Goal: Task Accomplishment & Management: Manage account settings

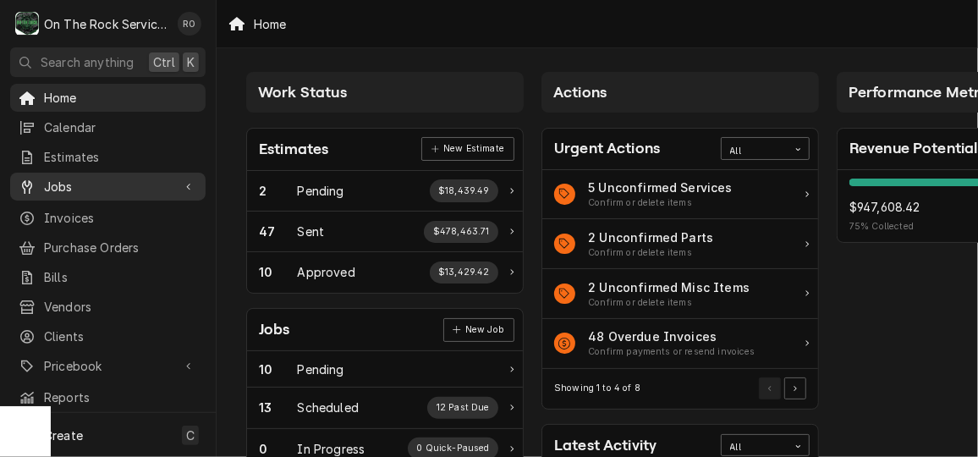
click at [118, 187] on span "Jobs" at bounding box center [108, 187] width 128 height 18
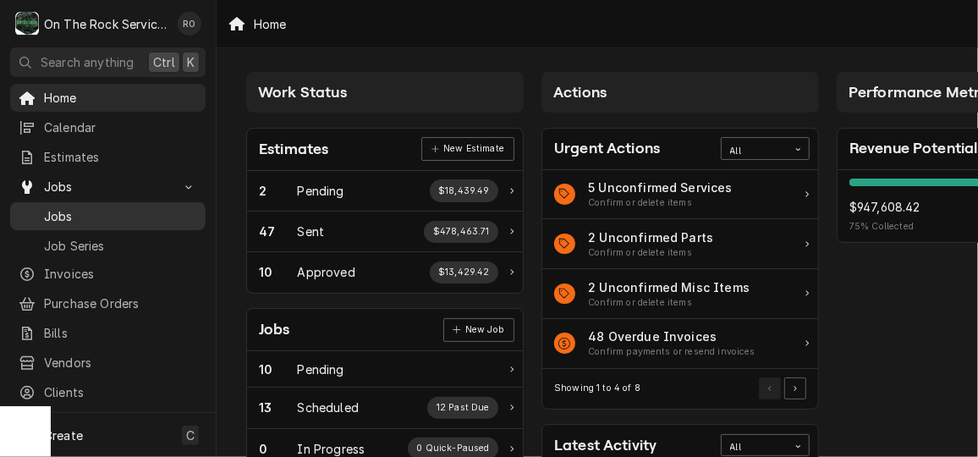
click at [118, 211] on span "Jobs" at bounding box center [120, 216] width 153 height 18
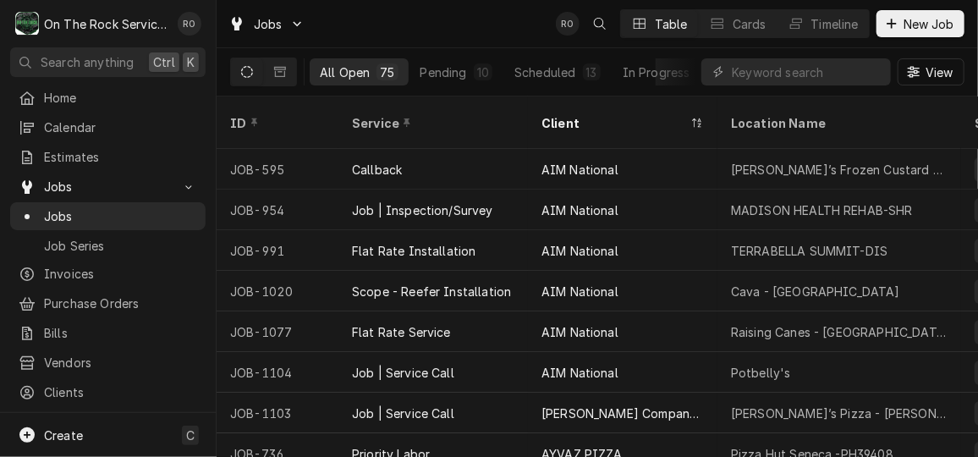
click at [729, 65] on div "Dynamic Content Wrapper" at bounding box center [795, 71] width 189 height 27
click at [757, 66] on input "Dynamic Content Wrapper" at bounding box center [807, 71] width 151 height 27
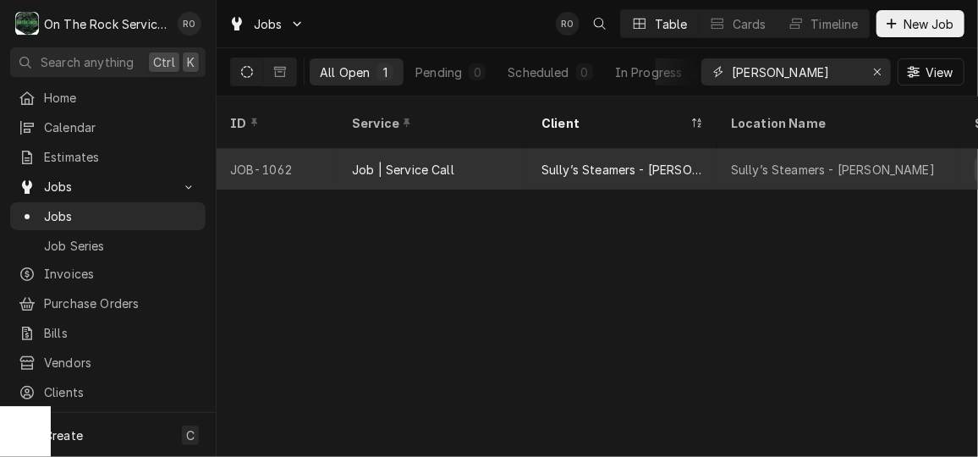
type input "mauldin"
click at [723, 149] on div "Sully’s Steamers - [PERSON_NAME]" at bounding box center [839, 169] width 244 height 41
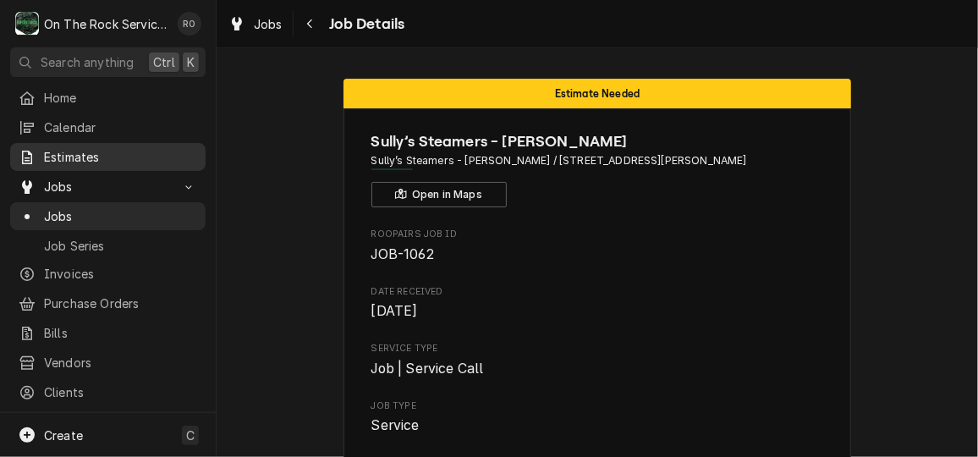
click at [77, 158] on span "Estimates" at bounding box center [120, 157] width 153 height 18
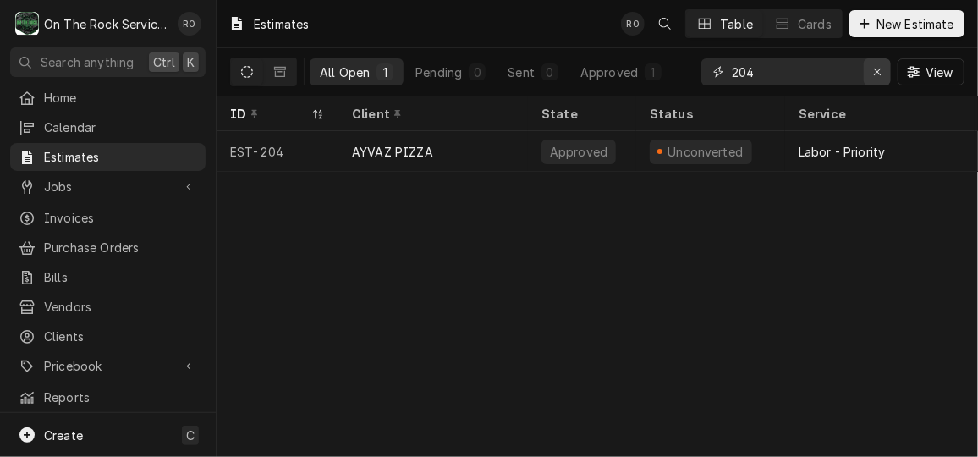
click at [879, 69] on icon "Erase input" at bounding box center [877, 72] width 7 height 7
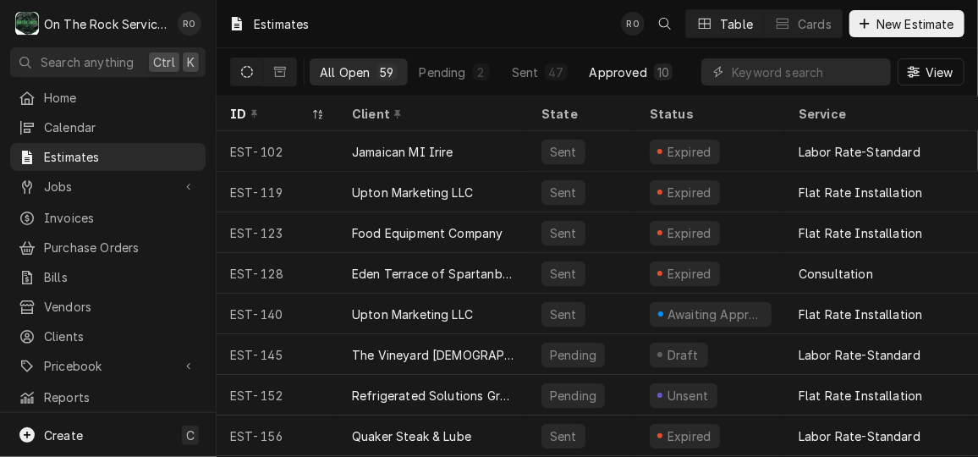
click at [602, 76] on div "Approved" at bounding box center [619, 72] width 58 height 18
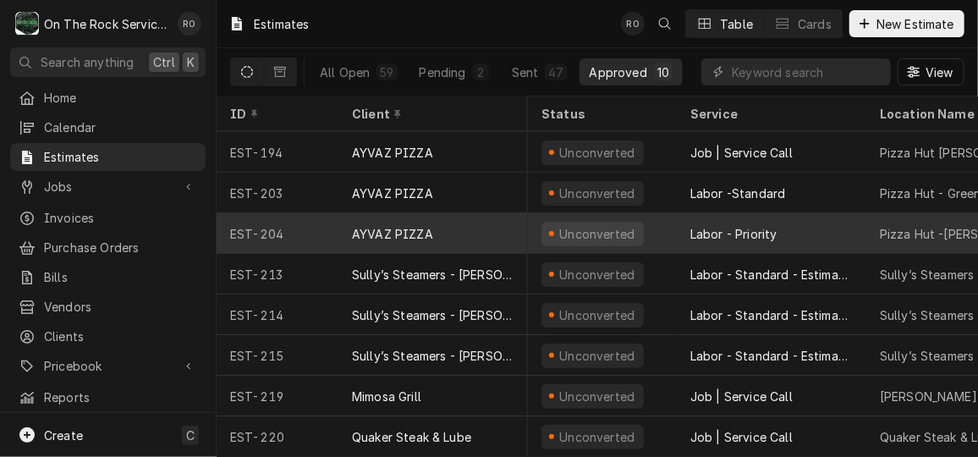
scroll to position [88, 1]
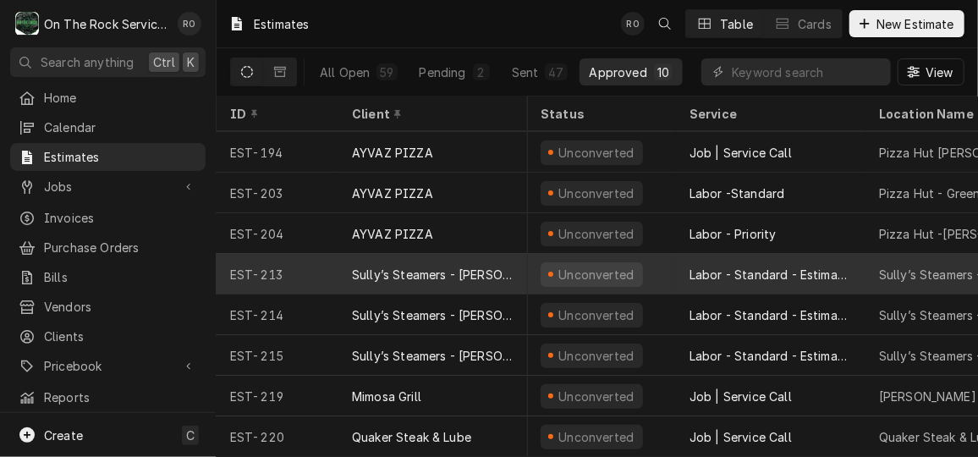
click at [470, 269] on div "Sully’s Steamers - [PERSON_NAME]" at bounding box center [433, 275] width 162 height 18
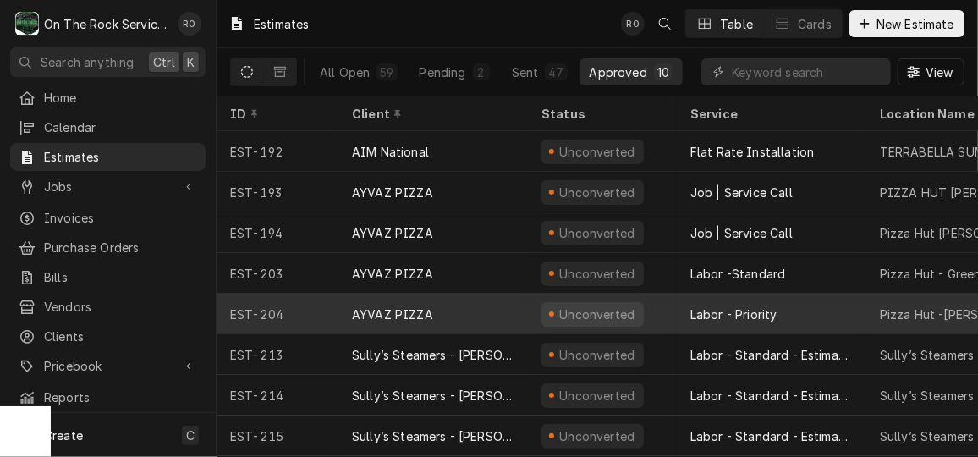
scroll to position [46, 0]
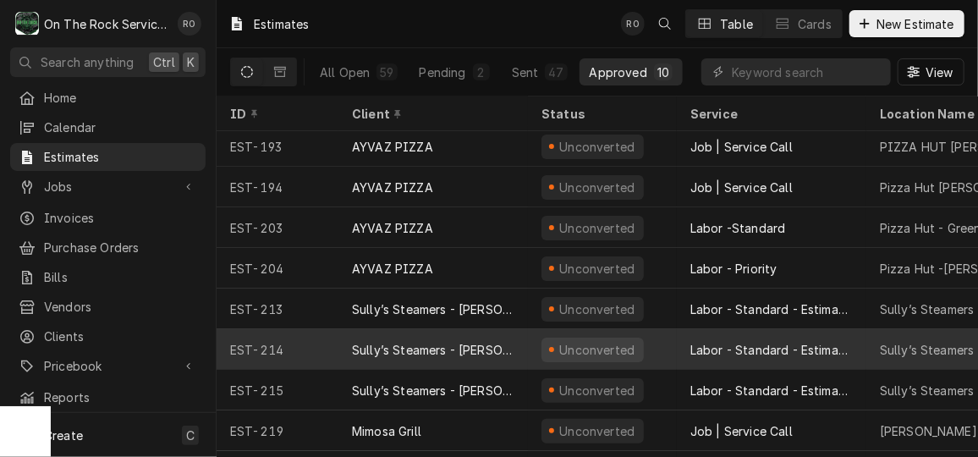
click at [520, 351] on div "Sully’s Steamers - [PERSON_NAME]" at bounding box center [432, 349] width 189 height 41
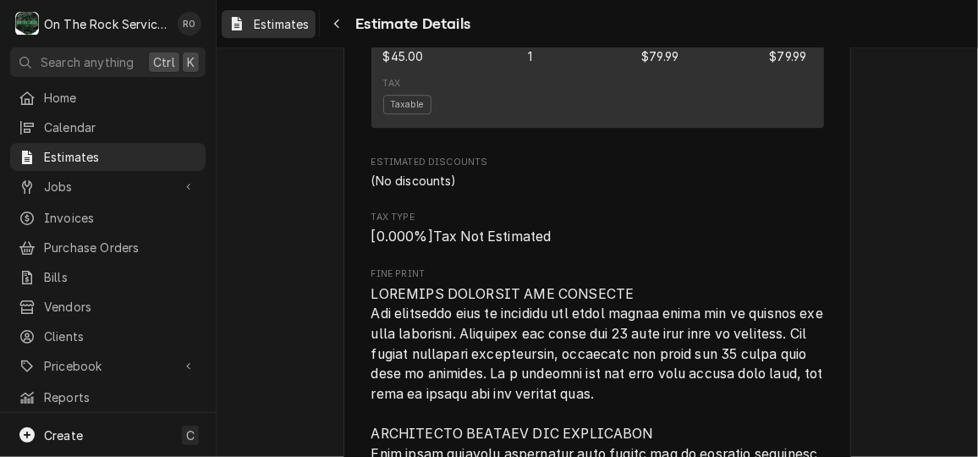
scroll to position [2161, 0]
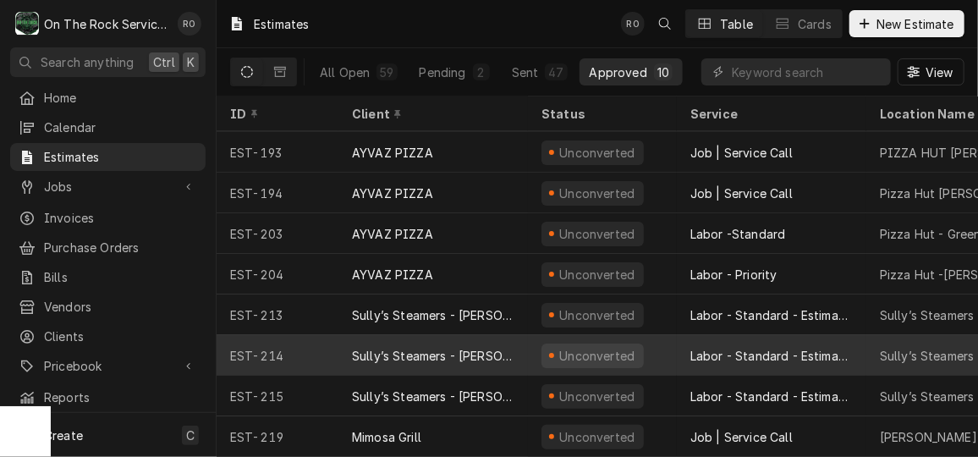
scroll to position [63, 0]
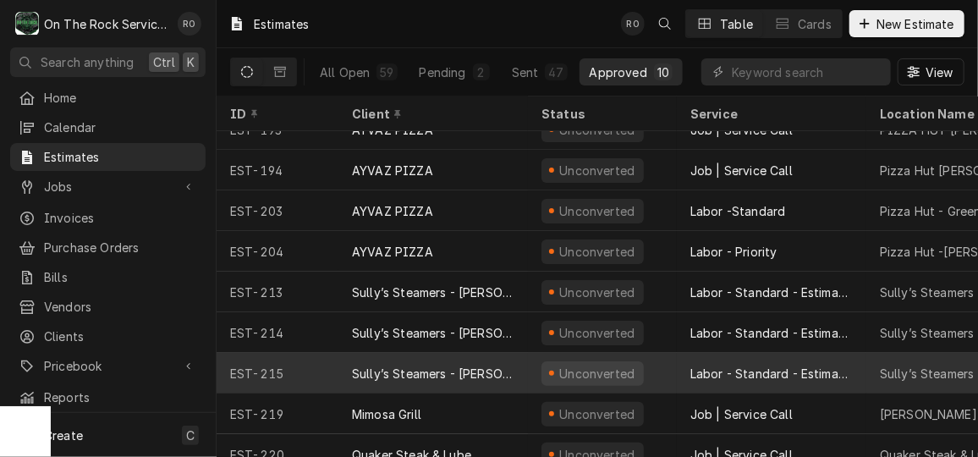
click at [530, 366] on div "Unconverted" at bounding box center [602, 373] width 149 height 41
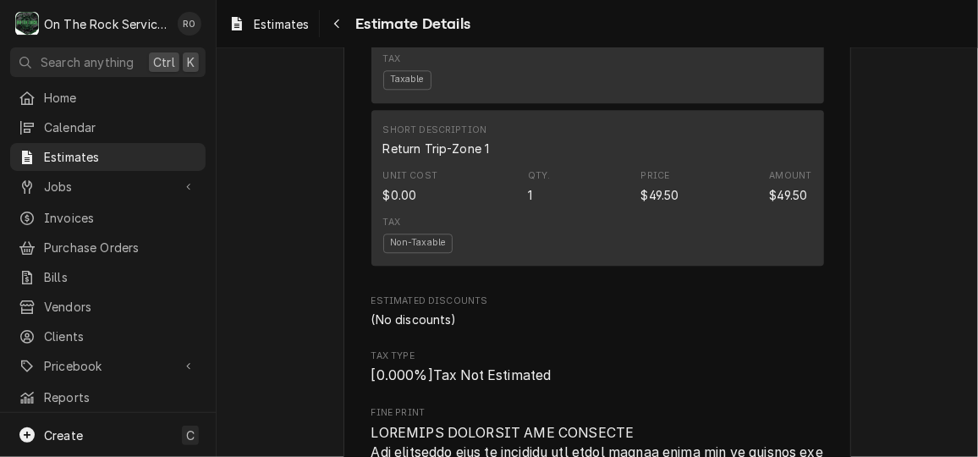
scroll to position [1841, 0]
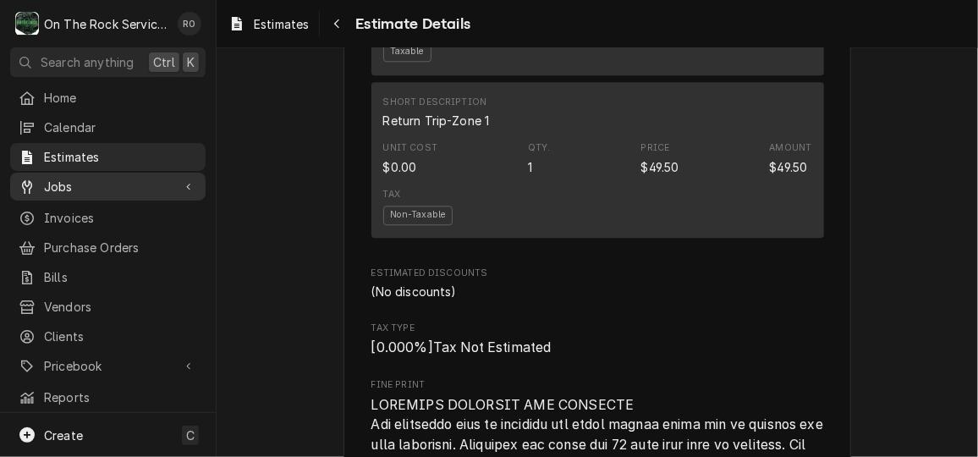
click at [140, 184] on span "Jobs" at bounding box center [108, 187] width 128 height 18
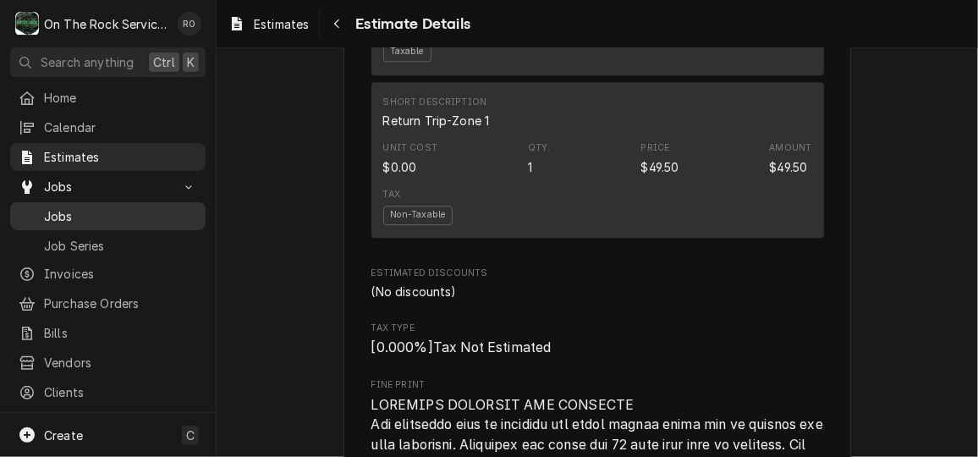
click at [130, 216] on span "Jobs" at bounding box center [120, 216] width 153 height 18
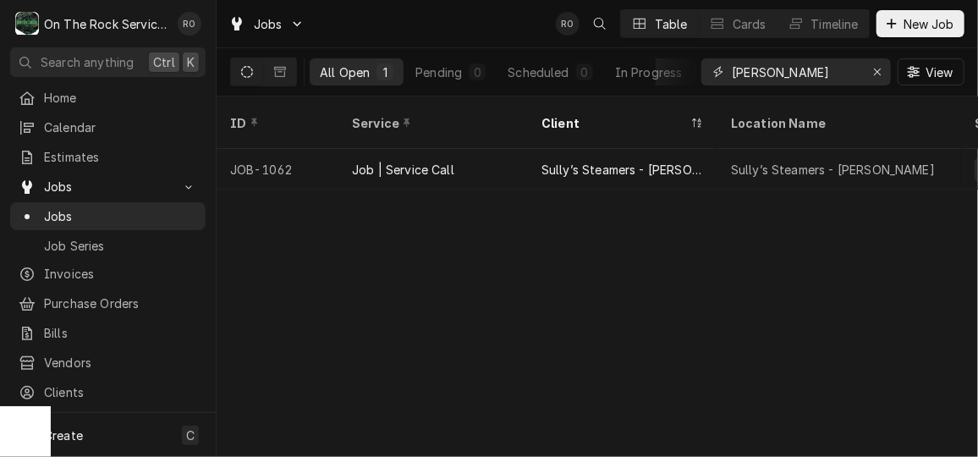
drag, startPoint x: 820, startPoint y: 74, endPoint x: 716, endPoint y: 69, distance: 103.3
click at [716, 69] on div "[PERSON_NAME]" at bounding box center [795, 71] width 189 height 27
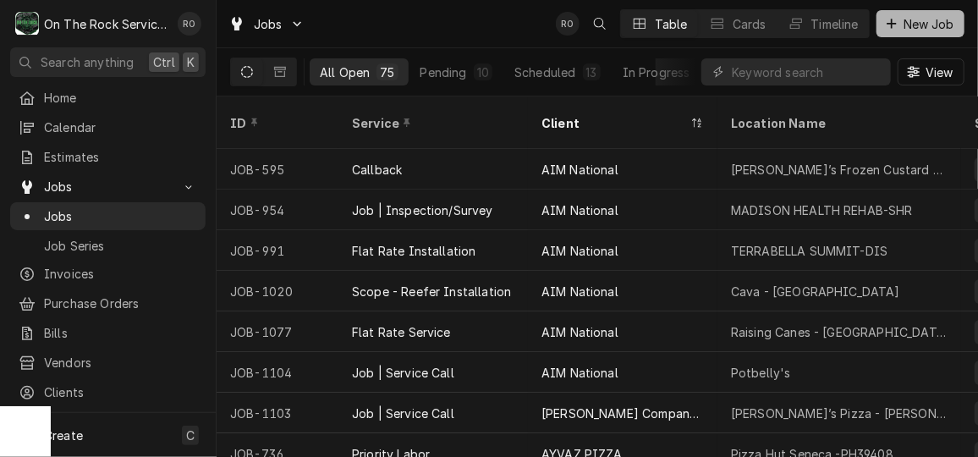
click at [899, 19] on div "Dynamic Content Wrapper" at bounding box center [891, 23] width 17 height 17
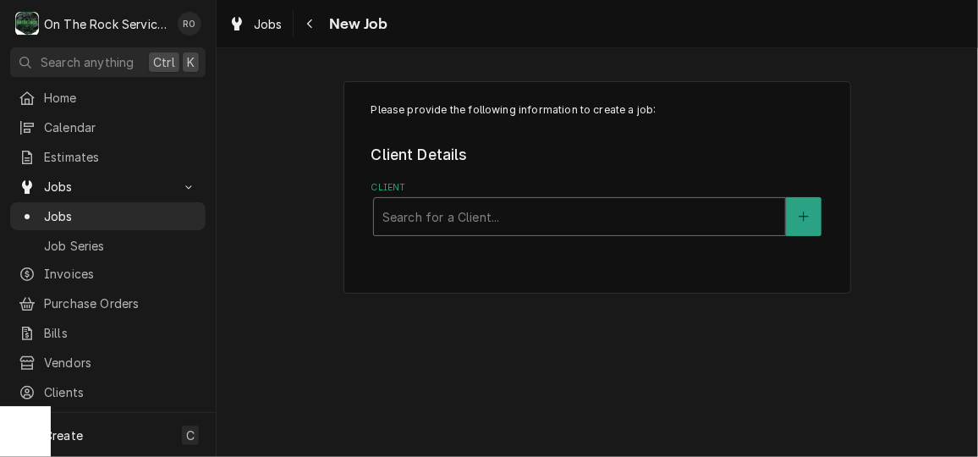
click at [530, 218] on div "Client" at bounding box center [579, 216] width 394 height 30
type input "Sully"
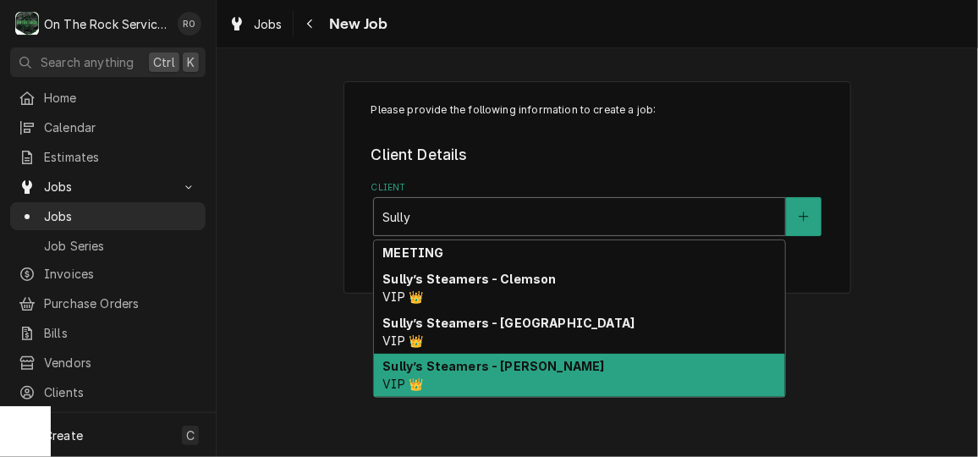
click at [541, 375] on div "Sully’s Steamers - Mauldin VIP 👑" at bounding box center [579, 376] width 411 height 44
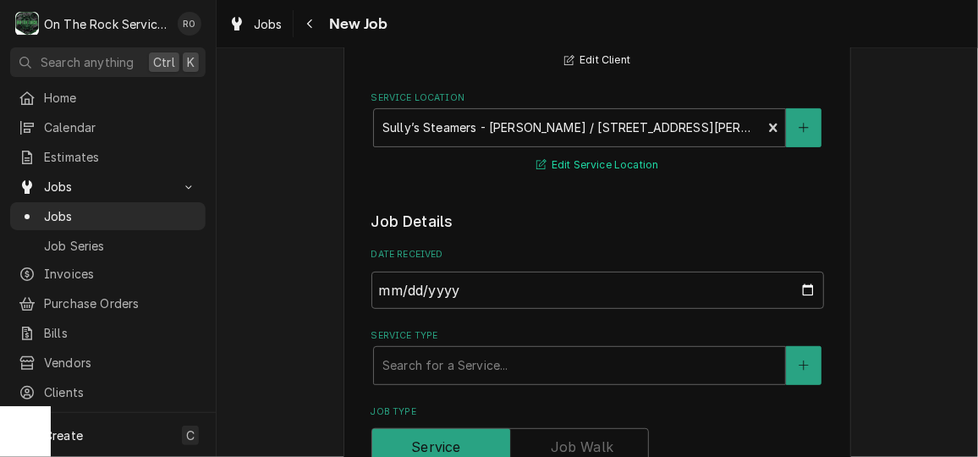
scroll to position [243, 0]
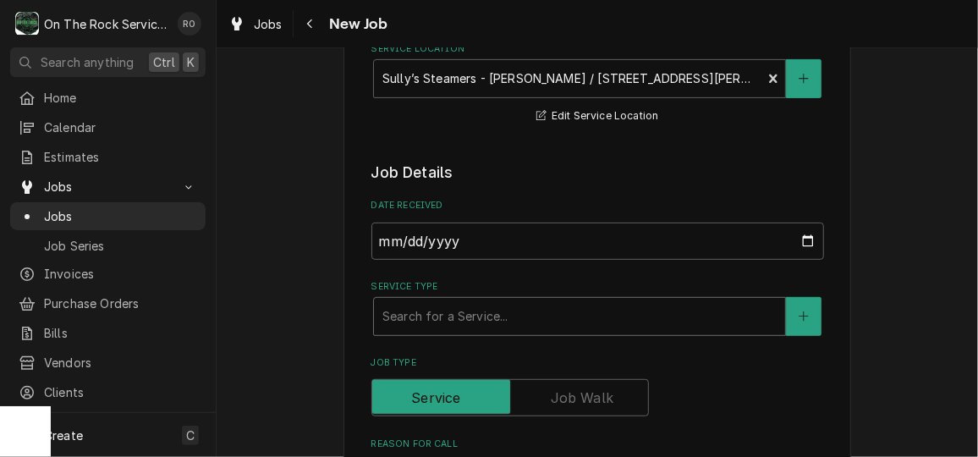
click at [595, 319] on div "Service Type" at bounding box center [579, 316] width 394 height 30
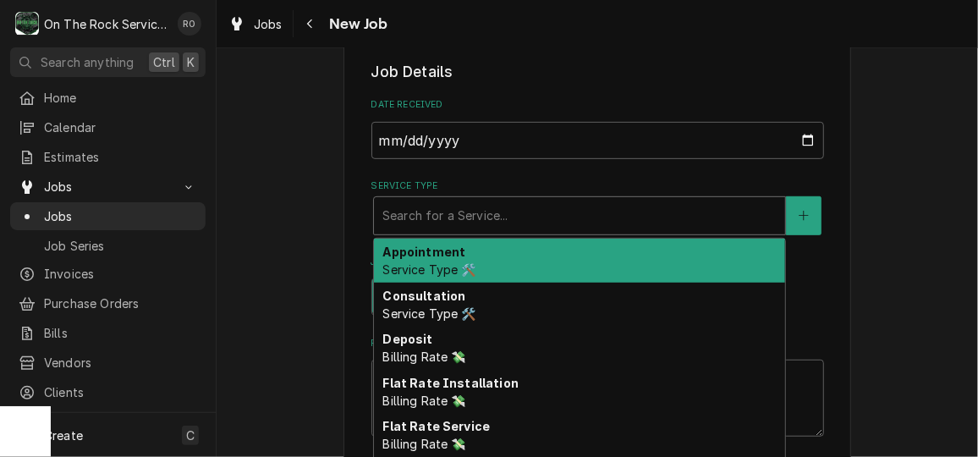
scroll to position [353, 0]
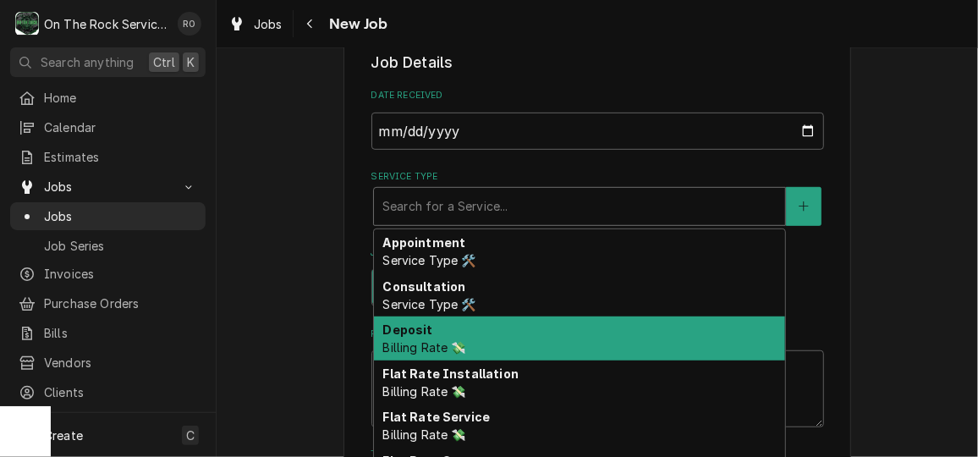
type textarea "x"
type input "s"
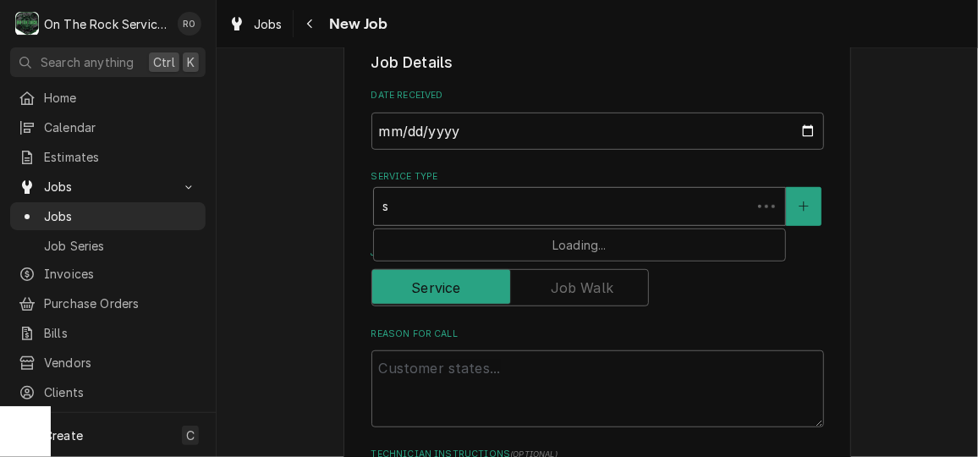
type textarea "x"
type input "se"
type textarea "x"
type input "ser"
type textarea "x"
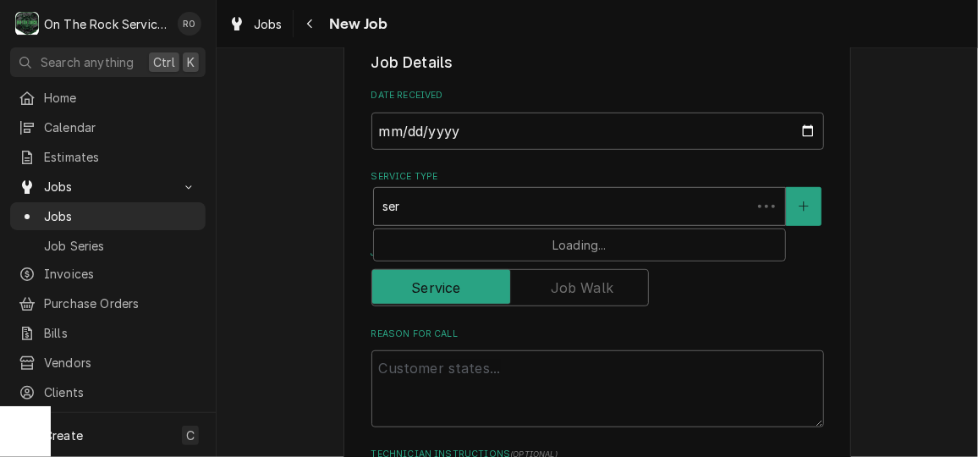
type input "serv"
type textarea "x"
type input "servic"
type textarea "x"
type input "service"
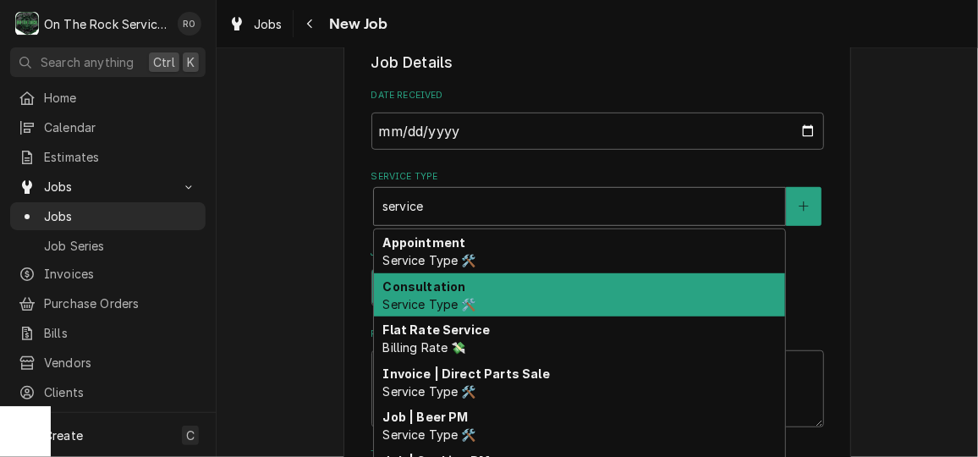
type textarea "x"
type input "service"
type textarea "x"
type input "service c"
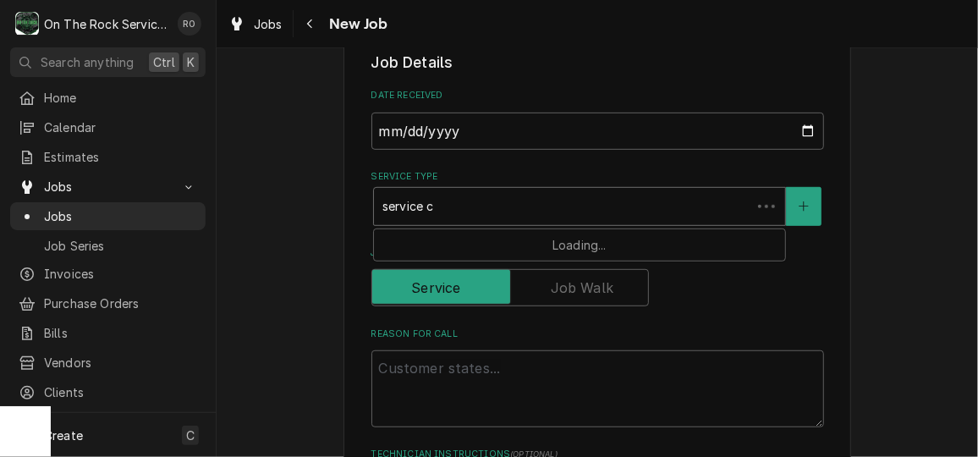
type textarea "x"
type input "service ca"
type textarea "x"
type input "service cal"
type textarea "x"
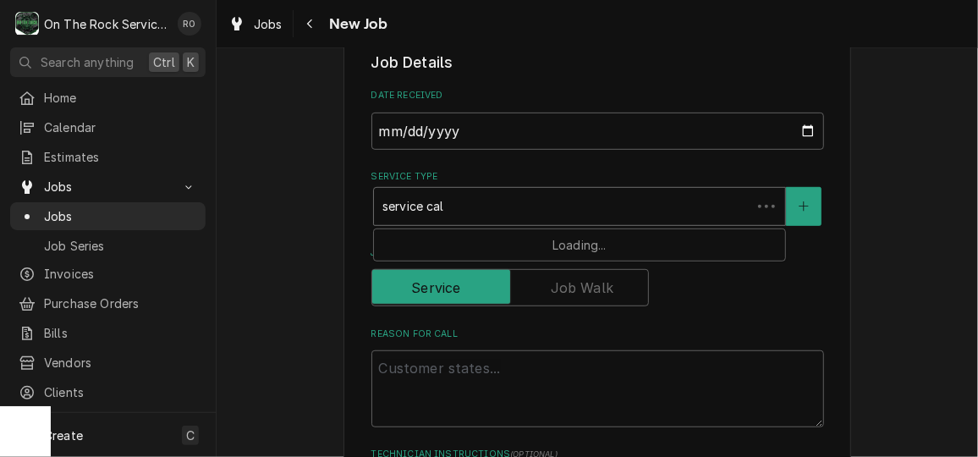
type input "service call"
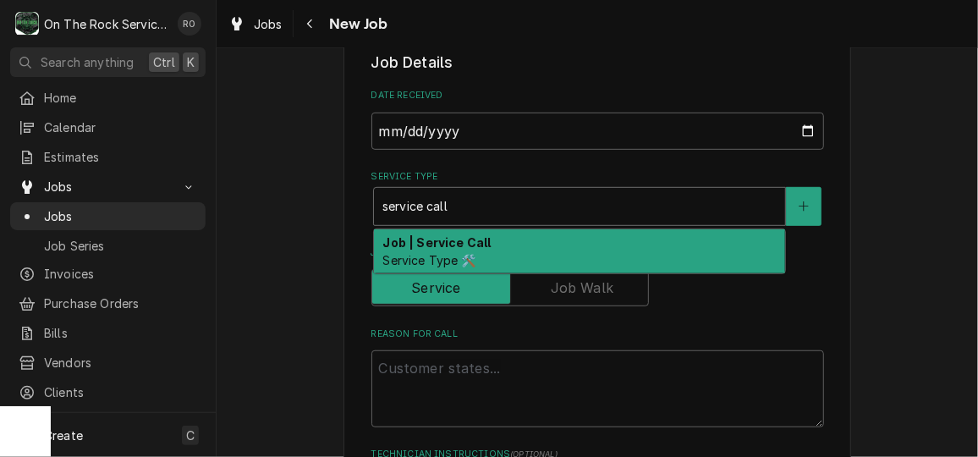
click at [579, 239] on div "Job | Service Call Service Type 🛠️" at bounding box center [579, 251] width 411 height 44
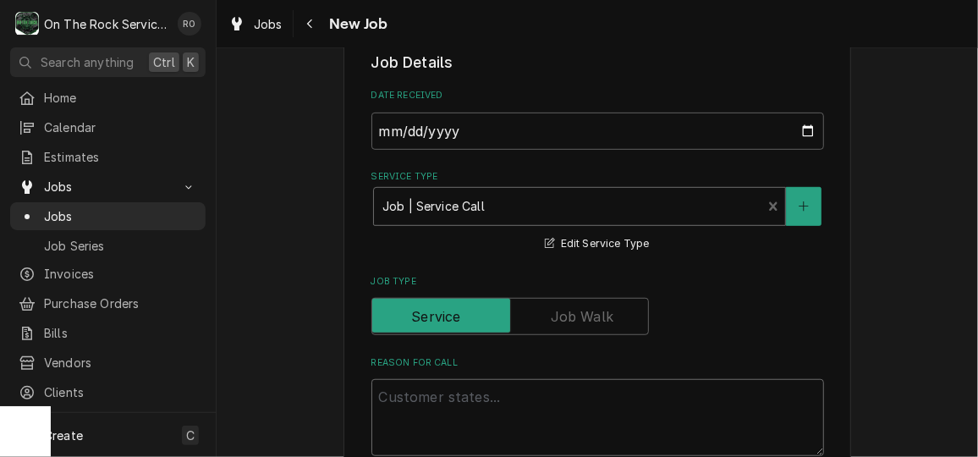
click at [534, 404] on textarea "Reason For Call" at bounding box center [597, 417] width 453 height 76
type textarea "x"
type textarea "R"
type textarea "x"
type textarea "Re"
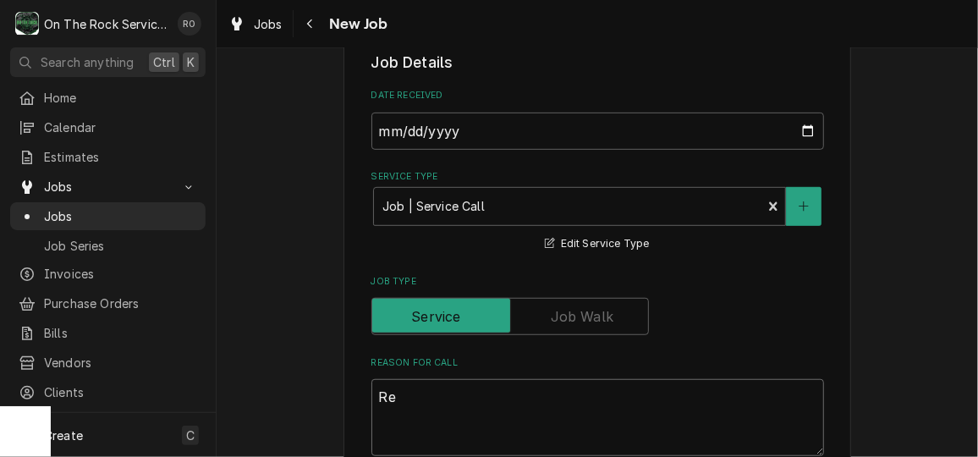
type textarea "x"
type textarea "Rep"
type textarea "x"
type textarea "Repa"
type textarea "x"
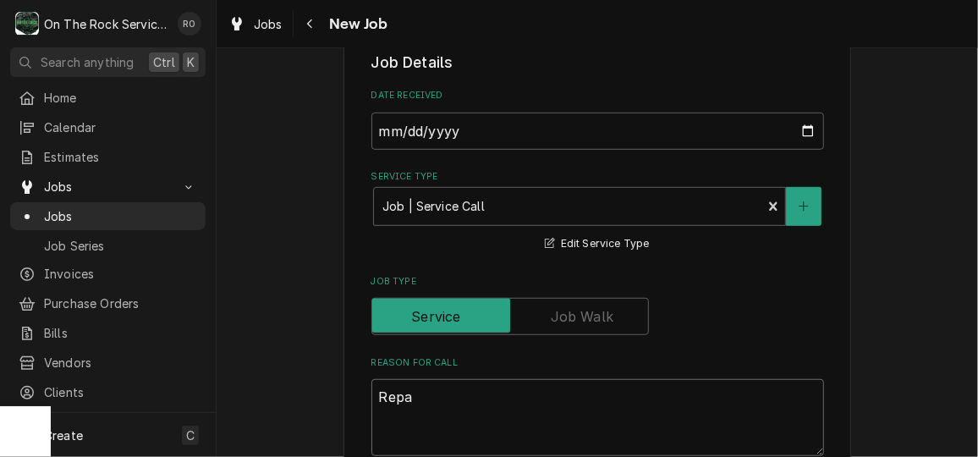
type textarea "Repai"
type textarea "x"
type textarea "Repair"
type textarea "x"
type textarea "Repair"
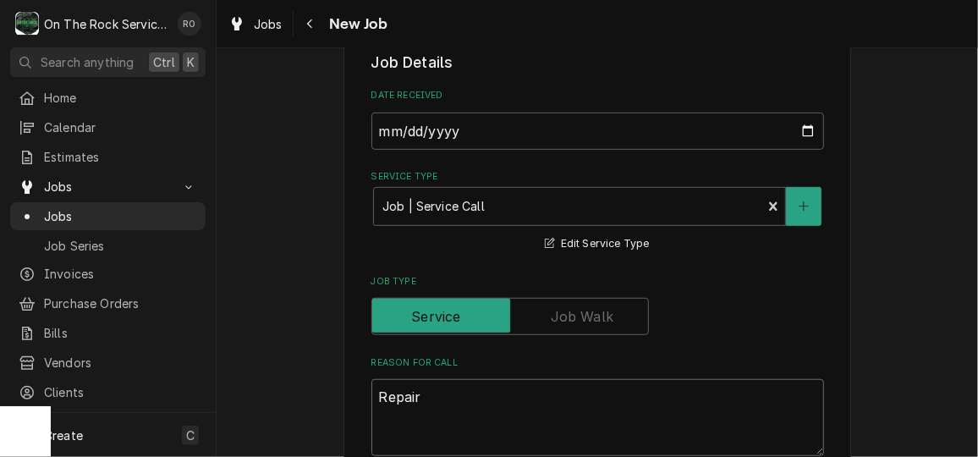
type textarea "x"
type textarea "Repair U"
type textarea "x"
type textarea "Repair Uni"
type textarea "x"
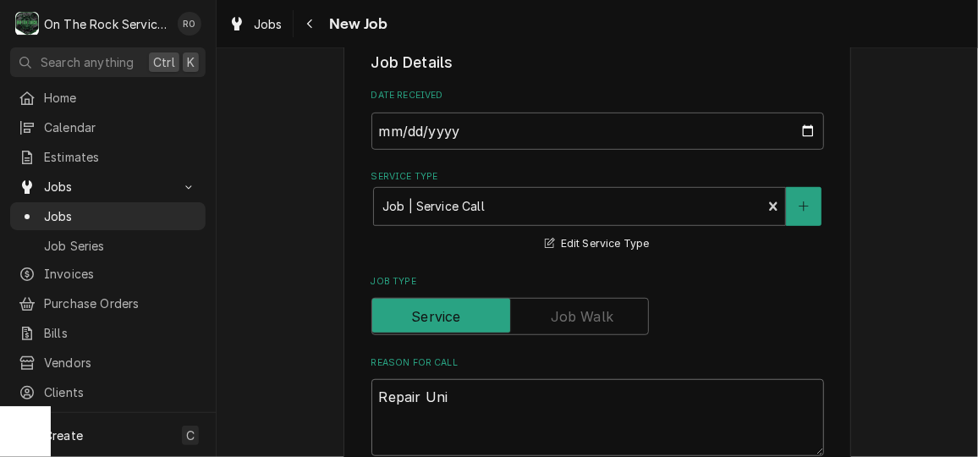
type textarea "Repair Unit"
type textarea "x"
type textarea "Repair Unit"
type textarea "x"
type textarea "Repair Unit 4"
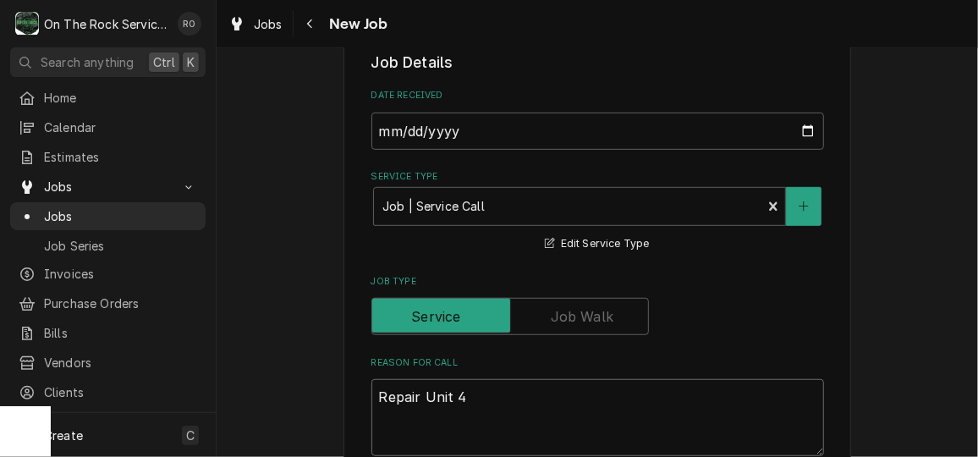
type textarea "x"
type textarea "Repair Unit 4"
click at [699, 323] on div "Job Type" at bounding box center [597, 316] width 453 height 37
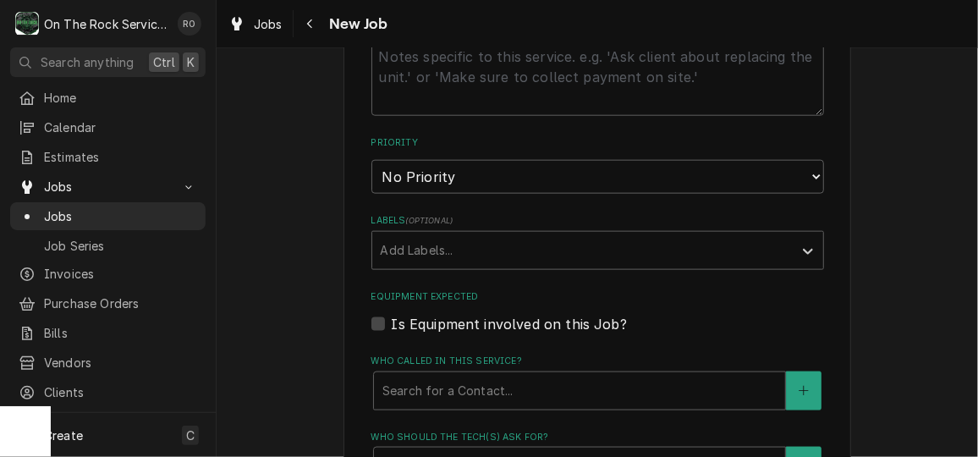
scroll to position [813, 0]
click at [656, 182] on select "No Priority Urgent High Medium Low" at bounding box center [597, 177] width 453 height 34
select select "2"
click at [371, 160] on select "No Priority Urgent High Medium Low" at bounding box center [597, 177] width 453 height 34
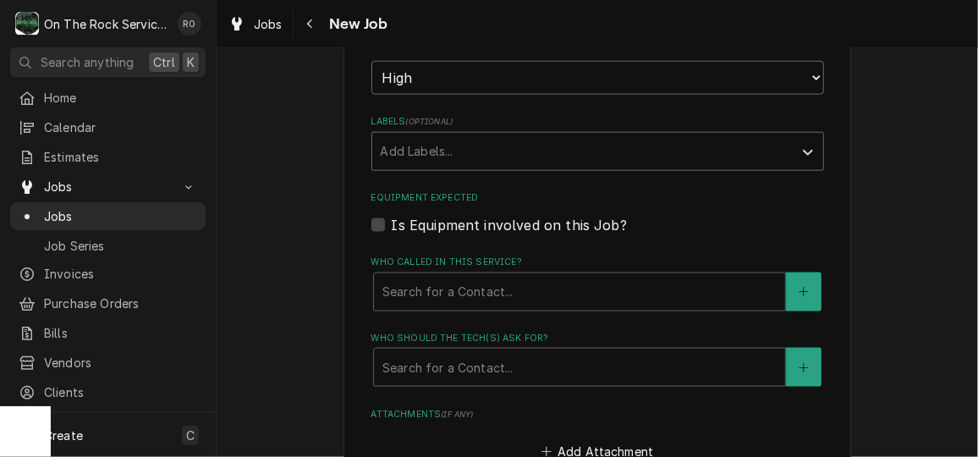
scroll to position [916, 0]
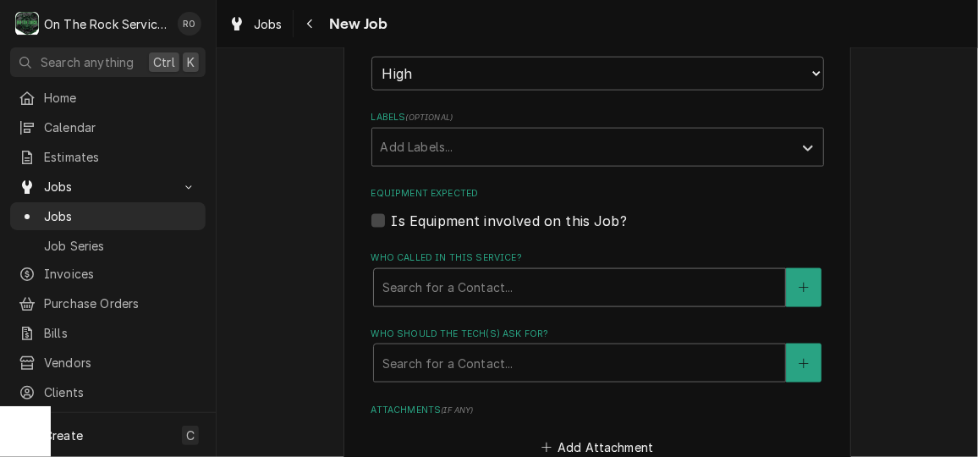
click at [617, 270] on div "Search for a Contact..." at bounding box center [579, 287] width 411 height 37
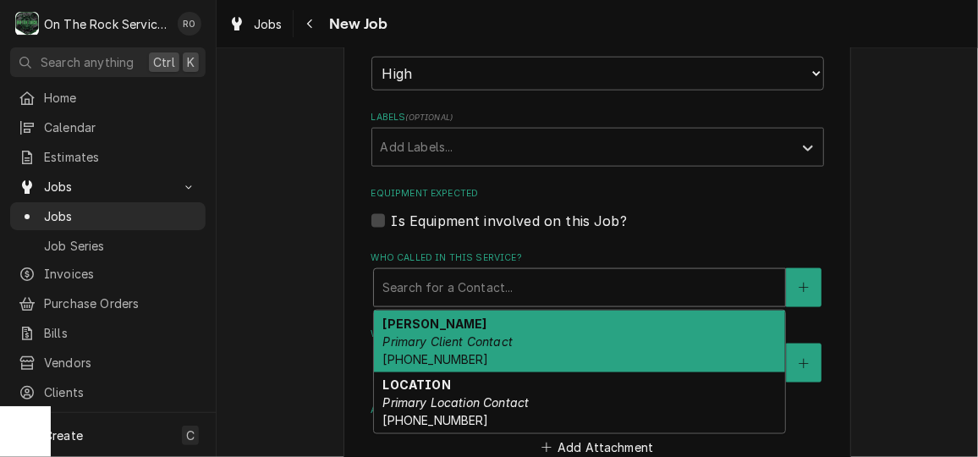
click at [604, 332] on div "JOEL POINSETTE Primary Client Contact (843) 610-5994" at bounding box center [579, 341] width 411 height 62
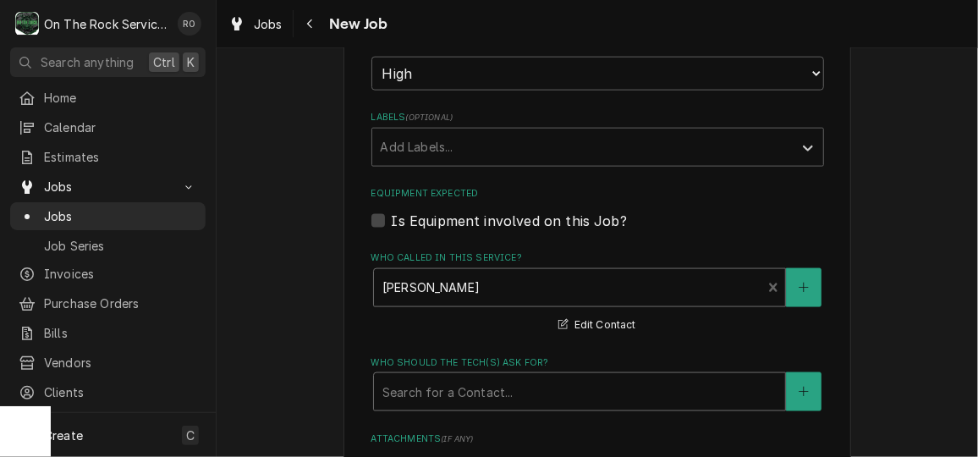
click at [585, 391] on div "Who should the tech(s) ask for?" at bounding box center [579, 391] width 394 height 30
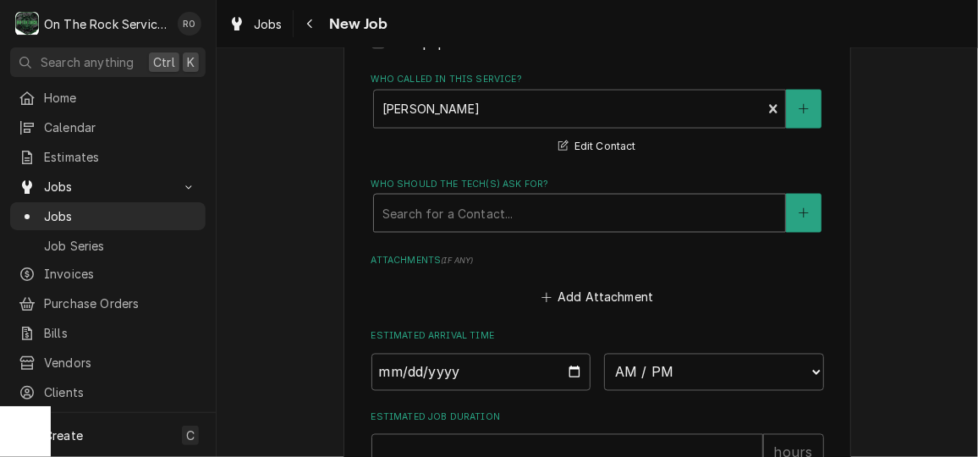
scroll to position [1095, 0]
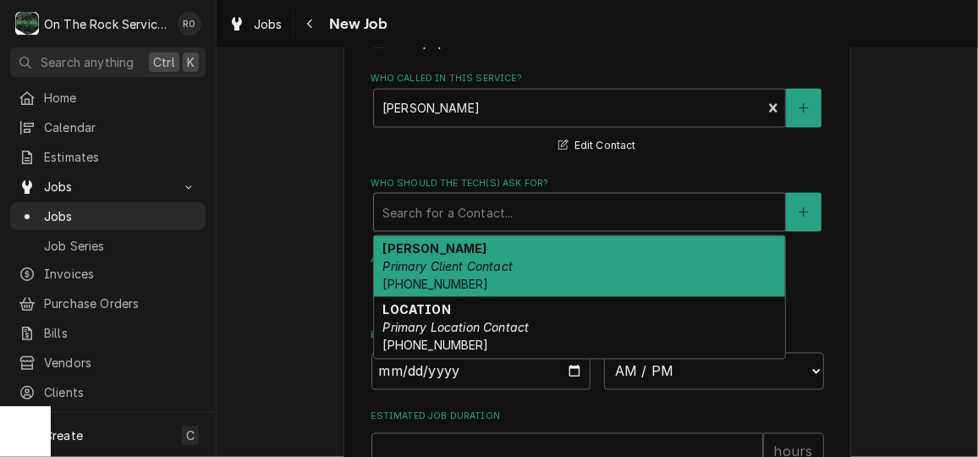
click at [540, 203] on div "Who should the tech(s) ask for?" at bounding box center [579, 212] width 394 height 30
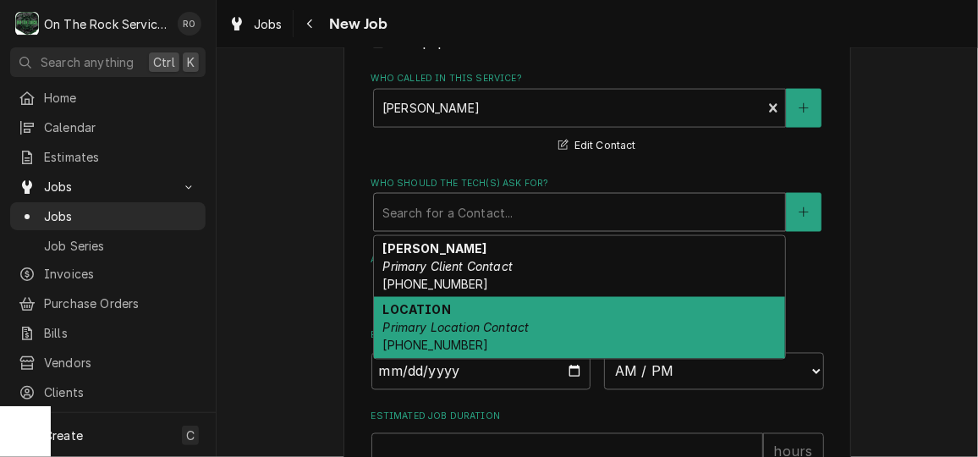
click at [538, 301] on div "LOCATION Primary Location Contact (864) 283-6252" at bounding box center [579, 328] width 411 height 62
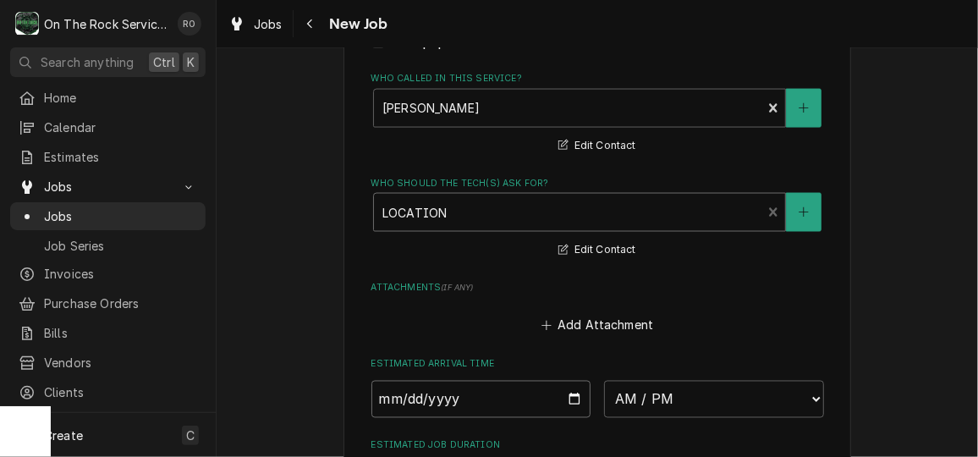
click at [567, 395] on input "Date" at bounding box center [481, 399] width 220 height 37
click at [627, 301] on div "Attachments ( if any ) Add Attachment" at bounding box center [597, 309] width 453 height 56
click at [562, 400] on input "Date" at bounding box center [481, 399] width 220 height 37
click at [662, 313] on div "Add Attachment" at bounding box center [597, 321] width 453 height 33
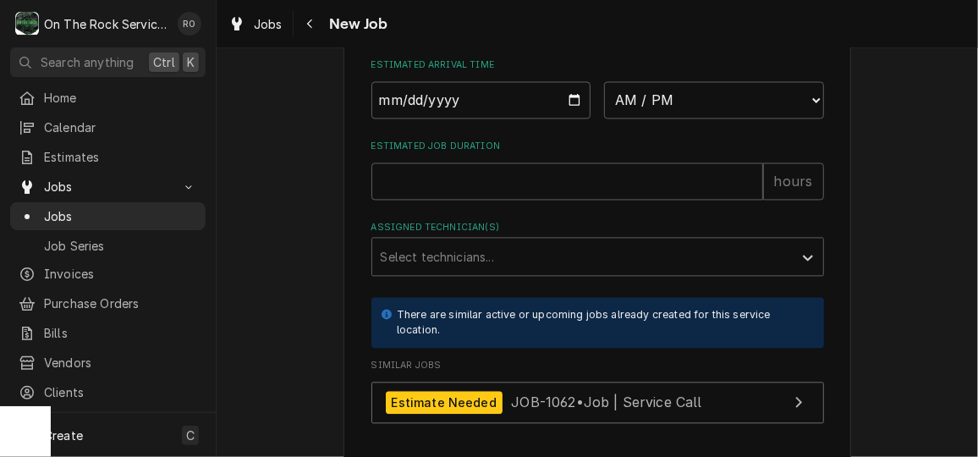
scroll to position [1396, 0]
click at [632, 260] on div "Assigned Technician(s)" at bounding box center [582, 255] width 403 height 30
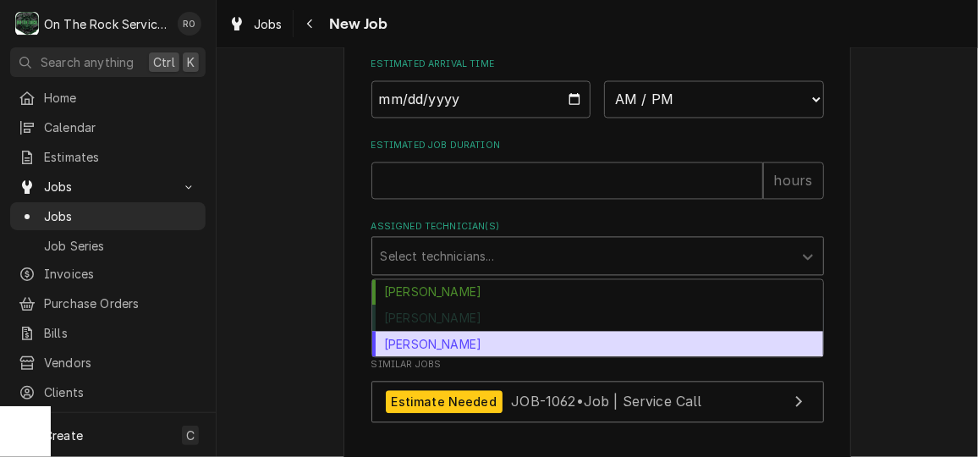
click at [616, 333] on div "Todd Brady" at bounding box center [597, 344] width 451 height 26
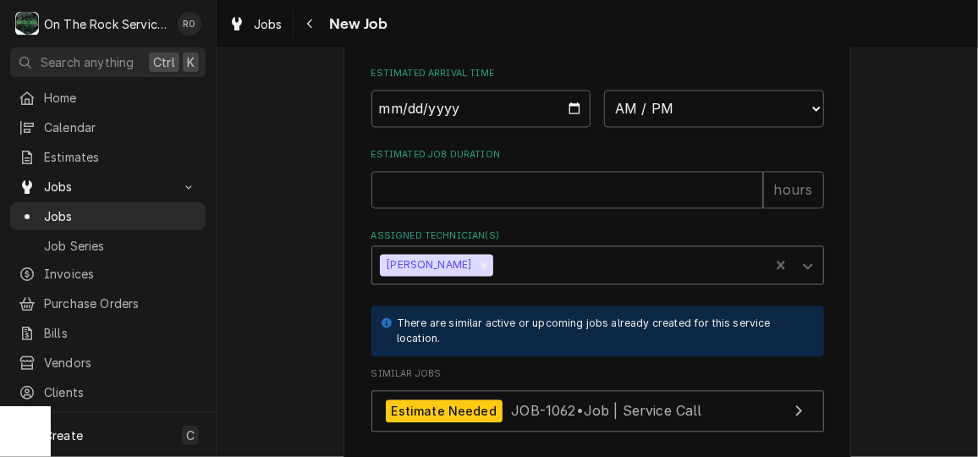
scroll to position [1385, 0]
click at [620, 195] on input "Estimated Job Duration" at bounding box center [567, 191] width 392 height 37
type textarea "x"
type input "2"
type textarea "x"
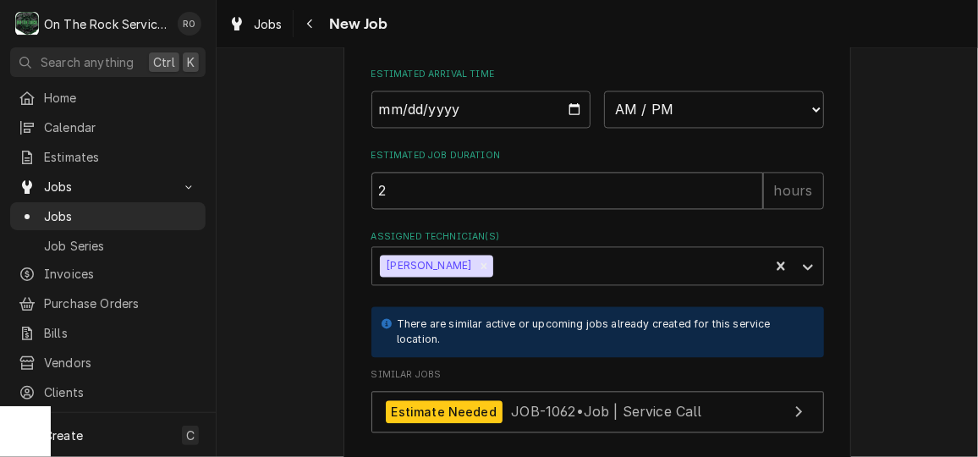
type input "2"
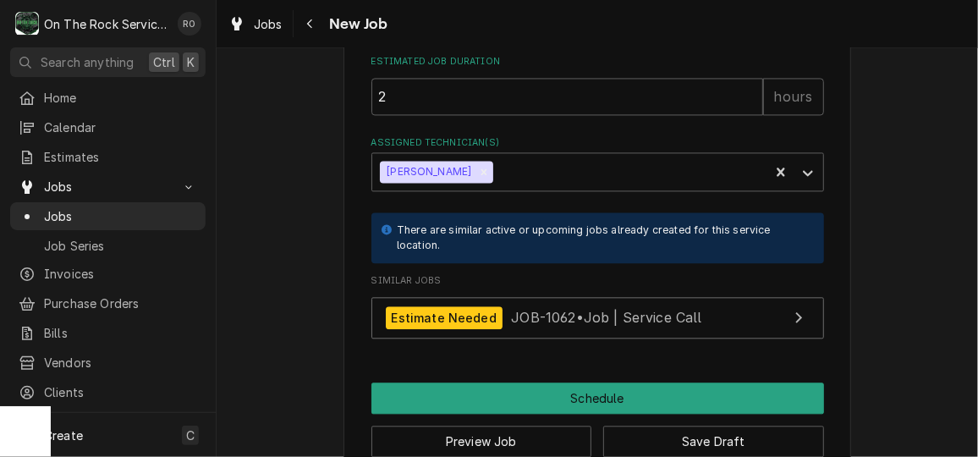
scroll to position [1517, 0]
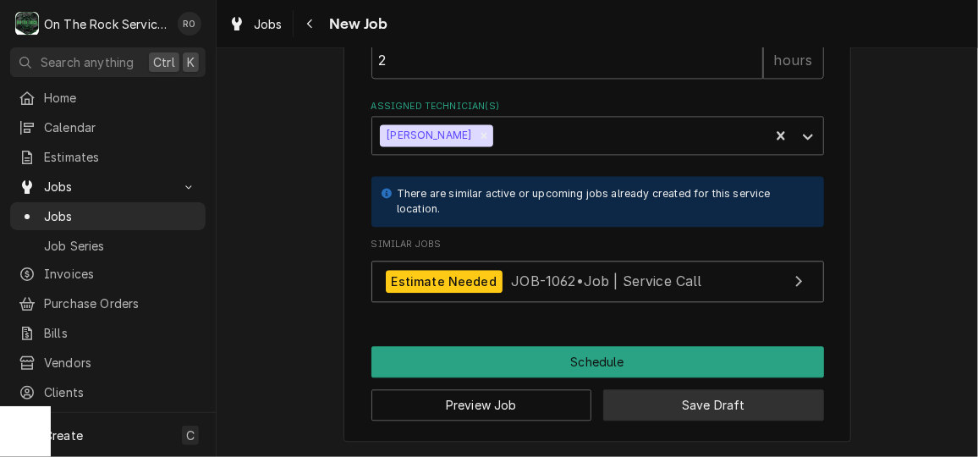
click at [743, 414] on button "Save Draft" at bounding box center [713, 404] width 221 height 31
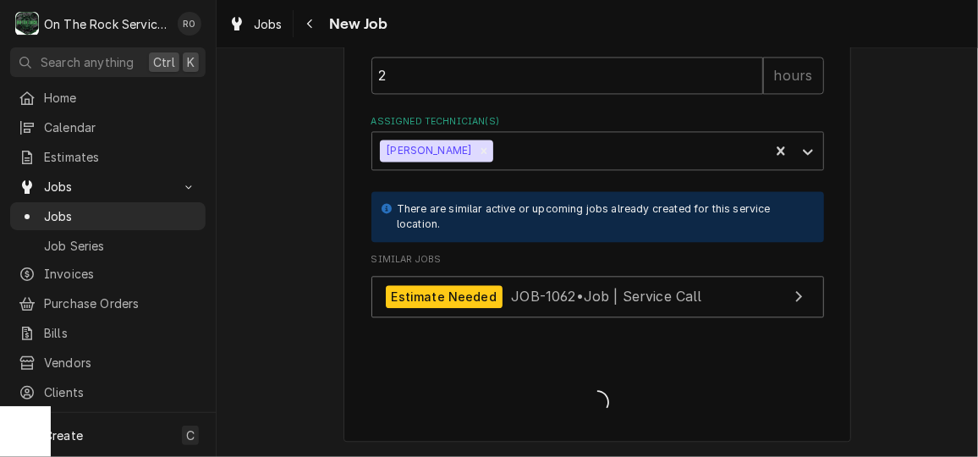
type textarea "x"
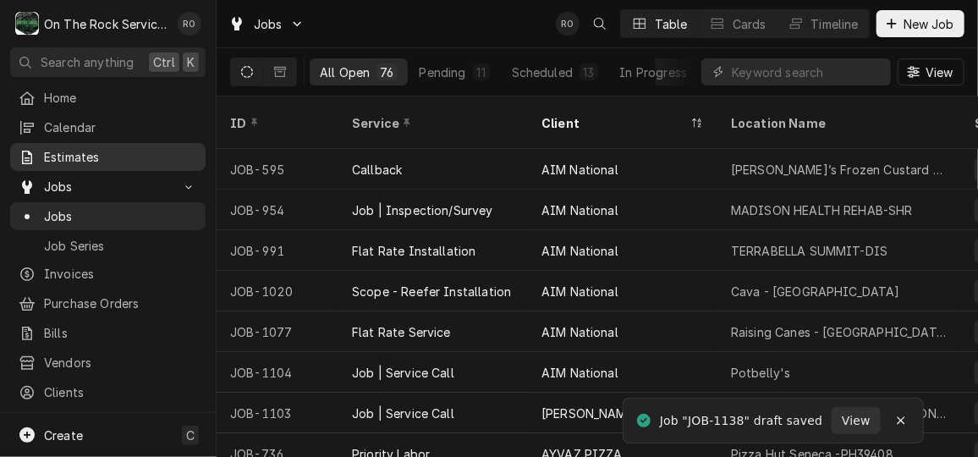
click at [123, 162] on link "Estimates" at bounding box center [107, 157] width 195 height 28
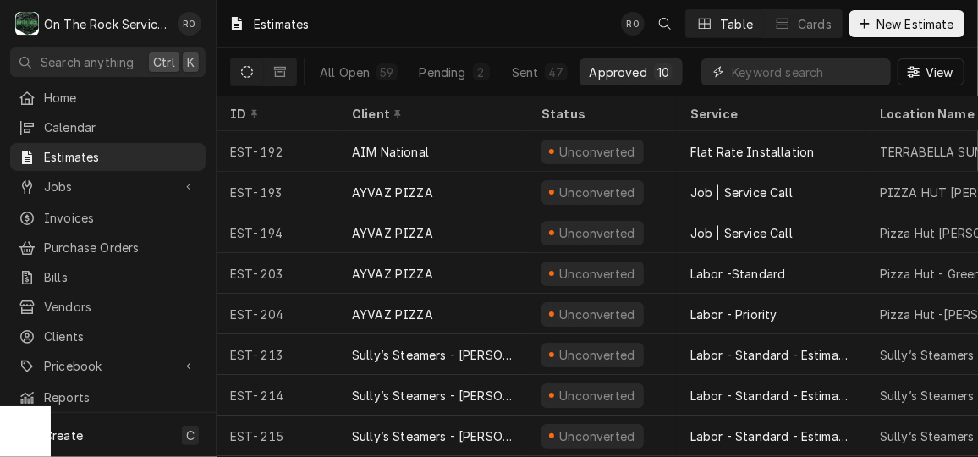
click at [733, 79] on input "Dynamic Content Wrapper" at bounding box center [807, 71] width 151 height 27
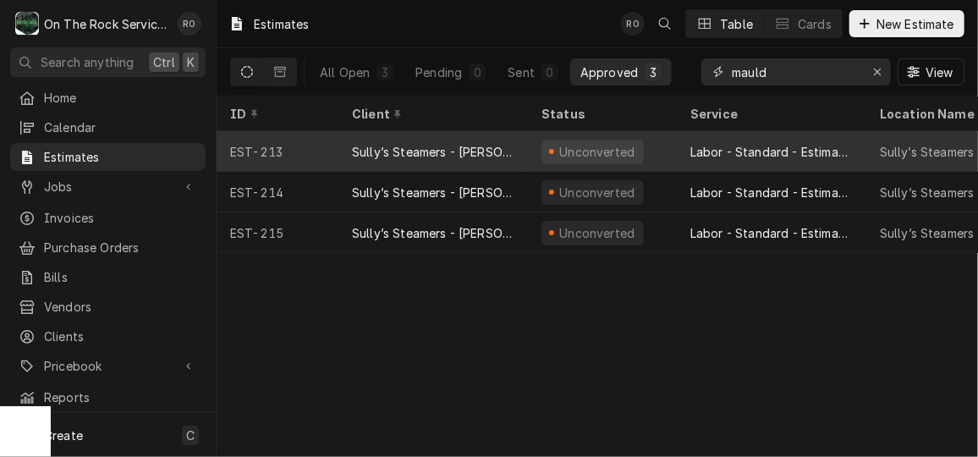
type input "mauld"
click at [386, 149] on div "Sully’s Steamers - [PERSON_NAME]" at bounding box center [433, 152] width 162 height 18
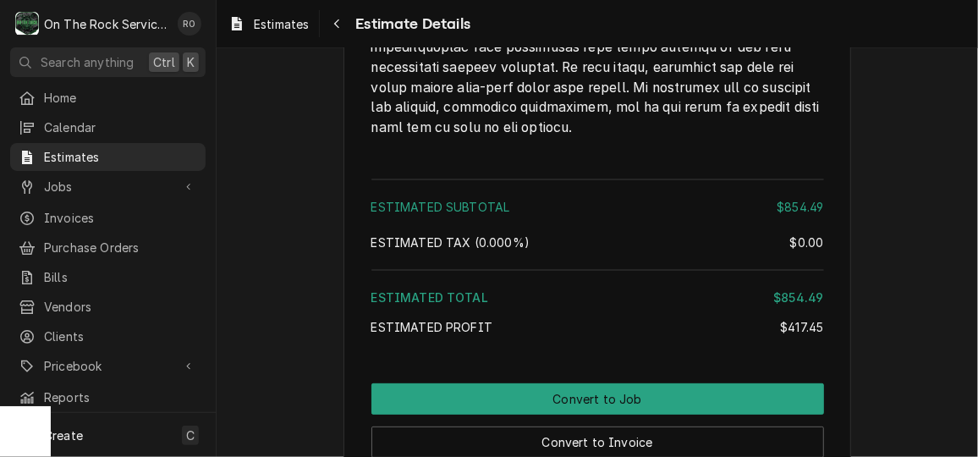
scroll to position [3126, 0]
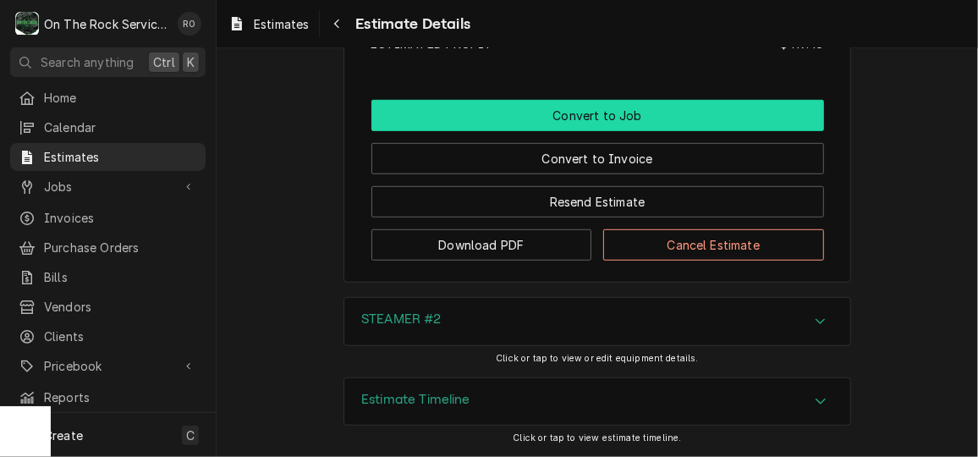
click at [639, 104] on button "Convert to Job" at bounding box center [597, 115] width 453 height 31
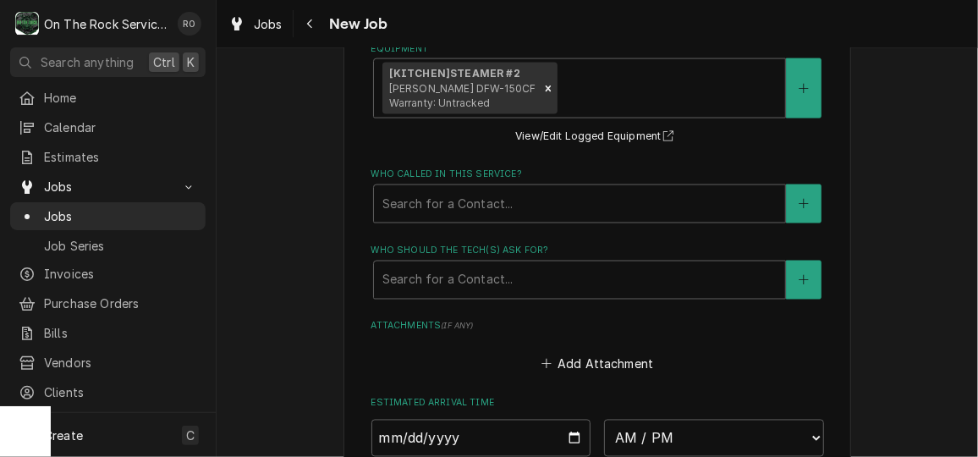
scroll to position [1114, 0]
click at [608, 201] on div "Who called in this service?" at bounding box center [579, 203] width 394 height 30
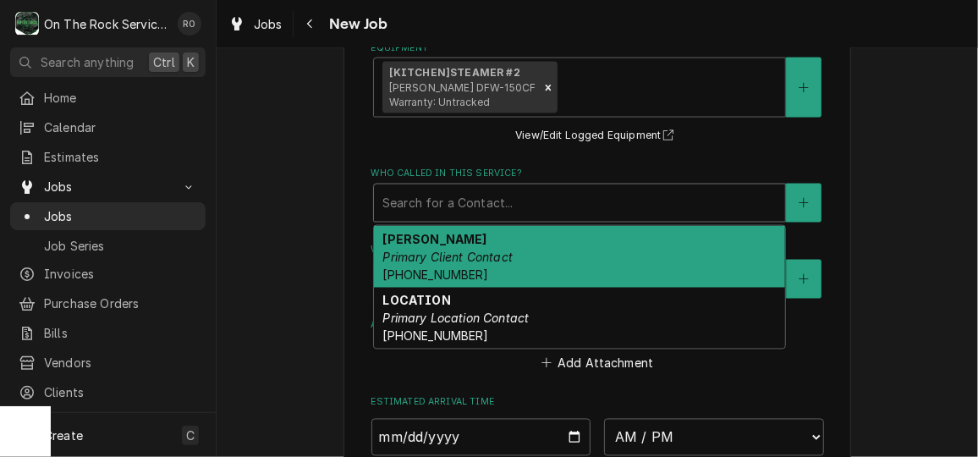
click at [604, 250] on div "[PERSON_NAME] Primary Client Contact [PHONE_NUMBER]" at bounding box center [579, 257] width 411 height 62
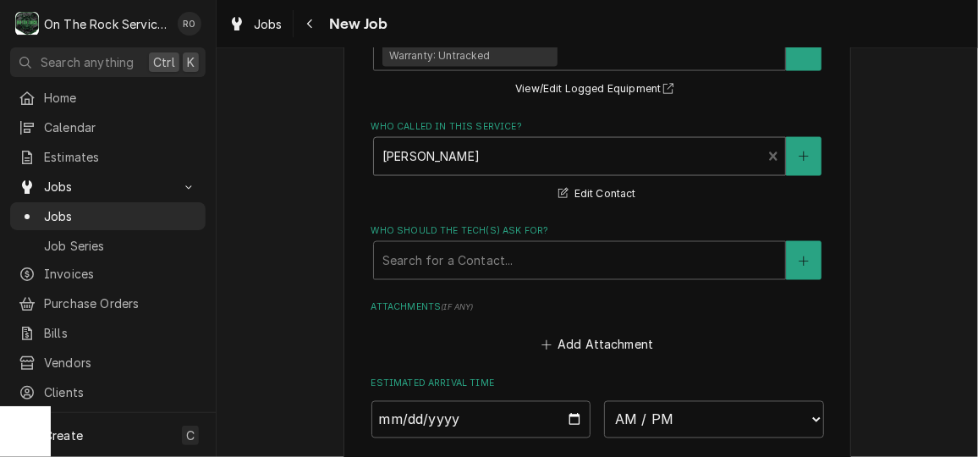
scroll to position [1161, 0]
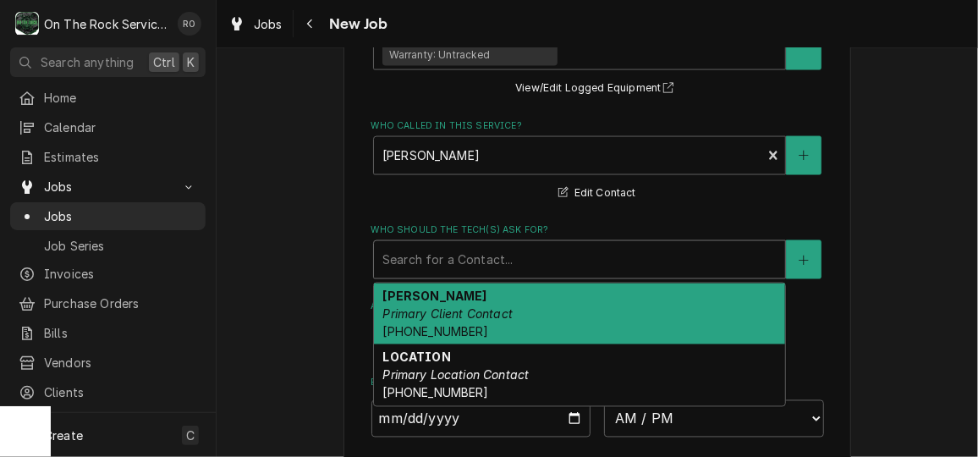
click at [603, 258] on div "Who should the tech(s) ask for?" at bounding box center [579, 259] width 394 height 30
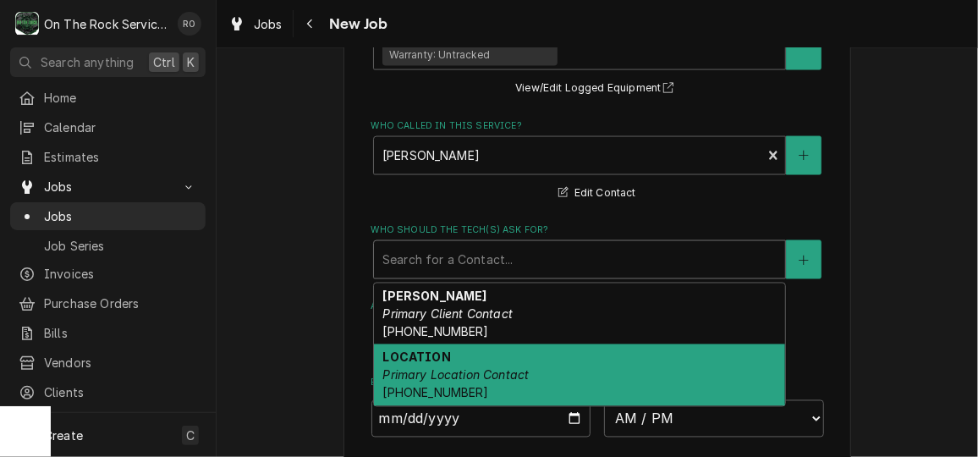
click at [603, 381] on div "LOCATION Primary Location Contact [PHONE_NUMBER]" at bounding box center [579, 375] width 411 height 62
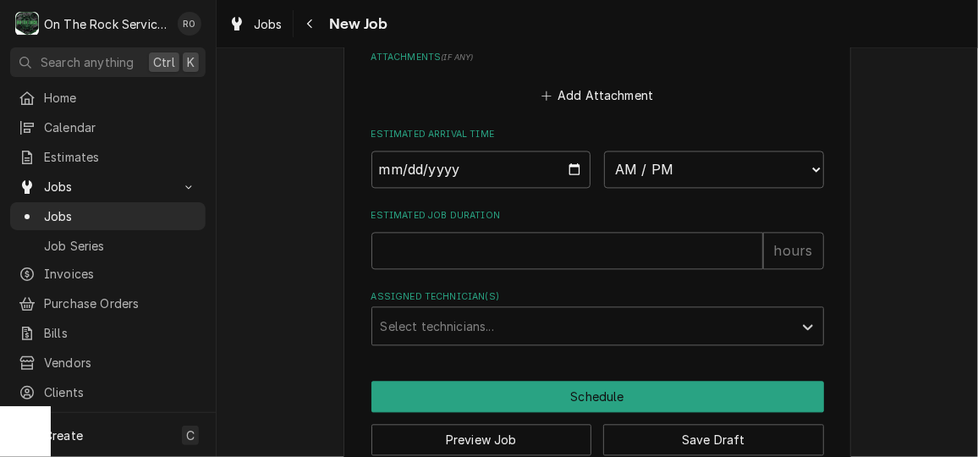
scroll to position [1475, 0]
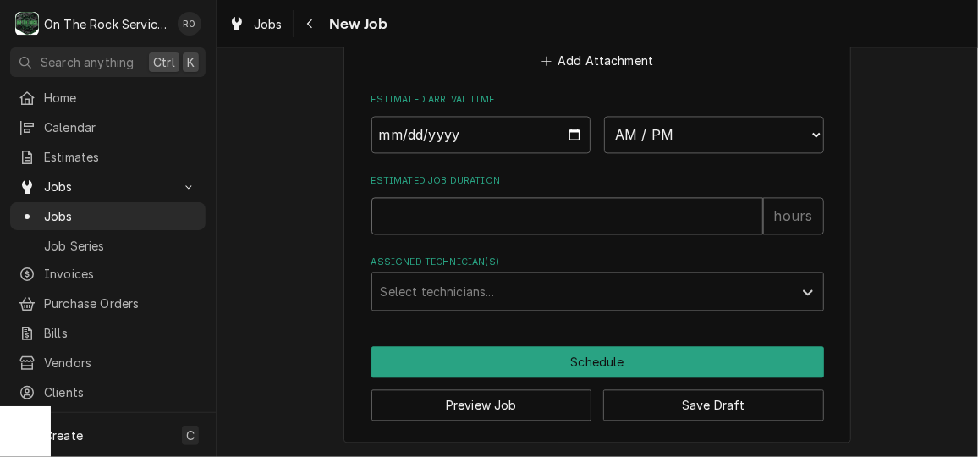
click at [570, 217] on input "Estimated Job Duration" at bounding box center [567, 215] width 392 height 37
type textarea "x"
type input "2"
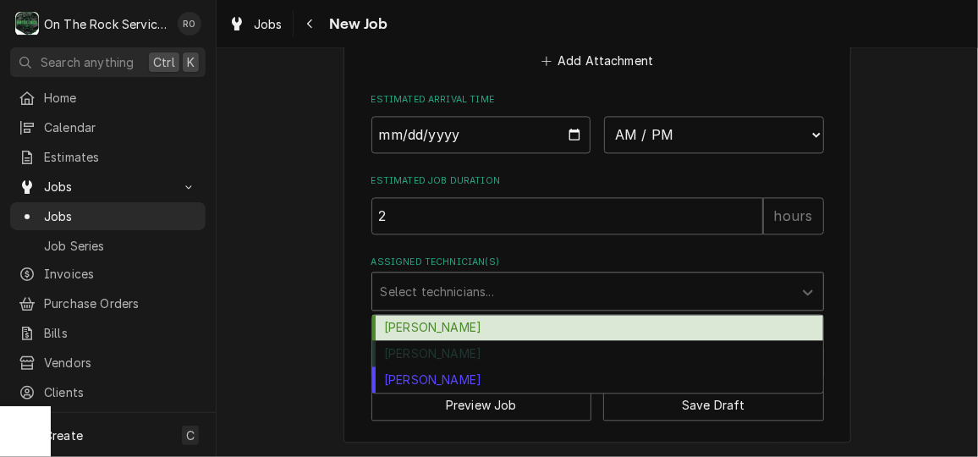
click at [557, 277] on div "Assigned Technician(s)" at bounding box center [582, 291] width 403 height 30
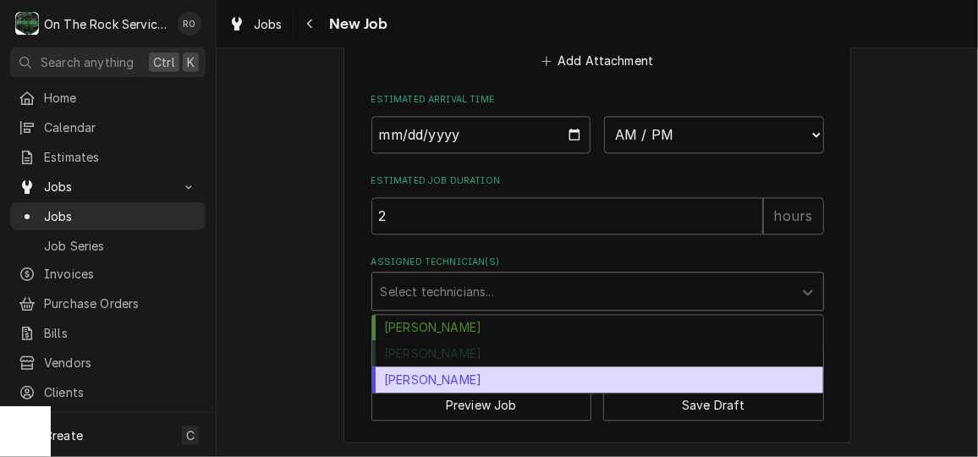
click at [550, 385] on div "[PERSON_NAME]" at bounding box center [597, 379] width 451 height 26
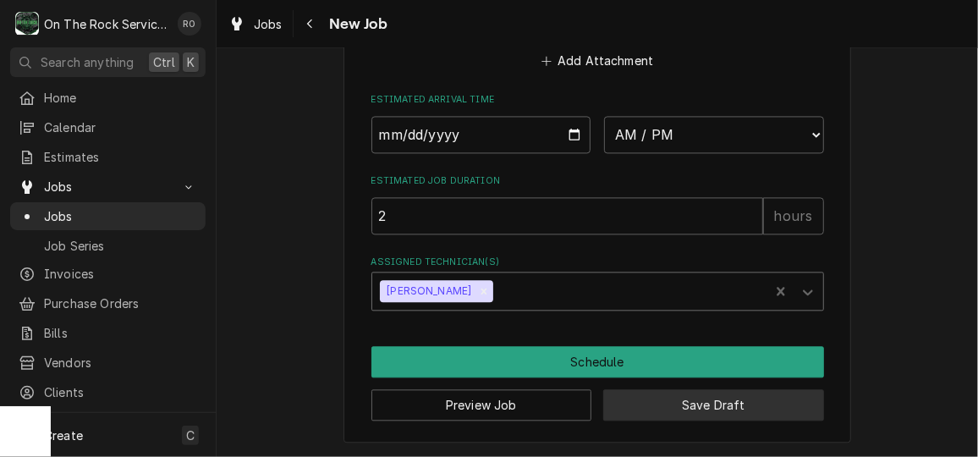
click at [688, 409] on button "Save Draft" at bounding box center [713, 404] width 221 height 31
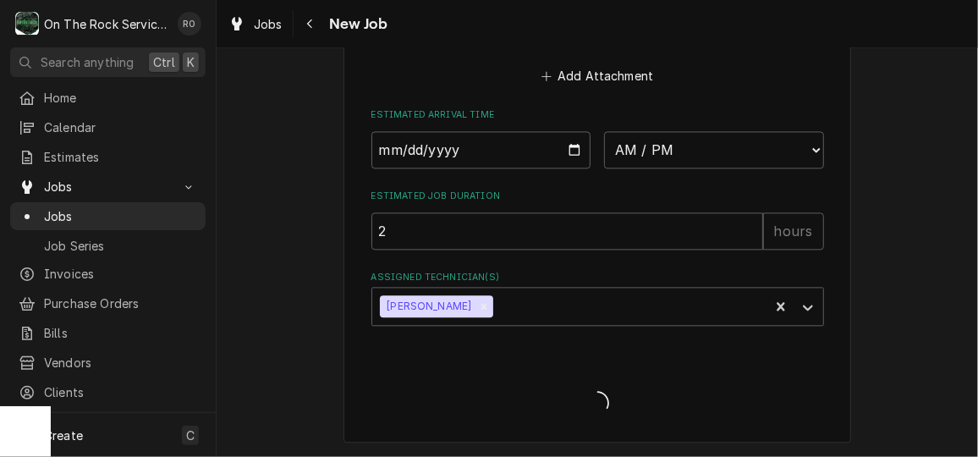
scroll to position [1459, 0]
type textarea "x"
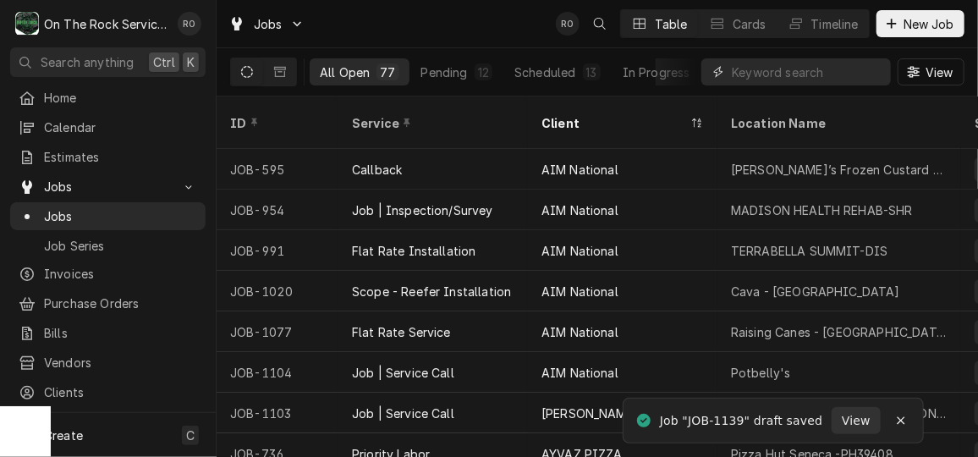
click at [826, 74] on input "Dynamic Content Wrapper" at bounding box center [807, 71] width 151 height 27
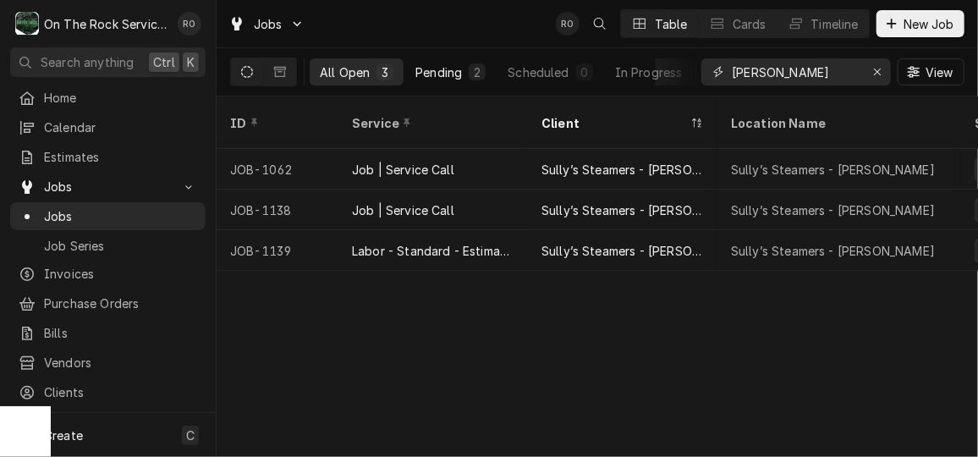
type input "mauldin"
click at [490, 67] on button "Pending 2" at bounding box center [450, 71] width 91 height 27
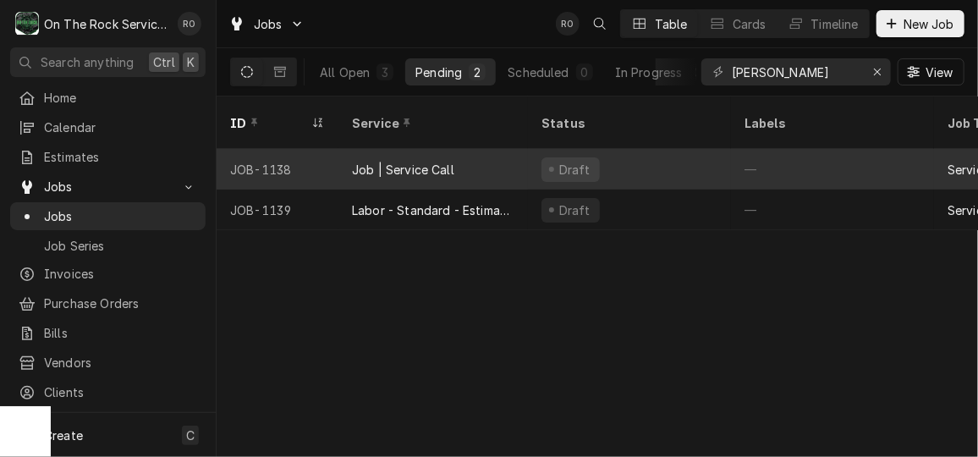
click at [474, 149] on div "Job | Service Call" at bounding box center [432, 169] width 189 height 41
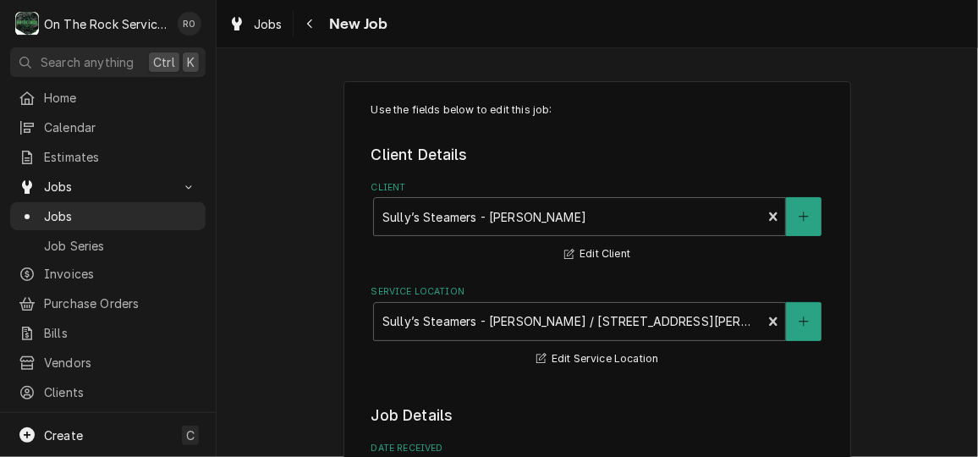
type textarea "x"
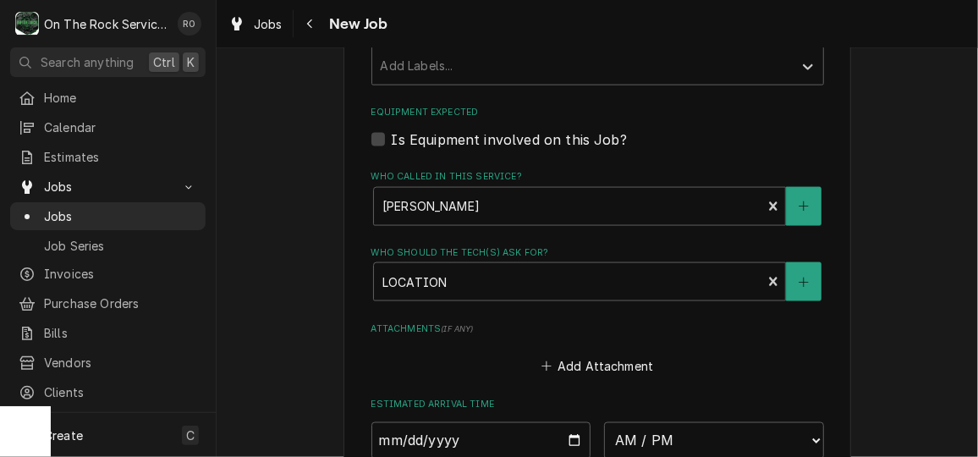
scroll to position [925, 0]
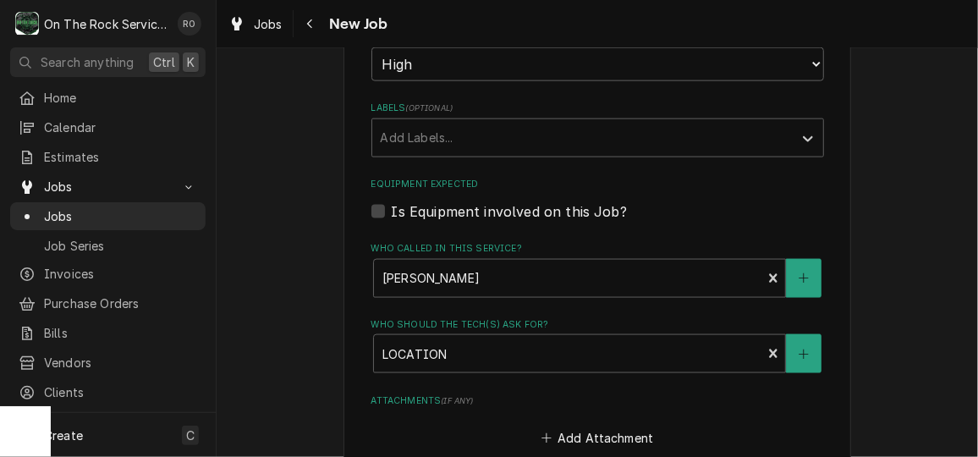
click at [371, 201] on div "Is Equipment involved on this Job?" at bounding box center [597, 211] width 453 height 20
click at [392, 209] on label "Is Equipment involved on this Job?" at bounding box center [509, 211] width 235 height 20
click at [392, 209] on input "Equipment Expected" at bounding box center [618, 219] width 453 height 37
checkbox input "true"
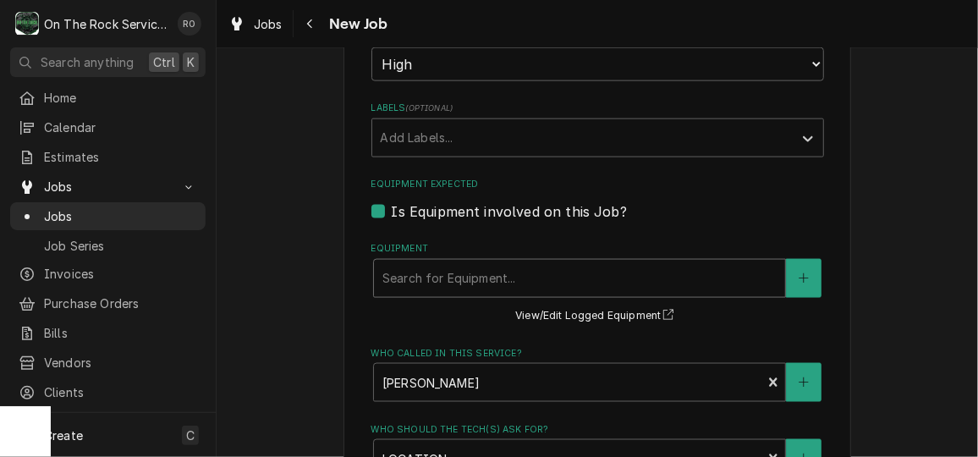
click at [441, 267] on div "Equipment" at bounding box center [579, 278] width 394 height 30
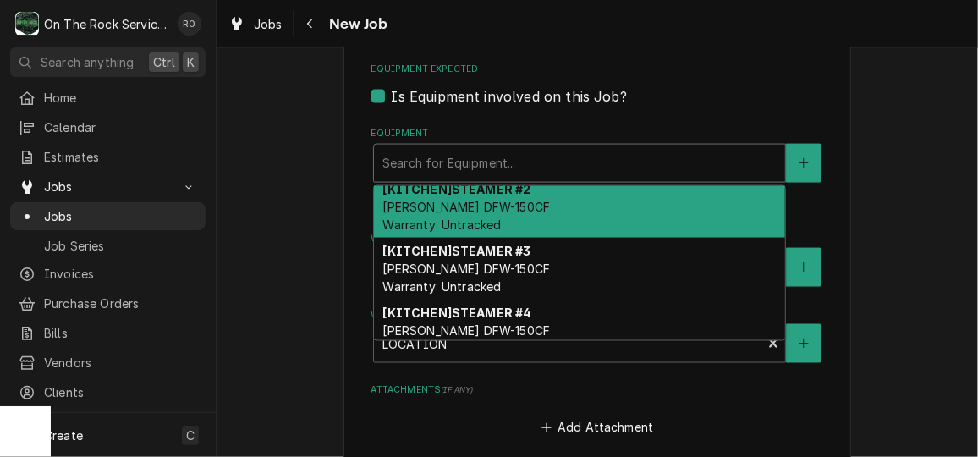
scroll to position [78, 0]
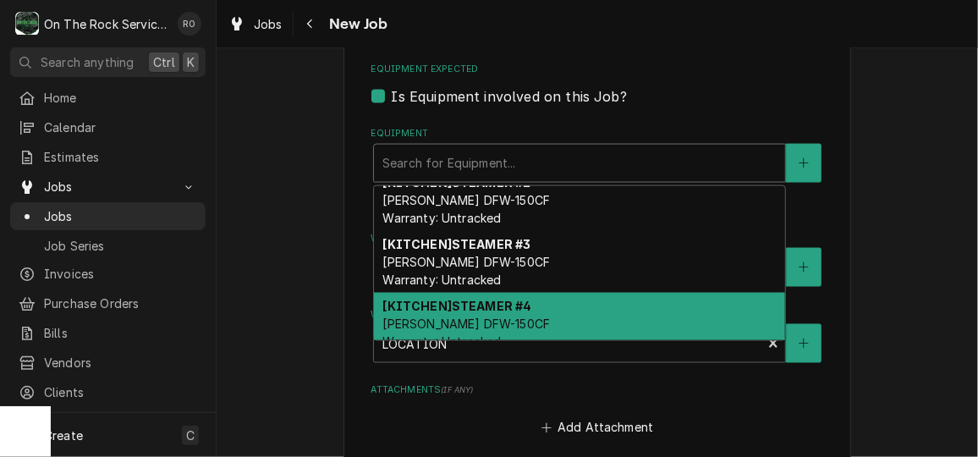
click at [451, 303] on strong "[KITCHEN] STEAMER #4" at bounding box center [456, 306] width 149 height 14
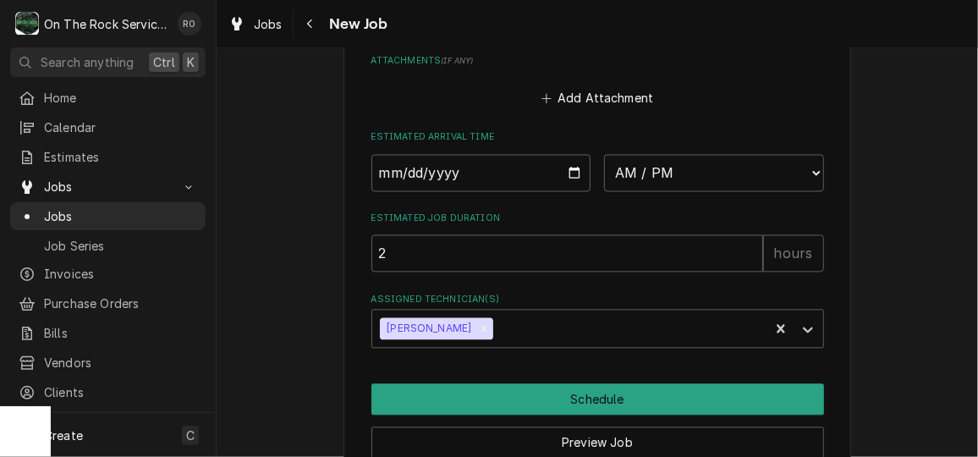
scroll to position [1397, 0]
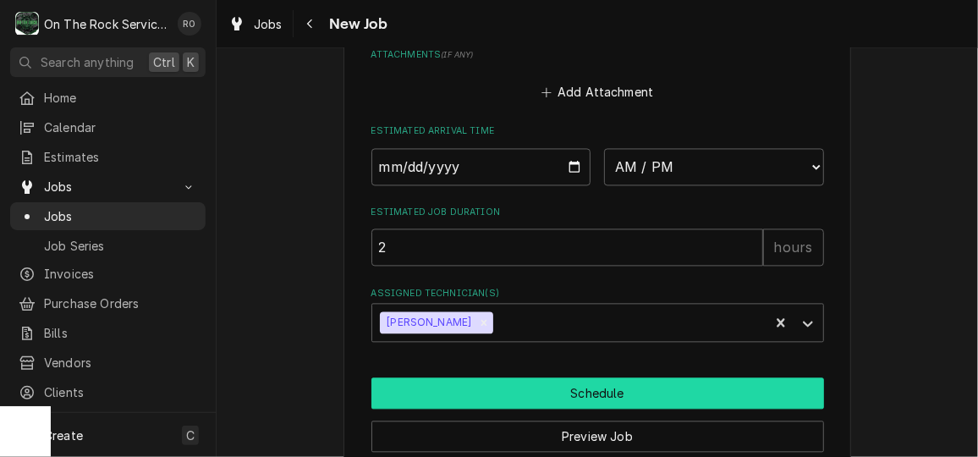
drag, startPoint x: 462, startPoint y: 401, endPoint x: 342, endPoint y: 402, distance: 120.1
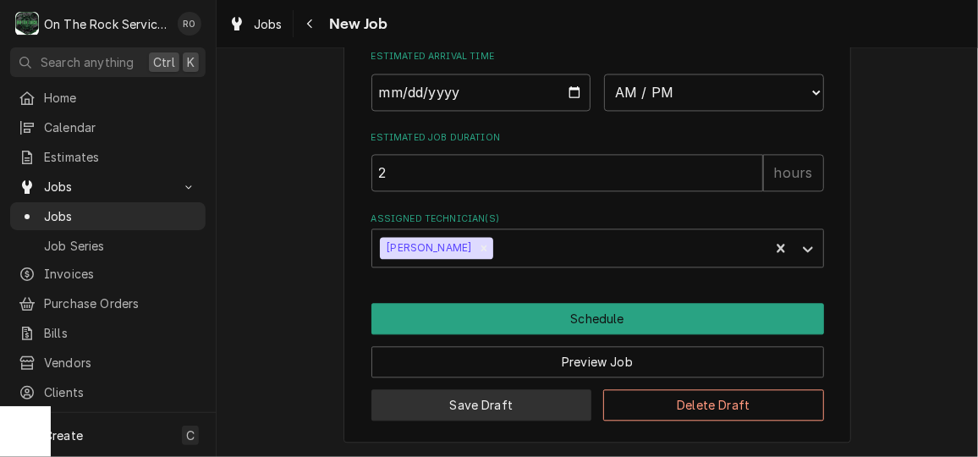
click at [507, 414] on button "Save Draft" at bounding box center [481, 404] width 221 height 31
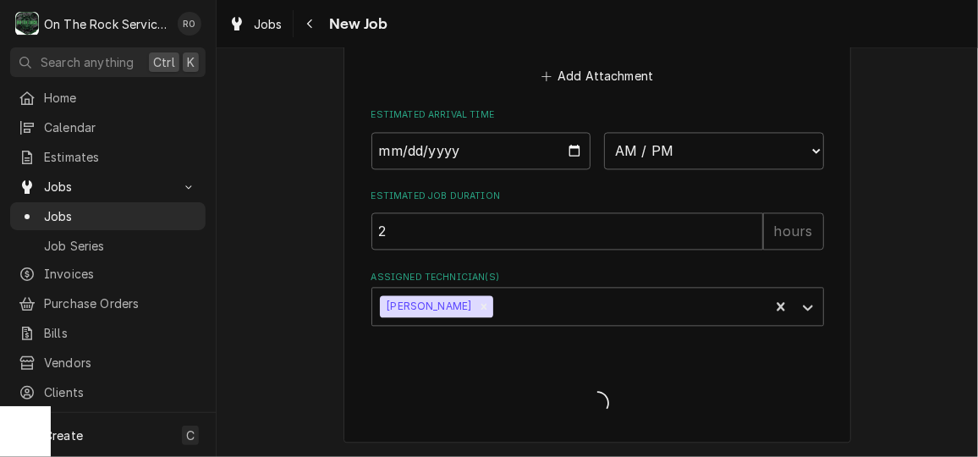
scroll to position [1414, 0]
type textarea "x"
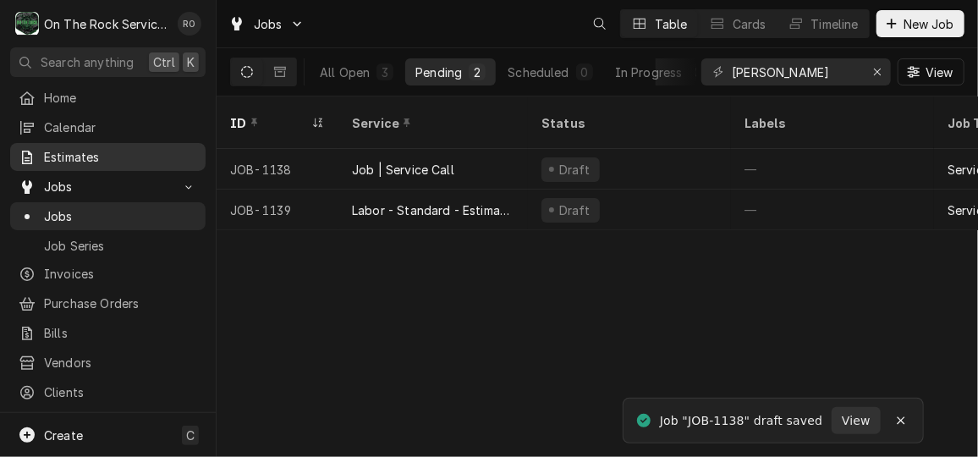
click at [125, 157] on span "Estimates" at bounding box center [120, 157] width 153 height 18
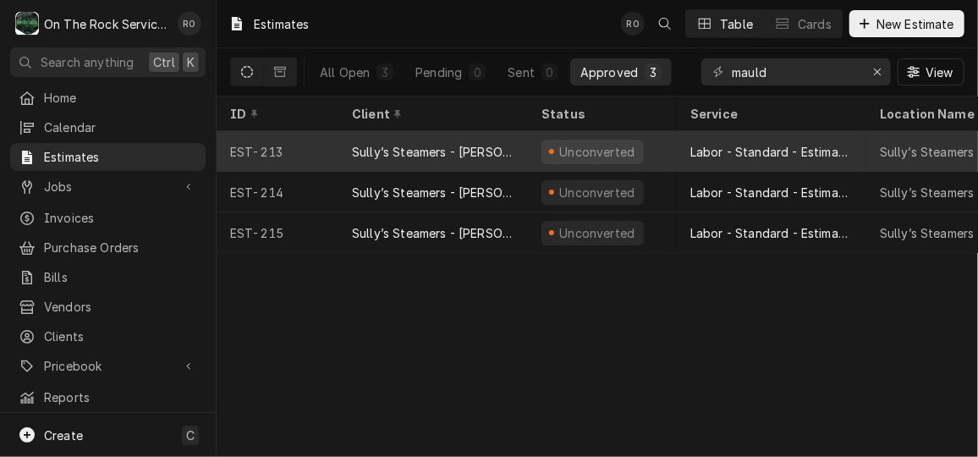
click at [603, 151] on div "Unconverted" at bounding box center [597, 152] width 80 height 18
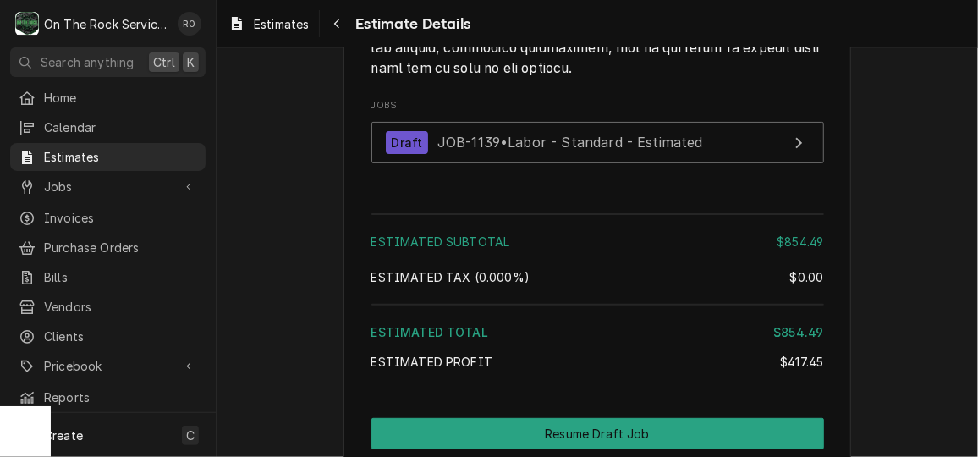
scroll to position [2856, 0]
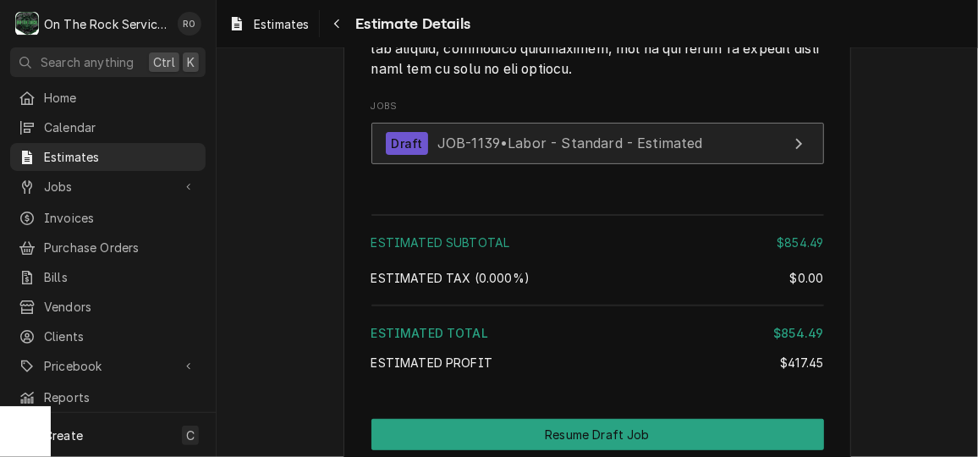
click at [600, 151] on span "JOB-1139 • Labor - Standard - Estimated" at bounding box center [570, 142] width 266 height 17
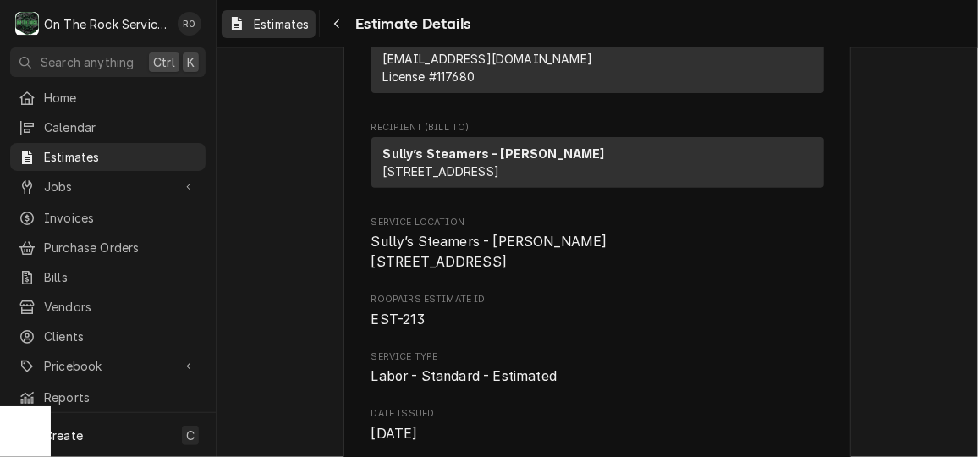
scroll to position [230, 0]
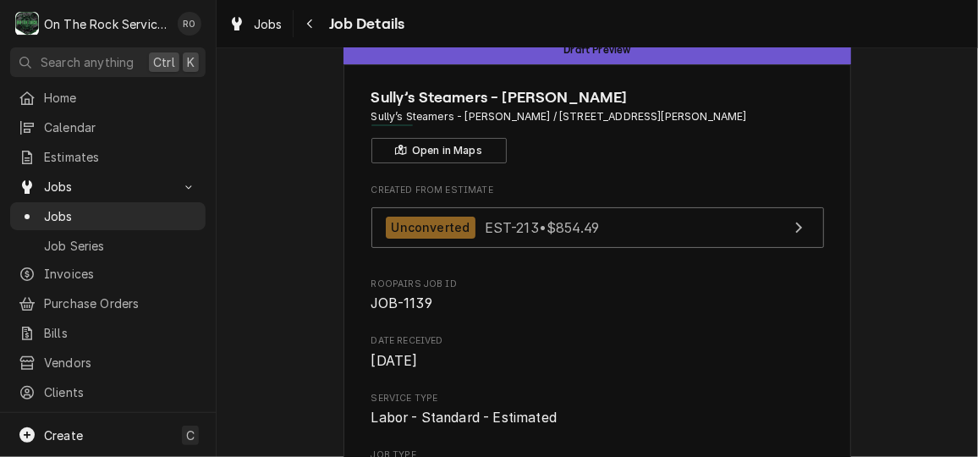
scroll to position [45, 0]
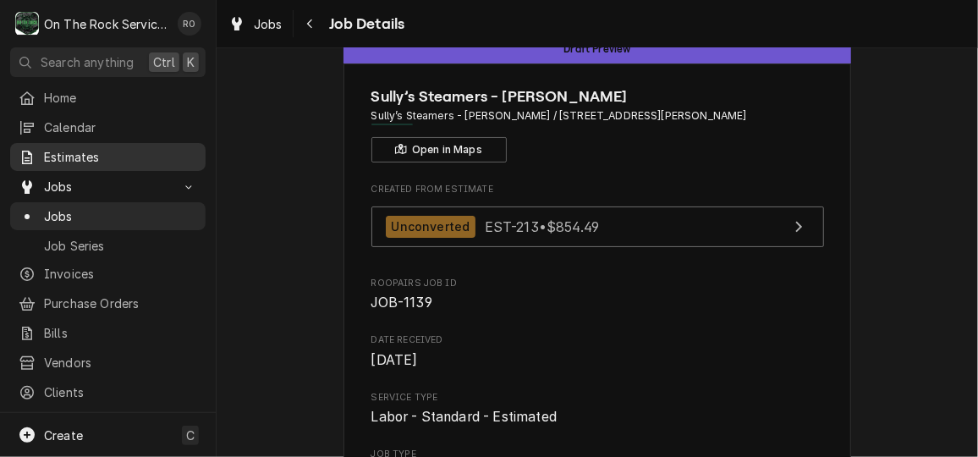
click at [74, 153] on span "Estimates" at bounding box center [120, 157] width 153 height 18
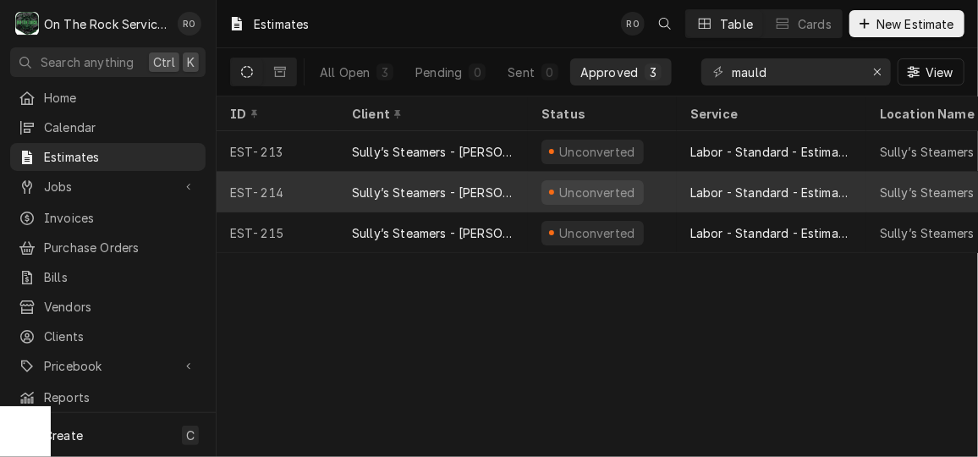
drag, startPoint x: 0, startPoint y: 0, endPoint x: 496, endPoint y: 203, distance: 535.6
click at [496, 203] on div "Sully’s Steamers - [PERSON_NAME]" at bounding box center [432, 192] width 189 height 41
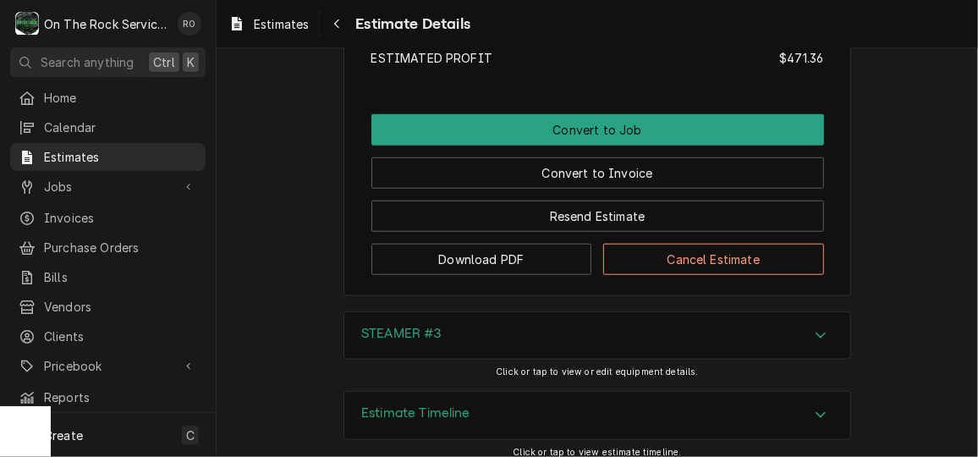
scroll to position [3334, 0]
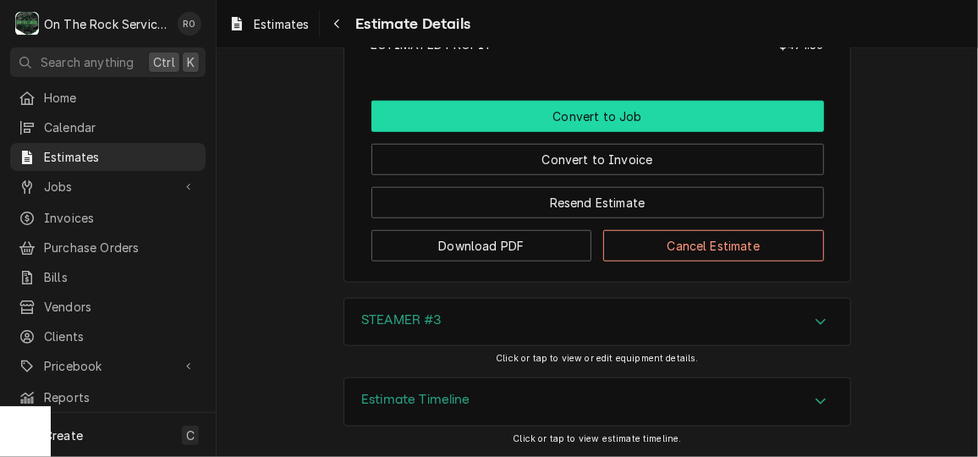
click at [695, 104] on button "Convert to Job" at bounding box center [597, 116] width 453 height 31
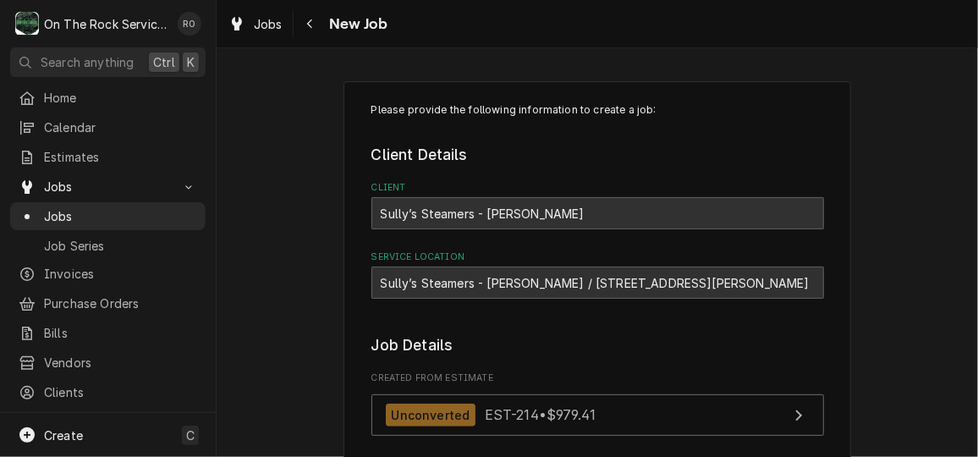
type textarea "x"
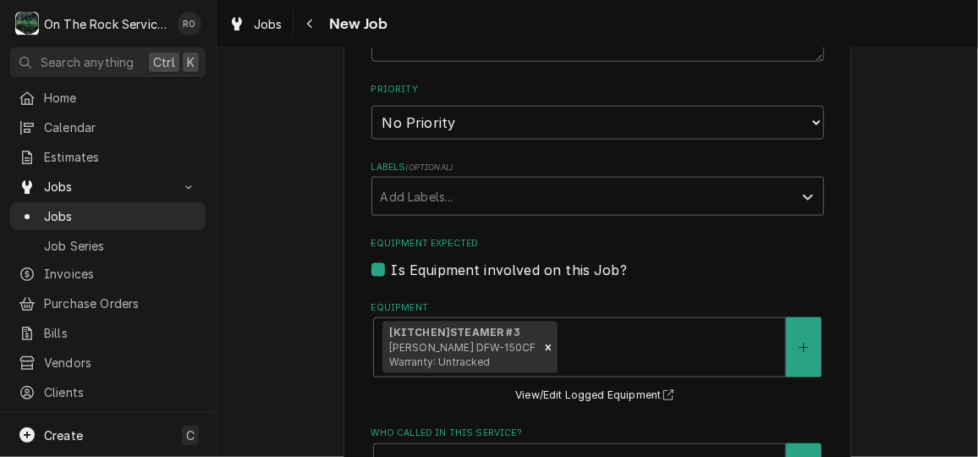
scroll to position [853, 0]
click at [706, 102] on div "Priority No Priority Urgent High Medium Low" at bounding box center [597, 112] width 453 height 57
click at [706, 118] on select "No Priority Urgent High Medium Low" at bounding box center [597, 124] width 453 height 34
select select "2"
click at [371, 107] on select "No Priority Urgent High Medium Low" at bounding box center [597, 124] width 453 height 34
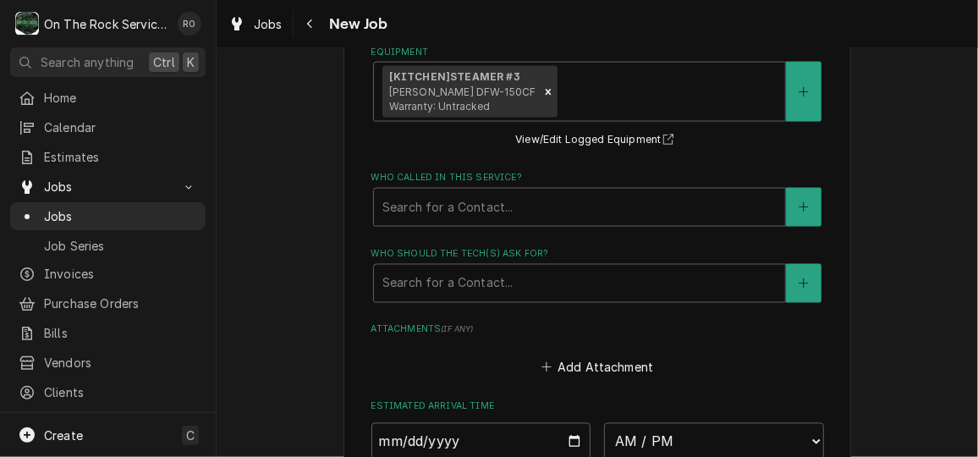
scroll to position [1113, 0]
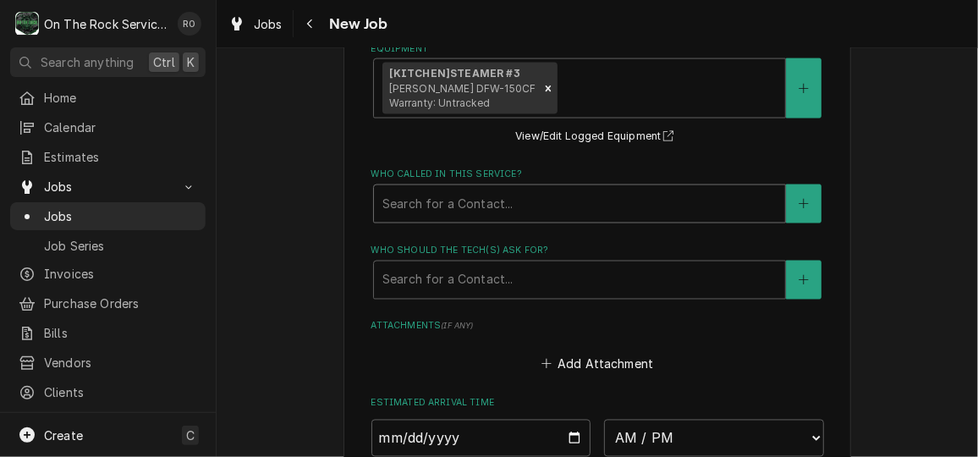
click at [608, 206] on div "Who called in this service?" at bounding box center [579, 204] width 394 height 30
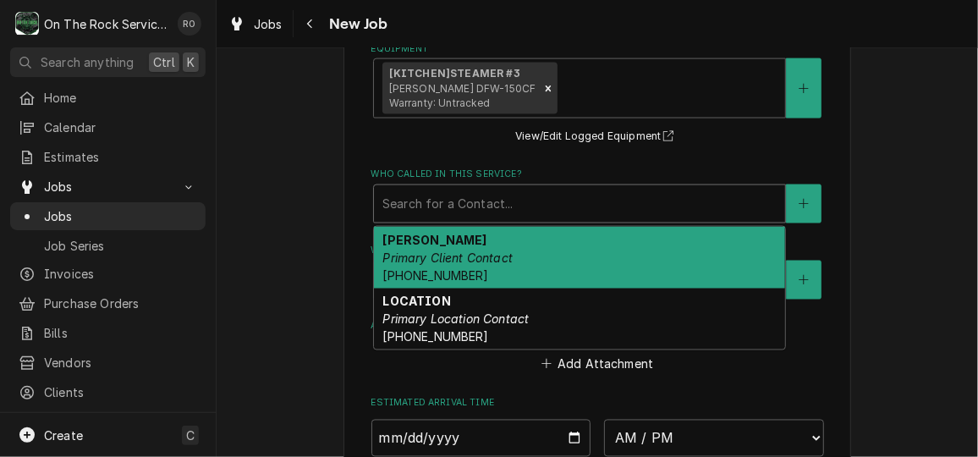
click at [593, 272] on div "[PERSON_NAME] Primary Client Contact [PHONE_NUMBER]" at bounding box center [579, 258] width 411 height 62
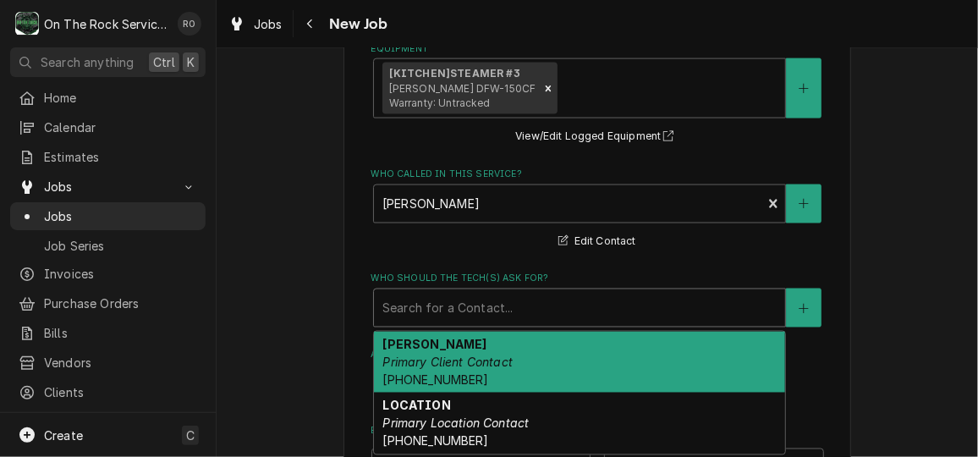
click at [584, 292] on div "Search for a Contact..." at bounding box center [579, 307] width 411 height 37
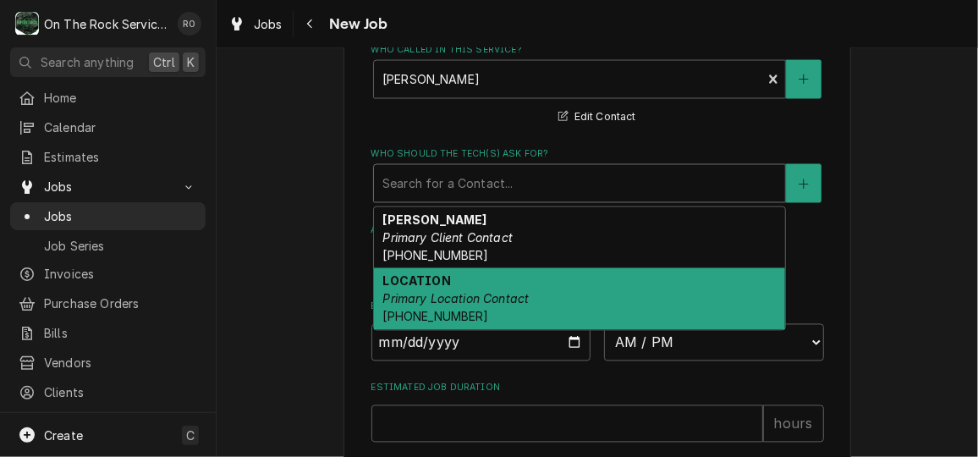
click at [580, 300] on div "LOCATION Primary Location Contact (864) 283-6252" at bounding box center [579, 299] width 411 height 62
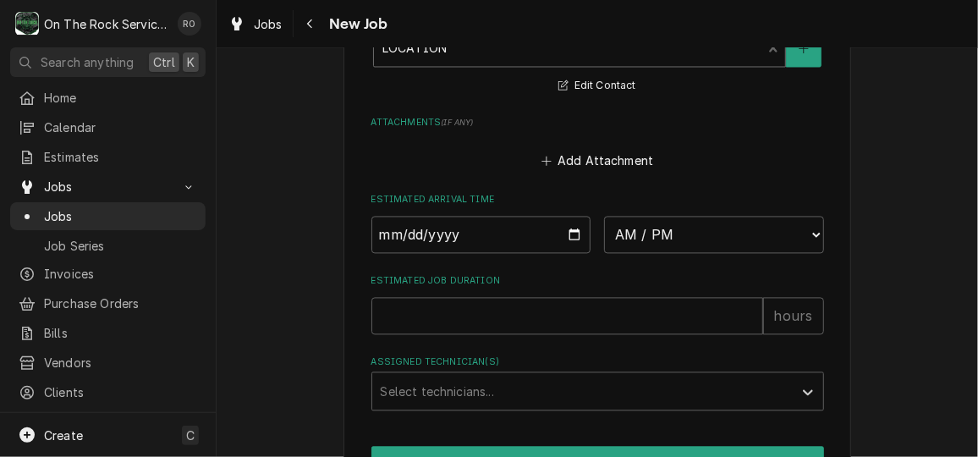
scroll to position [1475, 0]
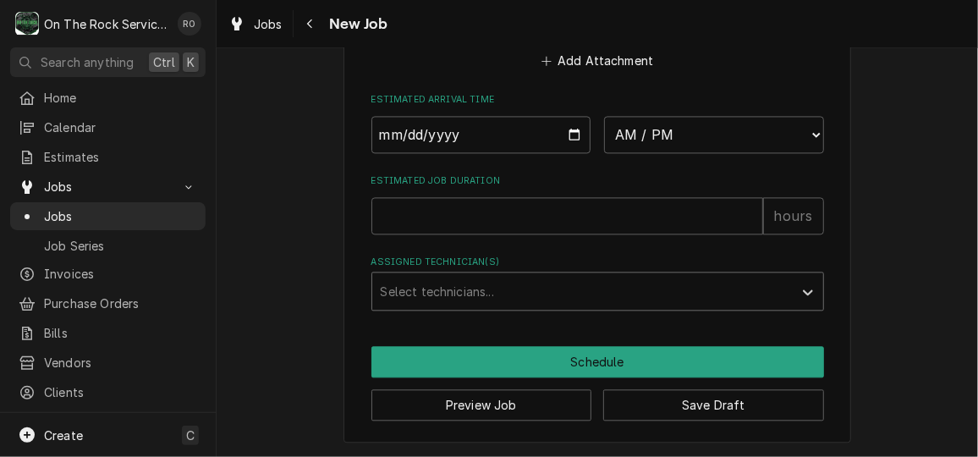
click at [584, 301] on div "Assigned Technician(s)" at bounding box center [582, 291] width 403 height 30
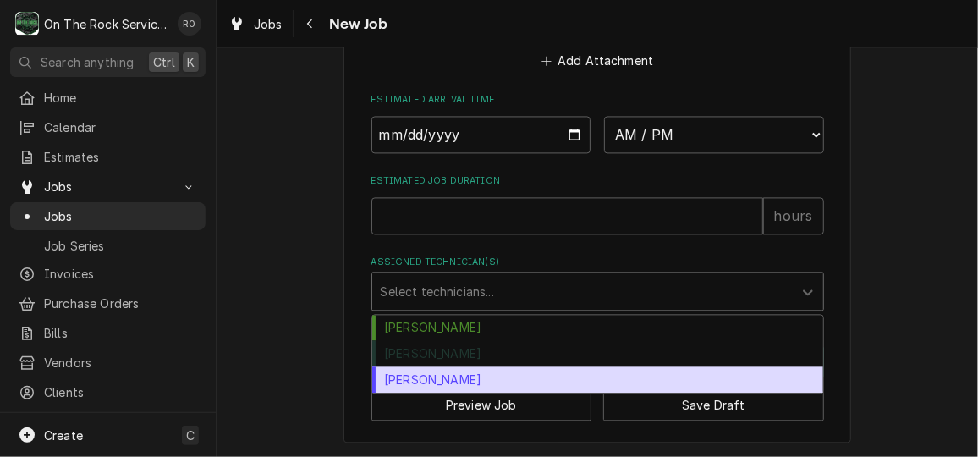
click at [605, 381] on div "Todd Brady" at bounding box center [597, 379] width 451 height 26
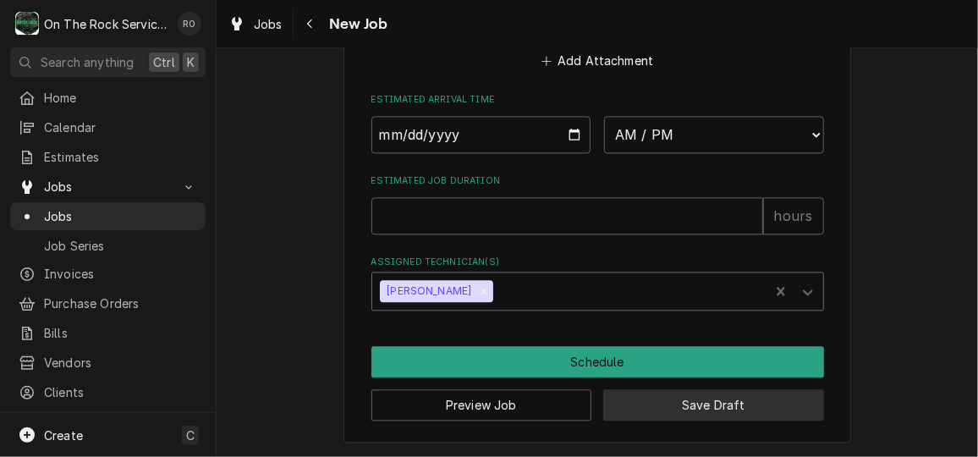
click at [689, 402] on button "Save Draft" at bounding box center [713, 404] width 221 height 31
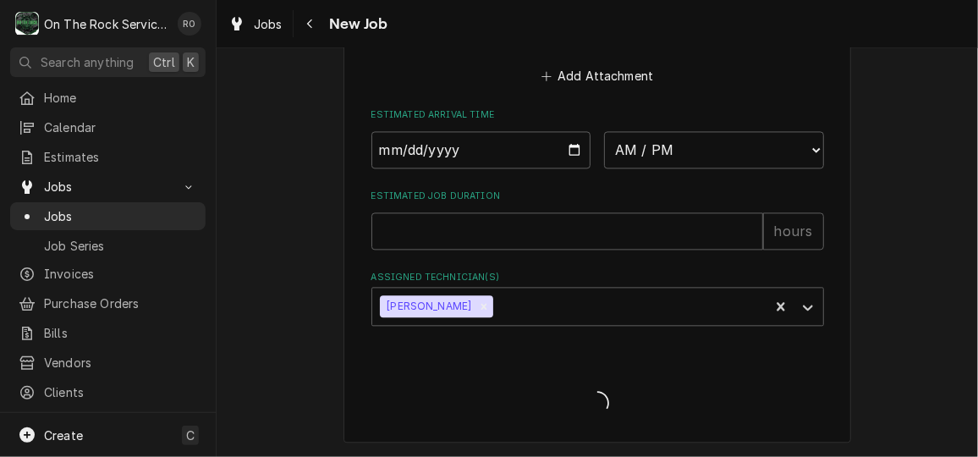
scroll to position [1459, 0]
type textarea "x"
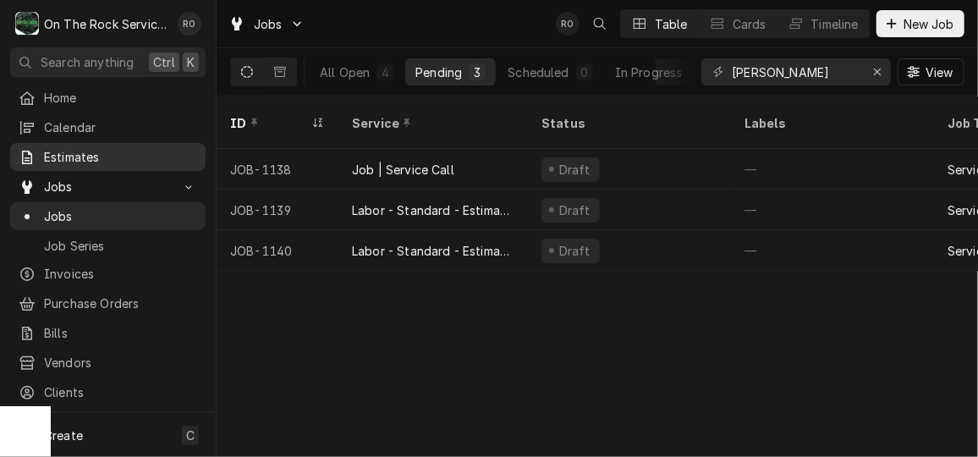
click at [117, 156] on span "Estimates" at bounding box center [120, 157] width 153 height 18
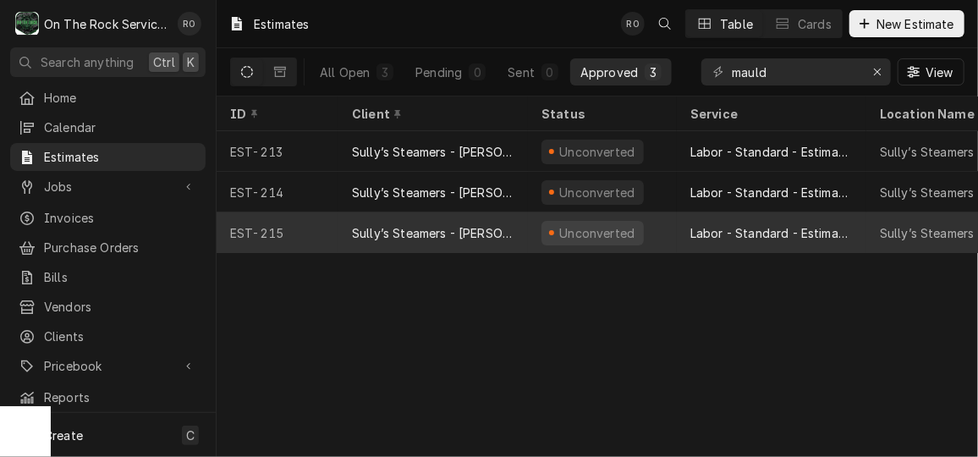
click at [699, 224] on div "Labor - Standard - Estimated" at bounding box center [771, 233] width 162 height 18
click at [774, 233] on div "Labor - Standard - Estimated" at bounding box center [771, 233] width 162 height 18
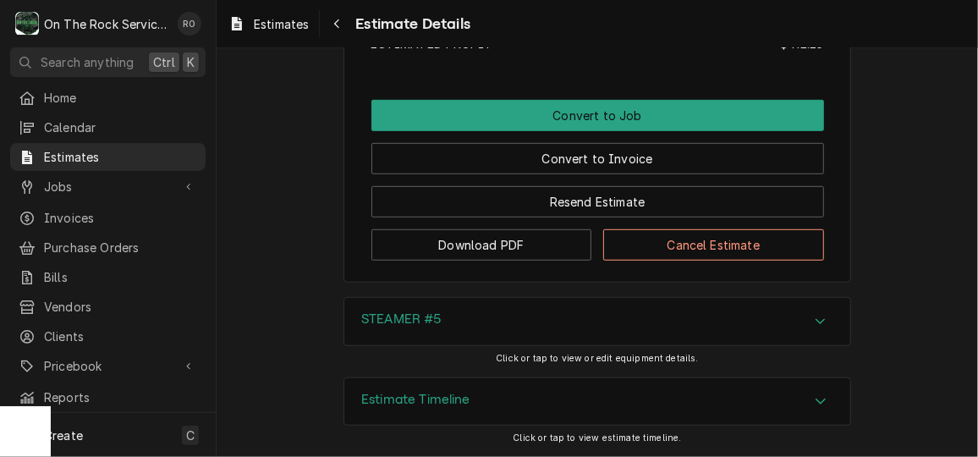
scroll to position [3126, 0]
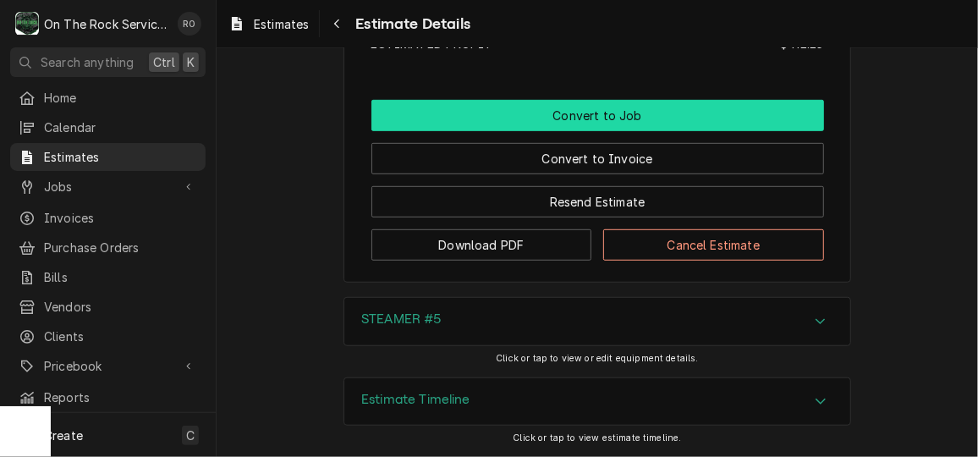
click at [734, 105] on button "Convert to Job" at bounding box center [597, 115] width 453 height 31
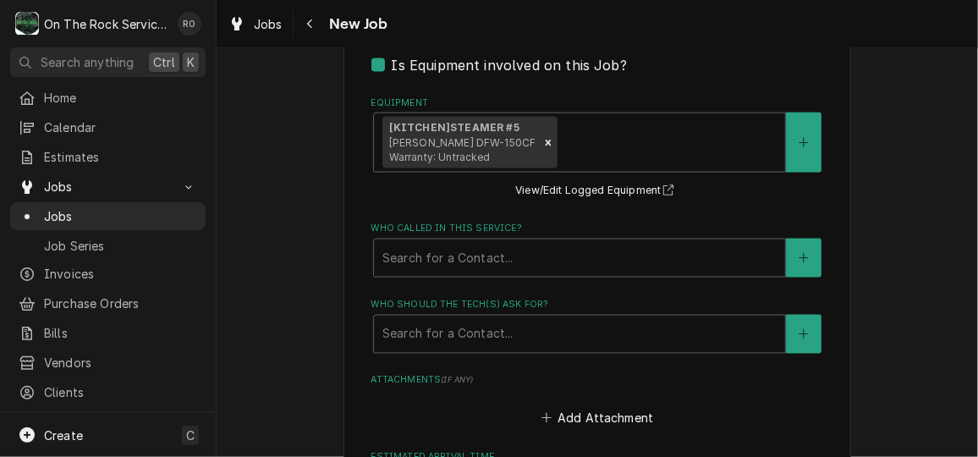
scroll to position [1060, 0]
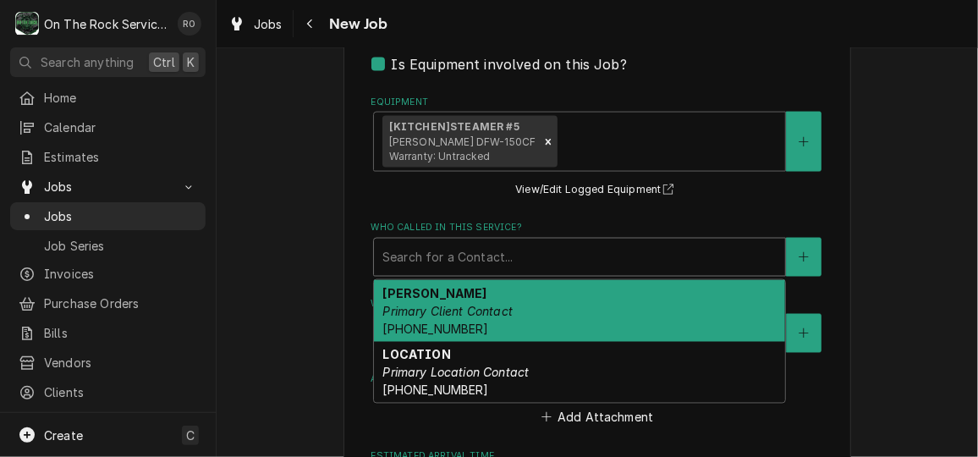
click at [547, 252] on div "Who called in this service?" at bounding box center [579, 257] width 394 height 30
click at [542, 305] on div "[PERSON_NAME] Primary Client Contact [PHONE_NUMBER]" at bounding box center [579, 311] width 411 height 62
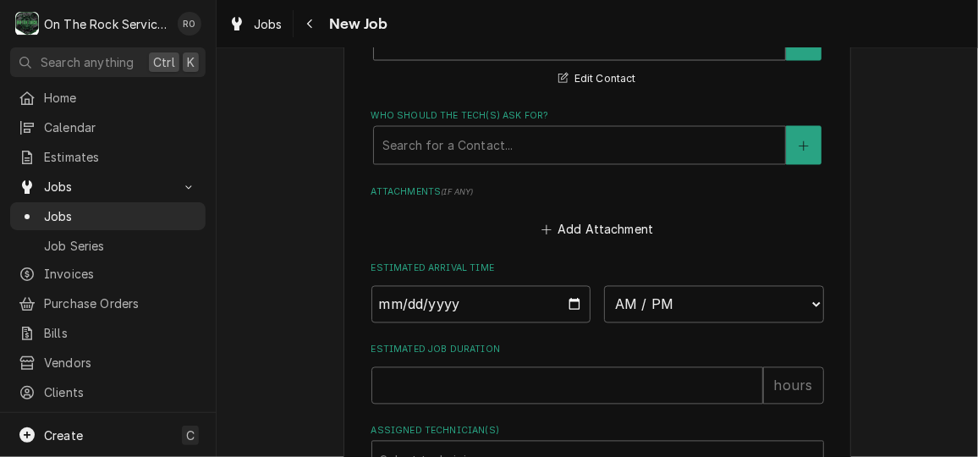
scroll to position [1446, 0]
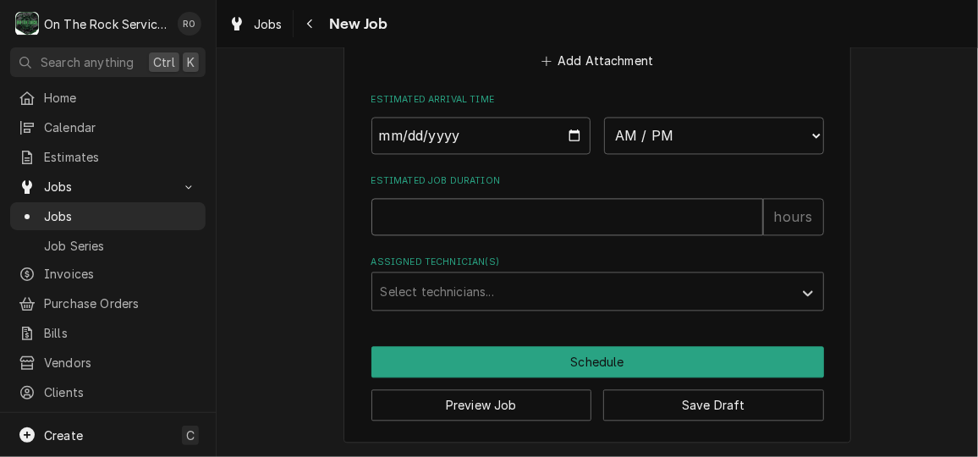
click at [521, 217] on input "Estimated Job Duration" at bounding box center [567, 216] width 392 height 37
type textarea "x"
type input "2"
type textarea "x"
type input "2"
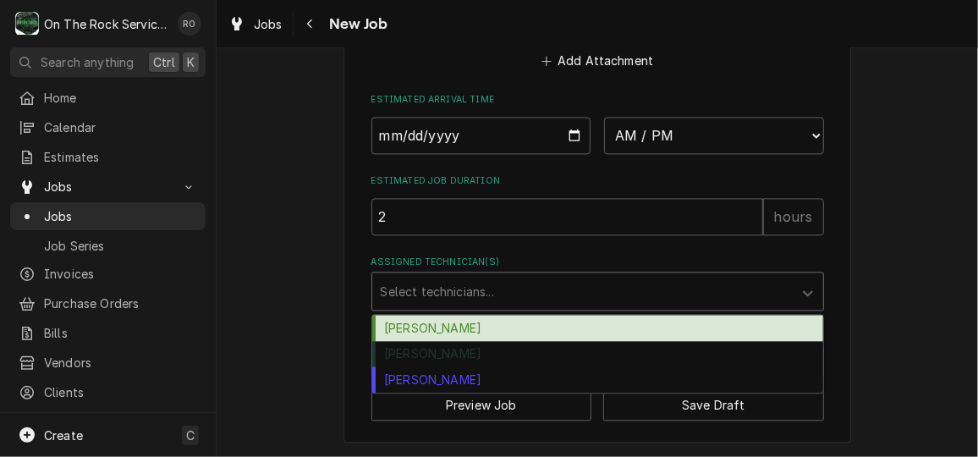
click at [518, 284] on div "Assigned Technician(s)" at bounding box center [582, 291] width 403 height 30
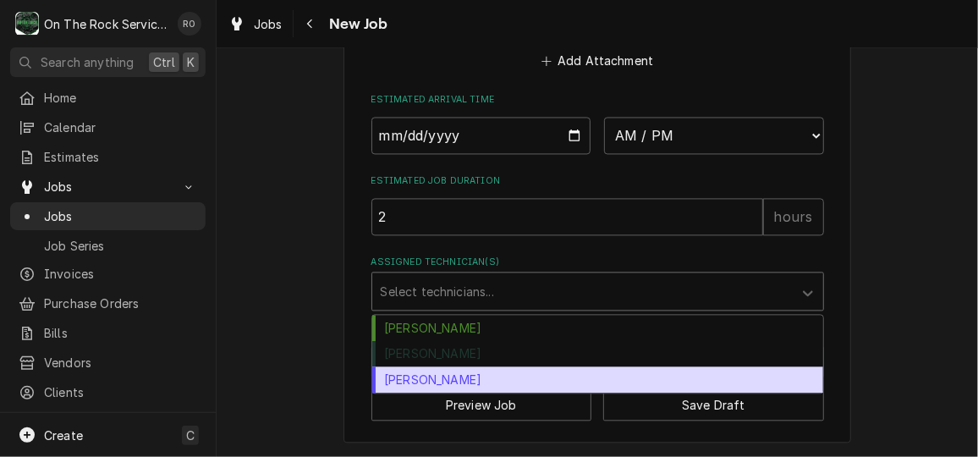
click at [524, 371] on div "[PERSON_NAME]" at bounding box center [597, 379] width 451 height 26
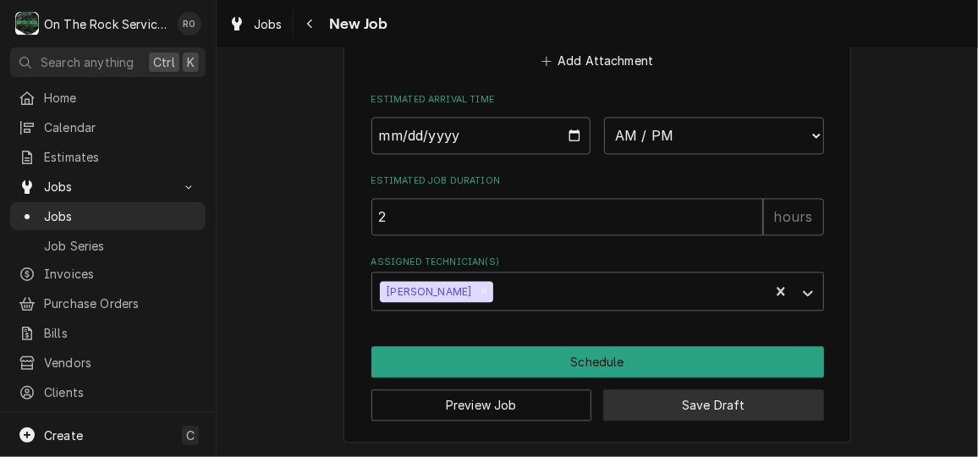
click at [667, 393] on button "Save Draft" at bounding box center [713, 404] width 221 height 31
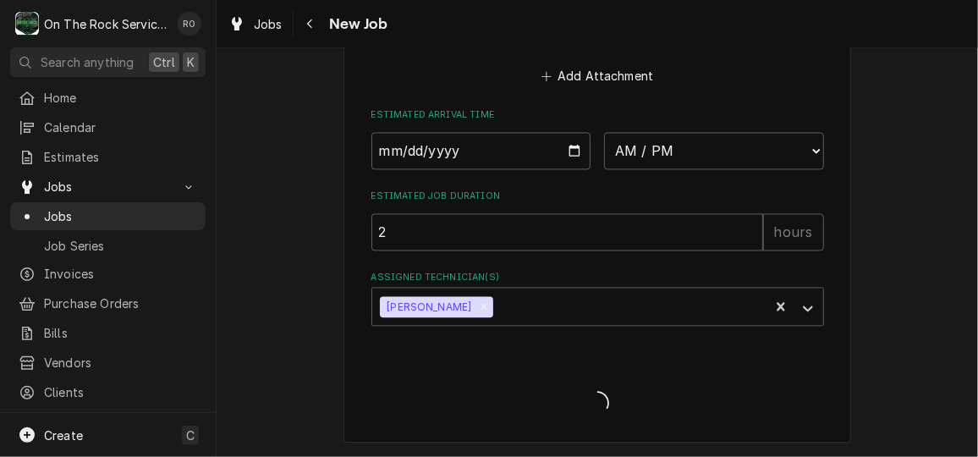
type textarea "x"
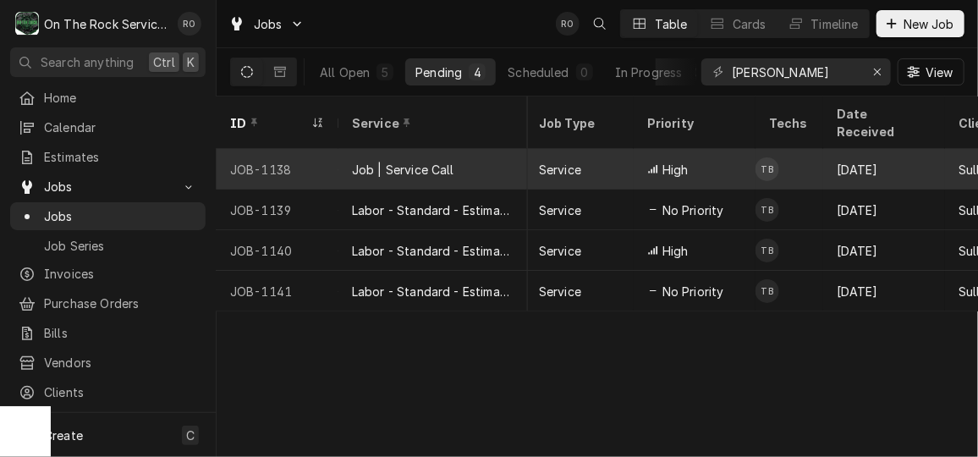
scroll to position [0, 409]
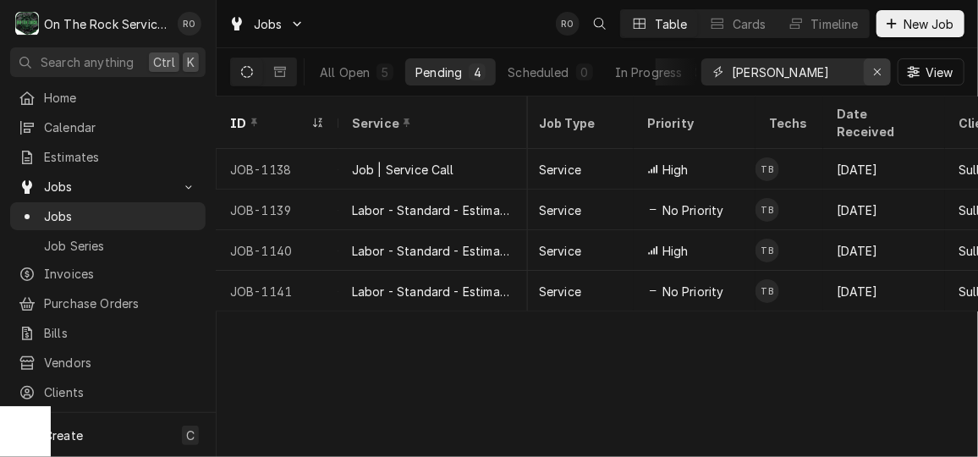
click at [876, 62] on button "Erase input" at bounding box center [877, 71] width 27 height 27
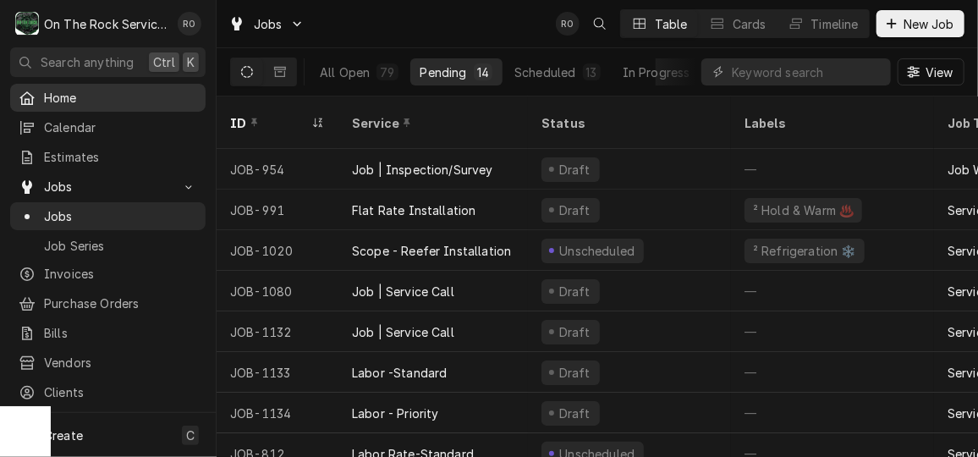
click at [63, 105] on link "Home" at bounding box center [107, 98] width 195 height 28
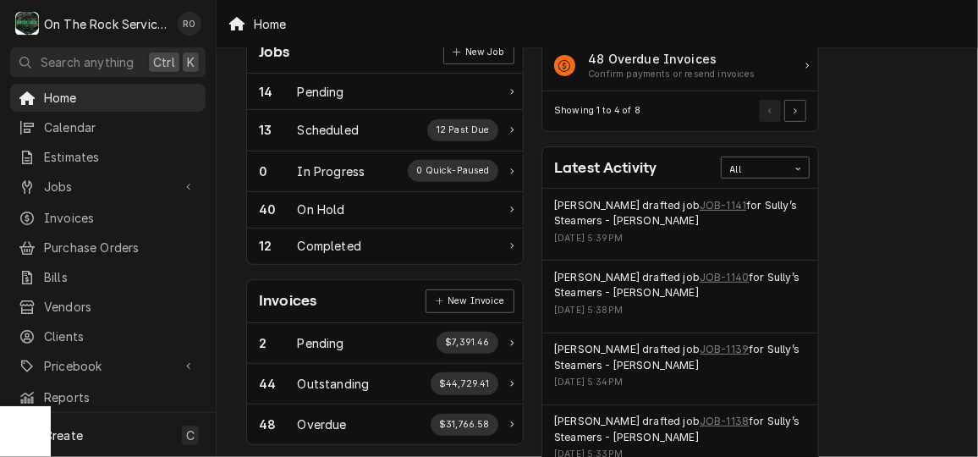
scroll to position [279, 0]
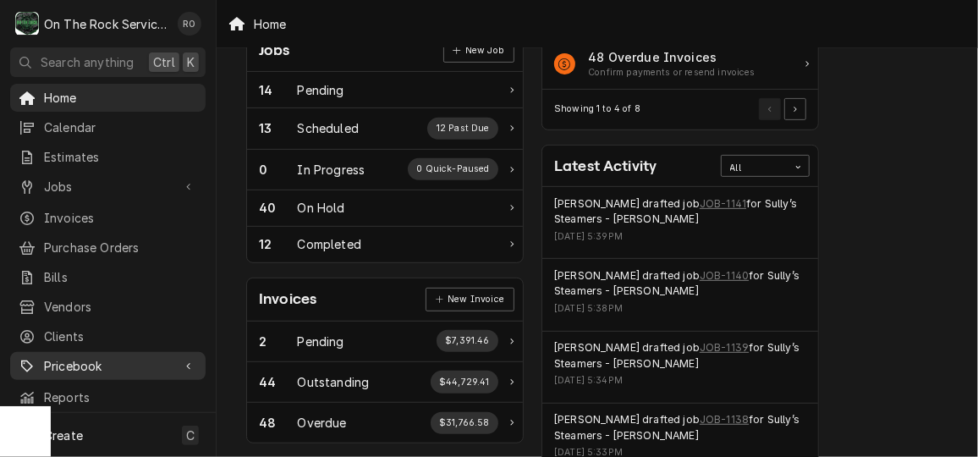
click at [82, 357] on span "Pricebook" at bounding box center [108, 366] width 128 height 18
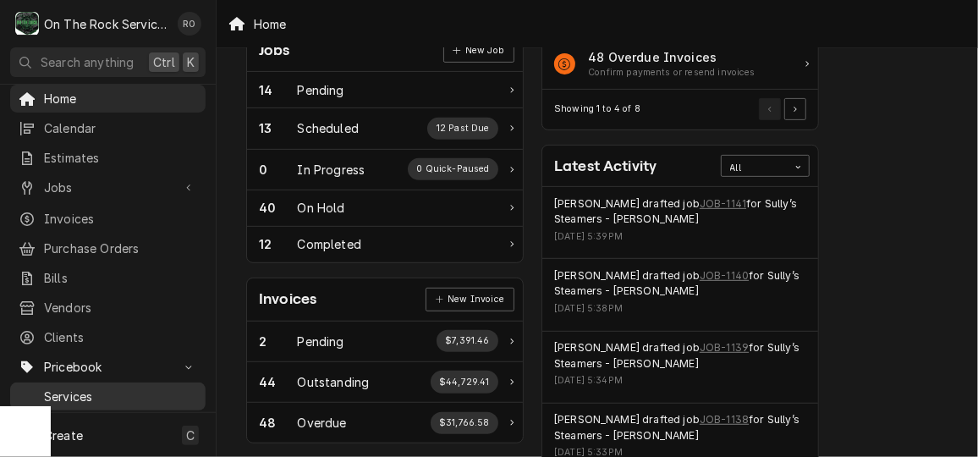
scroll to position [117, 0]
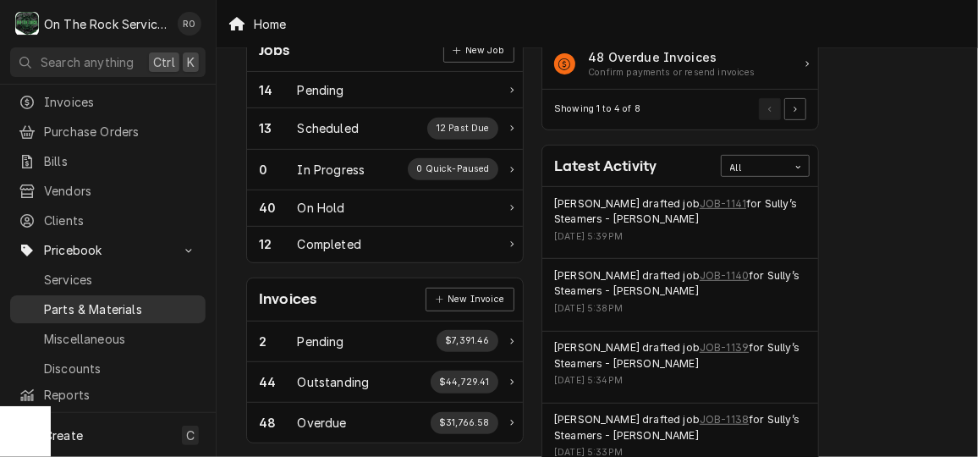
click at [114, 305] on div "Parts & Materials" at bounding box center [108, 309] width 189 height 21
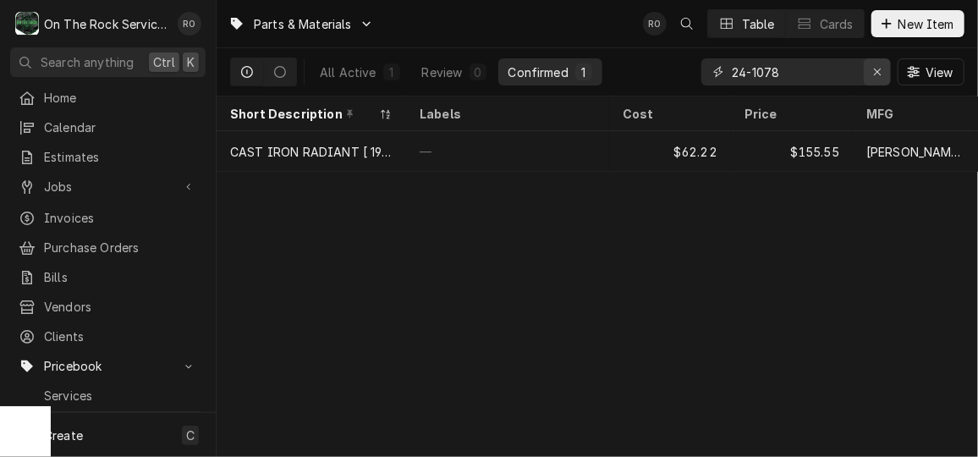
click at [870, 68] on div "Erase input" at bounding box center [877, 71] width 17 height 17
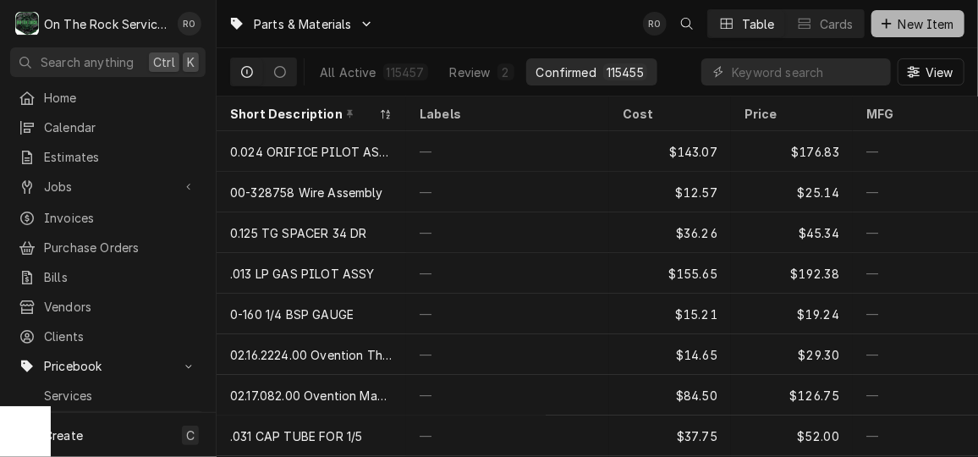
click at [895, 27] on span "New Item" at bounding box center [926, 24] width 63 height 18
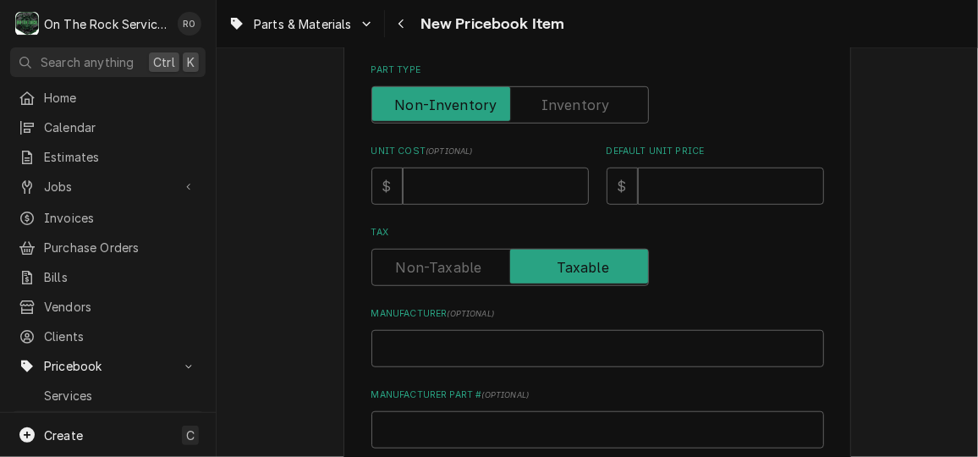
scroll to position [411, 0]
click at [458, 431] on input "Manufacturer Part # ( optional )" at bounding box center [597, 430] width 453 height 37
paste input "VM000891"
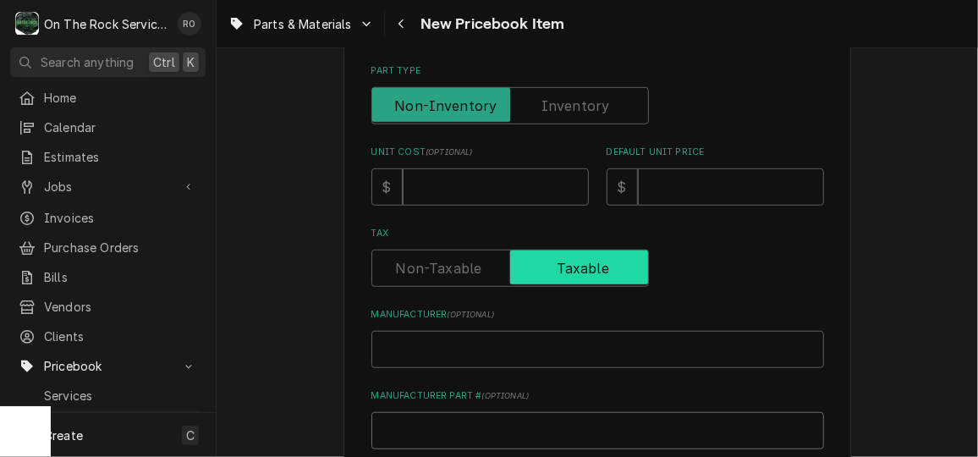
type textarea "x"
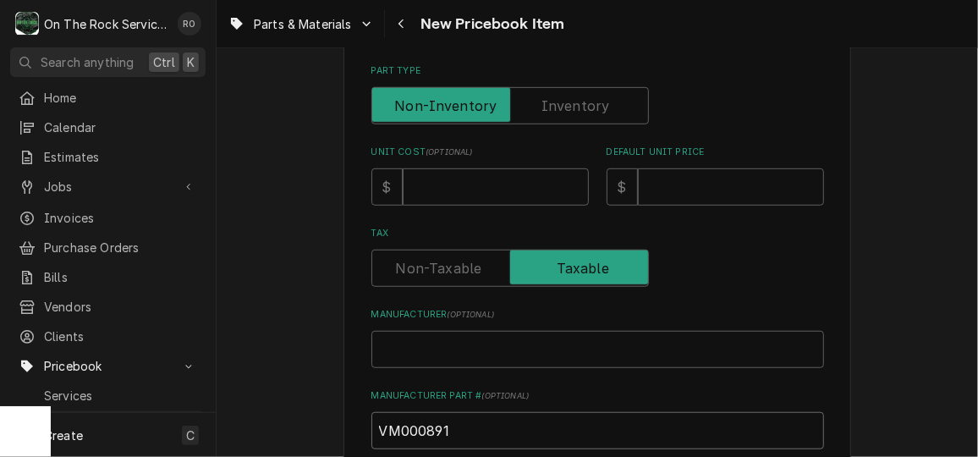
type input "VM000891"
click at [465, 356] on input "Manufacturer ( optional )" at bounding box center [597, 349] width 453 height 37
type textarea "x"
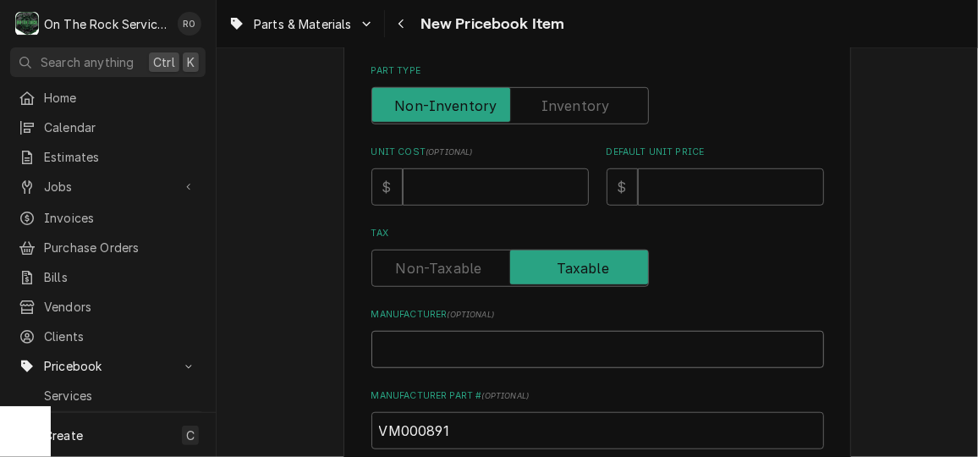
type input "V"
type textarea "x"
type input "Va"
type textarea "x"
type input "V"
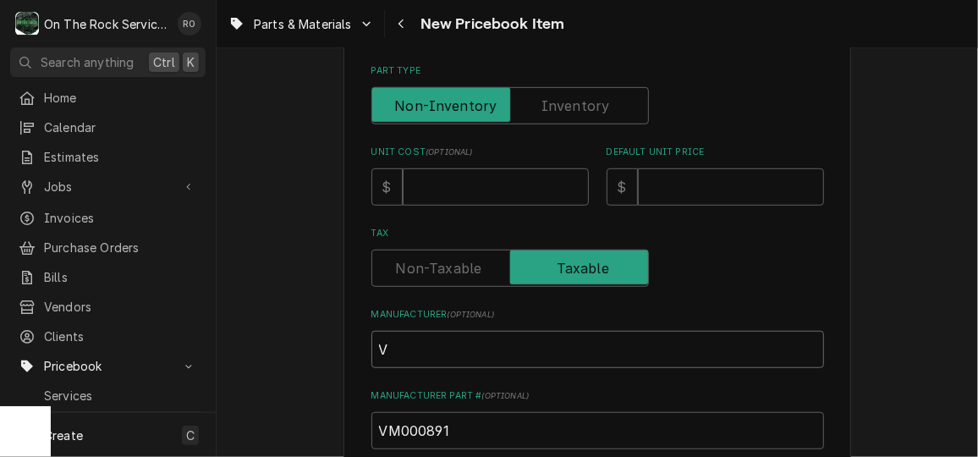
type textarea "x"
type input "Vi"
type textarea "x"
type input "Vit"
type textarea "x"
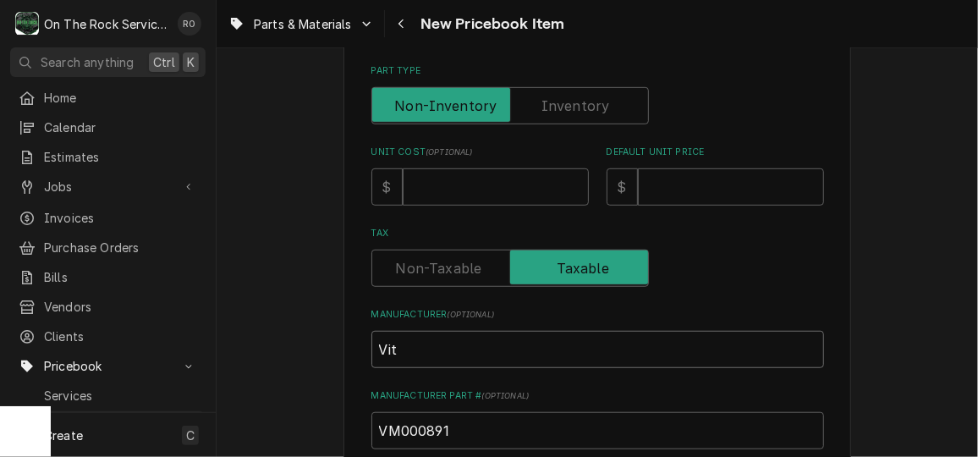
type input "Vita"
type textarea "x"
type input "Vitam"
type textarea "x"
type input "Vitami"
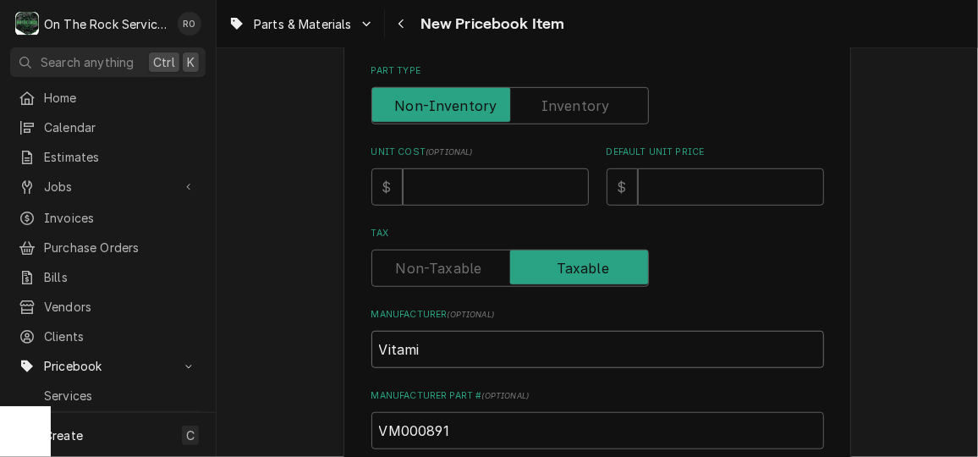
type textarea "x"
type input "Vitamix"
type textarea "x"
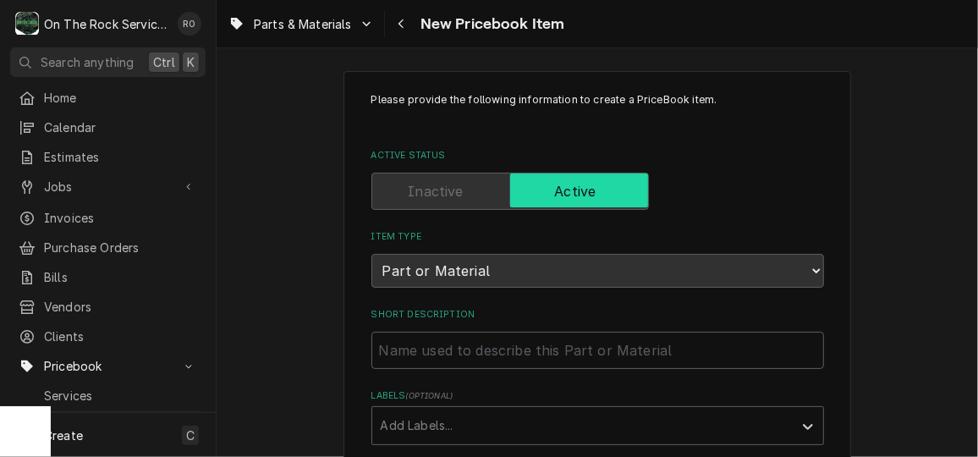
scroll to position [0, 0]
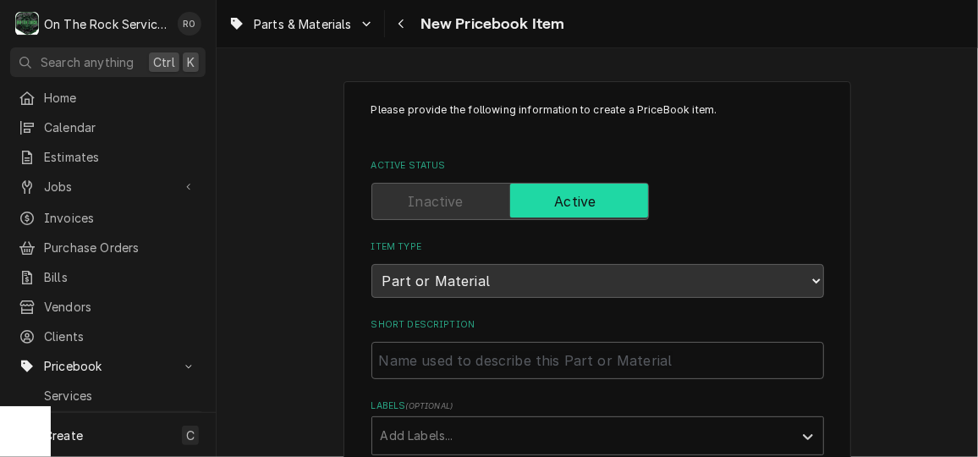
type input "Vitamix"
click at [471, 346] on input "Short Description" at bounding box center [597, 360] width 453 height 37
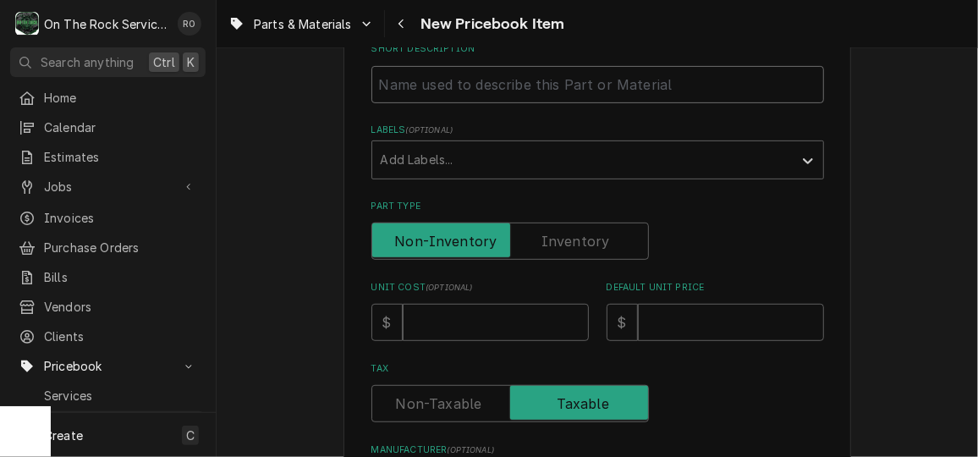
scroll to position [277, 0]
click at [428, 84] on input "Short Description" at bounding box center [597, 83] width 453 height 37
paste input "Vita-Mix - Drive Socket"
type textarea "x"
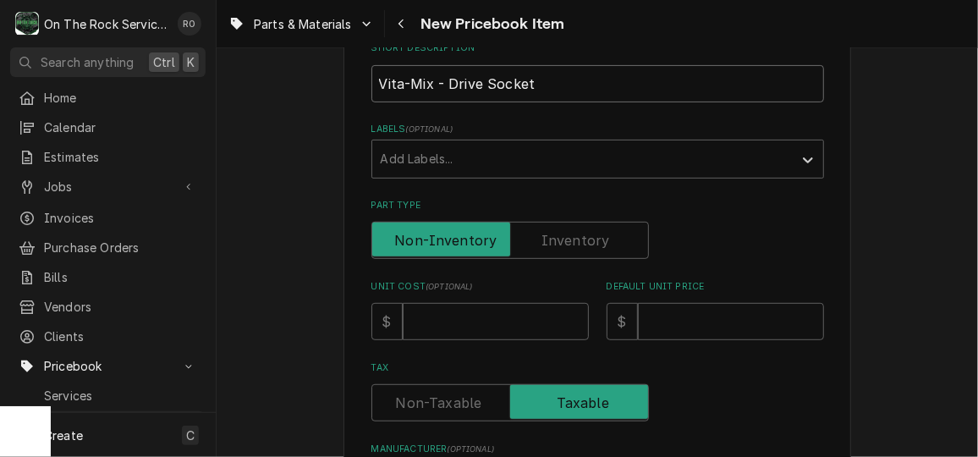
type input "Vita-Mix - Drive Socket"
click at [443, 337] on input "Unit Cost ( optional )" at bounding box center [496, 321] width 186 height 37
type textarea "x"
type input "1"
type textarea "x"
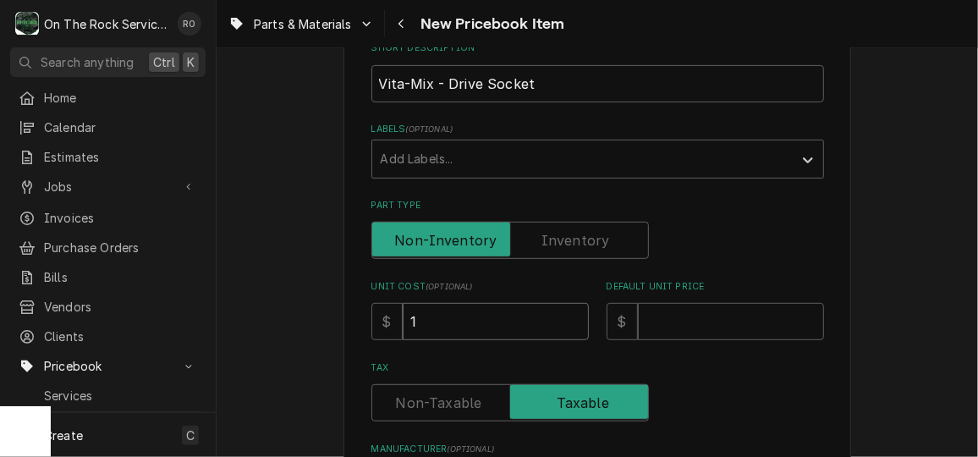
type input "11"
type textarea "x"
type input "11.2"
type textarea "x"
type input "11.28"
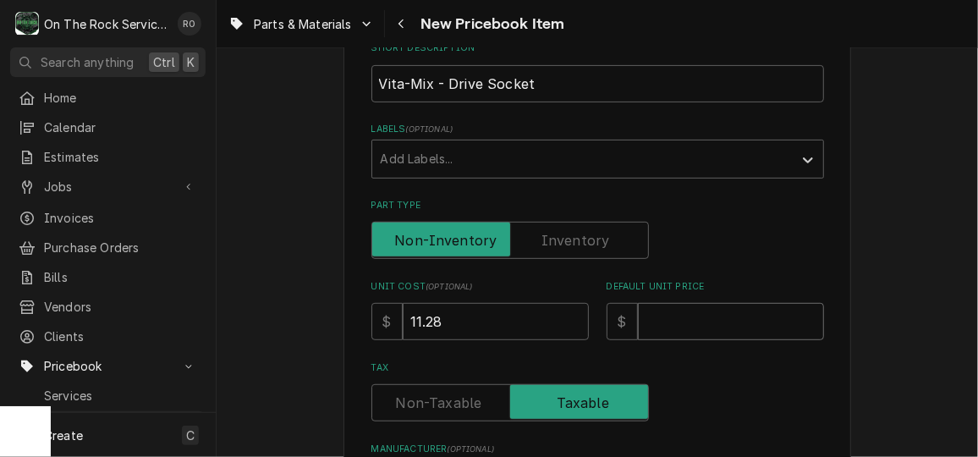
type textarea "x"
type input "2"
type textarea "x"
type input "28"
type textarea "x"
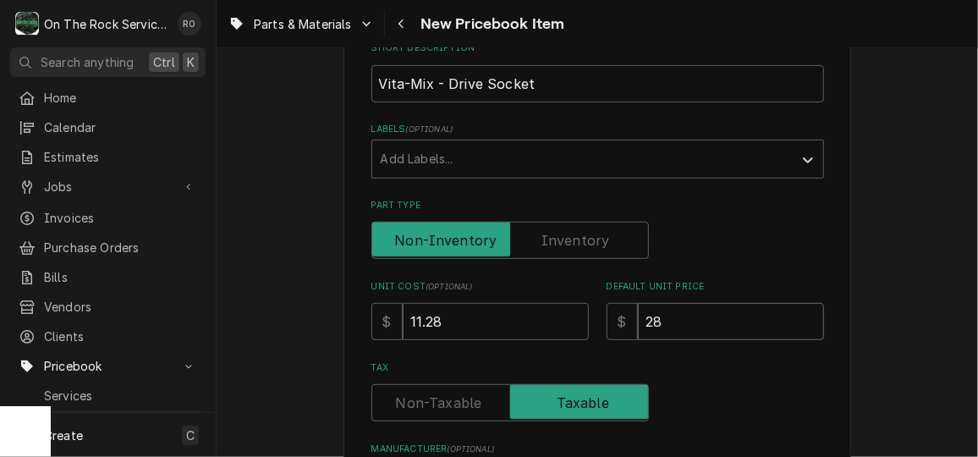
type input "28.2"
type textarea "x"
type input "28.20"
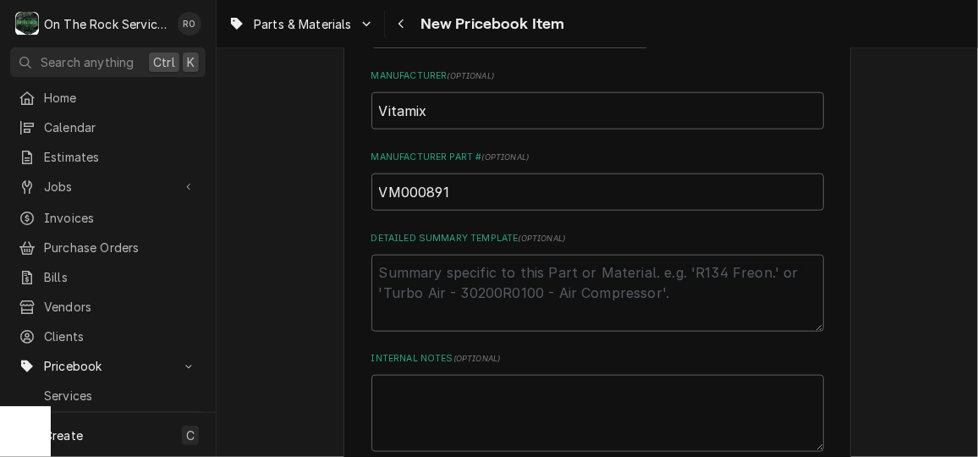
scroll to position [822, 0]
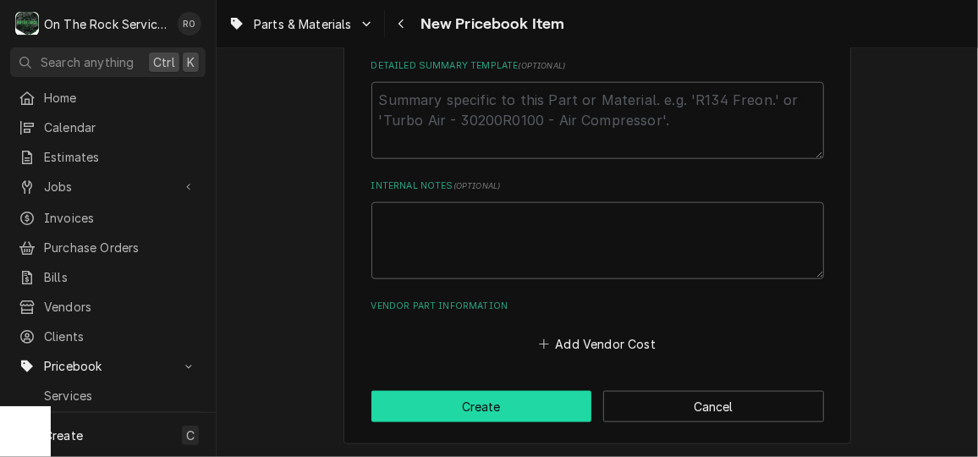
click at [512, 414] on button "Create" at bounding box center [481, 406] width 221 height 31
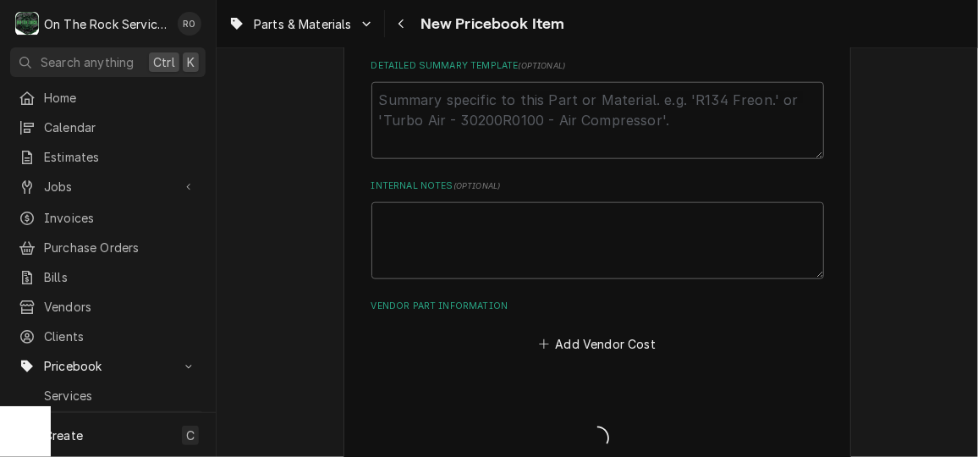
type textarea "x"
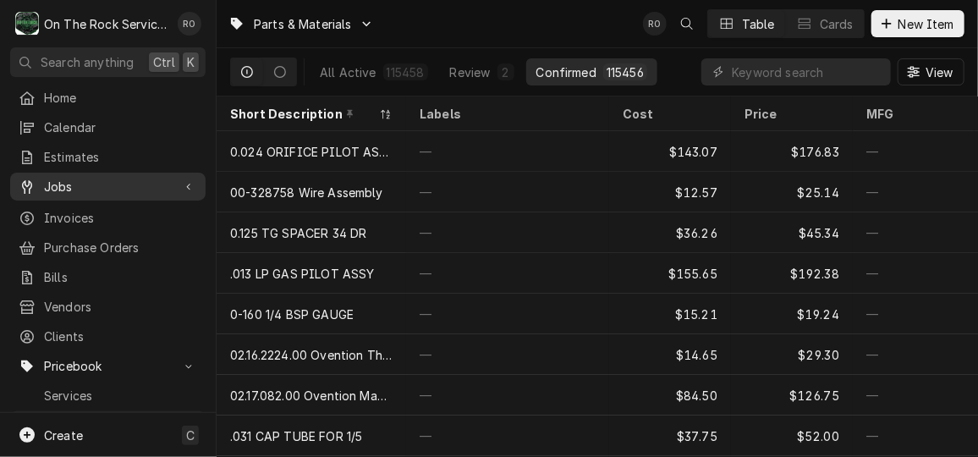
click at [96, 185] on span "Jobs" at bounding box center [108, 187] width 128 height 18
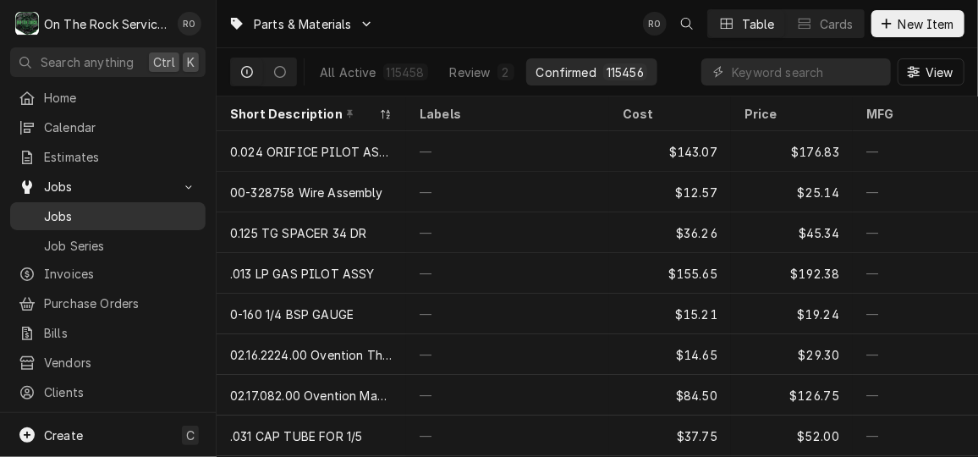
click at [101, 208] on span "Jobs" at bounding box center [120, 216] width 153 height 18
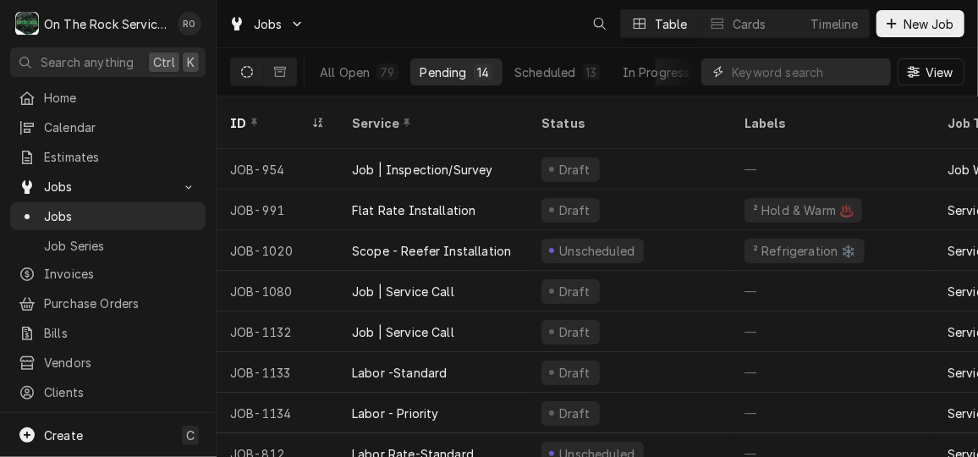
click at [773, 73] on input "Dynamic Content Wrapper" at bounding box center [807, 71] width 151 height 27
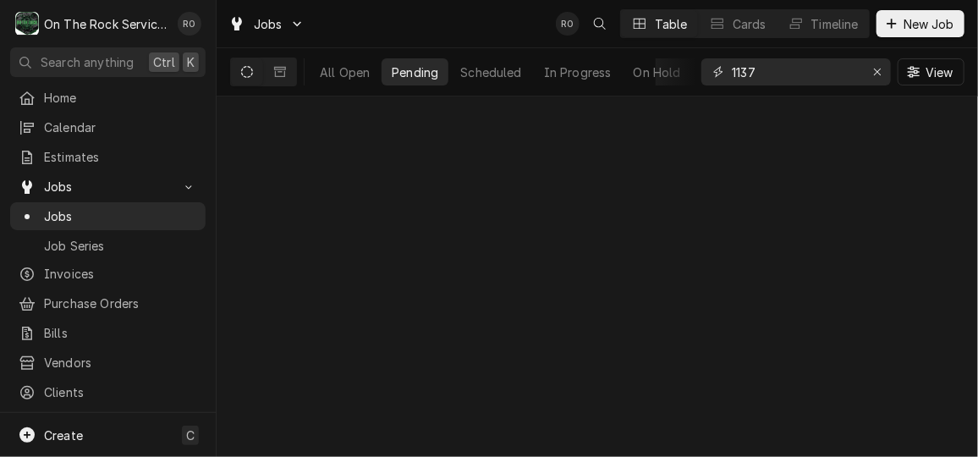
type input "1137"
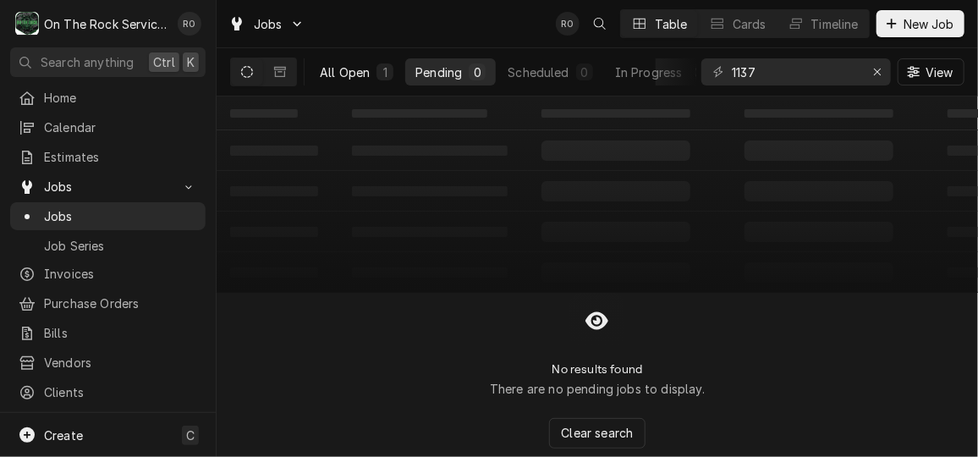
click at [365, 64] on div "All Open" at bounding box center [345, 72] width 50 height 18
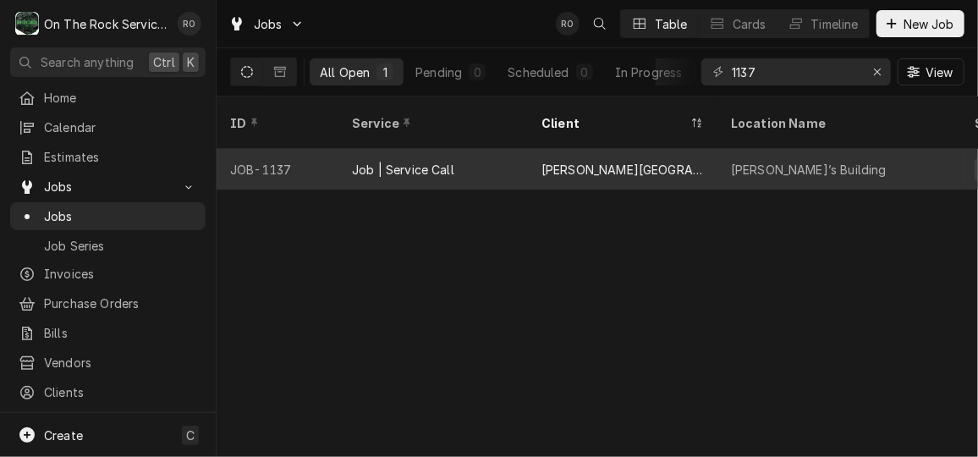
click at [562, 161] on div "[PERSON_NAME][GEOGRAPHIC_DATA]" at bounding box center [622, 170] width 162 height 18
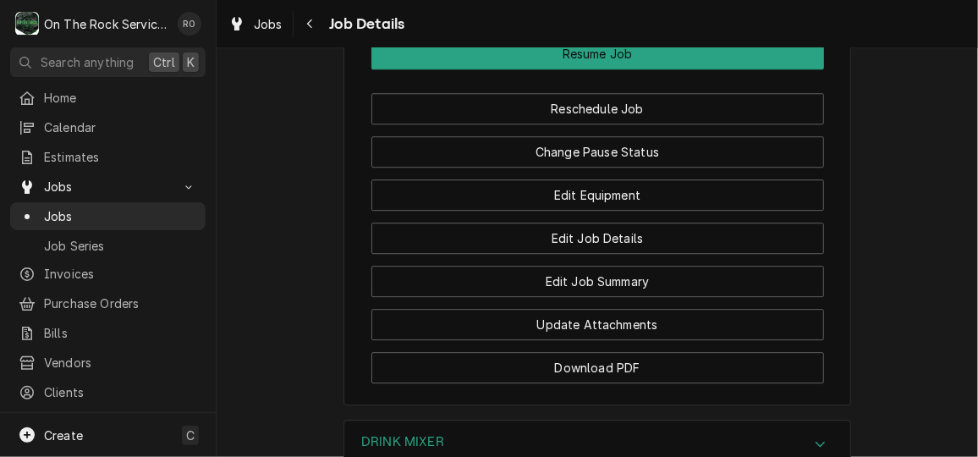
scroll to position [1935, 0]
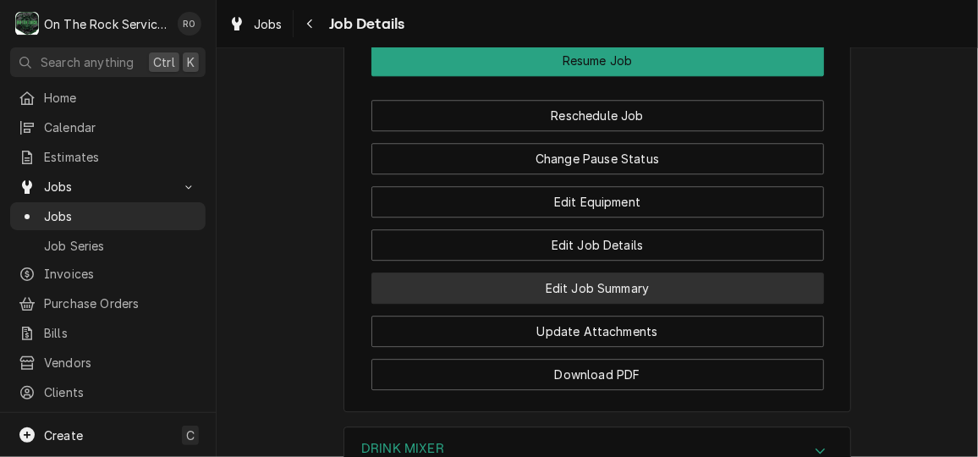
click at [623, 272] on button "Edit Job Summary" at bounding box center [597, 287] width 453 height 31
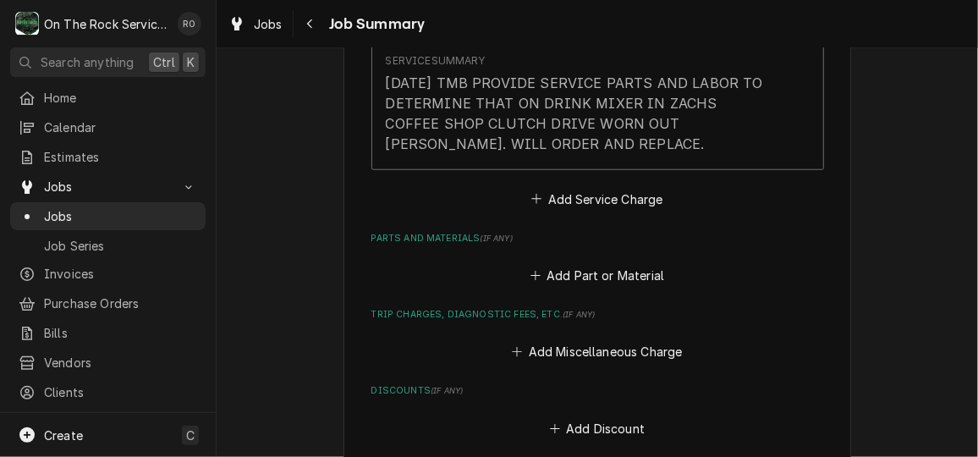
scroll to position [606, 0]
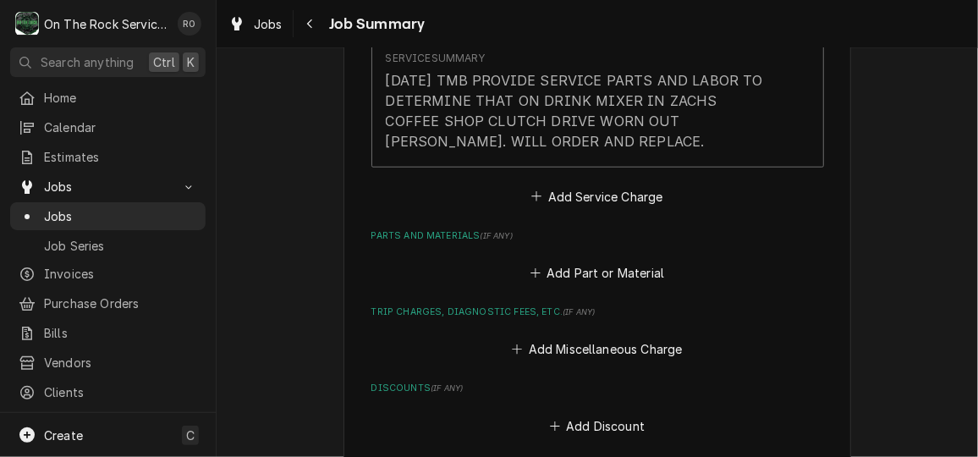
click at [627, 286] on div "Please provide a summary of the work you've done, the parts and materials you u…" at bounding box center [597, 164] width 453 height 1191
click at [629, 281] on button "Add Part or Material" at bounding box center [597, 273] width 140 height 24
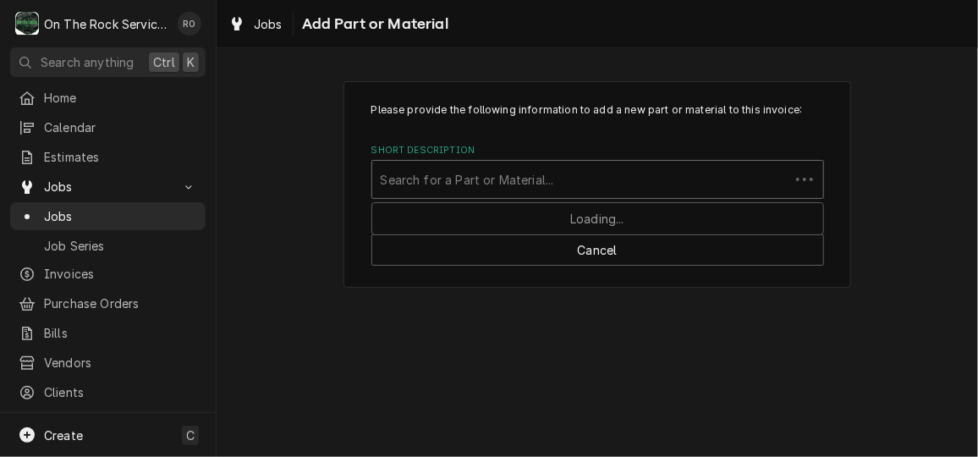
click at [590, 168] on div "Short Description" at bounding box center [581, 179] width 400 height 30
type input "vm000891"
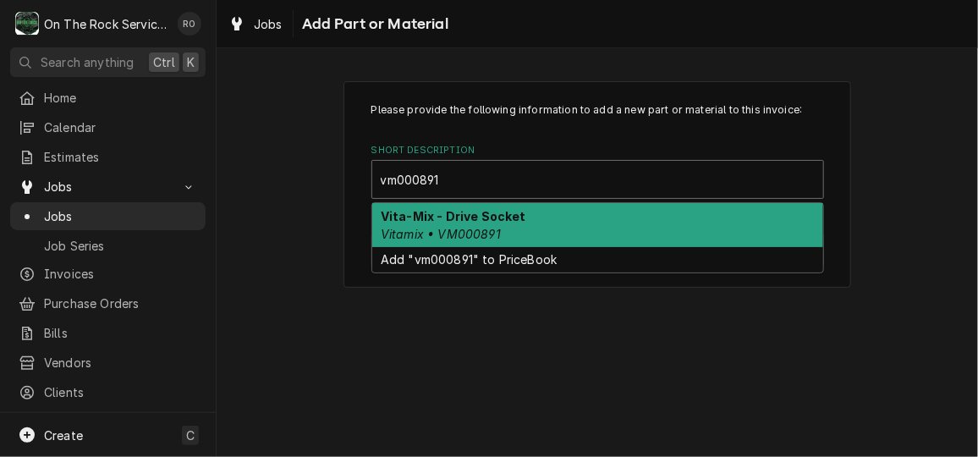
click at [581, 221] on div "Vita-Mix - Drive Socket Vitamix • VM000891" at bounding box center [597, 225] width 451 height 44
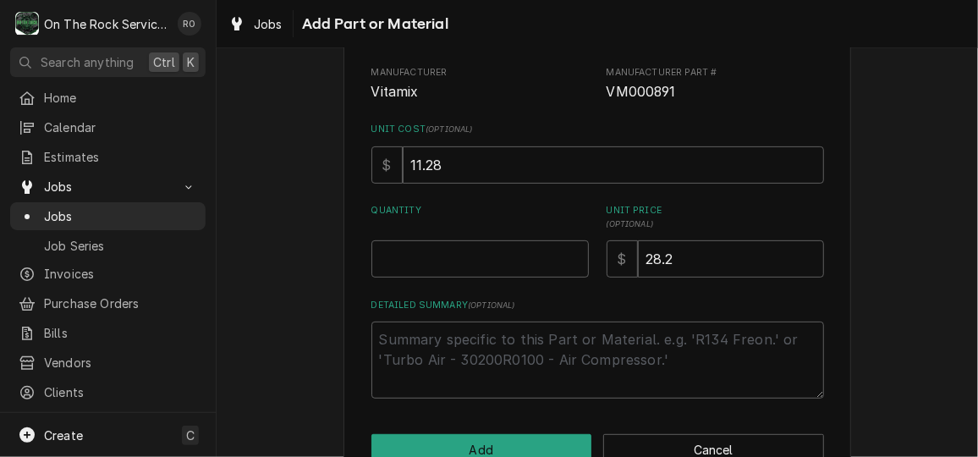
scroll to position [187, 0]
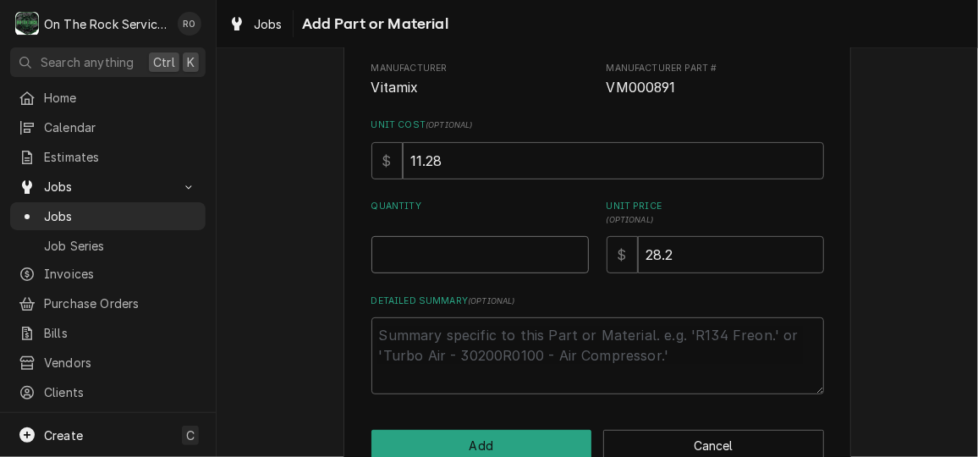
click at [520, 250] on input "Quantity" at bounding box center [479, 254] width 217 height 37
type textarea "x"
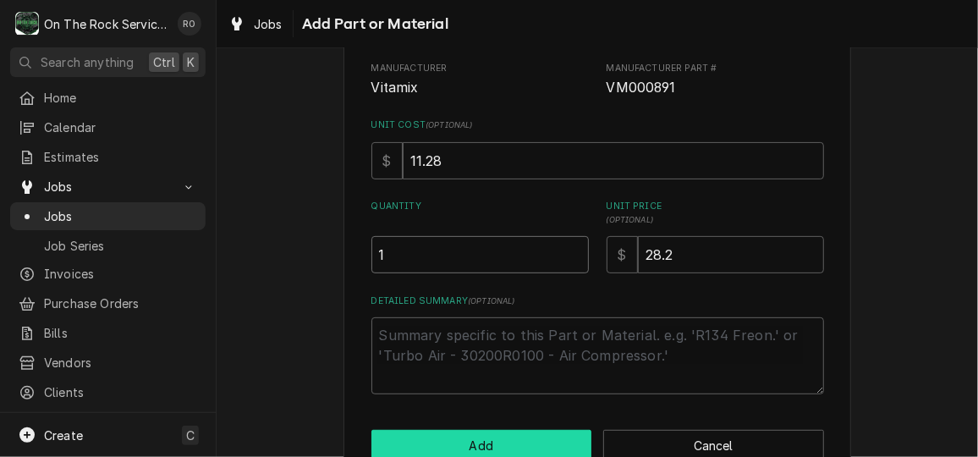
type input "1"
click at [524, 430] on button "Add" at bounding box center [481, 445] width 221 height 31
type textarea "x"
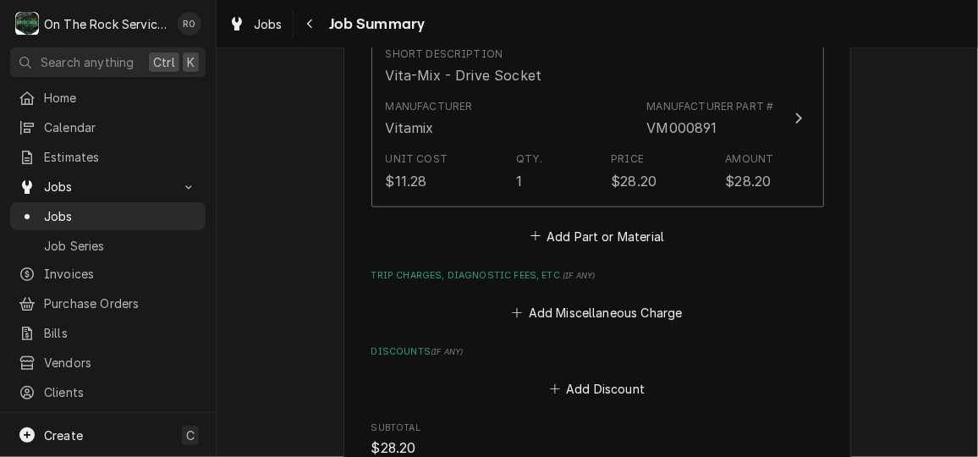
scroll to position [834, 0]
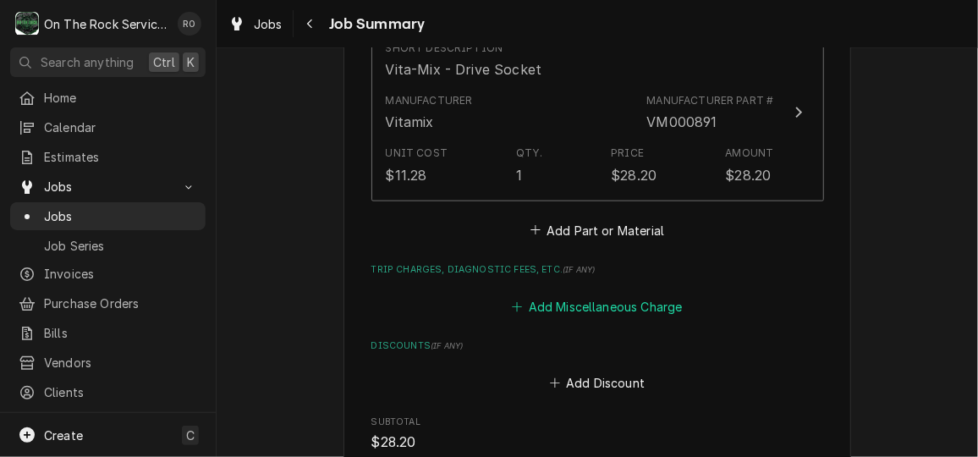
click at [587, 313] on button "Add Miscellaneous Charge" at bounding box center [597, 307] width 176 height 24
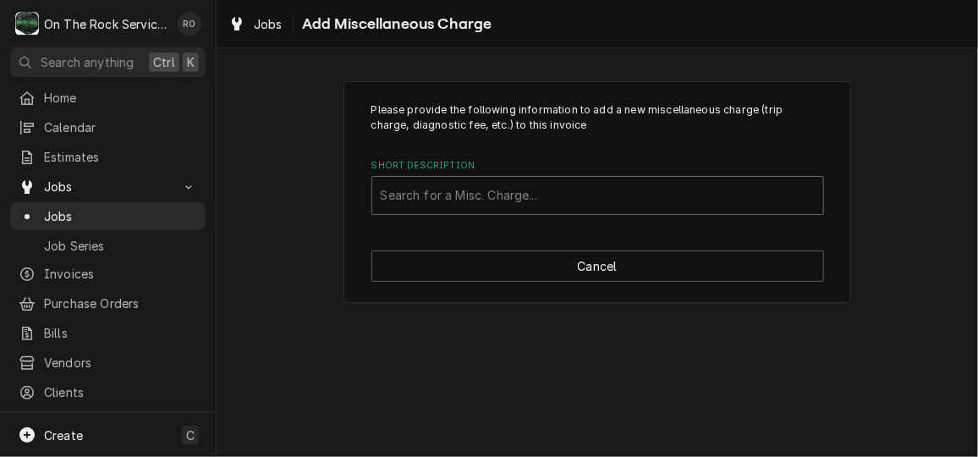
click at [576, 195] on div "Short Description" at bounding box center [598, 195] width 434 height 30
type input "shipping"
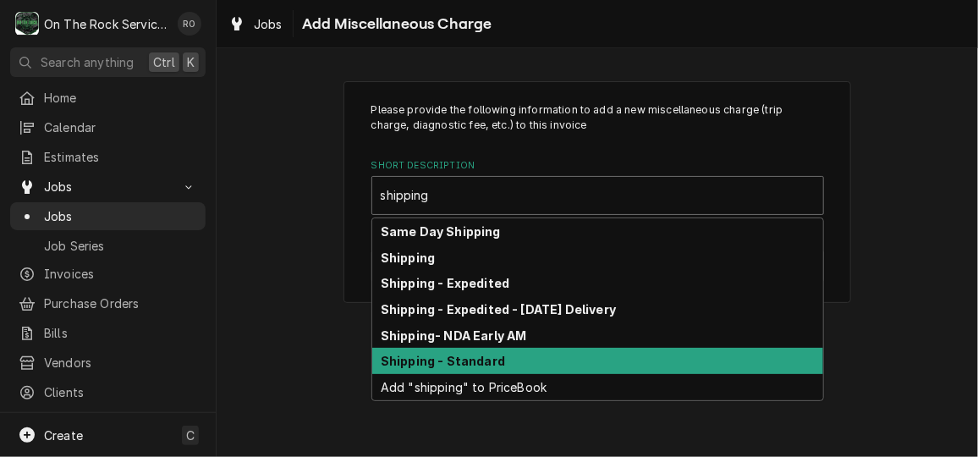
click at [537, 359] on div "Shipping - Standard" at bounding box center [597, 361] width 451 height 26
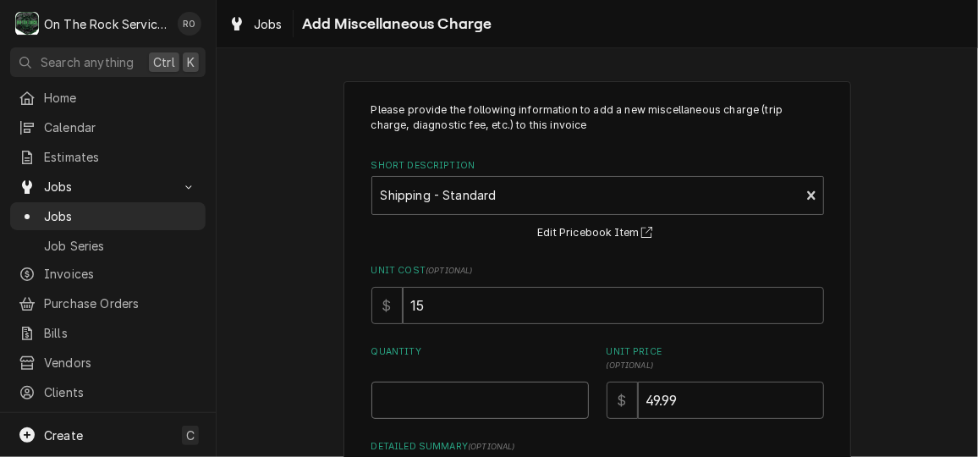
click at [486, 414] on input "Quantity" at bounding box center [479, 399] width 217 height 37
type textarea "x"
type input "1"
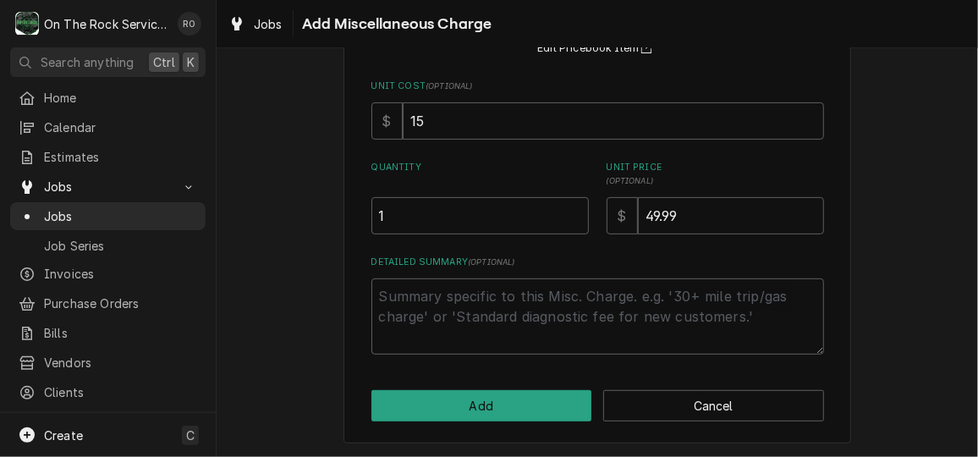
click at [481, 422] on div "Please provide the following information to add a new miscellaneous charge (tri…" at bounding box center [597, 170] width 508 height 546
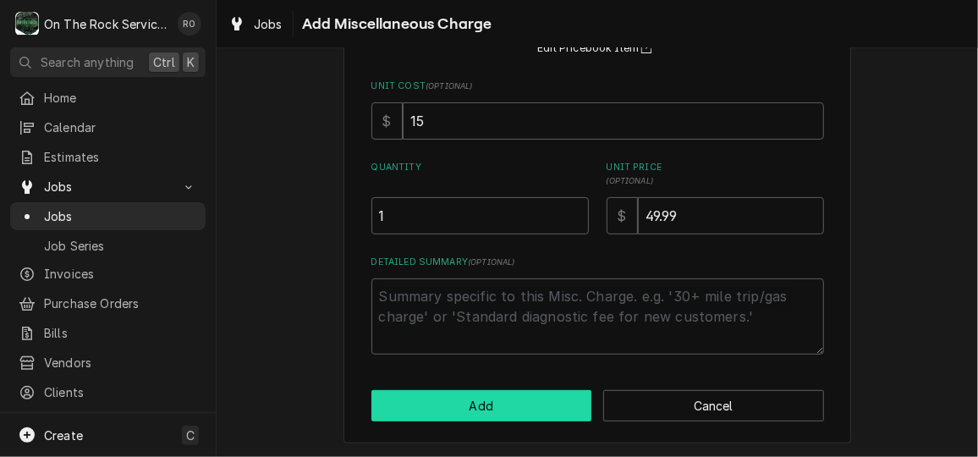
click at [487, 416] on button "Add" at bounding box center [481, 405] width 221 height 31
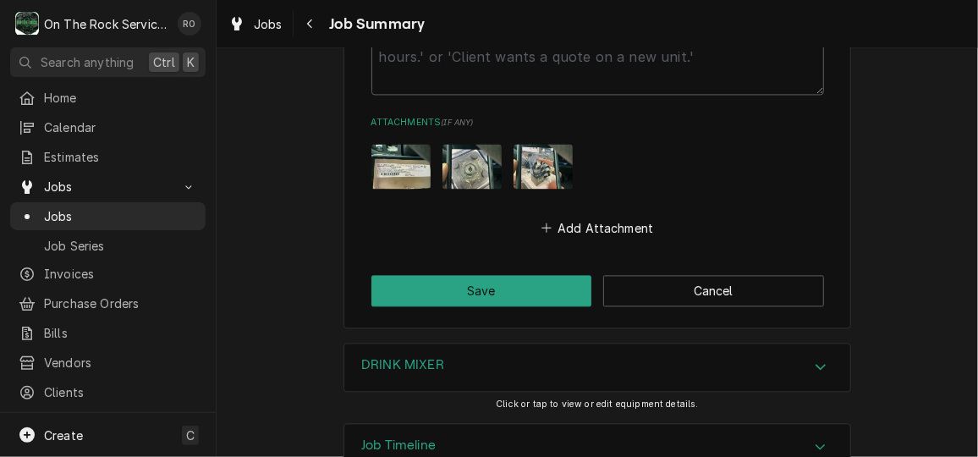
scroll to position [1488, 0]
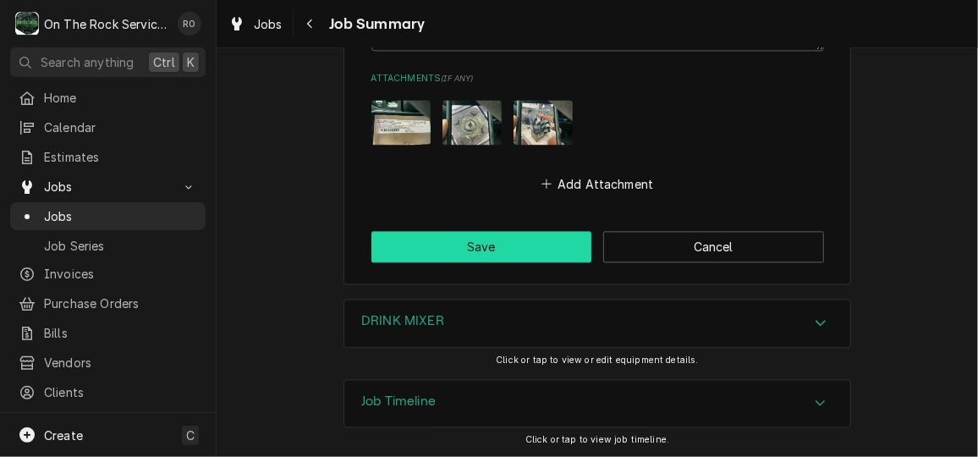
click at [513, 248] on button "Save" at bounding box center [481, 246] width 221 height 31
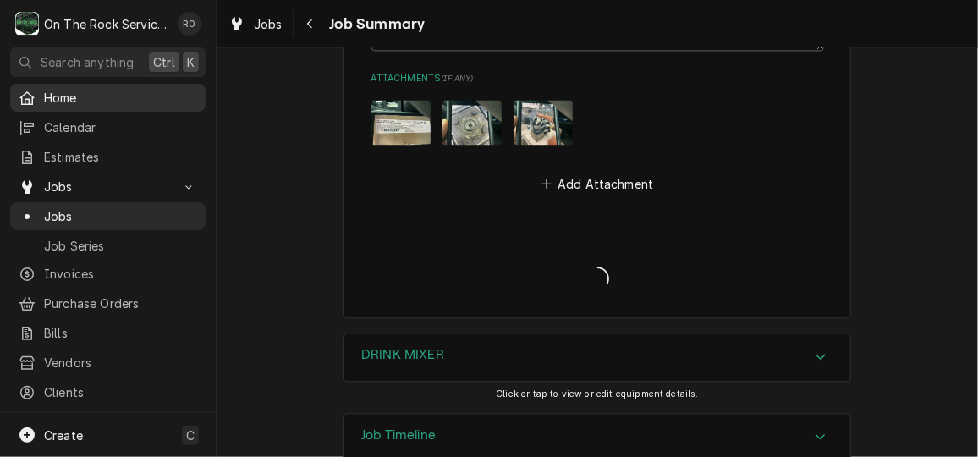
type textarea "x"
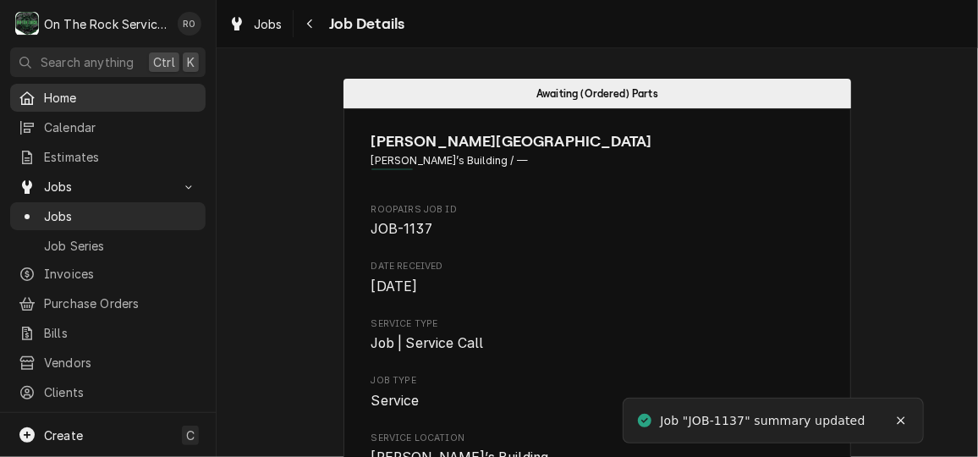
click at [75, 95] on span "Home" at bounding box center [120, 98] width 153 height 18
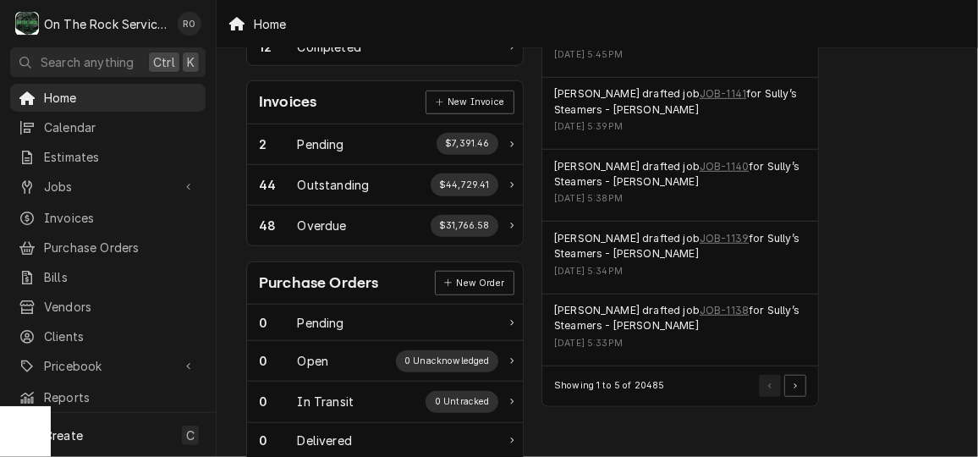
scroll to position [476, 0]
click at [796, 375] on button "Pagination Controls" at bounding box center [795, 386] width 22 height 22
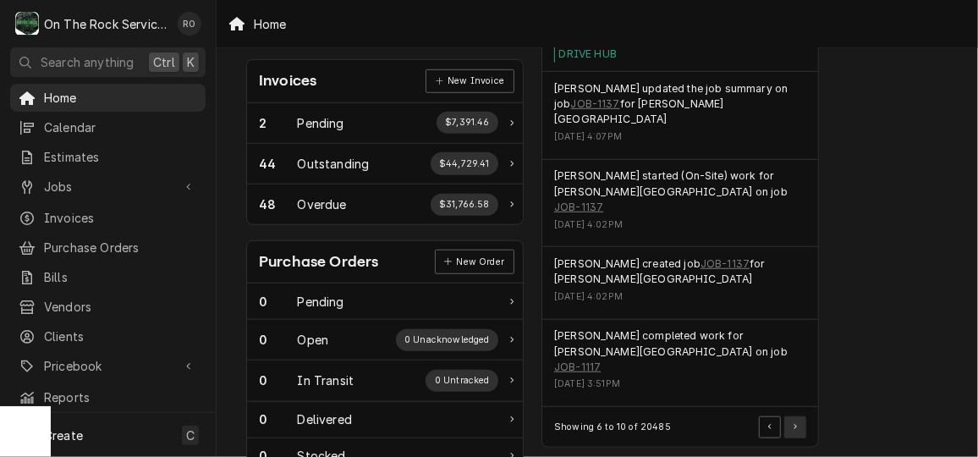
scroll to position [499, 0]
click at [801, 414] on button "Pagination Controls" at bounding box center [795, 425] width 22 height 22
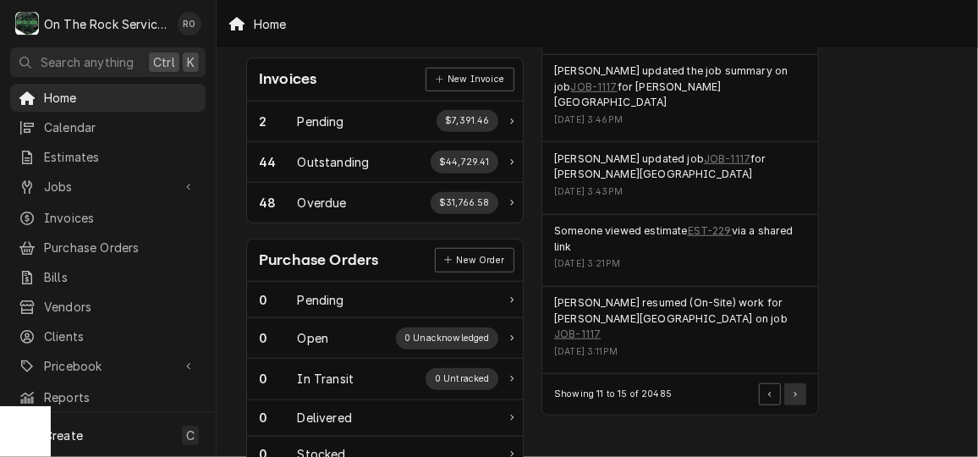
click at [794, 383] on button "Pagination Controls" at bounding box center [795, 394] width 22 height 22
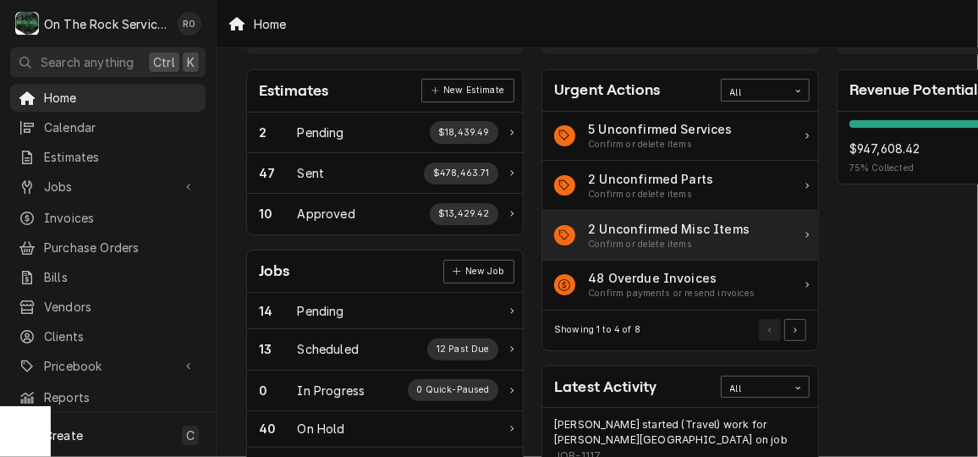
scroll to position [0, 0]
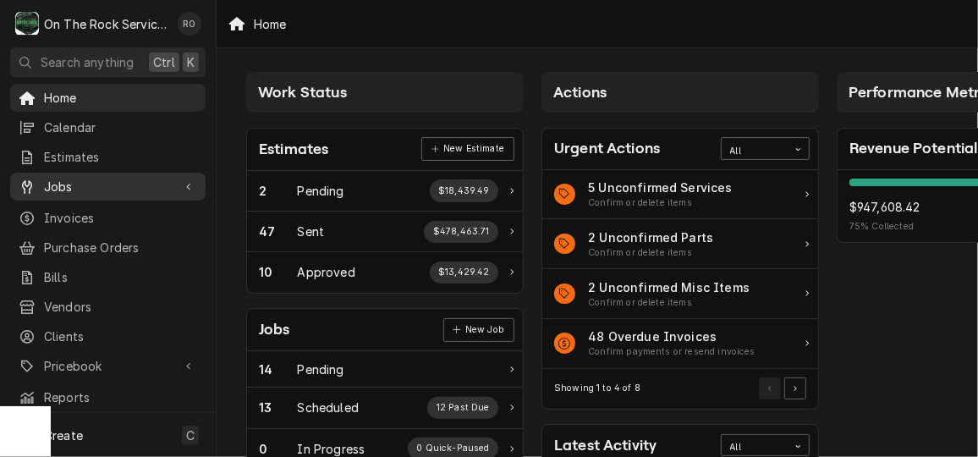
click at [76, 194] on link "Jobs" at bounding box center [107, 187] width 195 height 28
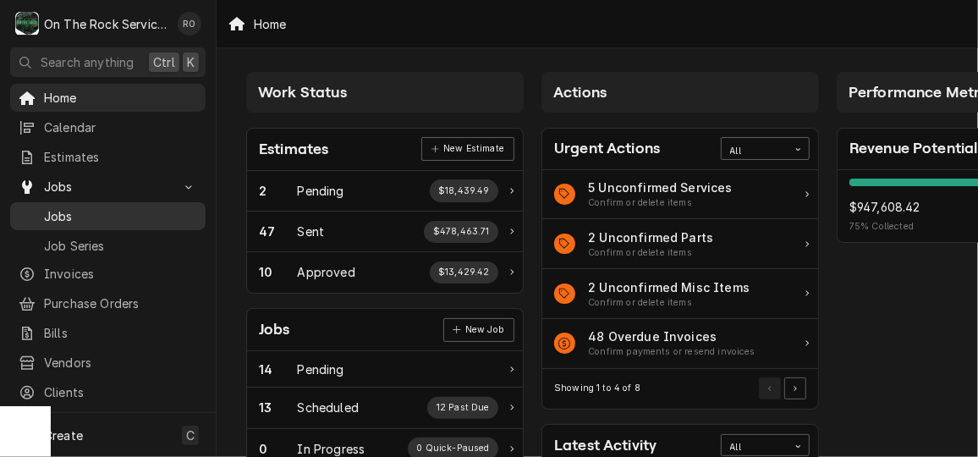
click at [82, 209] on span "Jobs" at bounding box center [120, 216] width 153 height 18
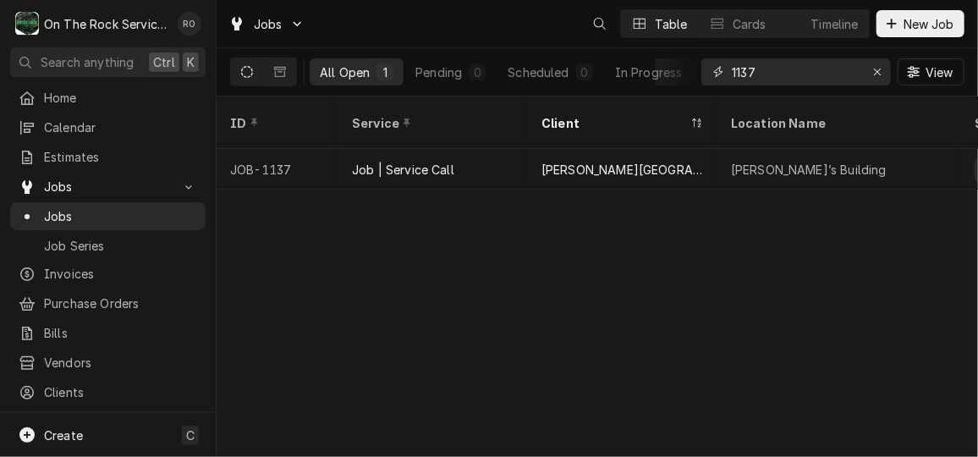
click at [776, 73] on input "1137" at bounding box center [795, 71] width 127 height 27
type input "[PERSON_NAME]"
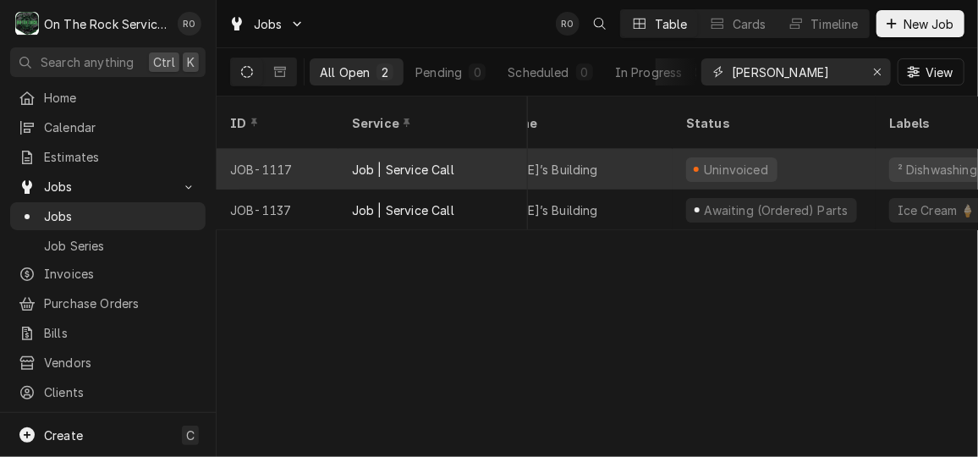
scroll to position [0, 290]
click at [598, 152] on div "Zack’s Building" at bounding box center [549, 169] width 244 height 41
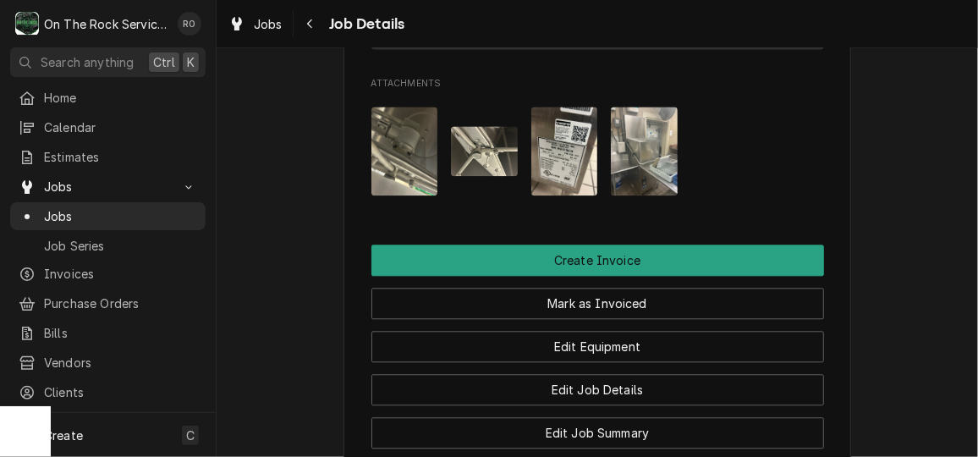
scroll to position [1623, 0]
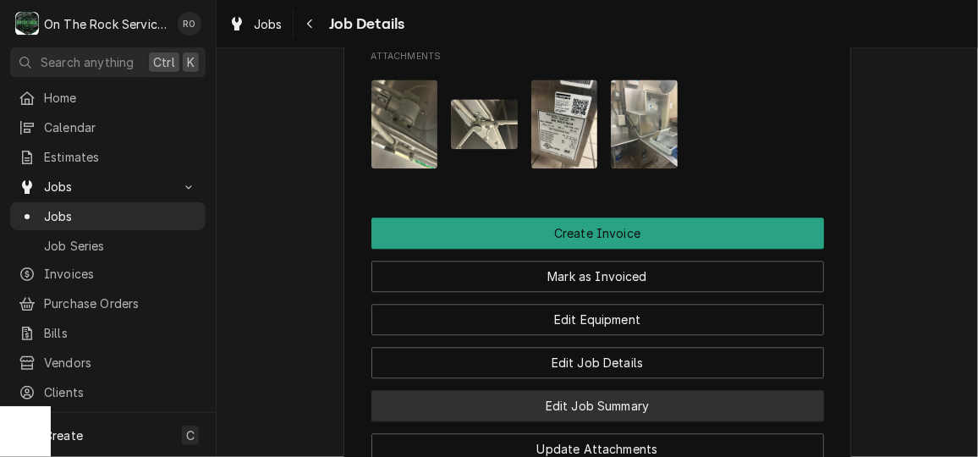
click at [648, 390] on button "Edit Job Summary" at bounding box center [597, 405] width 453 height 31
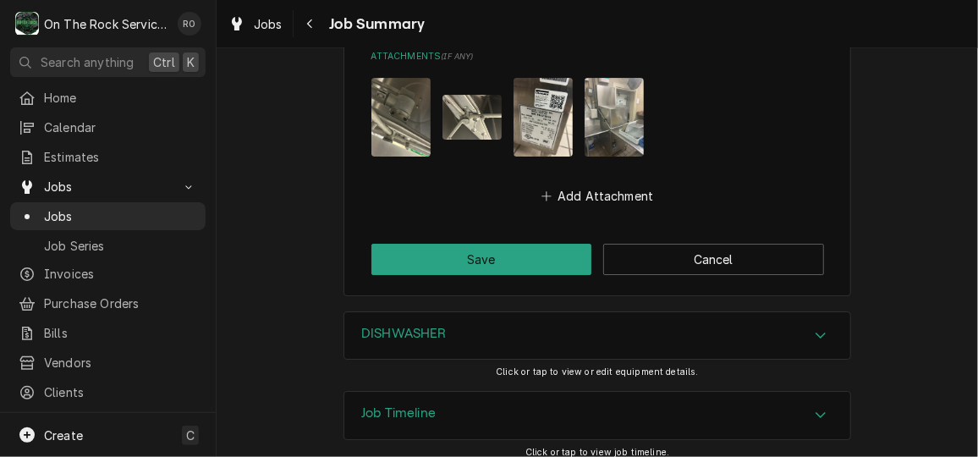
scroll to position [2401, 0]
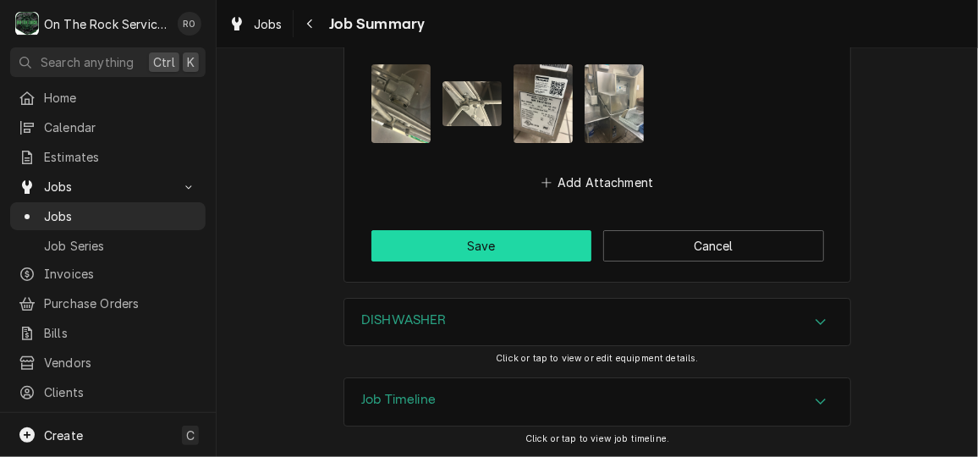
click at [538, 241] on button "Save" at bounding box center [481, 245] width 221 height 31
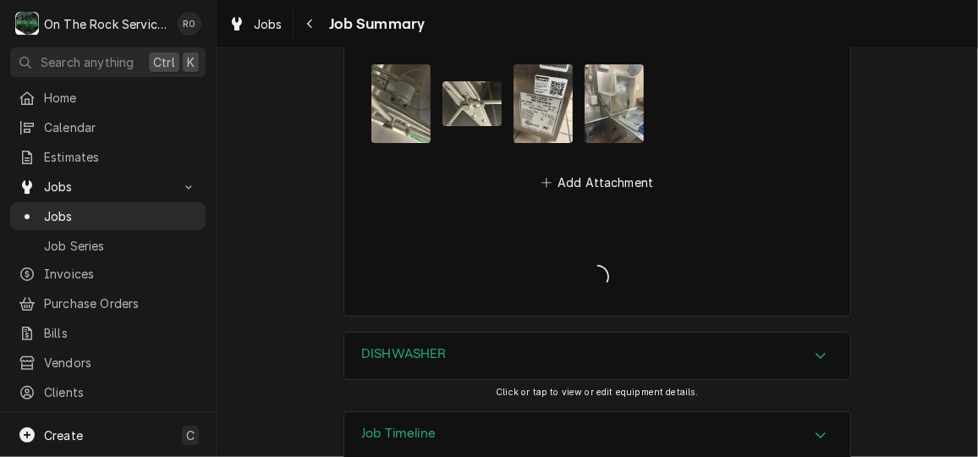
type textarea "x"
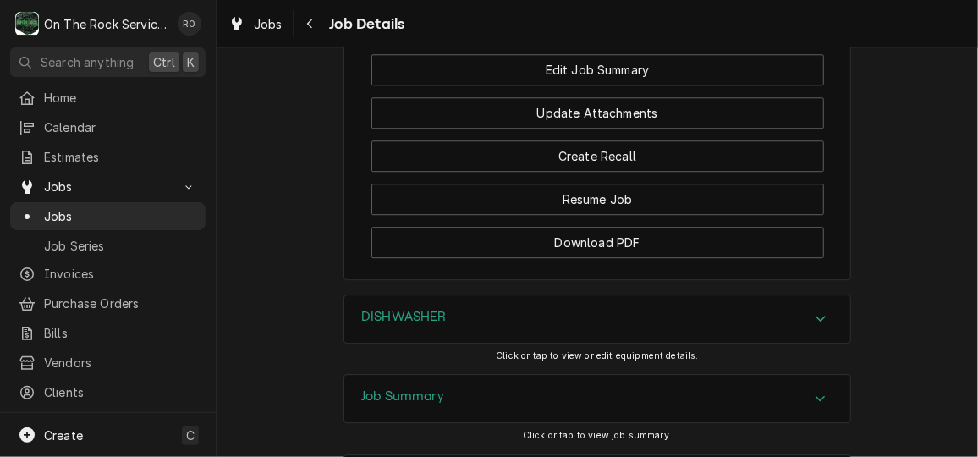
click at [722, 375] on div "Job Summary" at bounding box center [597, 398] width 506 height 47
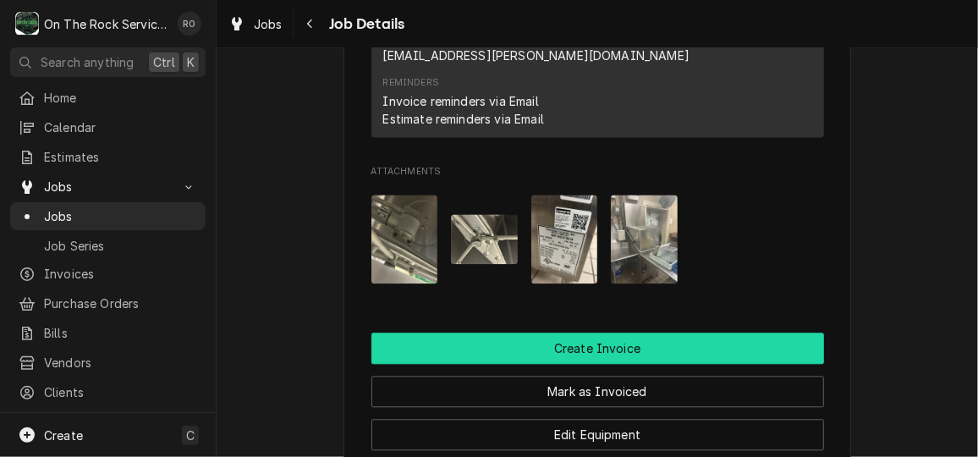
scroll to position [1510, 0]
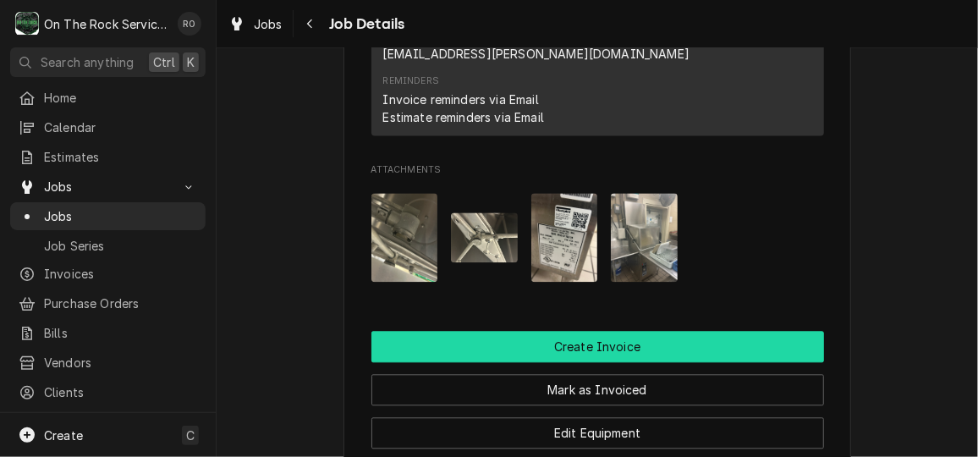
click at [709, 331] on button "Create Invoice" at bounding box center [597, 346] width 453 height 31
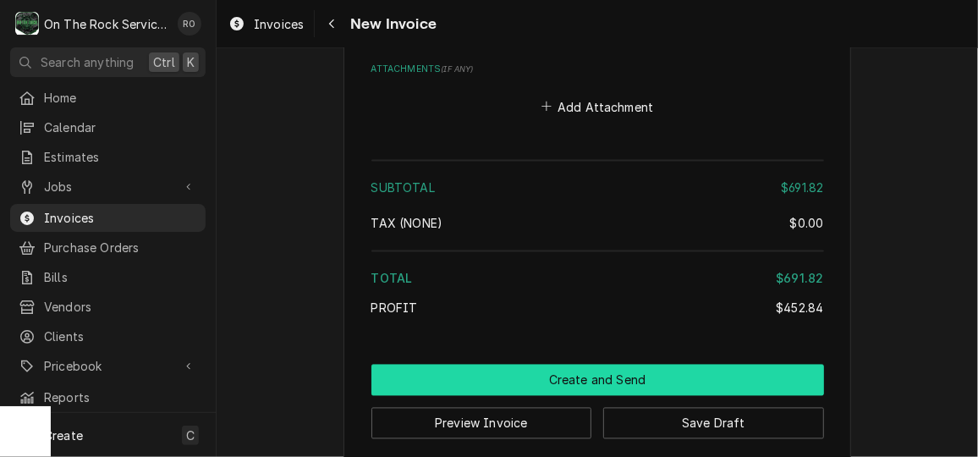
click at [722, 365] on button "Create and Send" at bounding box center [597, 380] width 453 height 31
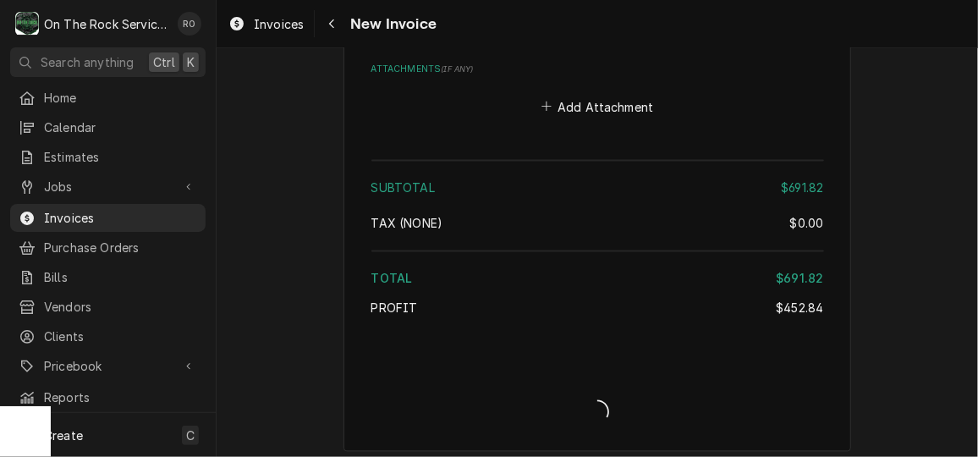
scroll to position [3910, 0]
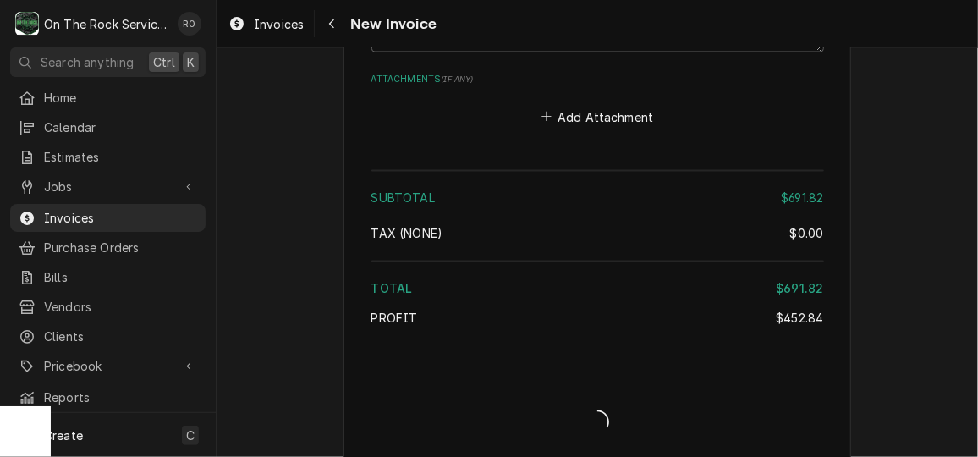
type textarea "x"
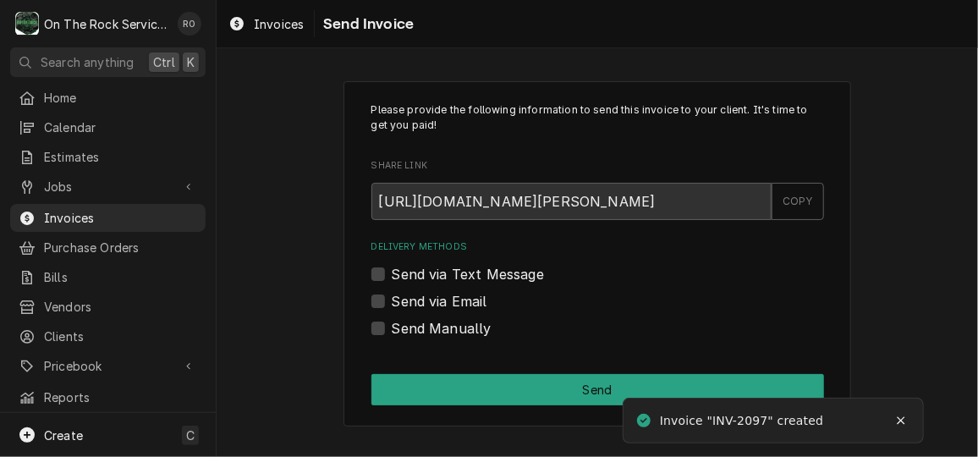
click at [470, 308] on label "Send via Email" at bounding box center [440, 301] width 96 height 20
click at [470, 308] on input "Send via Email" at bounding box center [618, 309] width 453 height 37
checkbox input "true"
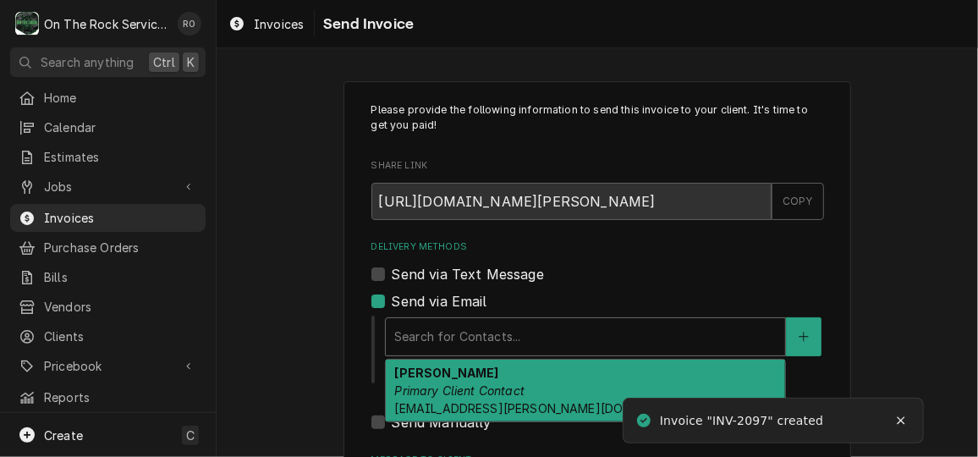
click at [494, 337] on div "Delivery Methods" at bounding box center [585, 336] width 382 height 30
click at [511, 386] on em "Primary Client Contact" at bounding box center [459, 390] width 130 height 14
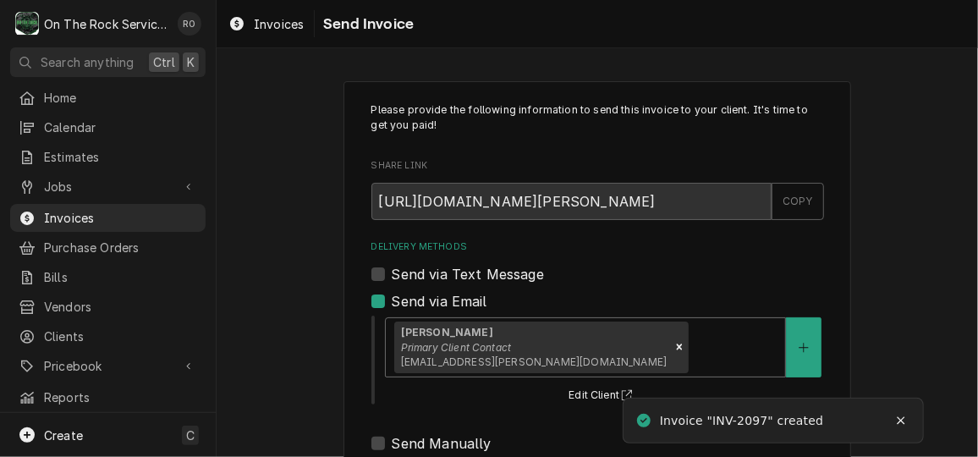
scroll to position [220, 0]
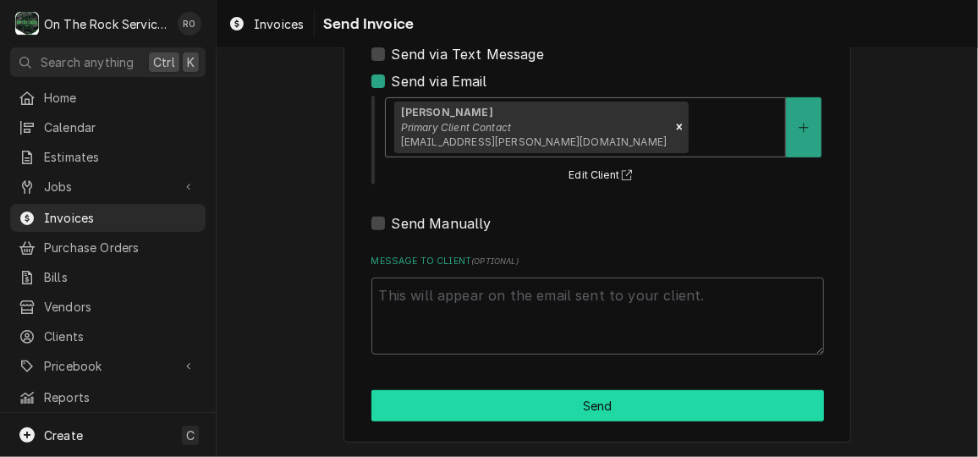
click at [513, 403] on button "Send" at bounding box center [597, 405] width 453 height 31
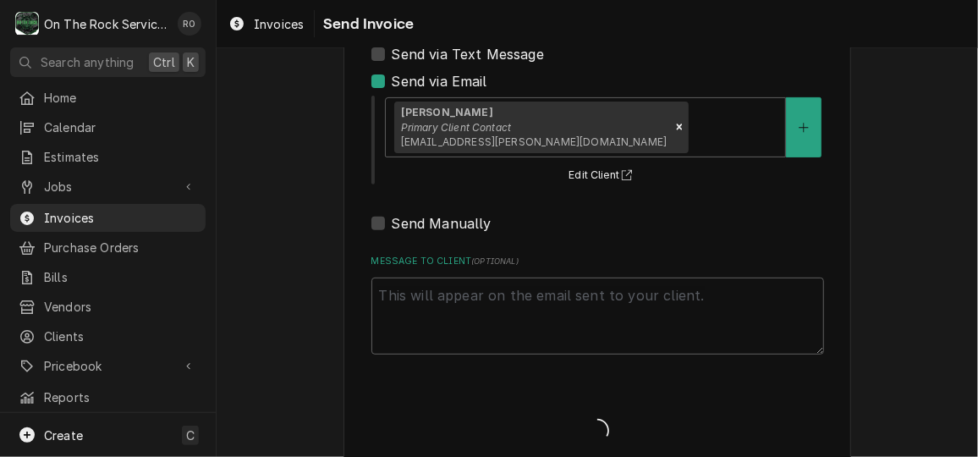
type textarea "x"
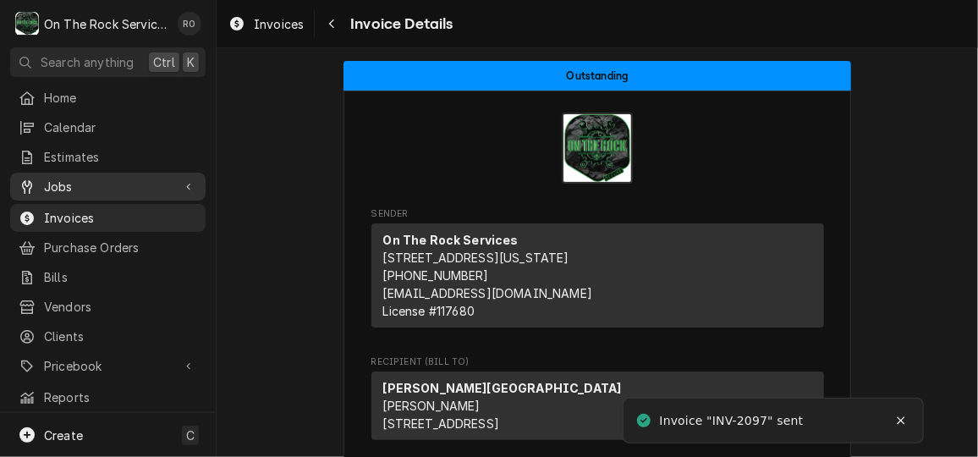
click at [120, 179] on span "Jobs" at bounding box center [108, 187] width 128 height 18
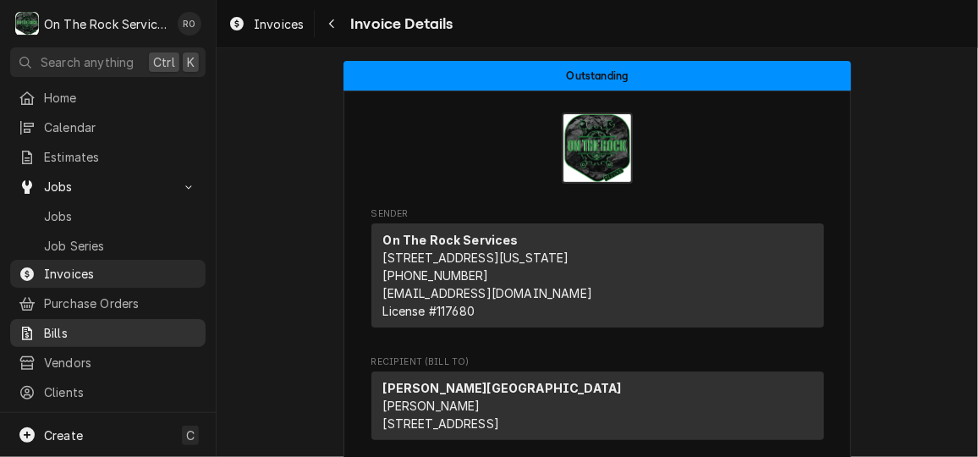
click at [107, 327] on span "Bills" at bounding box center [120, 333] width 153 height 18
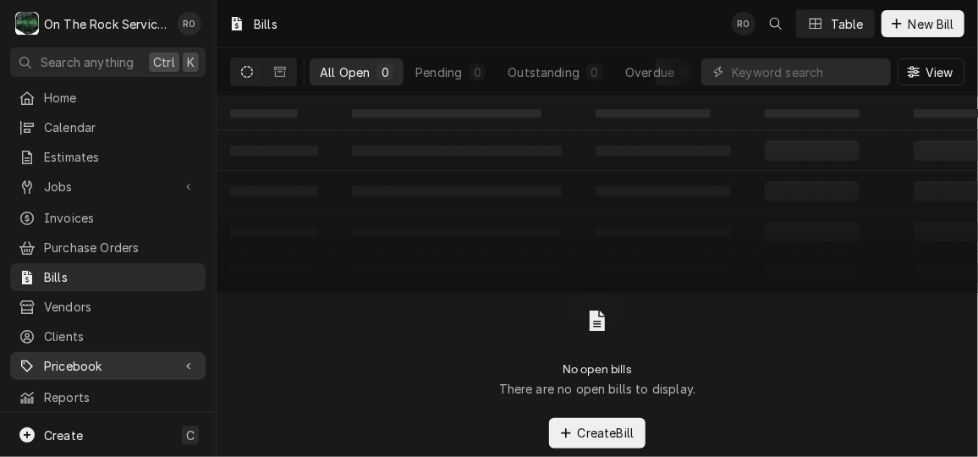
click at [105, 357] on span "Pricebook" at bounding box center [108, 366] width 128 height 18
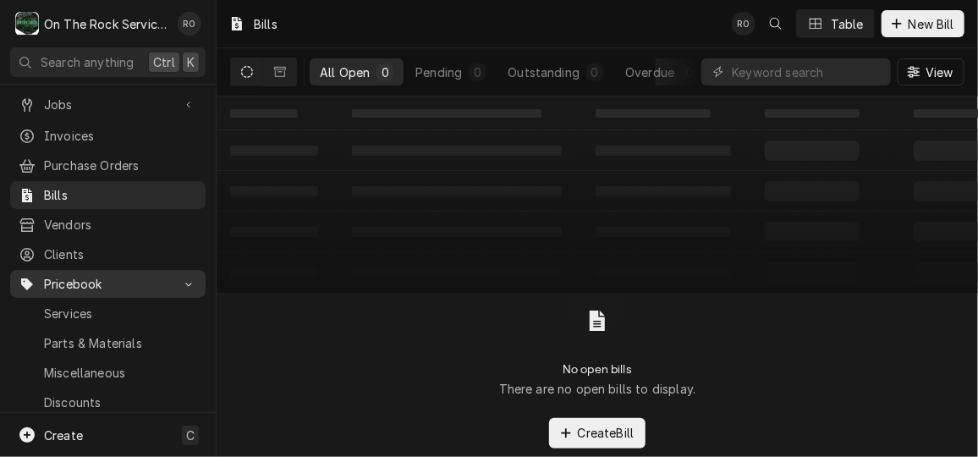
scroll to position [90, 0]
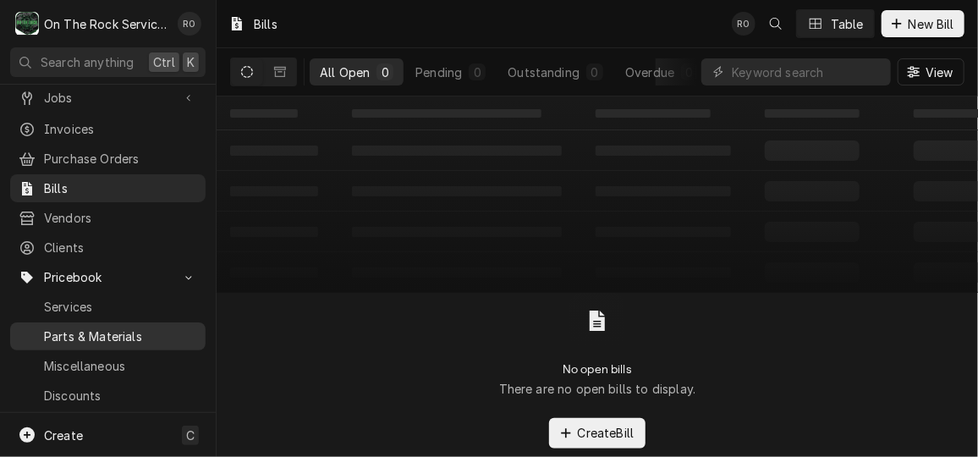
click at [123, 322] on link "Parts & Materials" at bounding box center [107, 336] width 195 height 28
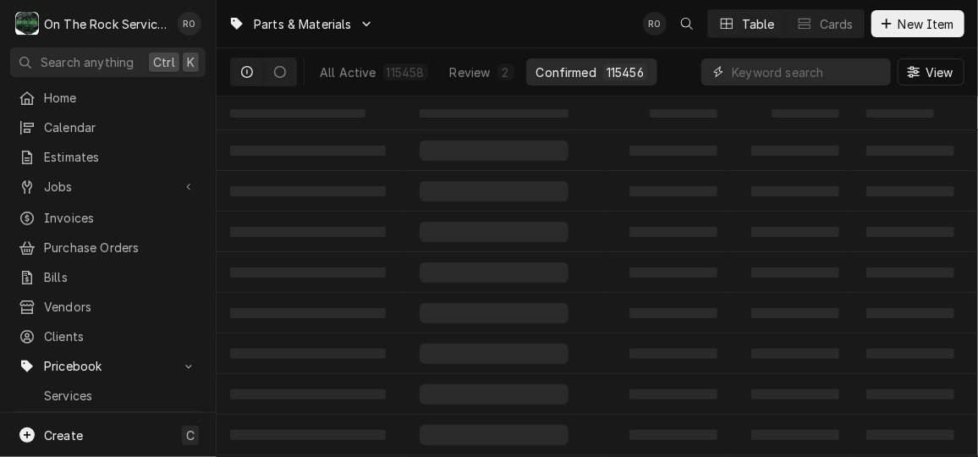
click at [819, 73] on input "Dynamic Content Wrapper" at bounding box center [807, 71] width 151 height 27
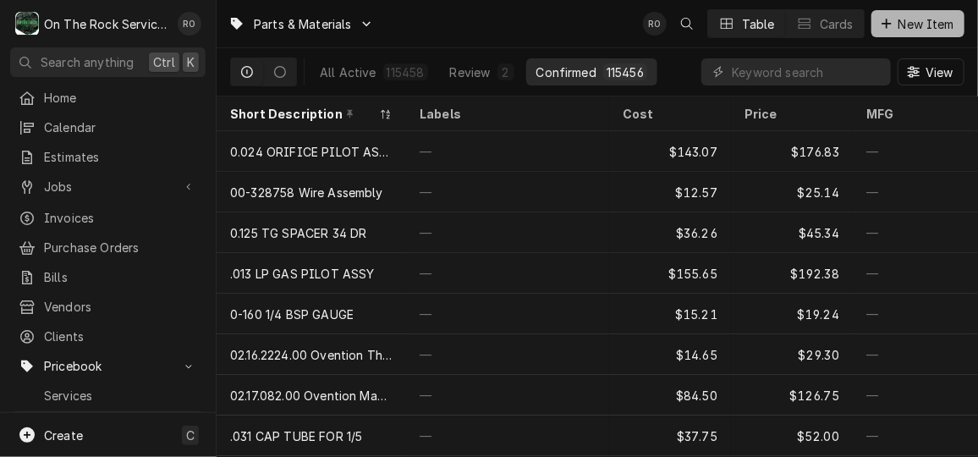
click at [946, 15] on span "New Item" at bounding box center [926, 24] width 63 height 18
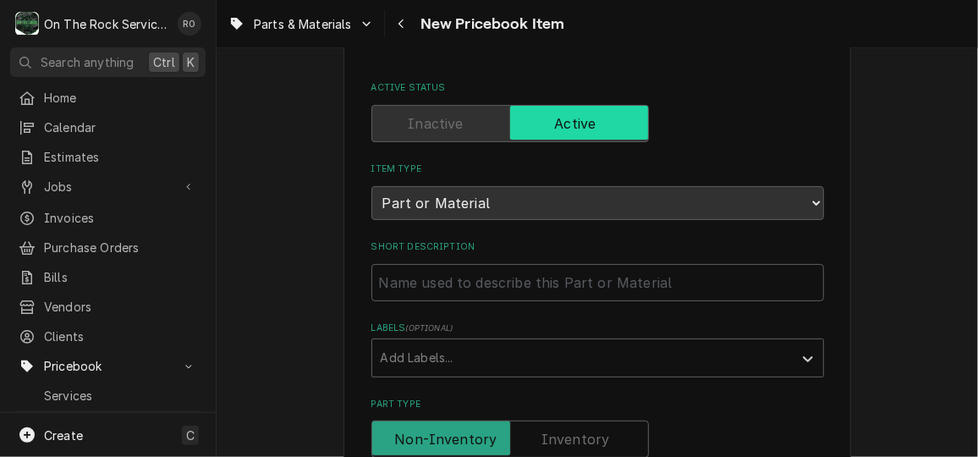
scroll to position [83, 0]
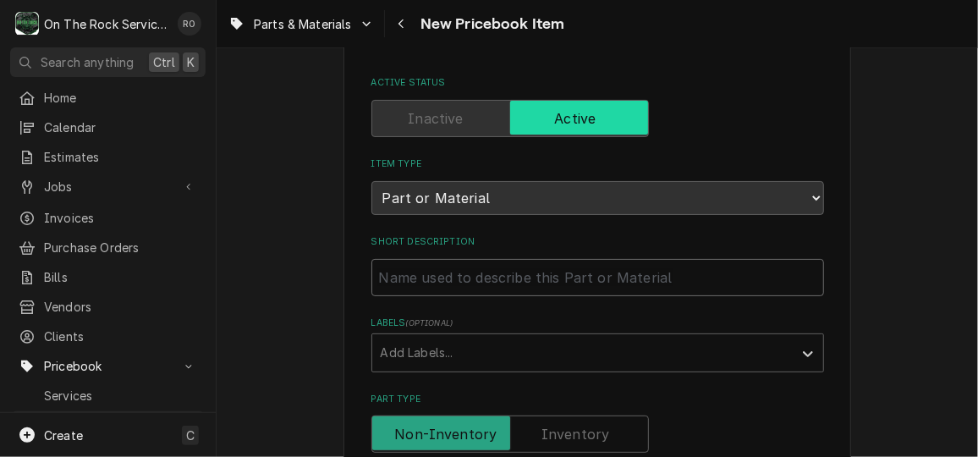
click at [578, 288] on input "Short Description" at bounding box center [597, 277] width 453 height 37
type textarea "x"
type input "E"
type textarea "x"
type input "En"
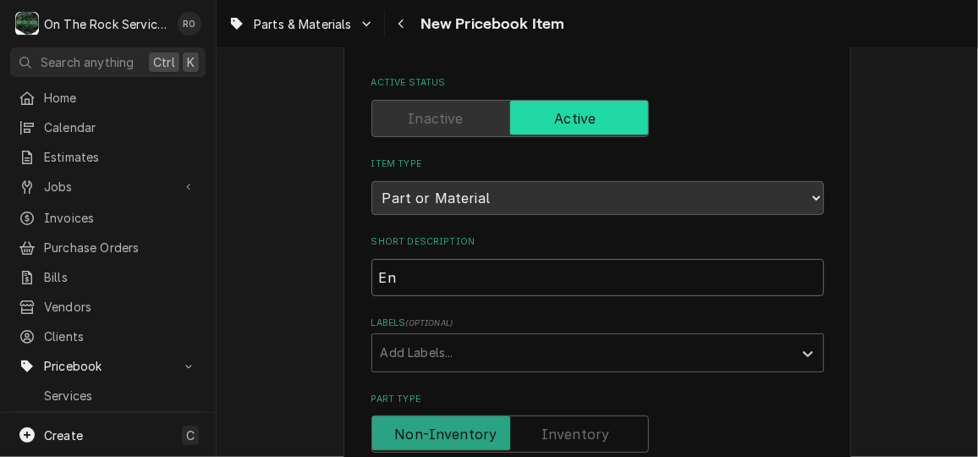
type textarea "x"
type input "Ent"
type textarea "x"
type input "Entr"
type textarea "x"
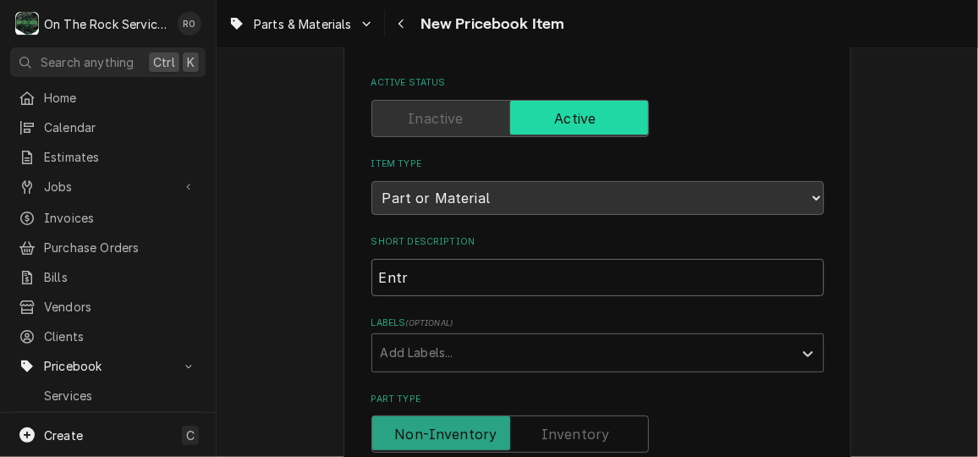
type input "Entre"
type textarea "x"
type input "Entree"
type textarea "x"
type input "Entree"
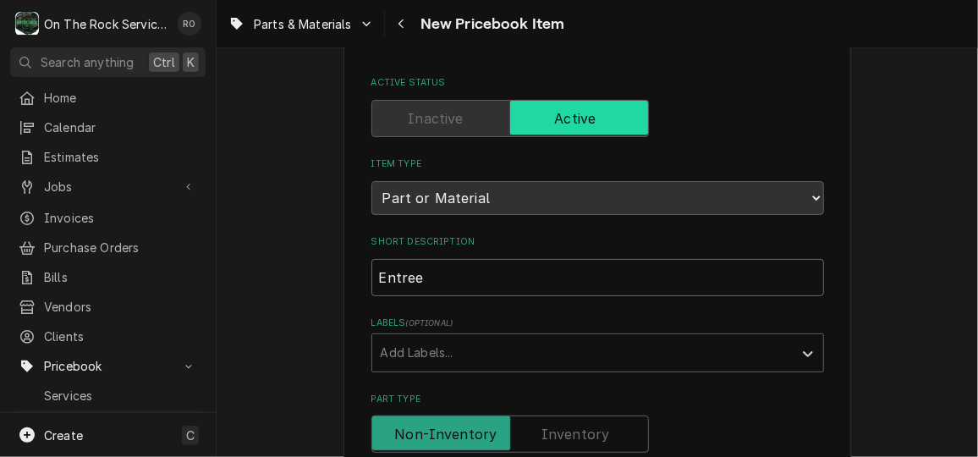
type textarea "x"
type input "Entree Ex"
type textarea "x"
type input "Entree E"
type textarea "x"
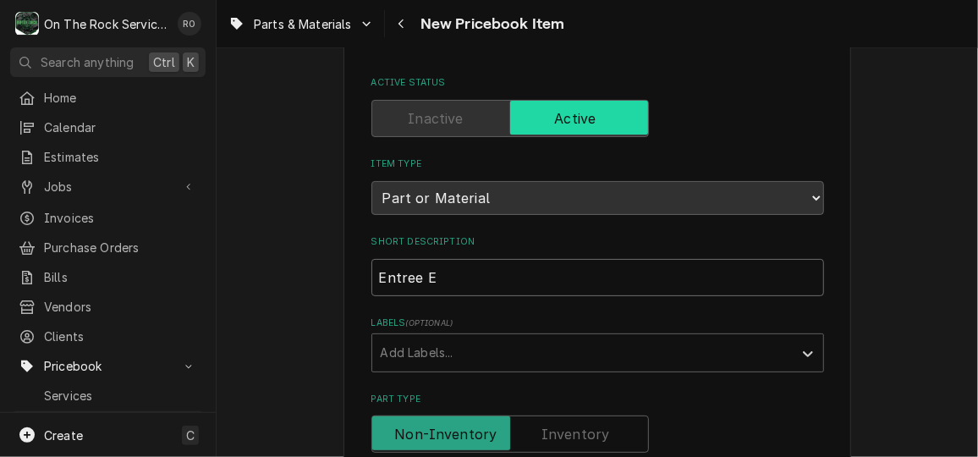
type input "Entree Ev"
type textarea "x"
type input "Entree Eva"
type textarea "x"
type input "Entree Evap"
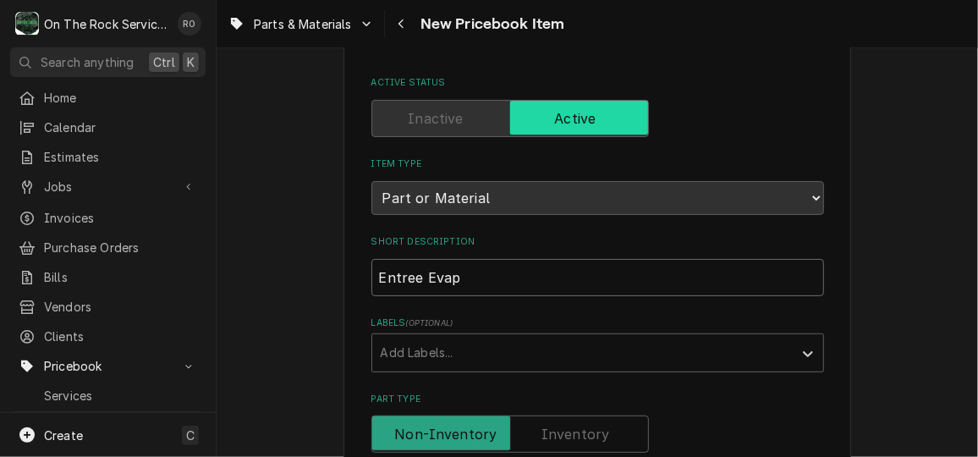
type textarea "x"
type input "Entree Evapo"
type textarea "x"
type input "Entree Evapor"
type textarea "x"
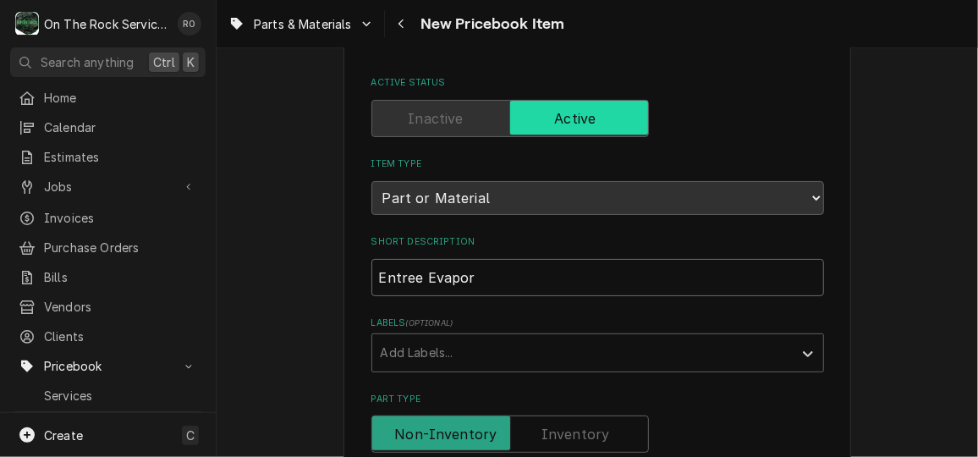
type input "Entree Evapora"
type textarea "x"
type input "Entree Evaporat"
type textarea "x"
type input "Entree Evaporato"
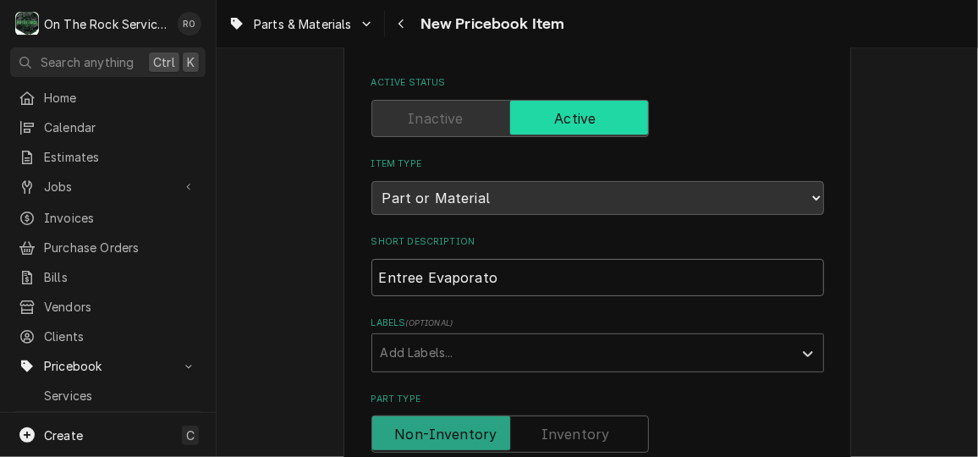
type textarea "x"
type input "Entree Evaporator"
type textarea "x"
type input "Entree Evaporator"
type textarea "x"
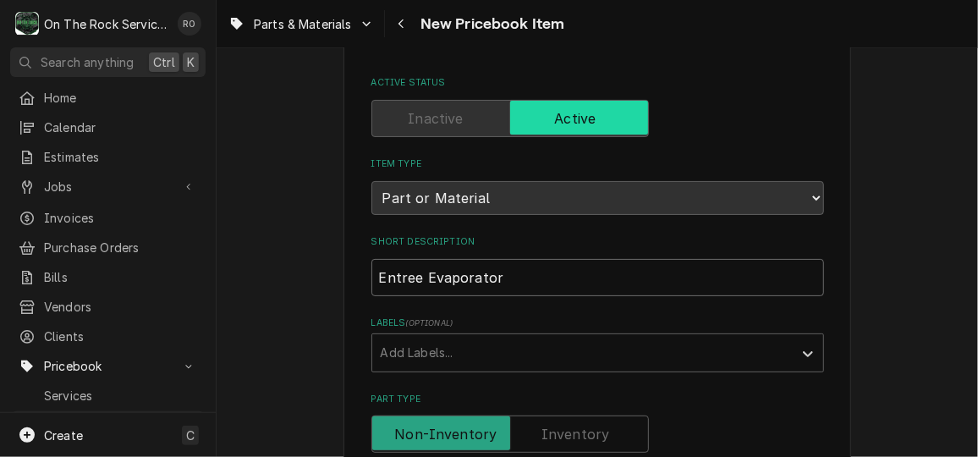
type input "Entree Evaporator E"
type textarea "x"
type input "Entree Evaporator EX"
type textarea "x"
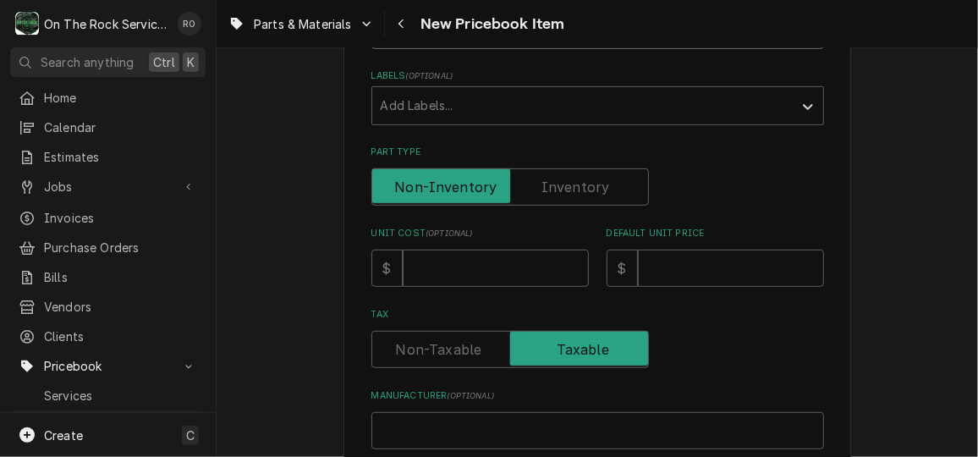
scroll to position [343, 0]
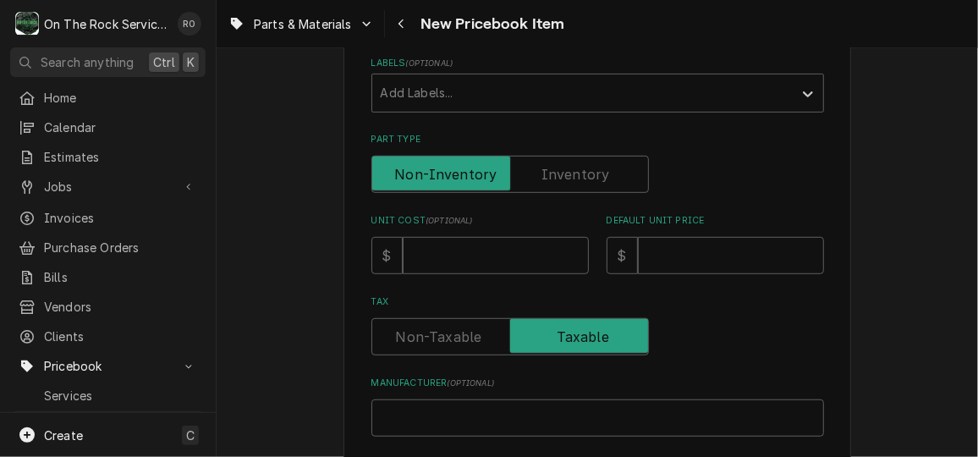
type input "Entree Evaporator EXS"
click at [499, 243] on input "Unit Cost ( optional )" at bounding box center [496, 255] width 186 height 37
type textarea "x"
type input "4"
type textarea "x"
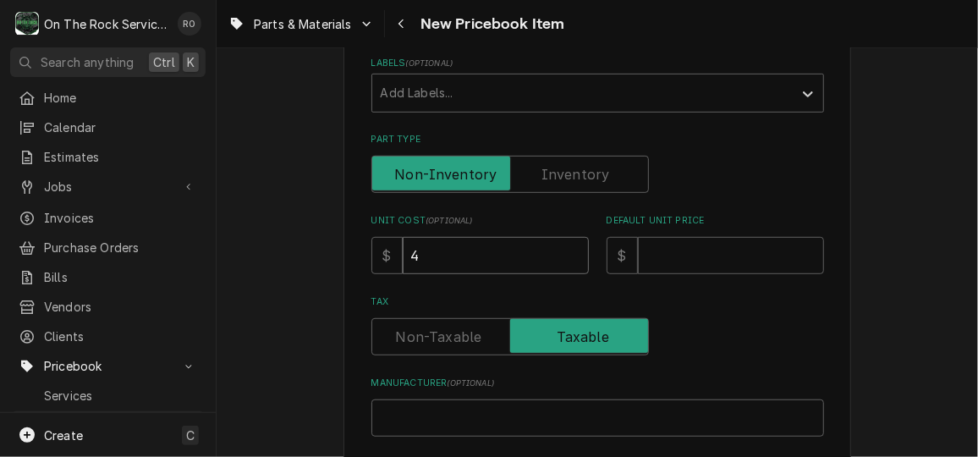
type input "45"
type textarea "x"
type input "452"
type textarea "x"
type input "452.1"
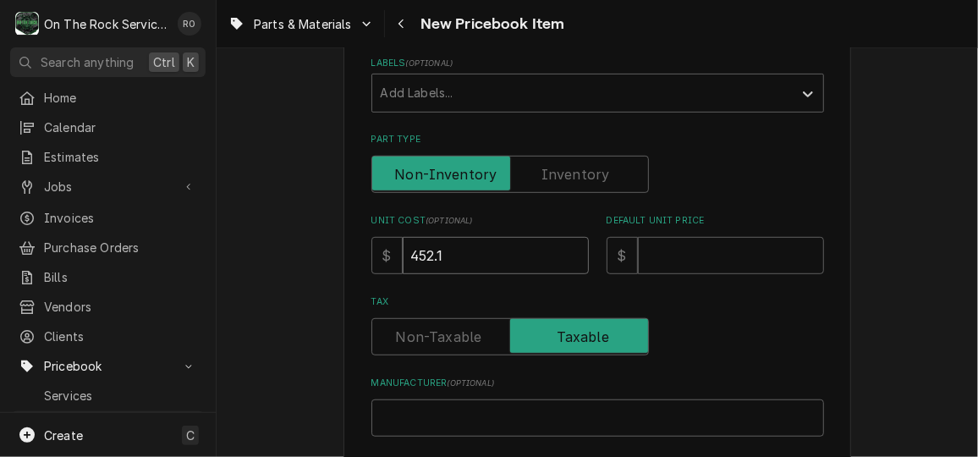
type textarea "x"
type input "452.14"
type textarea "x"
type input "9"
type textarea "x"
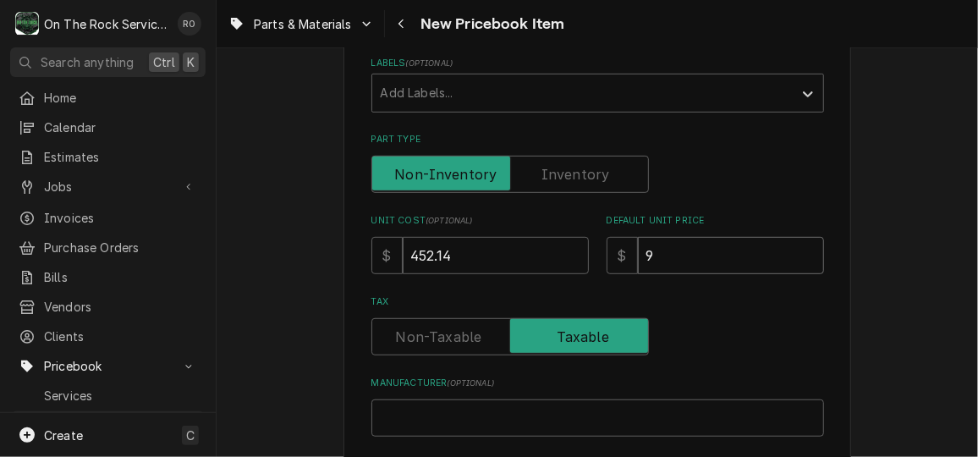
type input "90"
type textarea "x"
type input "904"
type textarea "x"
type input "904.2"
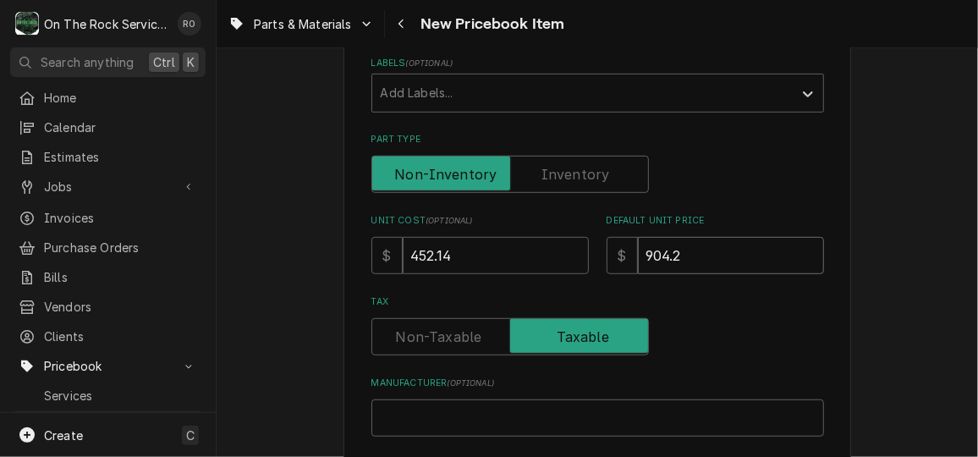
type textarea "x"
type input "904.28"
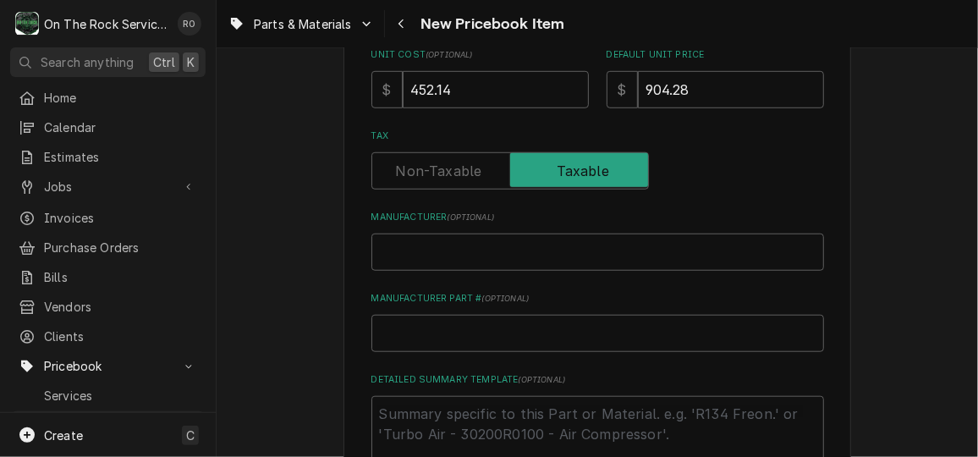
scroll to position [508, 0]
click at [491, 242] on input "Manufacturer ( optional )" at bounding box center [597, 251] width 453 height 37
type textarea "x"
type input "E"
click at [491, 242] on input "E" at bounding box center [597, 251] width 453 height 37
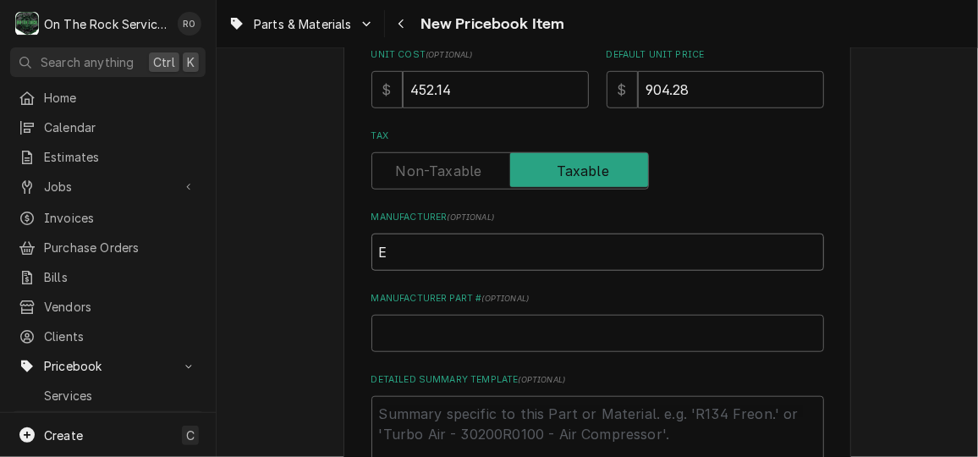
type textarea "x"
type input "En"
type textarea "x"
type input "Ent"
type textarea "x"
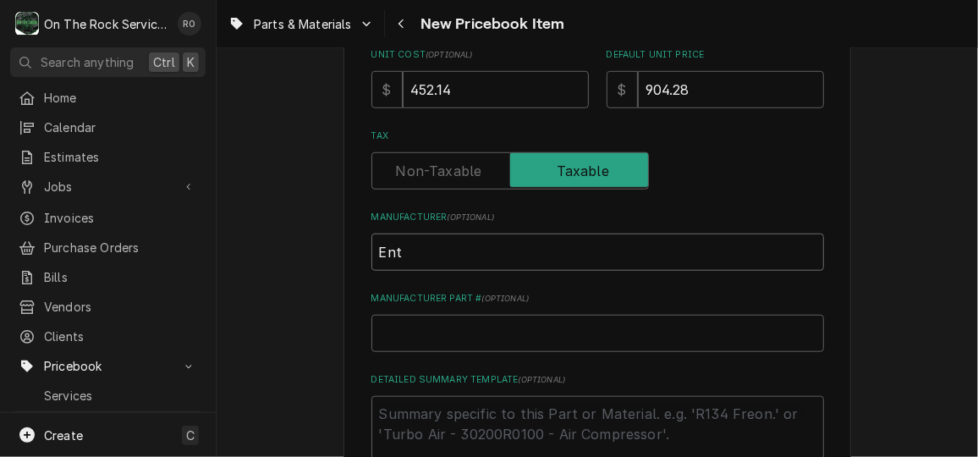
type input "Entr"
type textarea "x"
type input "Entre"
type textarea "x"
type input "Entree"
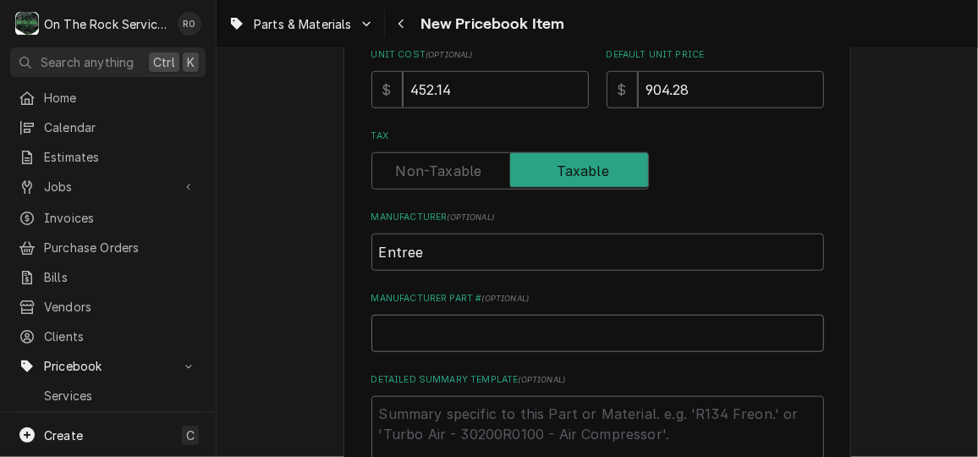
type textarea "x"
type input "E"
type textarea "x"
type input "EX"
type textarea "x"
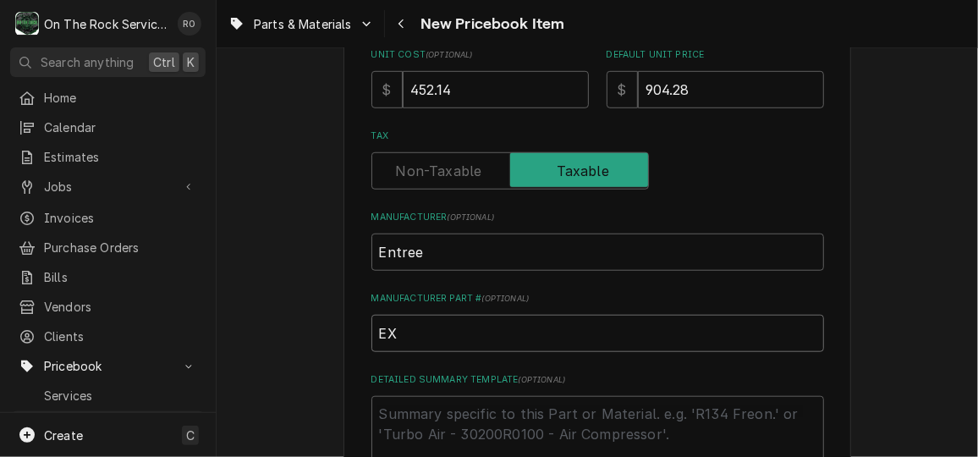
type input "EXS"
type textarea "x"
type input "EXSB"
type textarea "x"
type input "EXSBC"
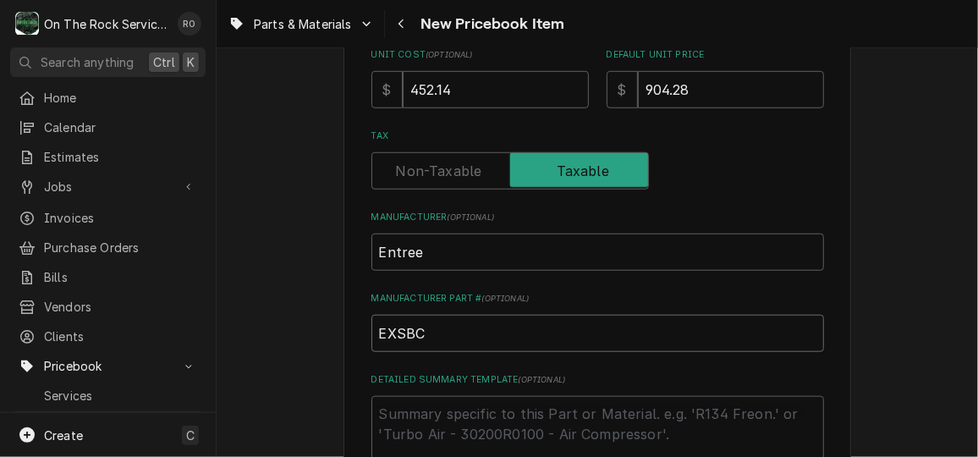
type textarea "x"
type input "EXSBC0"
type textarea "x"
type input "EXSBC06"
type textarea "x"
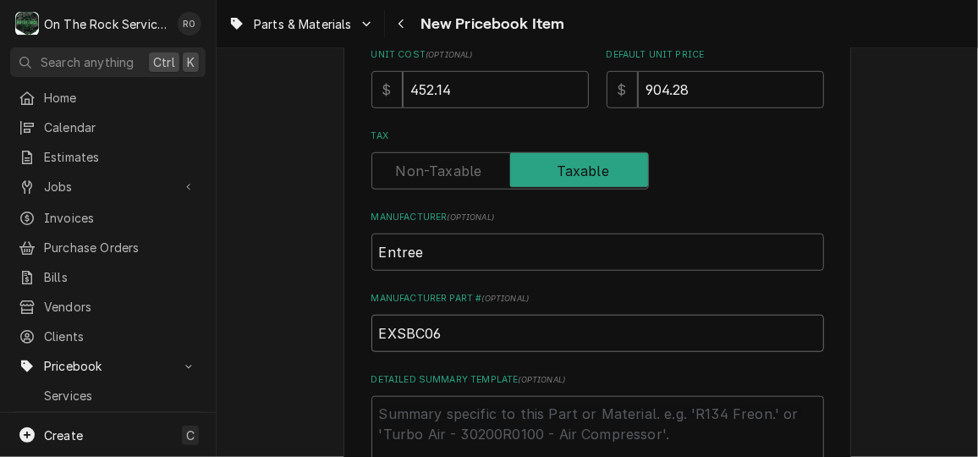
type input "EXSBC060"
type textarea "x"
type input "EXSBC0605"
type textarea "x"
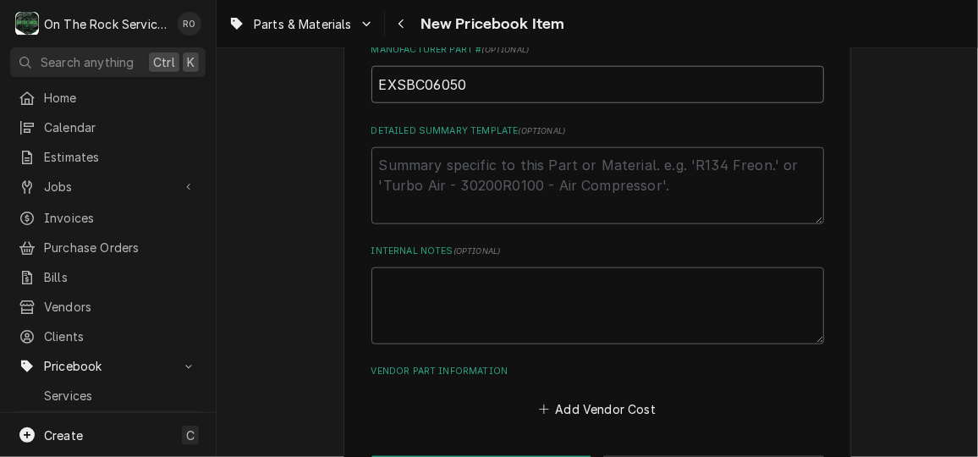
scroll to position [822, 0]
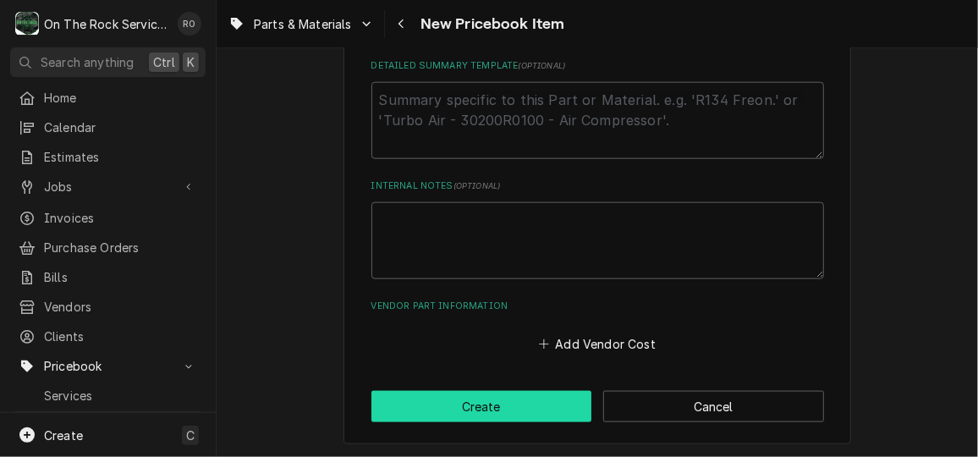
type input "EXSBC06050"
click at [519, 392] on button "Create" at bounding box center [481, 406] width 221 height 31
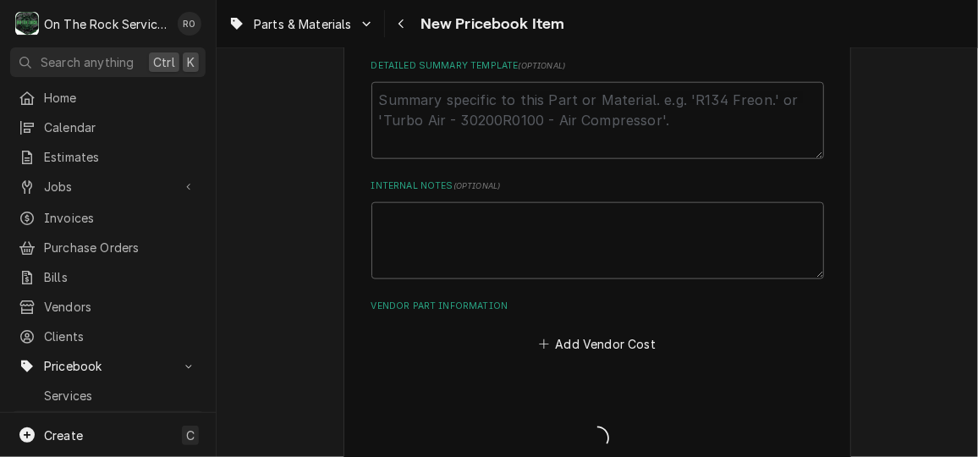
type textarea "x"
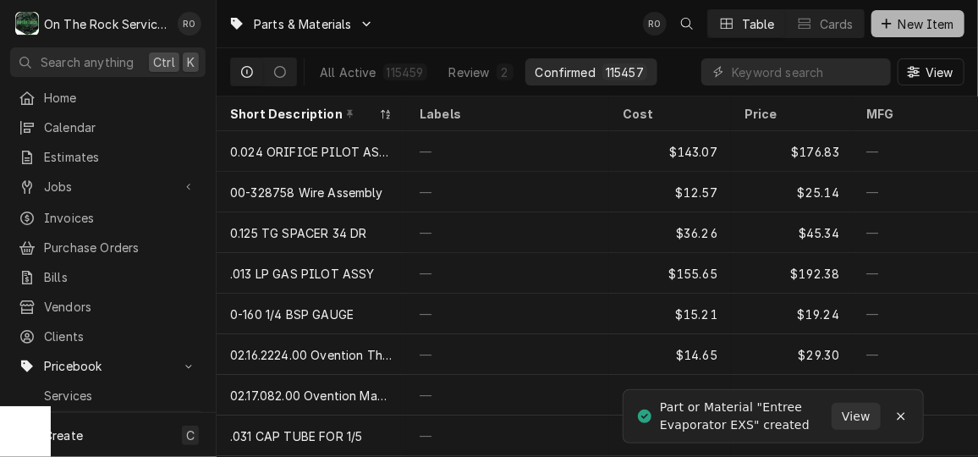
click at [908, 14] on button "New Item" at bounding box center [917, 23] width 93 height 27
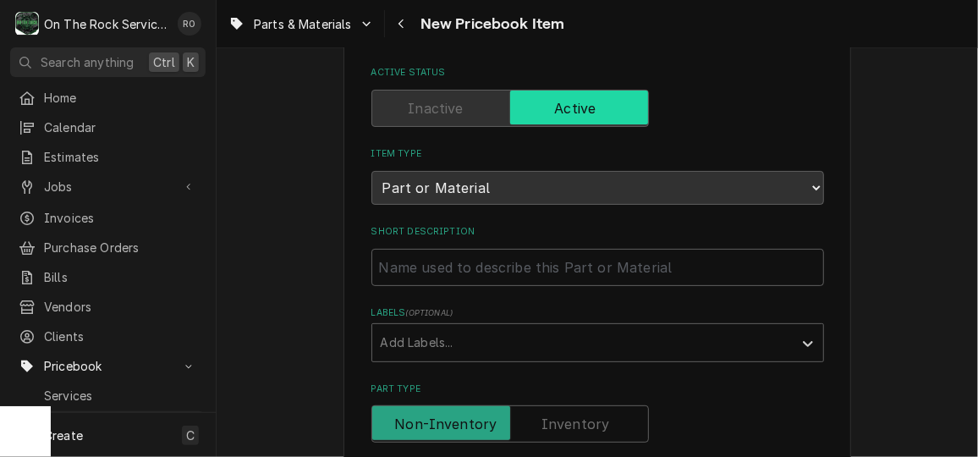
scroll to position [100, 0]
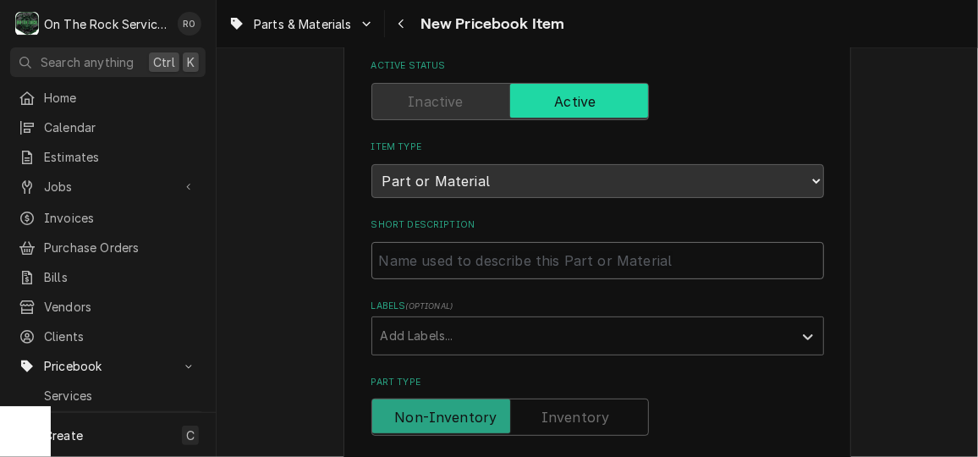
click at [648, 261] on input "Short Description" at bounding box center [597, 260] width 453 height 37
type textarea "x"
type input "E"
click at [648, 261] on input "E" at bounding box center [597, 260] width 453 height 37
type textarea "x"
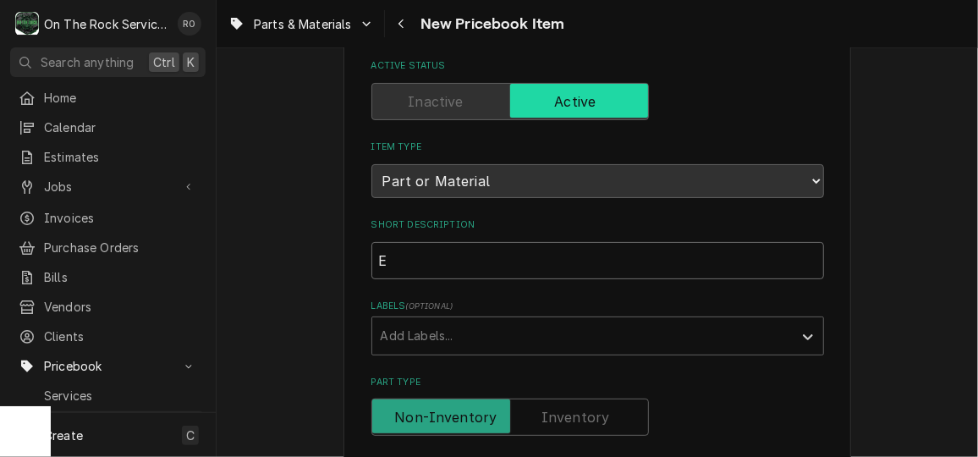
type input "EN"
type textarea "x"
type input "ENT"
type textarea "x"
type input "ENTR"
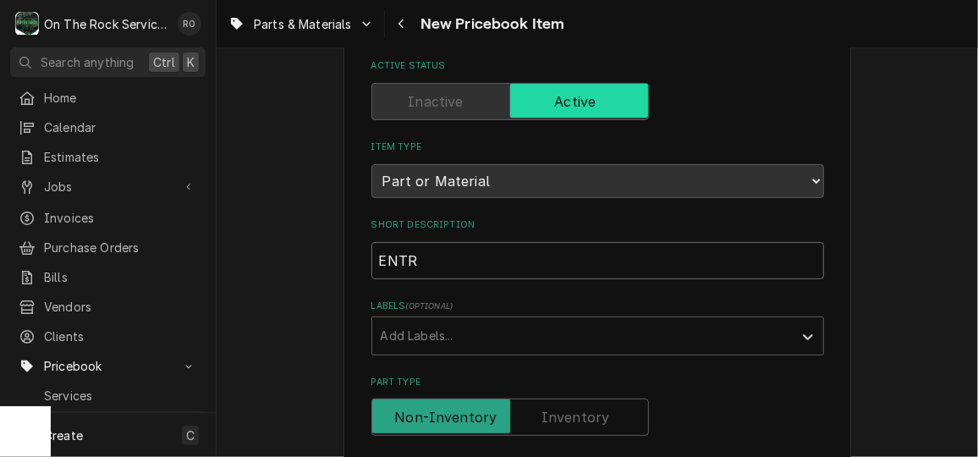
type textarea "x"
type input "ENTRE"
type textarea "x"
type input "ENTREE"
type textarea "x"
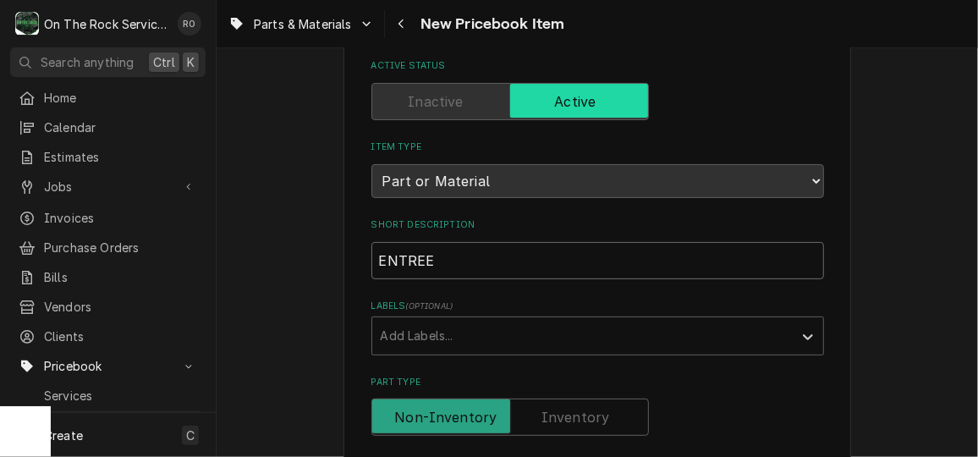
type input "ENTREE"
type textarea "x"
type input "ENTREE D"
type textarea "x"
type input "ENTREE DR"
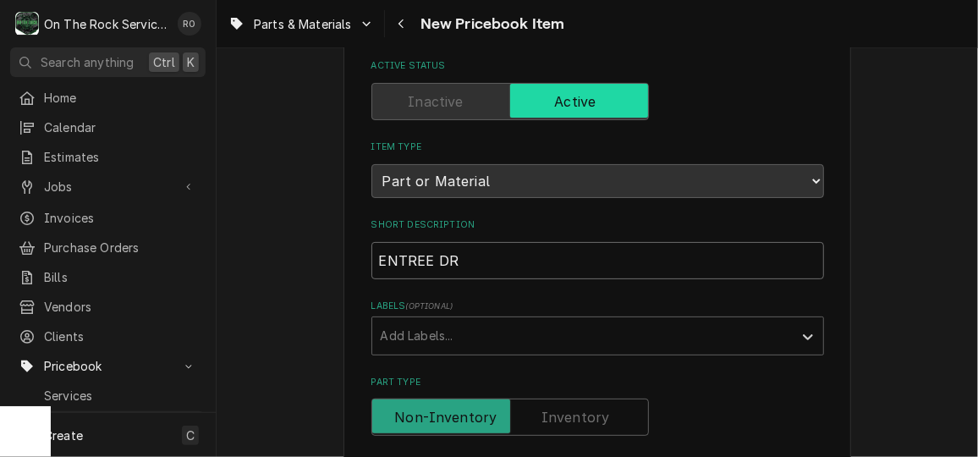
type textarea "x"
type input "ENTREE DRI"
type textarea "x"
type input "ENTREE DRIE"
type textarea "x"
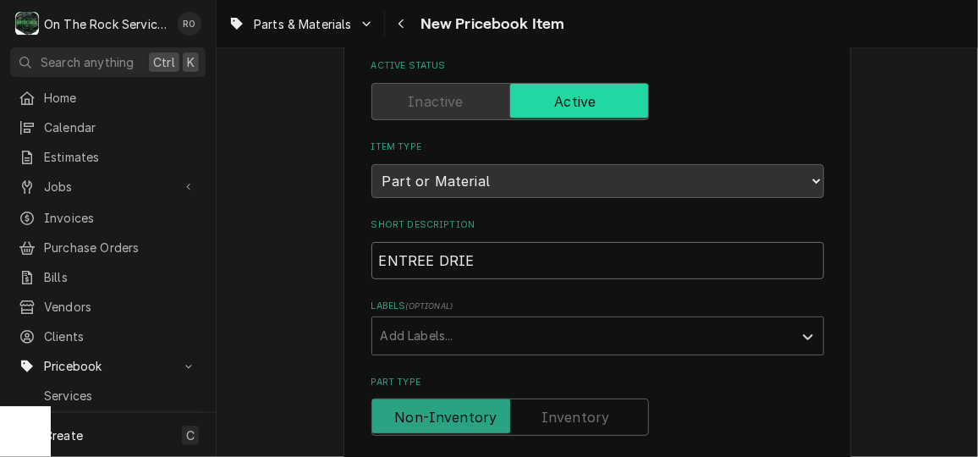
type input "ENTREE DRIER"
type textarea "x"
type input "ENTREE DRIER"
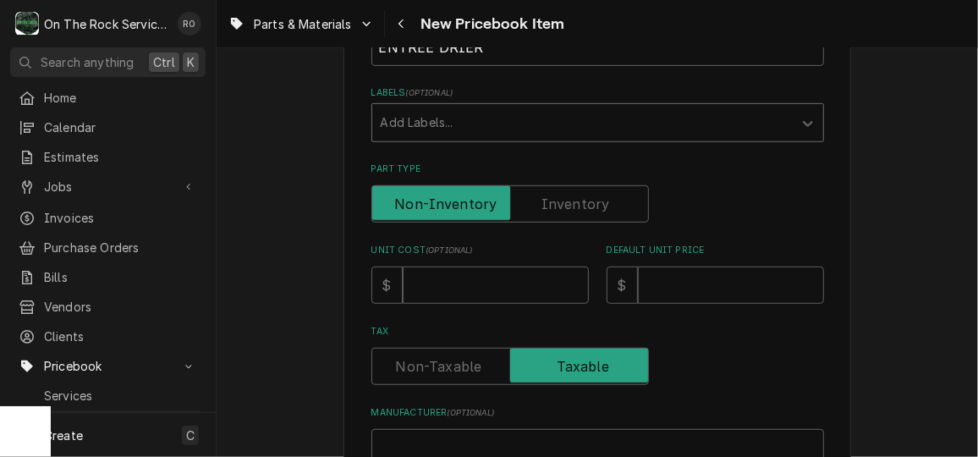
scroll to position [316, 0]
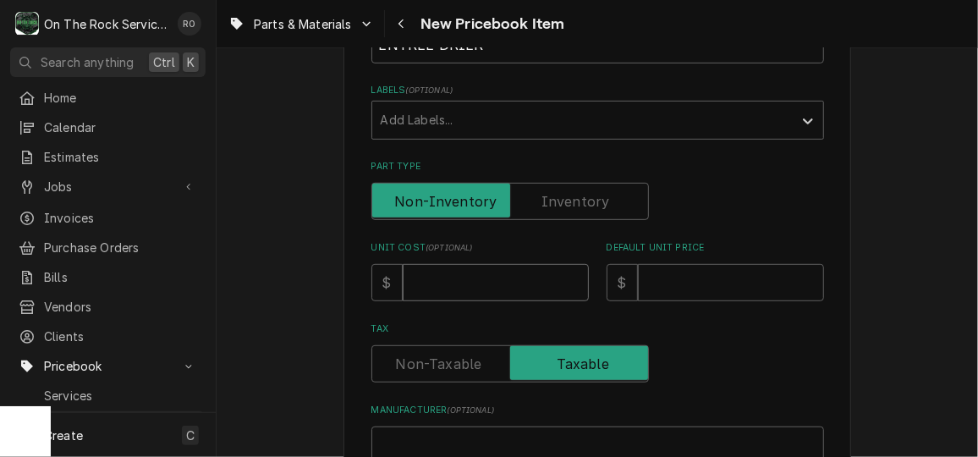
click at [508, 279] on input "Unit Cost ( optional )" at bounding box center [496, 282] width 186 height 37
type textarea "x"
type input "3"
type textarea "x"
type input "32"
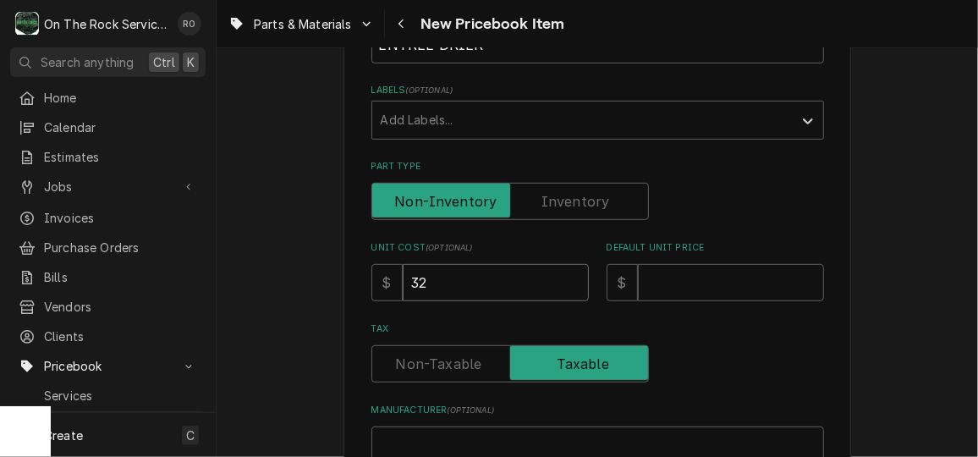
type textarea "x"
type input "32.8"
type textarea "x"
type input "32.85"
type textarea "x"
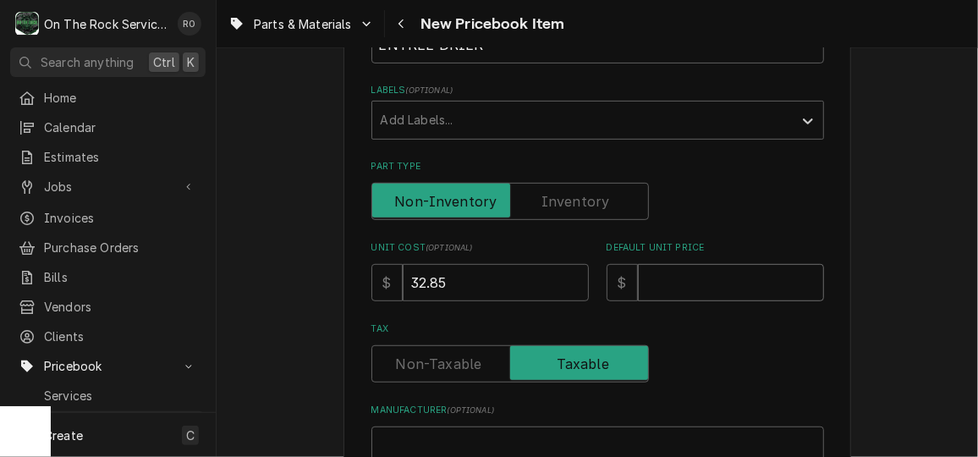
type input "9"
type textarea "x"
type input "98"
type textarea "x"
type input "98.5"
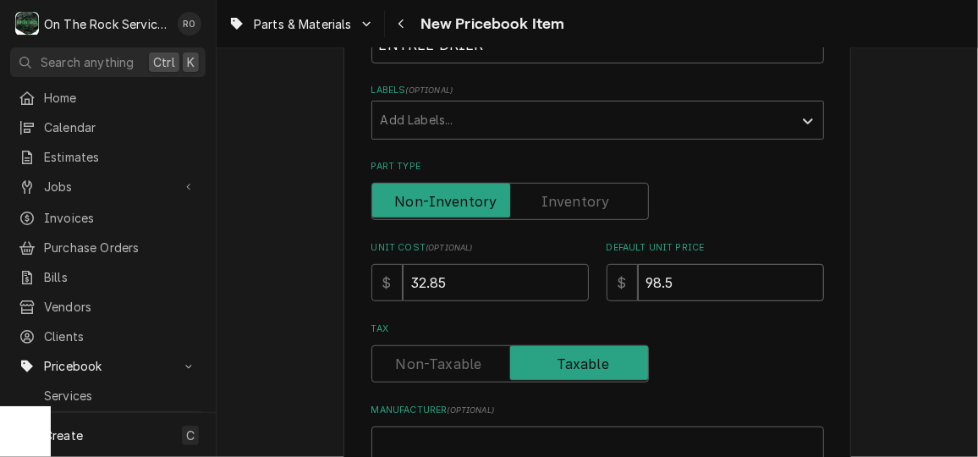
type textarea "x"
type input "98.55"
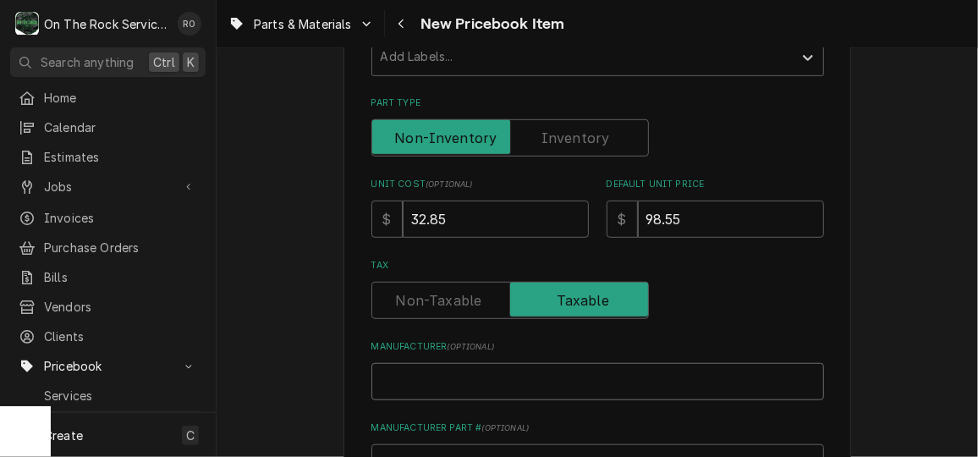
click at [487, 378] on input "Manufacturer ( optional )" at bounding box center [597, 381] width 453 height 37
type textarea "x"
type input "E"
type textarea "x"
type input "En"
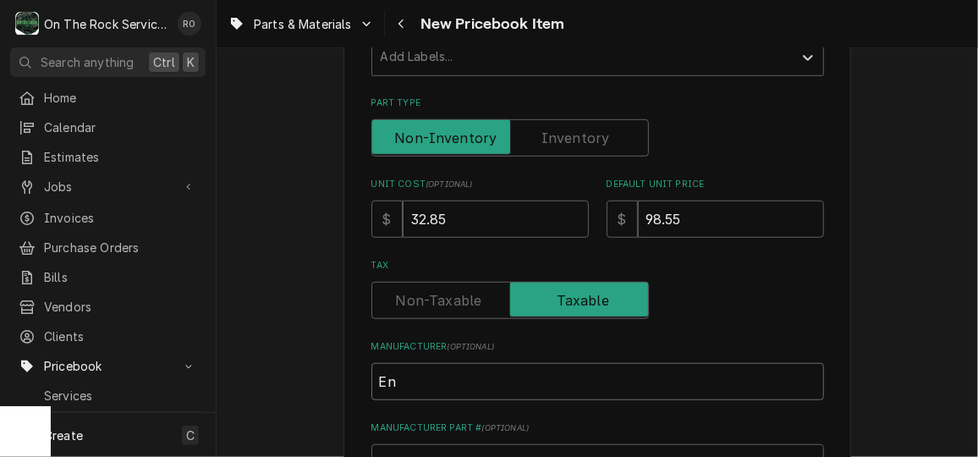
type textarea "x"
type input "Enr"
type textarea "x"
type input "Enre"
type textarea "x"
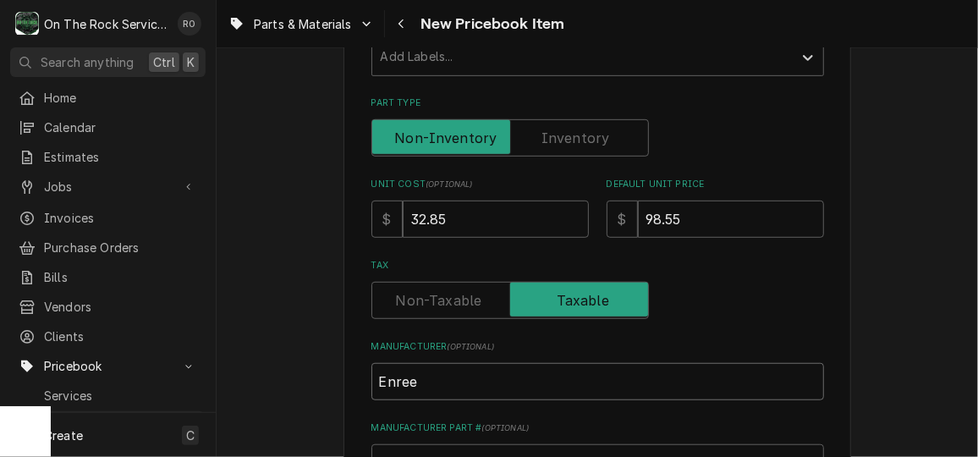
type input "Enree"
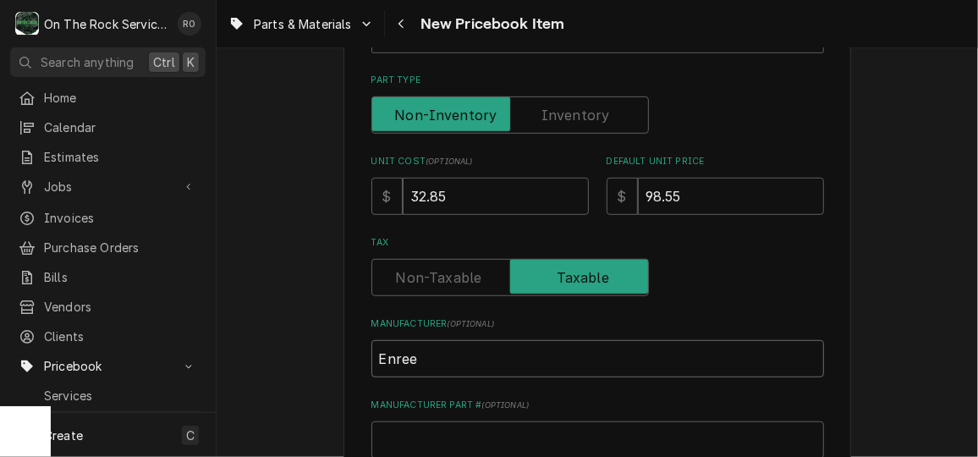
click at [389, 349] on input "Enree" at bounding box center [597, 358] width 453 height 37
type textarea "x"
type input "Entree"
click at [431, 446] on input "Manufacturer Part # ( optional )" at bounding box center [597, 439] width 453 height 37
type textarea "x"
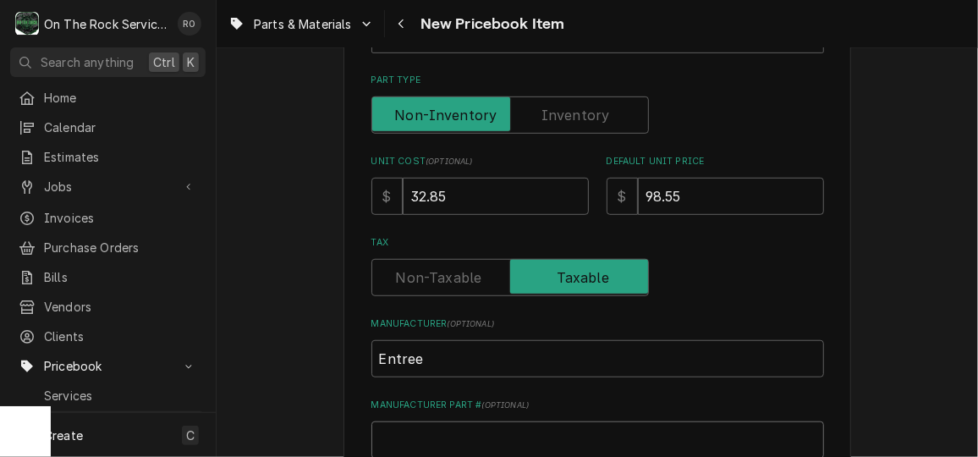
type input "E"
type textarea "x"
type input "EX"
type textarea "x"
type input "EXX"
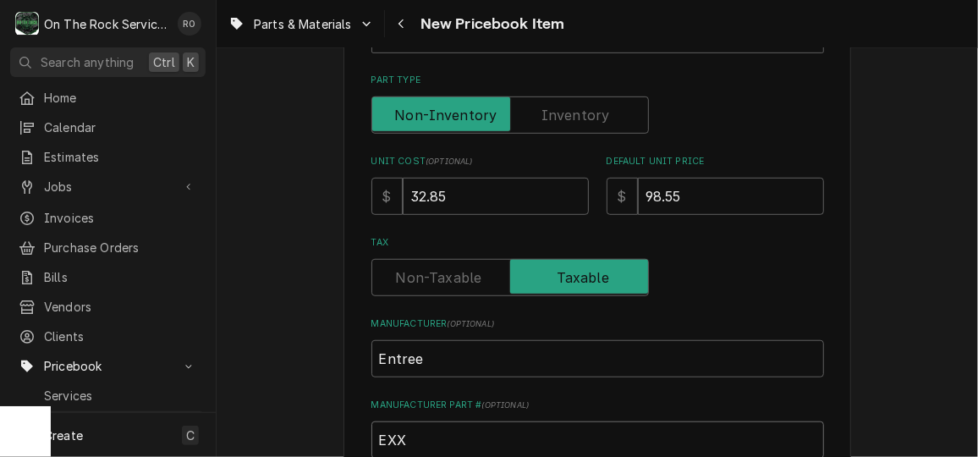
type textarea "x"
type input "EXX-"
type textarea "x"
type input "EXX-H"
type textarea "x"
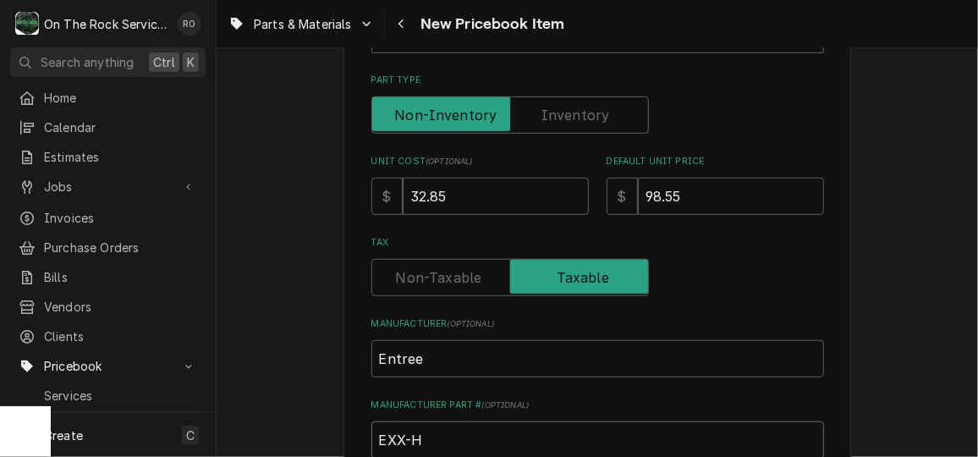
type input "EXX-H0"
type textarea "x"
type input "EXX-H00"
type textarea "x"
type input "EXX-H003"
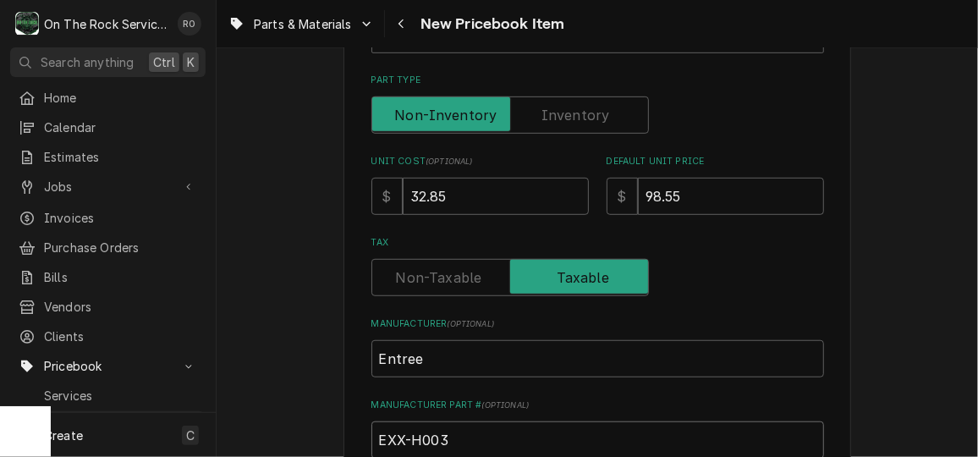
type textarea "x"
type input "EXX-H0034"
type textarea "x"
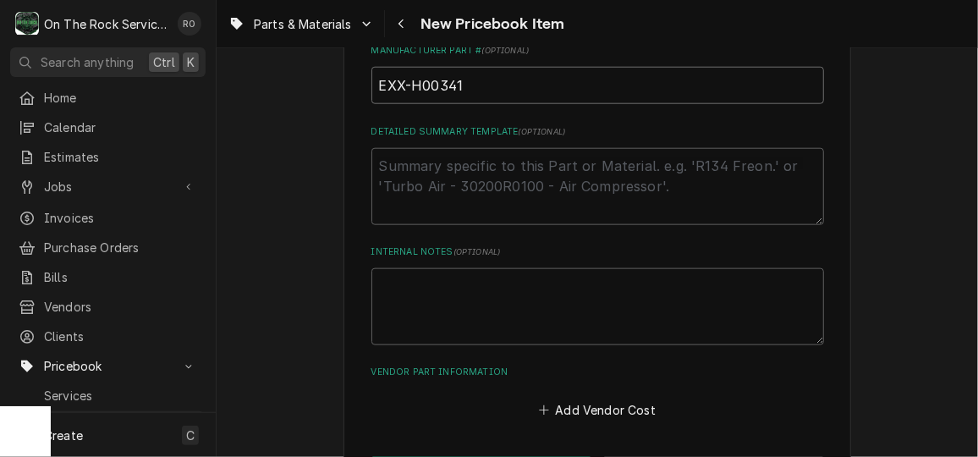
scroll to position [822, 0]
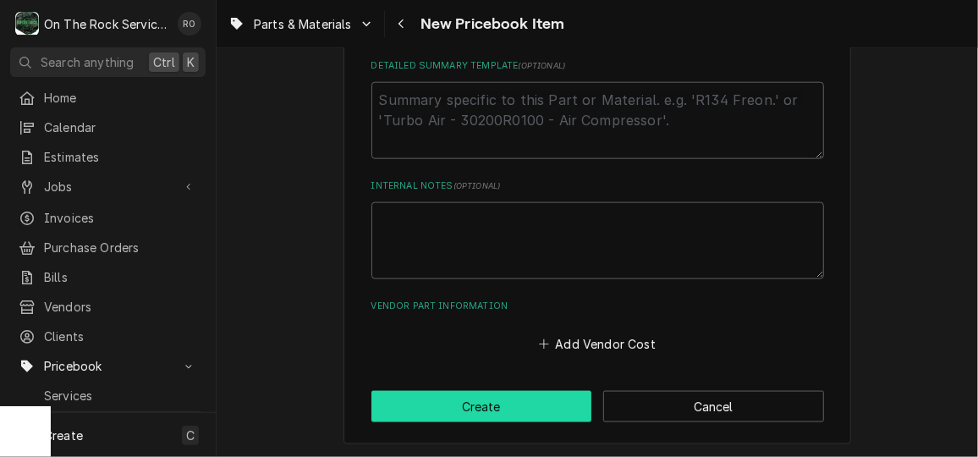
type input "EXX-H00341"
click at [452, 401] on button "Create" at bounding box center [481, 406] width 221 height 31
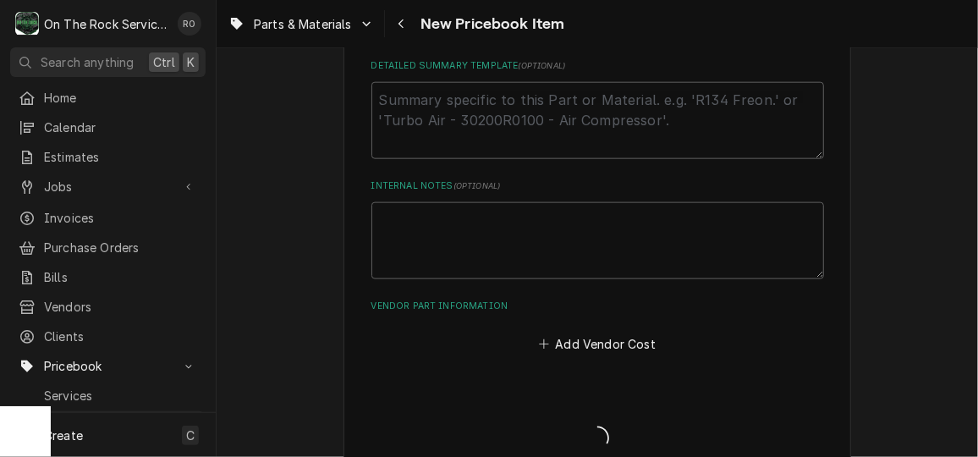
type textarea "x"
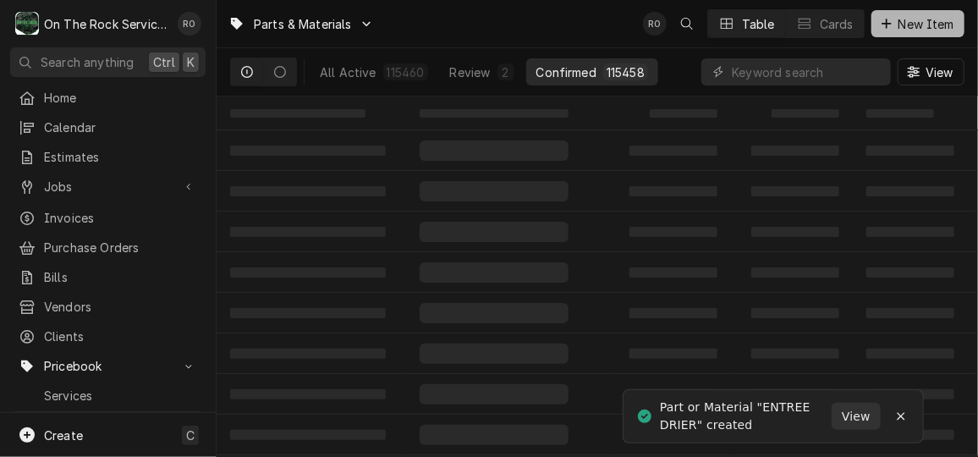
click at [921, 25] on span "New Item" at bounding box center [926, 24] width 63 height 18
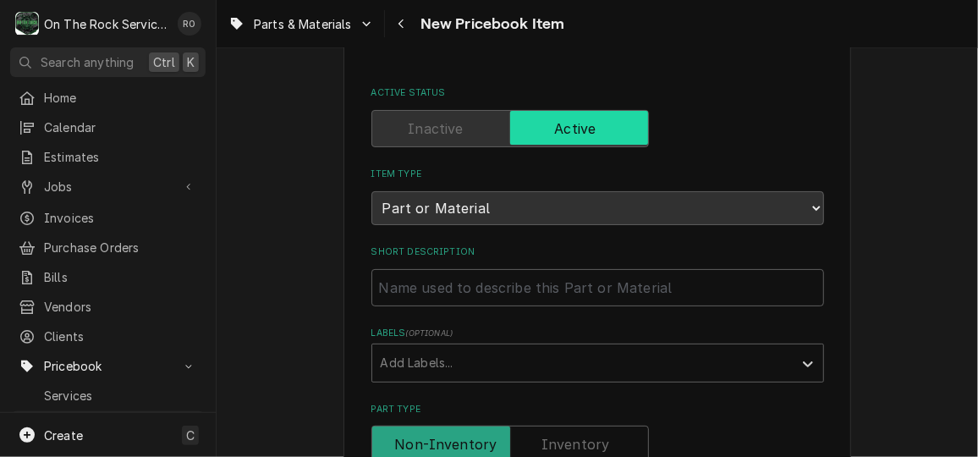
scroll to position [76, 0]
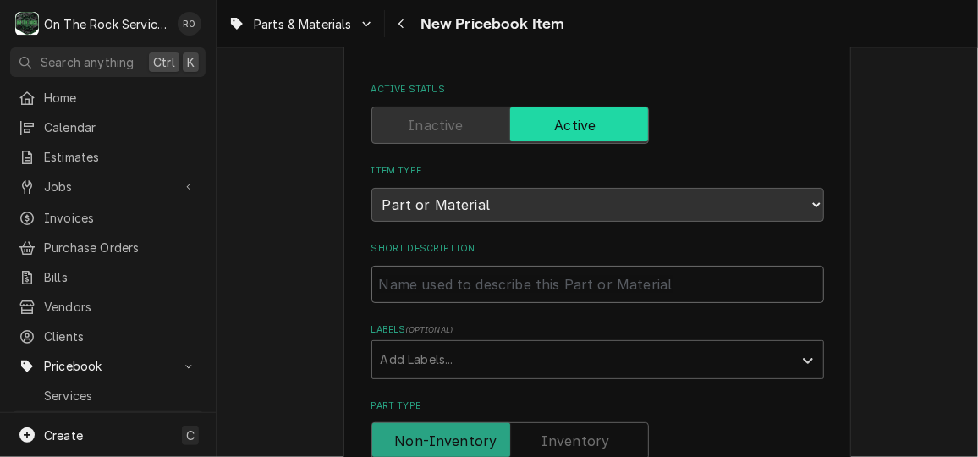
click at [522, 295] on input "Short Description" at bounding box center [597, 284] width 453 height 37
type textarea "x"
click at [522, 295] on input "E" at bounding box center [597, 284] width 453 height 37
type input "EN"
type textarea "x"
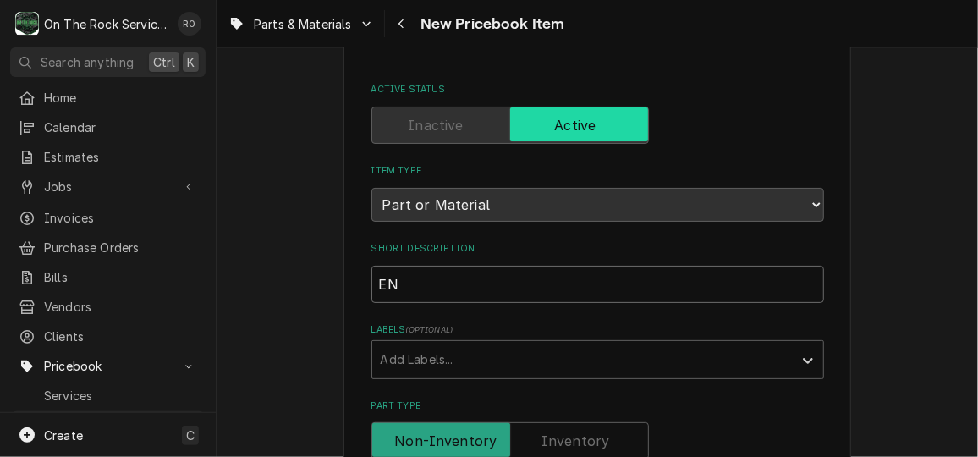
type input "ENt"
type textarea "x"
type input "ENtr"
type textarea "x"
type input "ENtre"
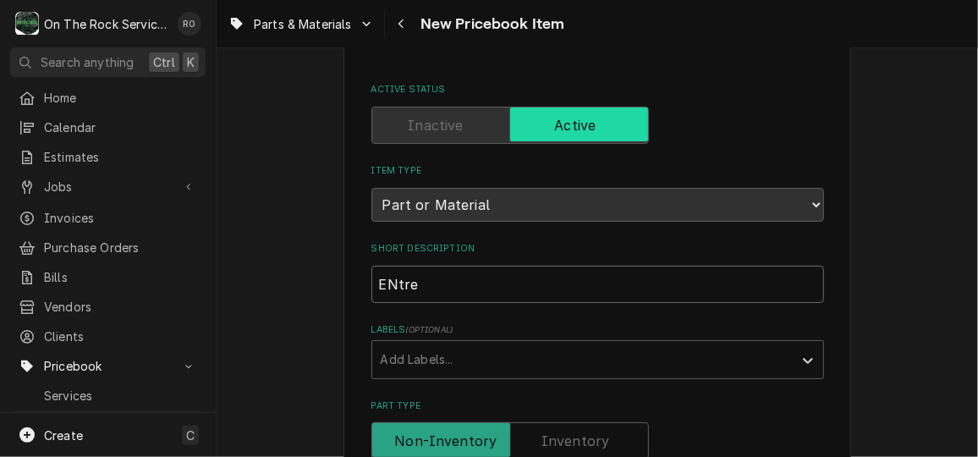
type textarea "x"
type input "ENtr"
type textarea "x"
type input "ENt"
type textarea "x"
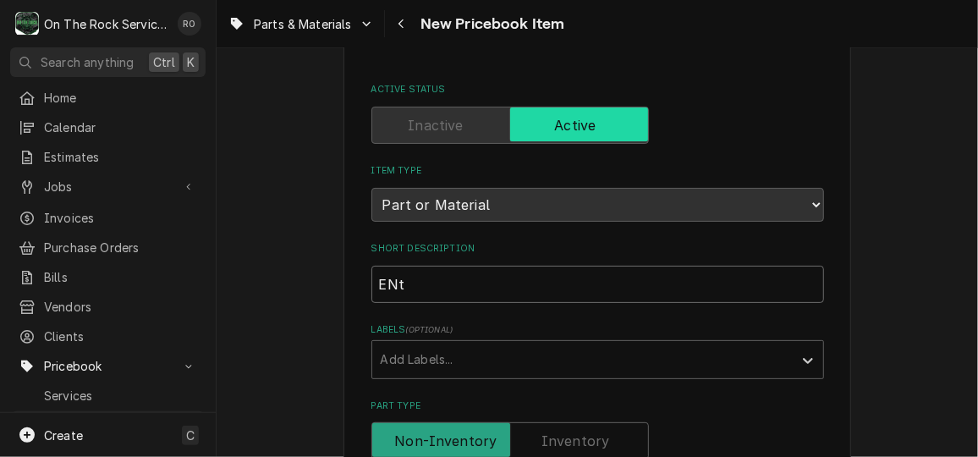
type input "EN"
type textarea "x"
type input "E"
type textarea "x"
type input "En"
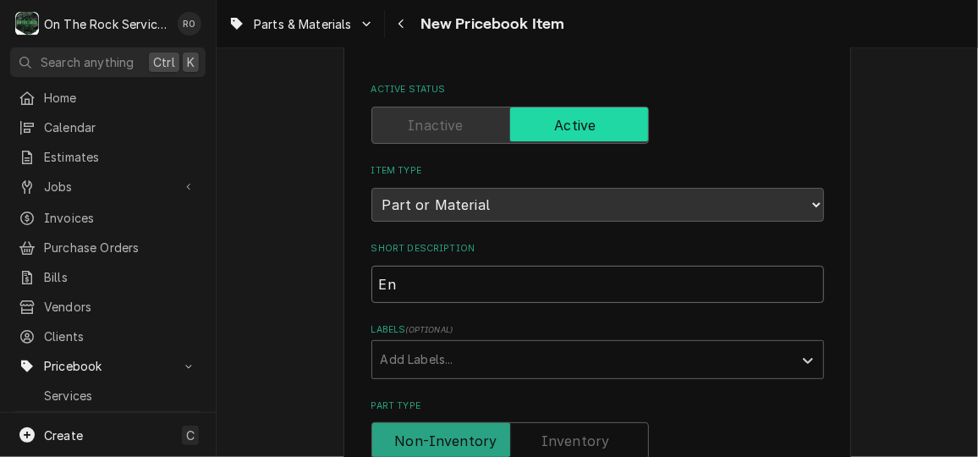
type textarea "x"
type input "Ent"
type textarea "x"
type input "Entr"
type textarea "x"
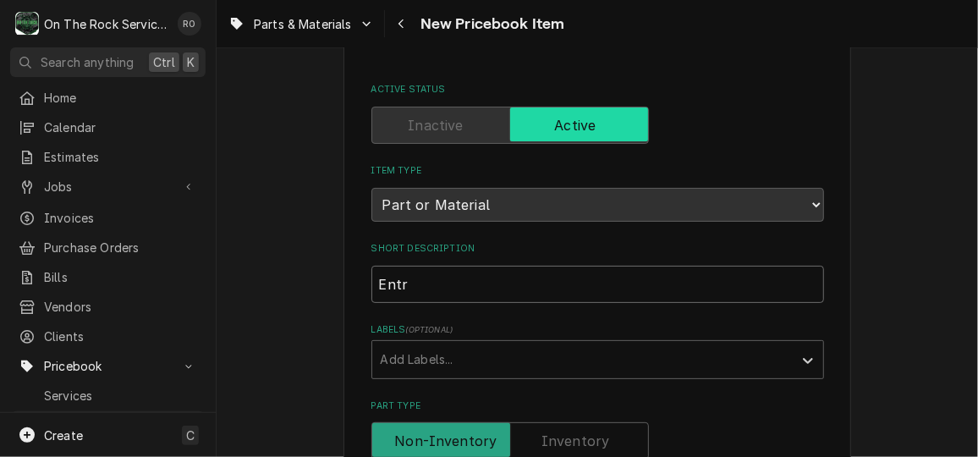
type input "Entre"
type textarea "x"
type input "Entree"
type textarea "x"
type input "Entree"
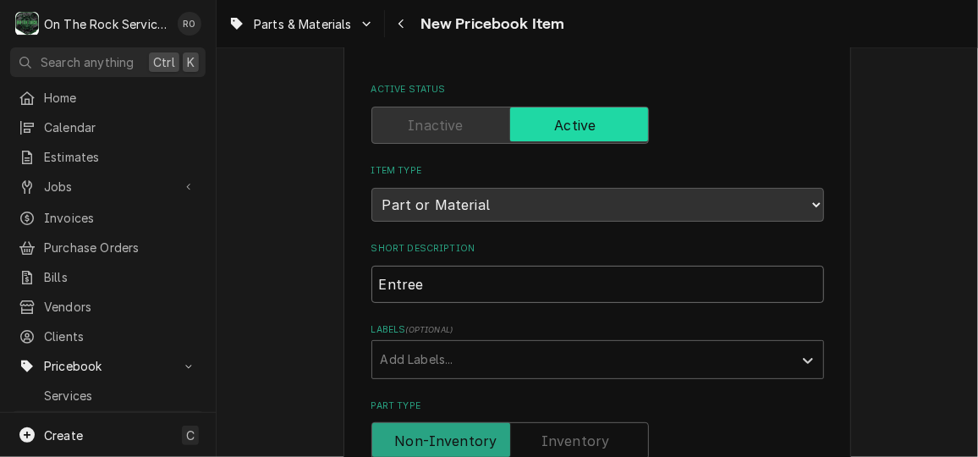
type textarea "x"
type input "Entree C"
type textarea "x"
type input "Entree Ca"
type textarea "x"
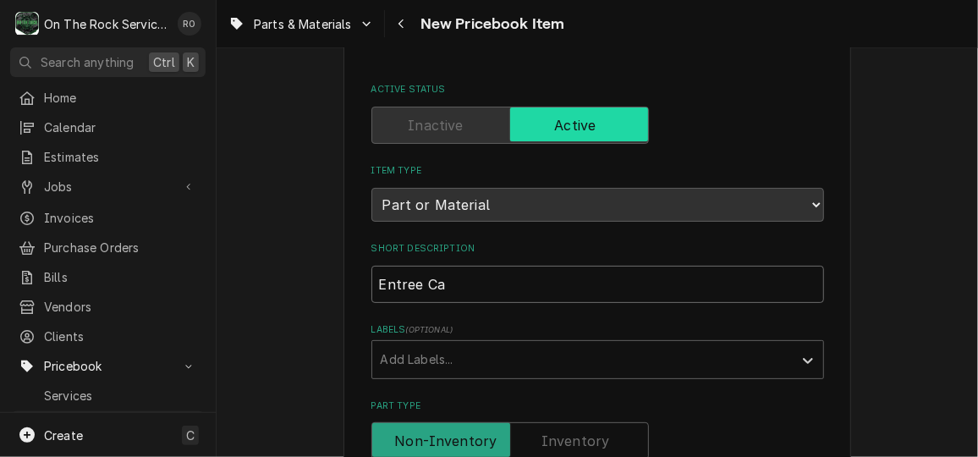
type input "Entree Cap"
type textarea "x"
type input "Entree Capi"
type textarea "x"
type input "Entree Capil"
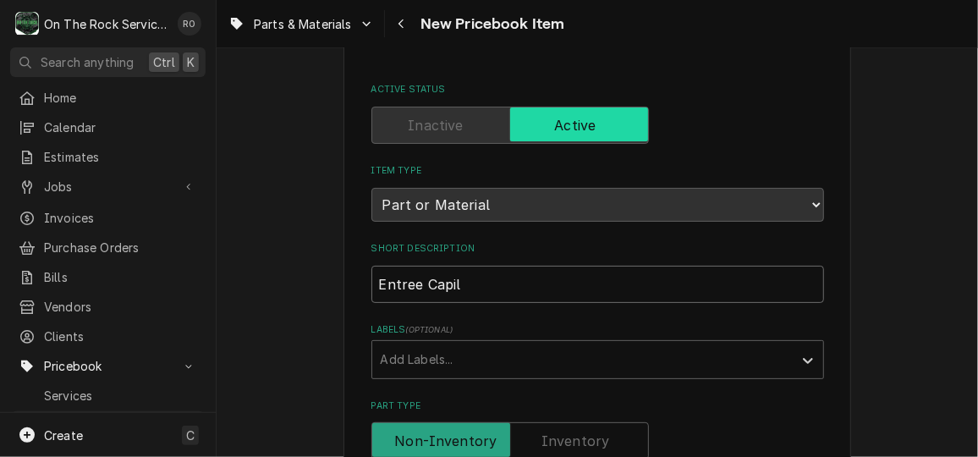
type textarea "x"
type input "Entree Capill"
type textarea "x"
type input "Entree Capilla"
type textarea "x"
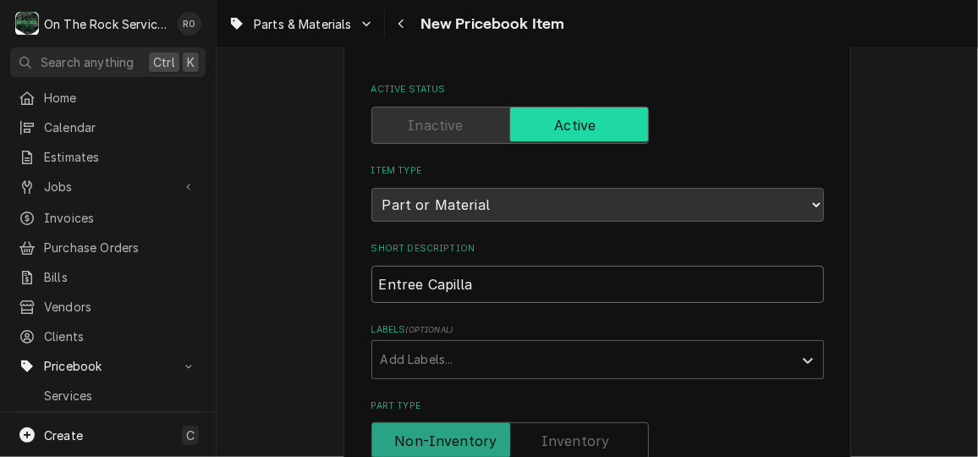
type input "Entree Capillar"
type textarea "x"
type input "Entree Capillary"
type textarea "x"
type input "Entree Capillary"
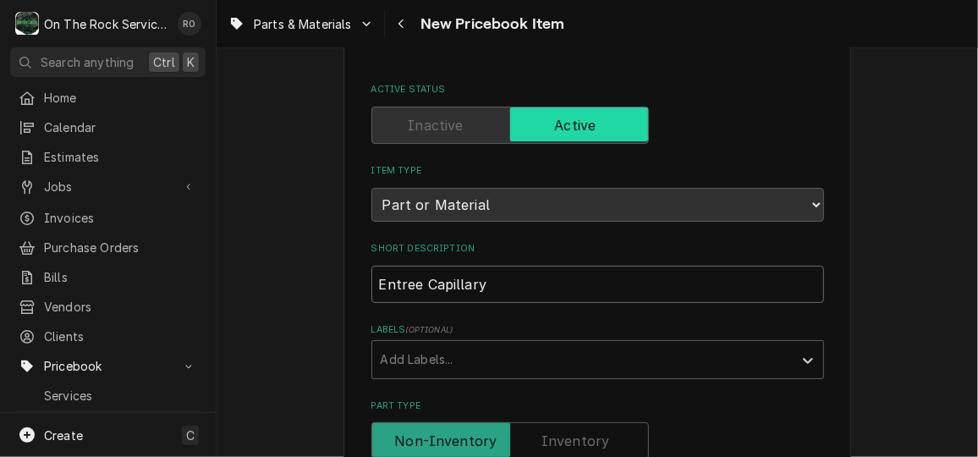
type textarea "x"
type input "Entree Capillary Tu"
type textarea "x"
type input "Entree Capillary Tub"
type textarea "x"
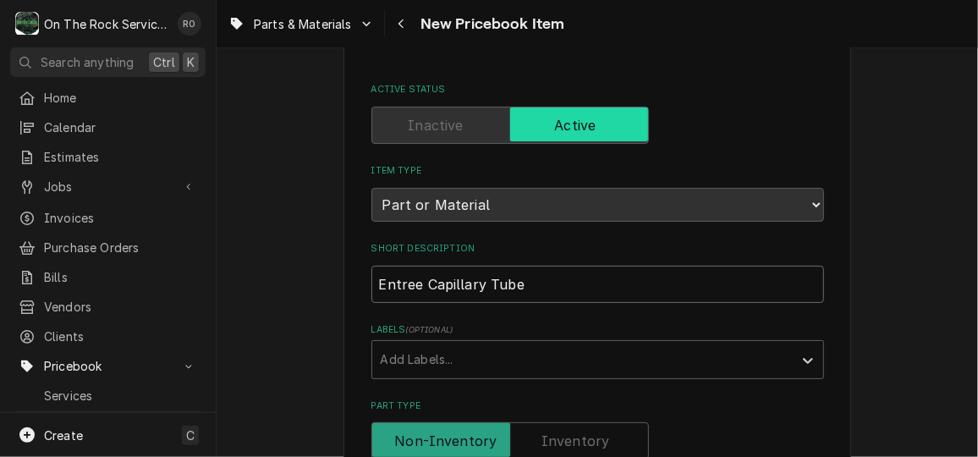
type input "Entree Capillary Tube"
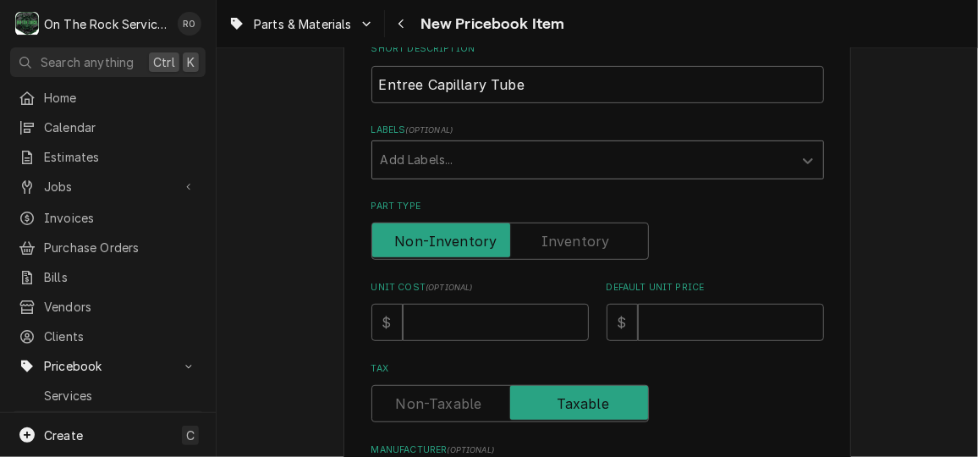
scroll to position [317, 0]
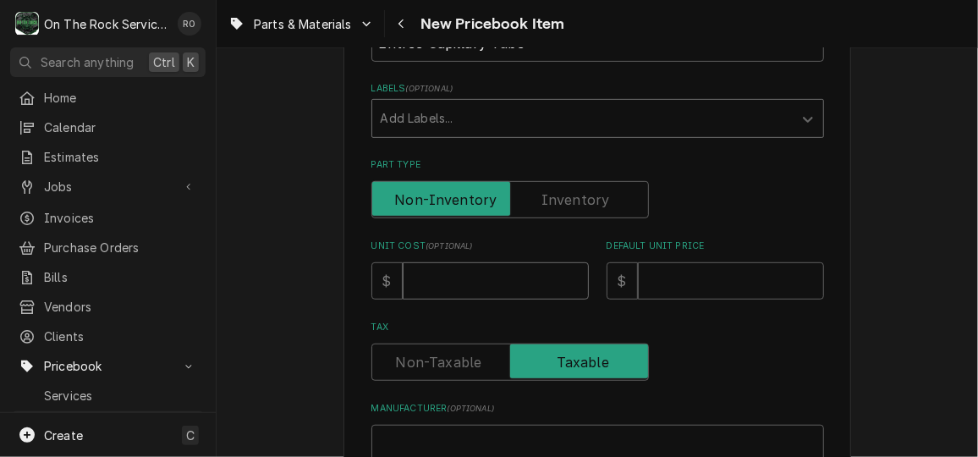
click at [520, 284] on input "Unit Cost ( optional )" at bounding box center [496, 280] width 186 height 37
type textarea "x"
type input "1"
type textarea "x"
type input "16"
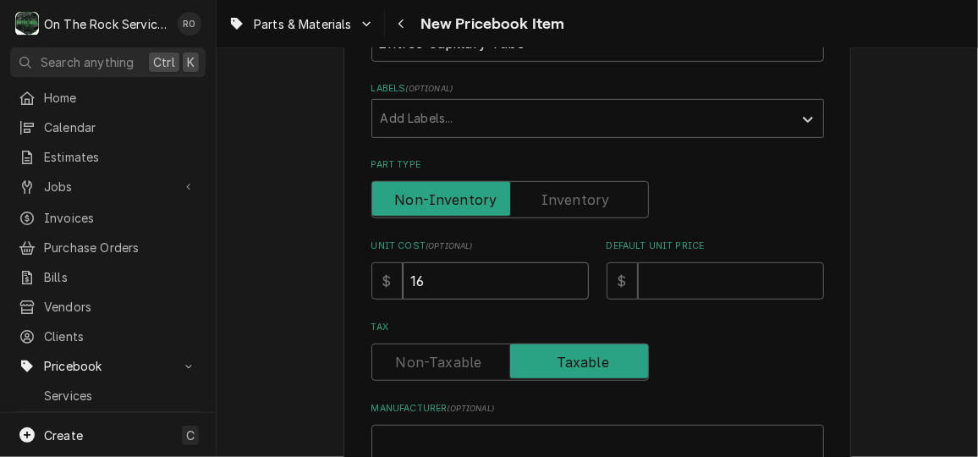
type textarea "x"
type input "16.4"
type textarea "x"
type input "16.42"
type textarea "x"
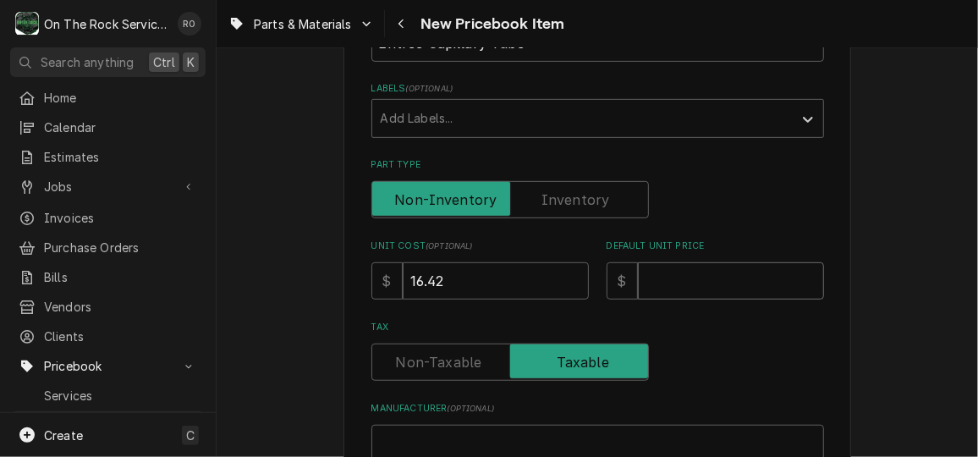
type input "4"
type textarea "x"
type input "49"
type textarea "x"
type input "49.2"
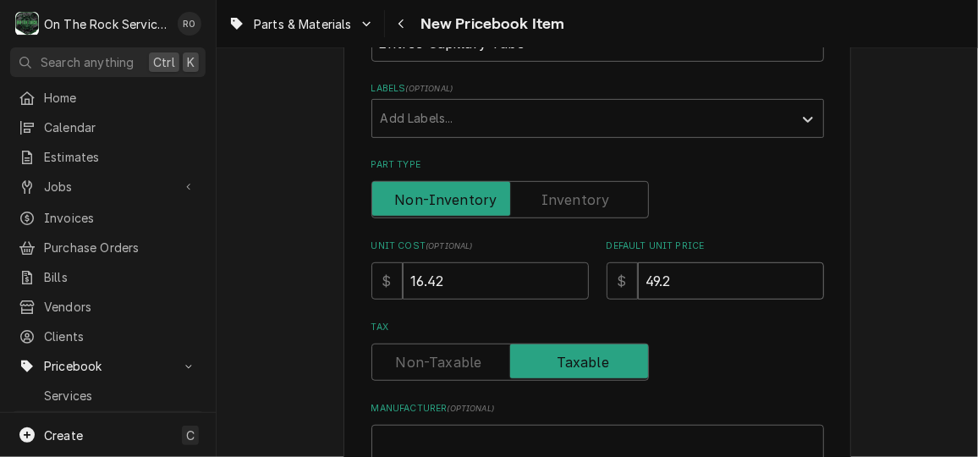
type textarea "x"
type input "49.26"
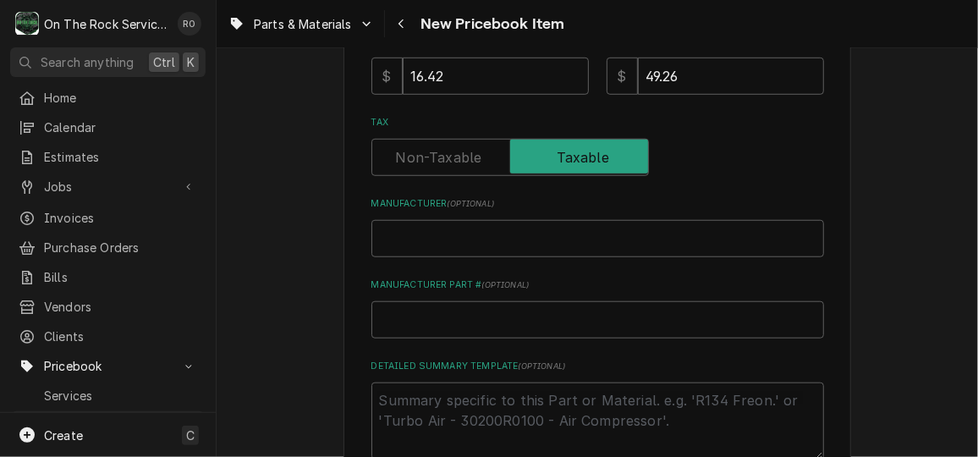
scroll to position [521, 0]
click at [486, 250] on input "Manufacturer ( optional )" at bounding box center [597, 239] width 453 height 37
type textarea "x"
type input "E"
type textarea "x"
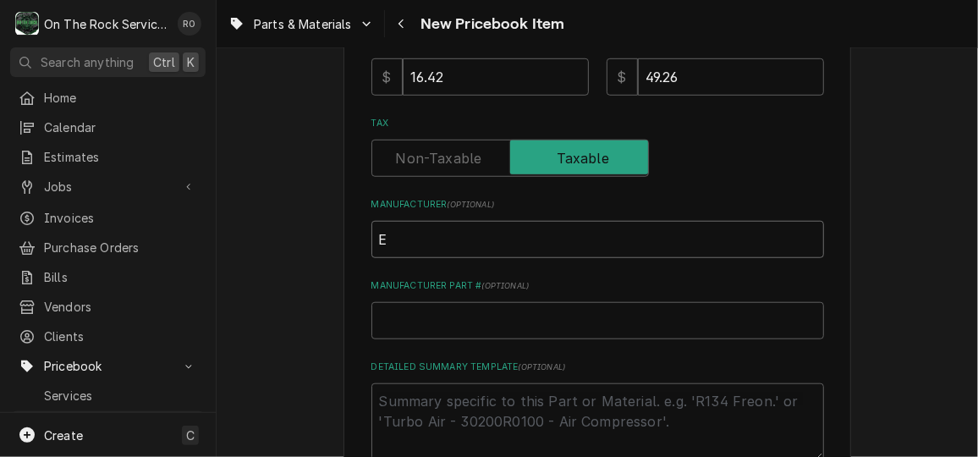
type input "En"
type textarea "x"
type input "Ent"
type textarea "x"
type input "Entr"
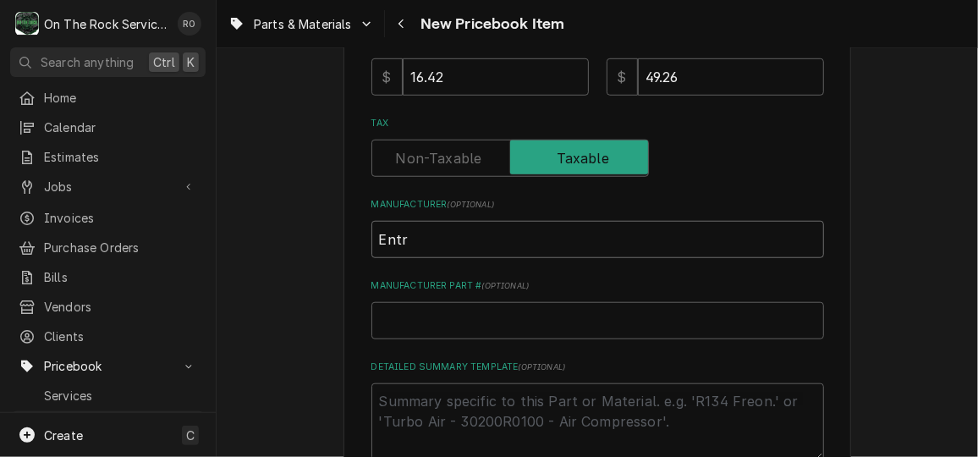
type textarea "x"
type input "Entre"
type textarea "x"
type input "Entree"
type textarea "x"
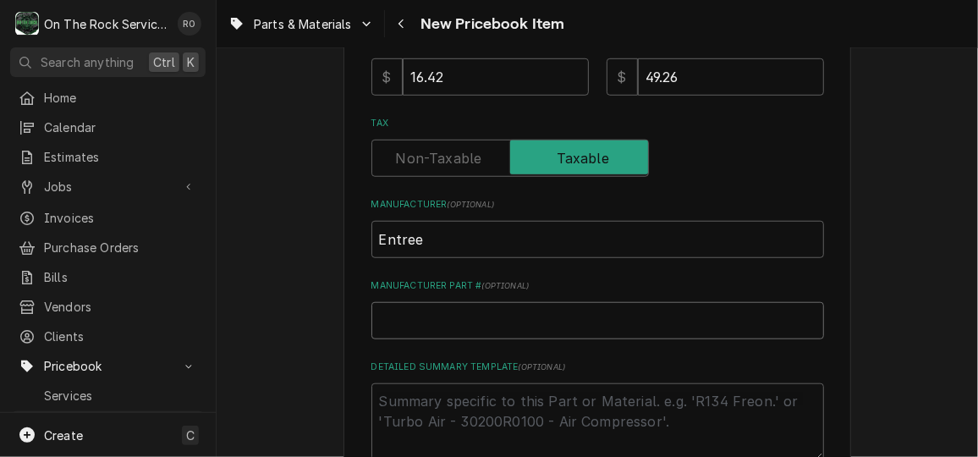
type input "E"
type textarea "x"
type input "EX"
type textarea "x"
type input "EX2"
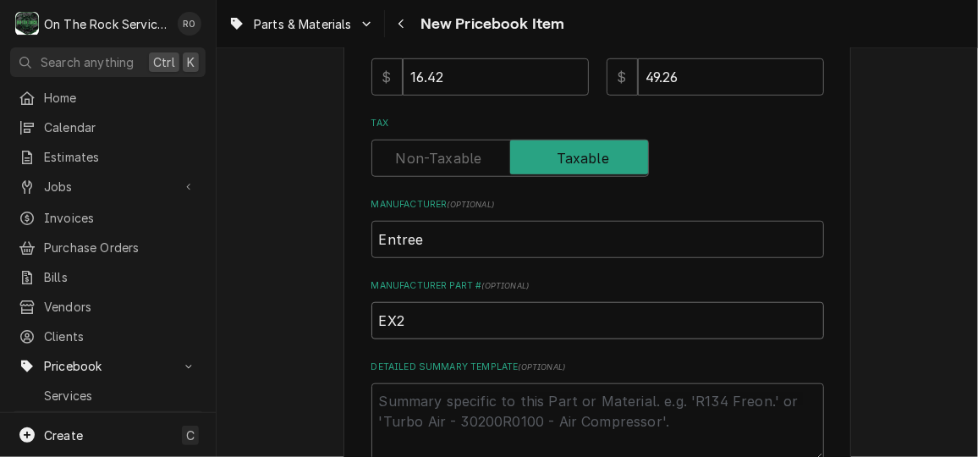
type textarea "x"
type input "EX20"
type textarea "x"
type input "EX200"
type textarea "x"
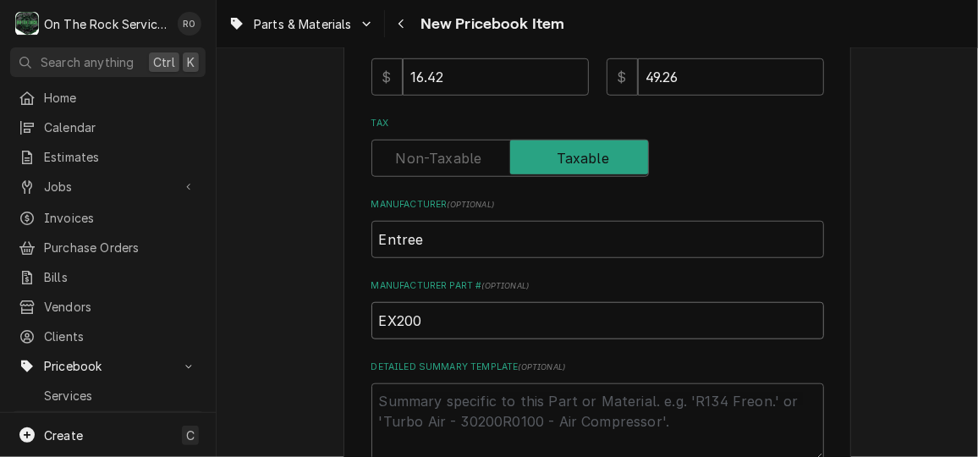
type input "EX2000"
type textarea "x"
type input "EX20000"
type textarea "x"
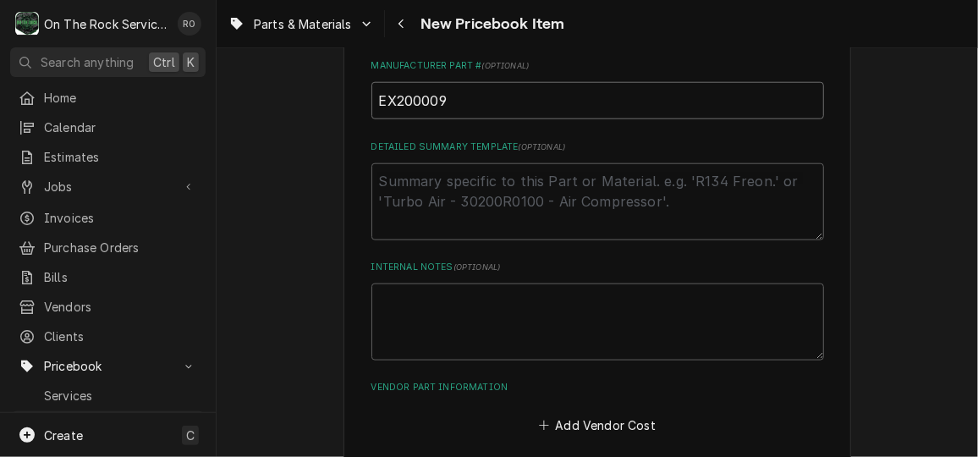
scroll to position [822, 0]
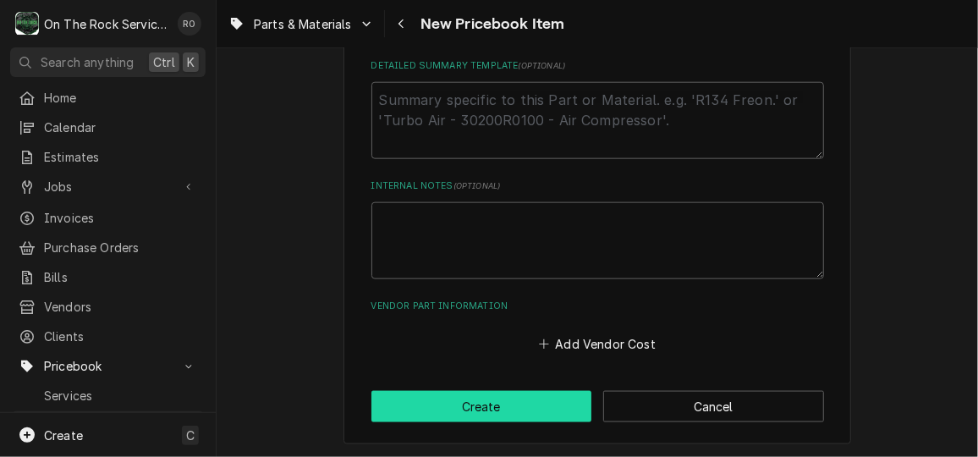
type input "EX200009"
click at [502, 419] on button "Create" at bounding box center [481, 406] width 221 height 31
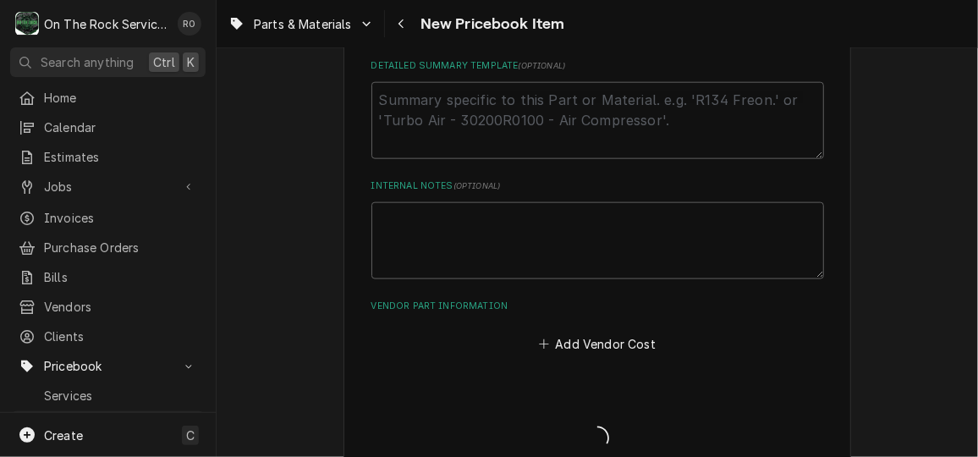
type textarea "x"
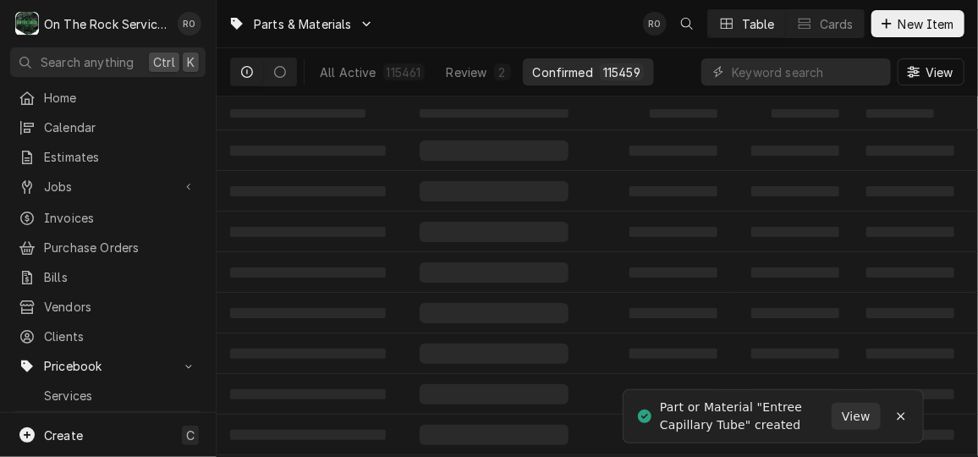
click at [502, 419] on td "‌" at bounding box center [507, 434] width 203 height 41
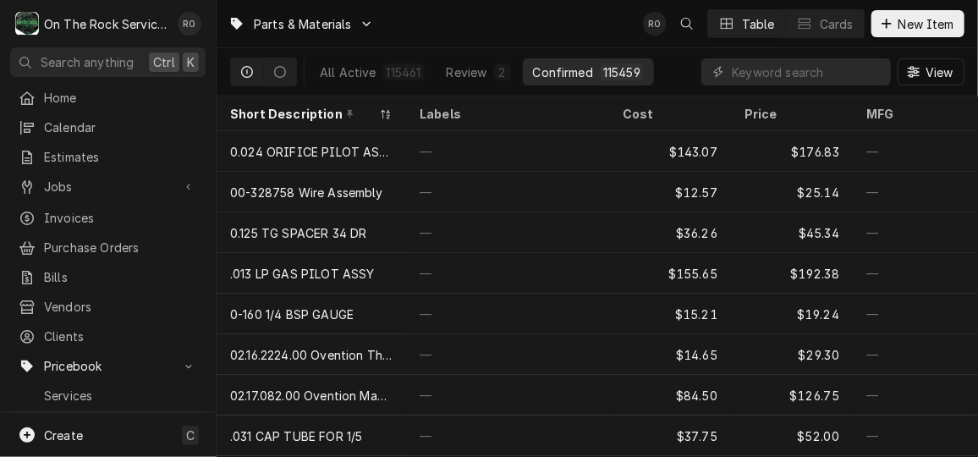
click at [723, 63] on div "Dynamic Content Wrapper" at bounding box center [718, 71] width 17 height 17
click at [755, 63] on input "Dynamic Content Wrapper" at bounding box center [807, 71] width 151 height 27
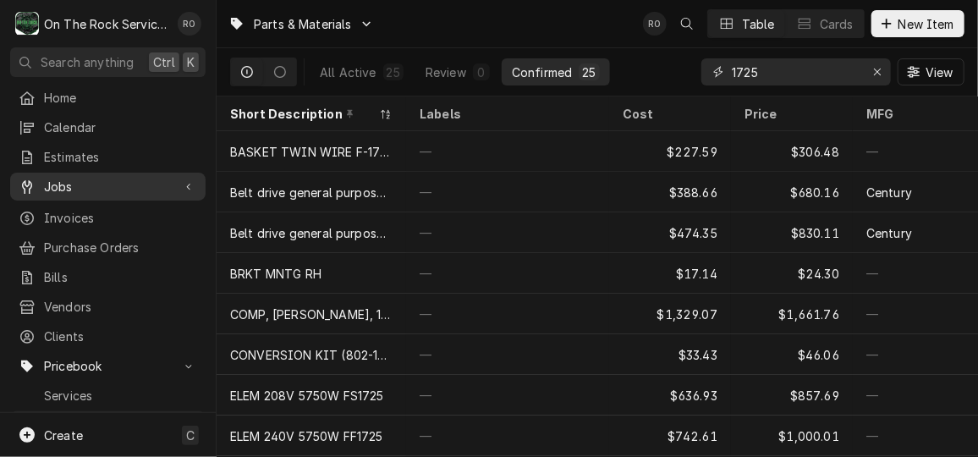
type input "1725"
click at [118, 173] on link "Jobs" at bounding box center [107, 187] width 195 height 28
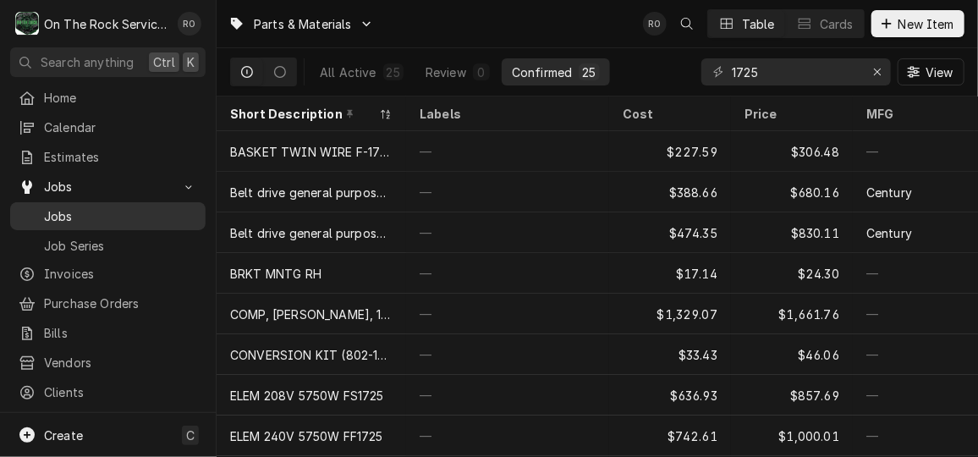
click at [112, 207] on span "Jobs" at bounding box center [120, 216] width 153 height 18
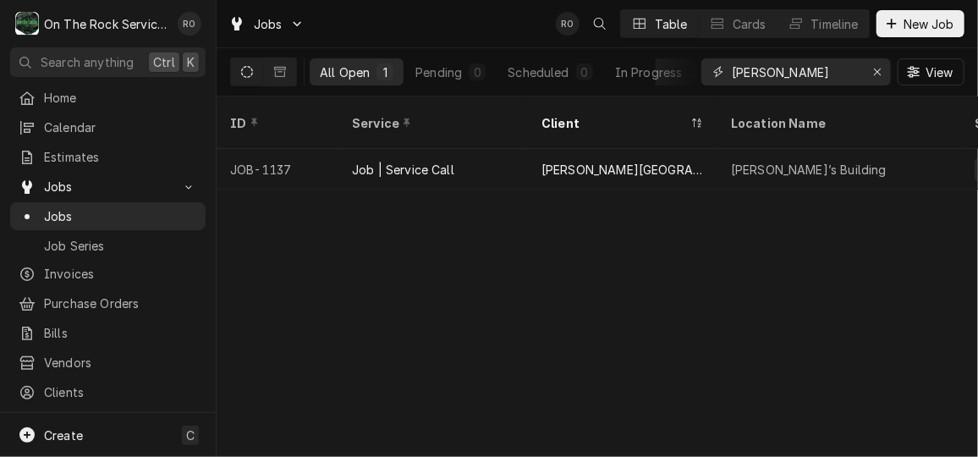
click at [795, 64] on input "[PERSON_NAME]" at bounding box center [795, 71] width 127 height 27
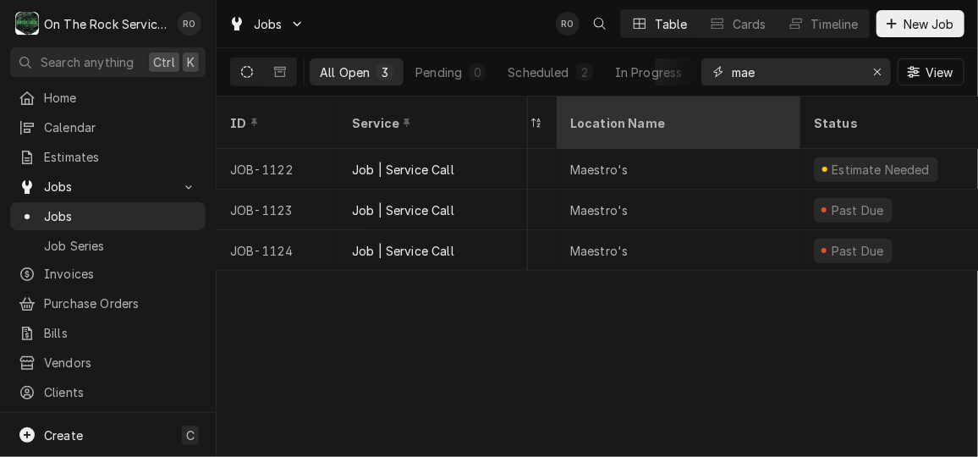
scroll to position [0, 161]
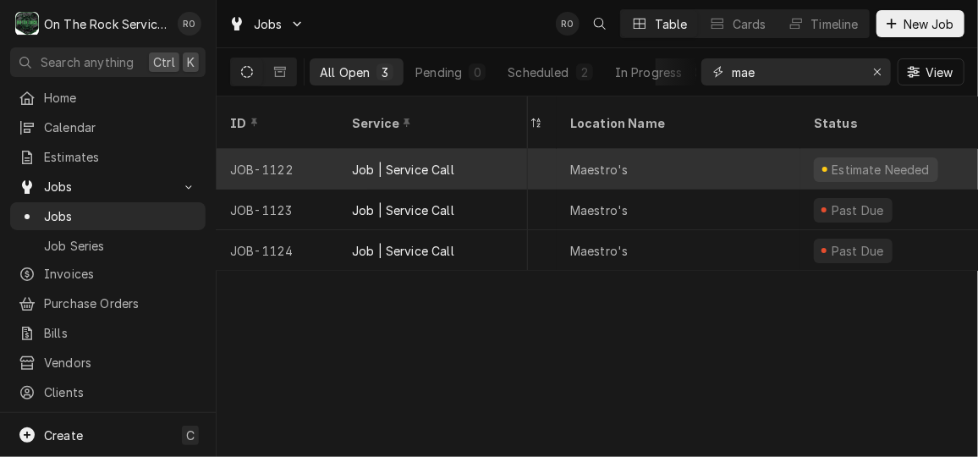
type input "mae"
click at [718, 160] on div "Maestro's" at bounding box center [679, 169] width 244 height 41
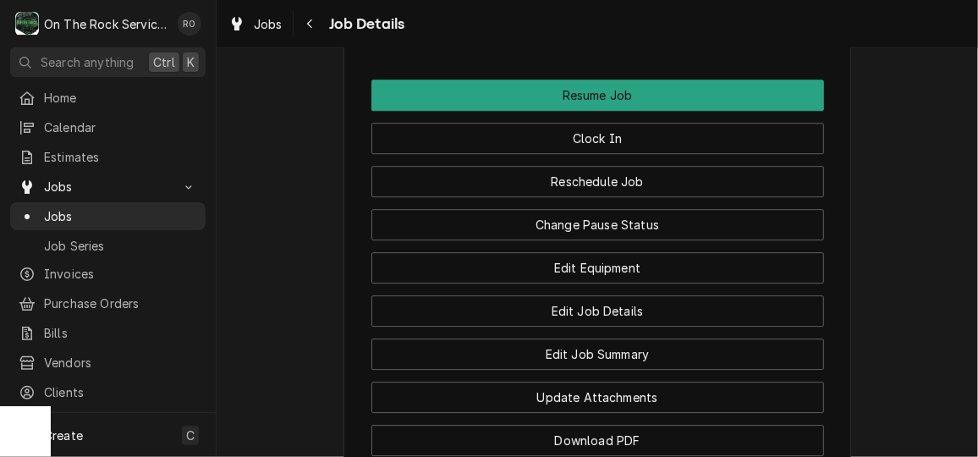
scroll to position [2025, 0]
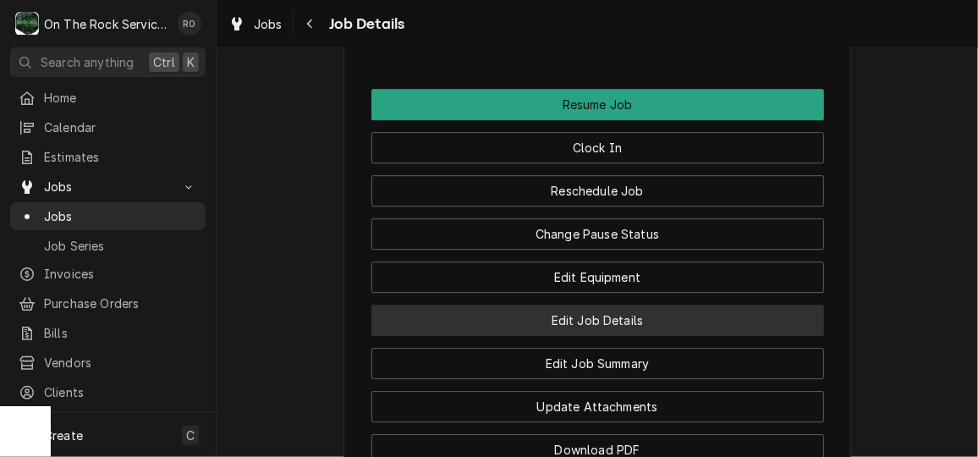
click at [715, 330] on button "Edit Job Details" at bounding box center [597, 320] width 453 height 31
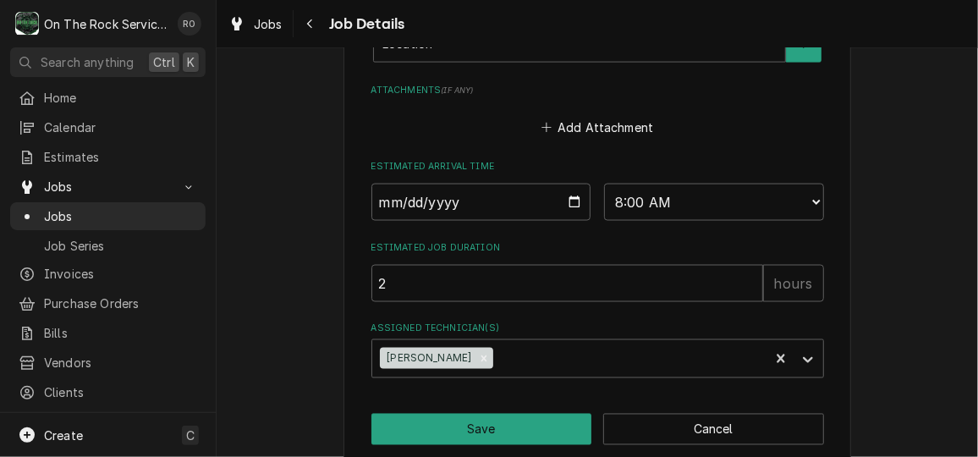
scroll to position [1089, 0]
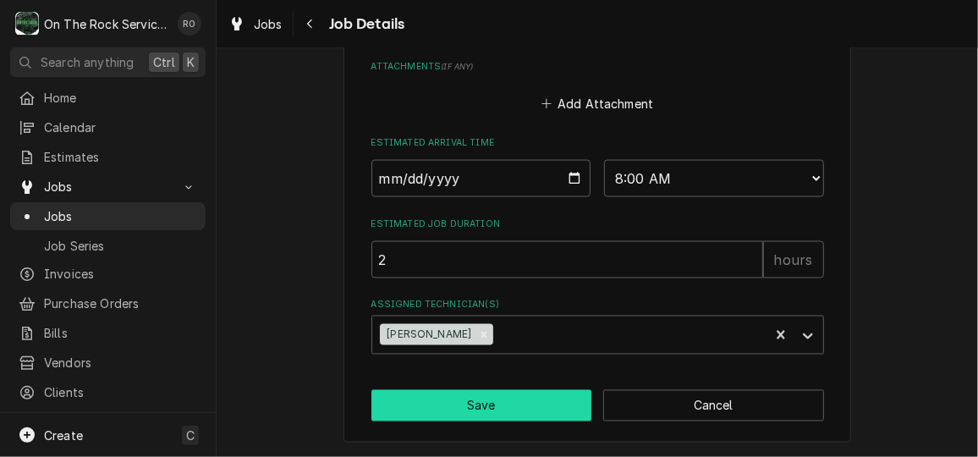
click at [543, 396] on button "Save" at bounding box center [481, 405] width 221 height 31
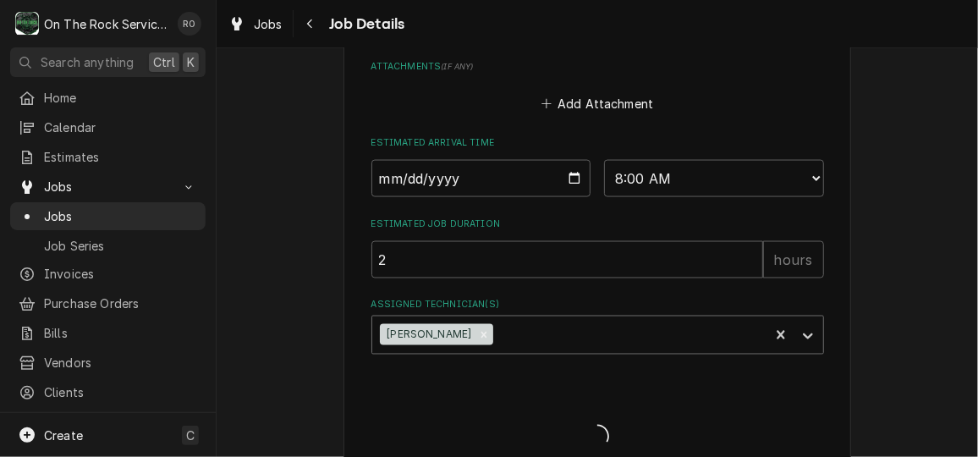
type textarea "x"
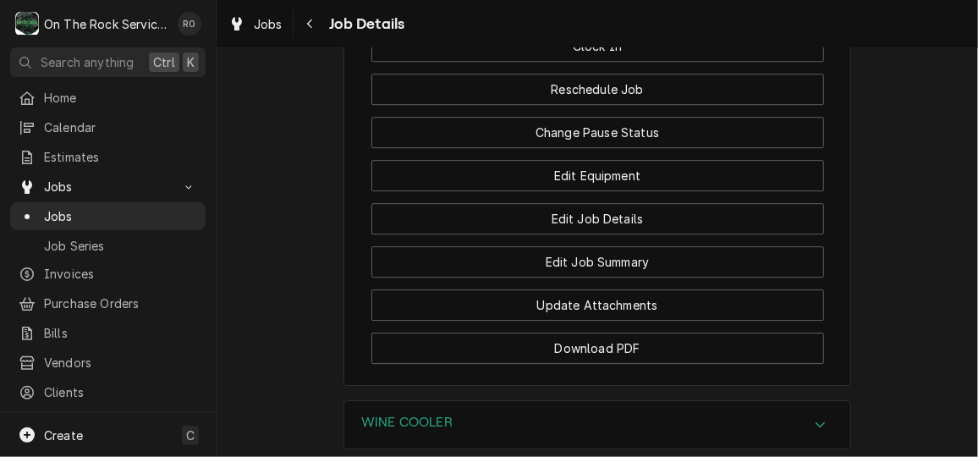
scroll to position [2126, 0]
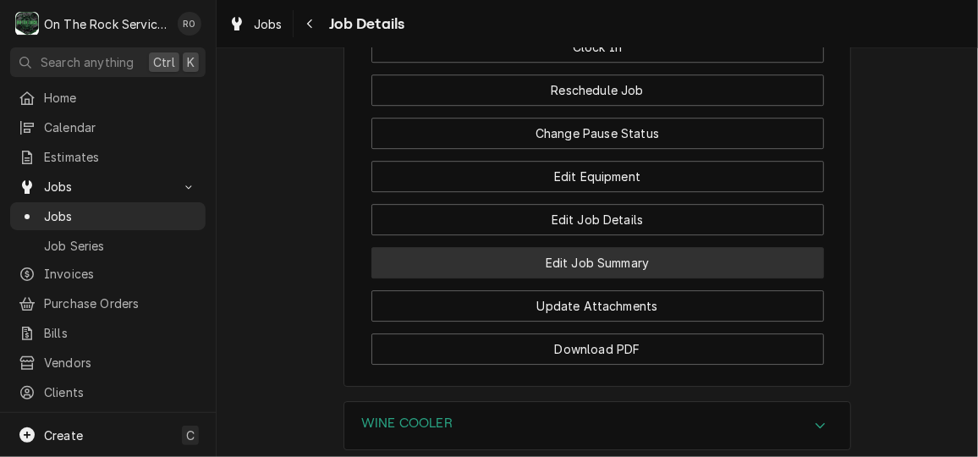
click at [684, 278] on button "Edit Job Summary" at bounding box center [597, 262] width 453 height 31
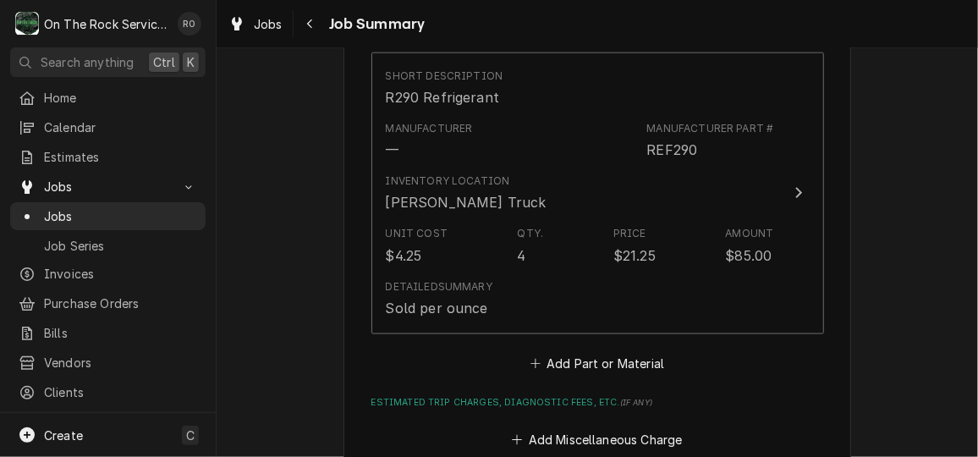
scroll to position [877, 0]
click at [634, 355] on button "Add Part or Material" at bounding box center [597, 361] width 140 height 24
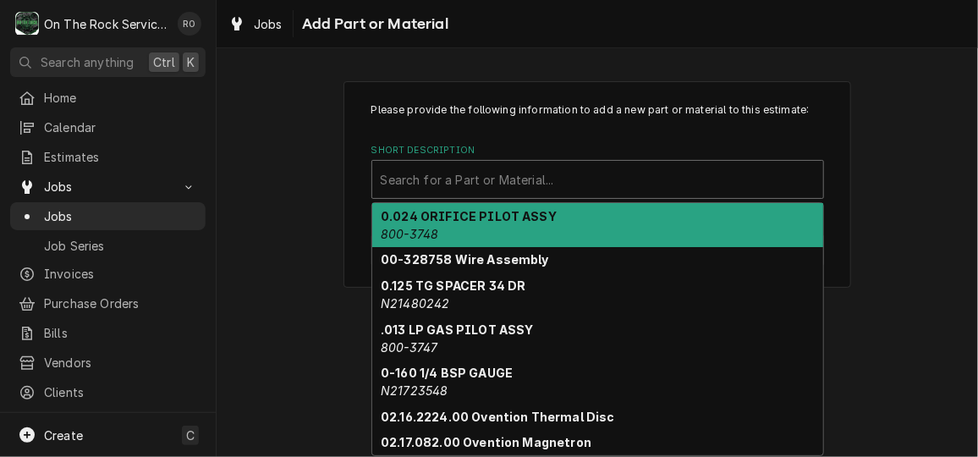
click at [617, 189] on div "Short Description" at bounding box center [598, 179] width 434 height 30
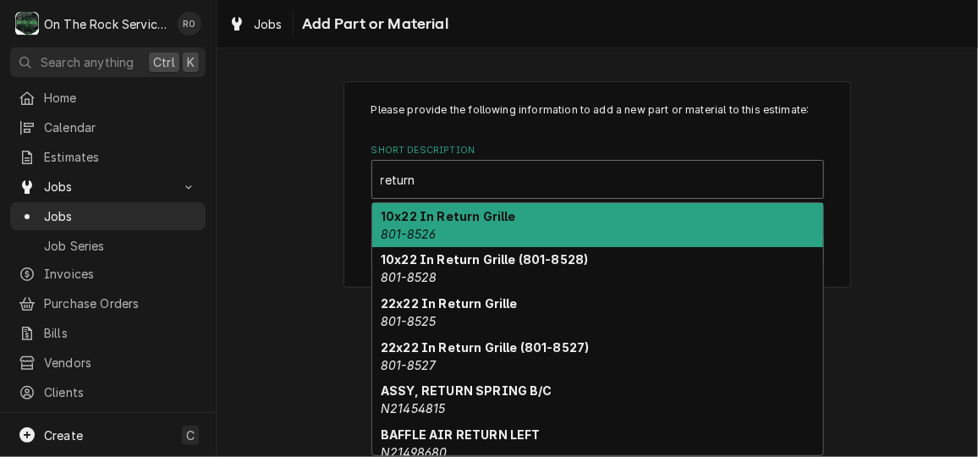
type input "return"
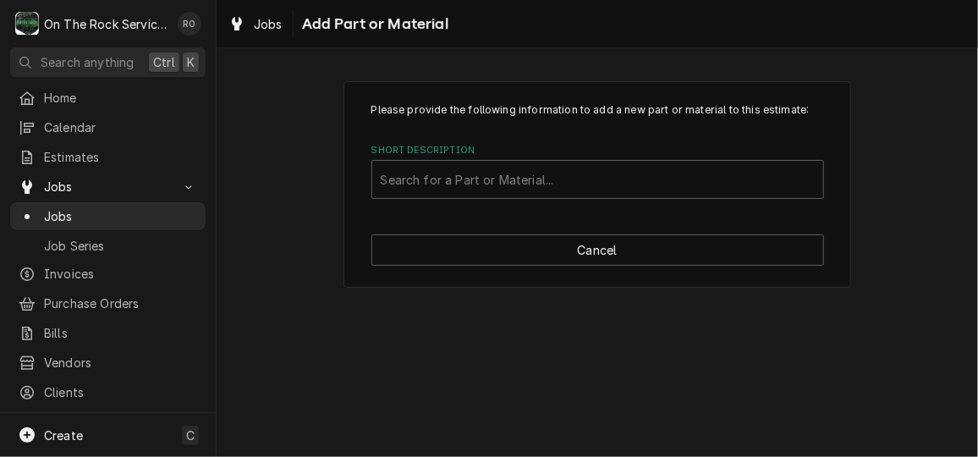
click at [844, 222] on div "Please provide the following information to add a new part or material to this …" at bounding box center [597, 184] width 508 height 206
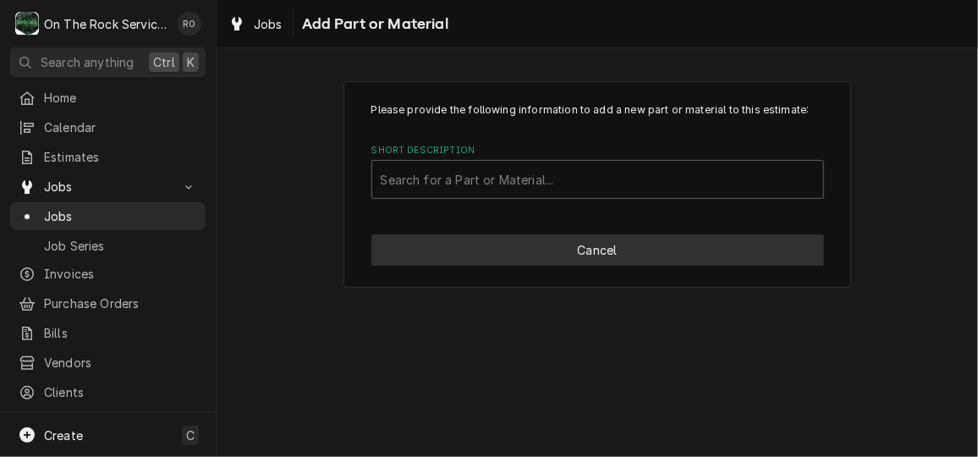
click at [597, 247] on button "Cancel" at bounding box center [597, 249] width 453 height 31
type textarea "x"
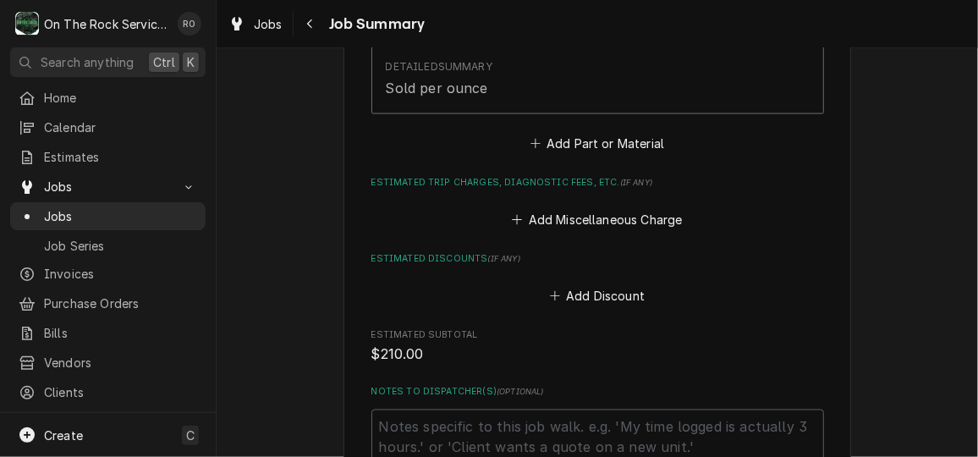
scroll to position [1103, 0]
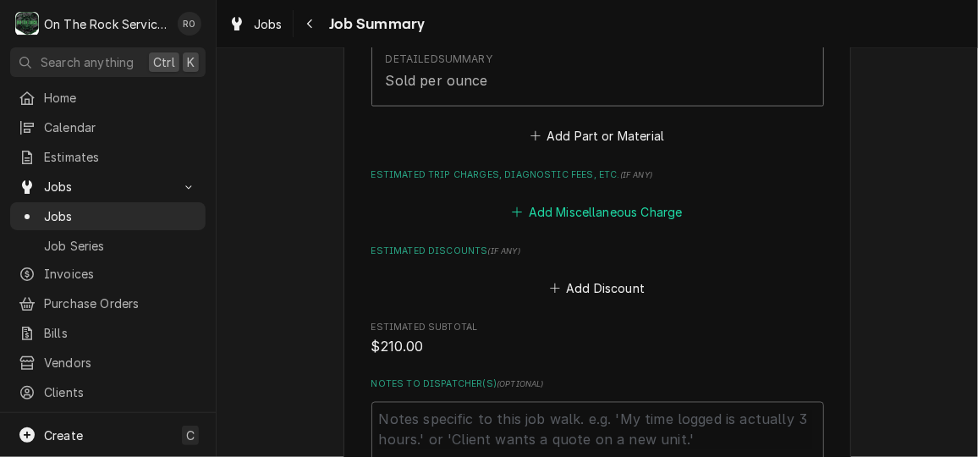
click at [607, 217] on button "Add Miscellaneous Charge" at bounding box center [597, 212] width 176 height 24
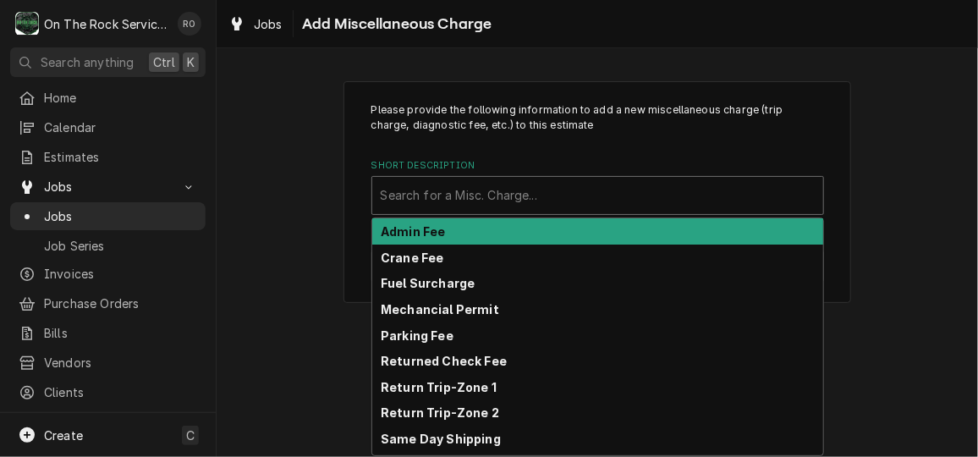
click at [595, 208] on div "Short Description" at bounding box center [598, 195] width 434 height 30
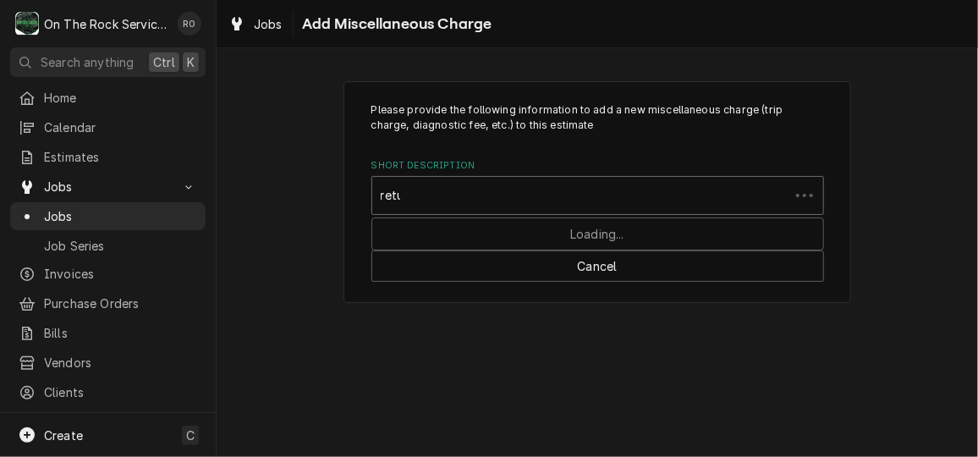
type input "return"
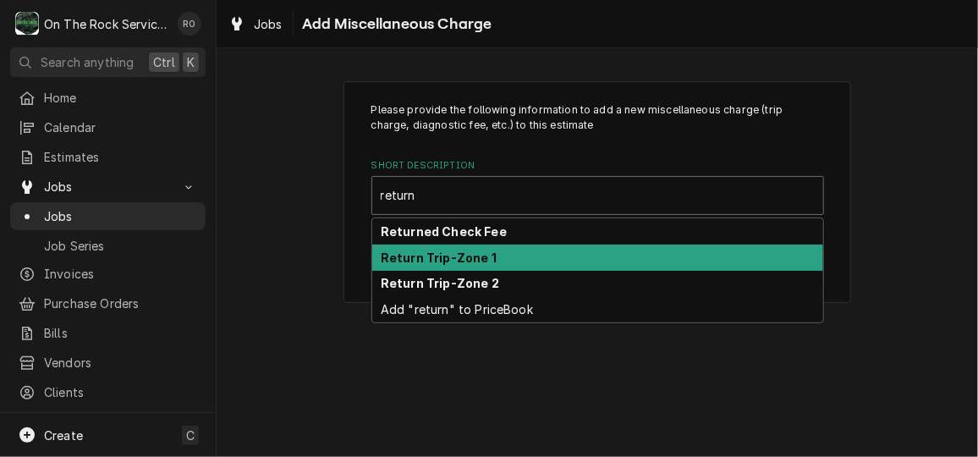
click at [589, 256] on div "Return Trip-Zone 1" at bounding box center [597, 257] width 451 height 26
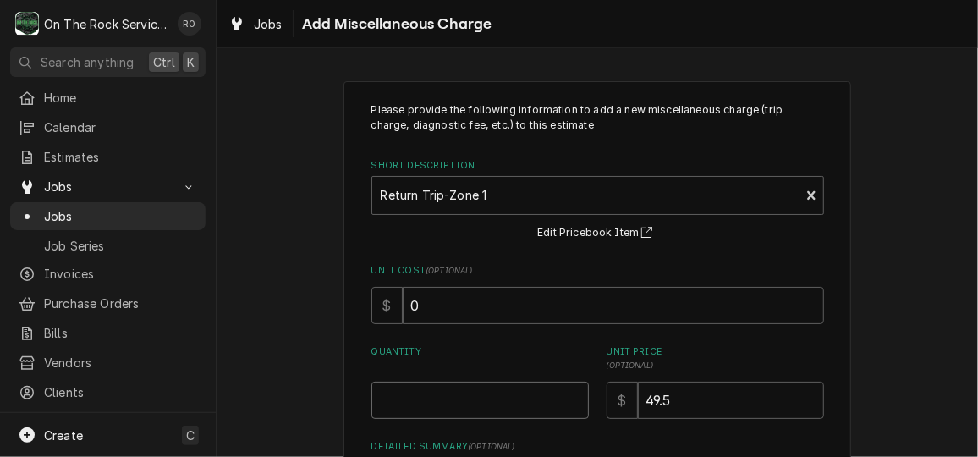
click at [494, 400] on input "Quantity" at bounding box center [479, 399] width 217 height 37
type textarea "x"
type input "1"
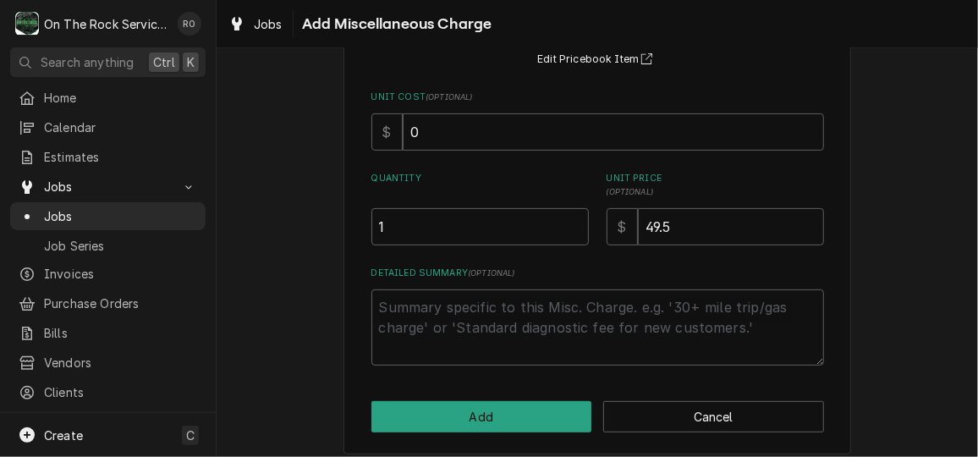
scroll to position [184, 0]
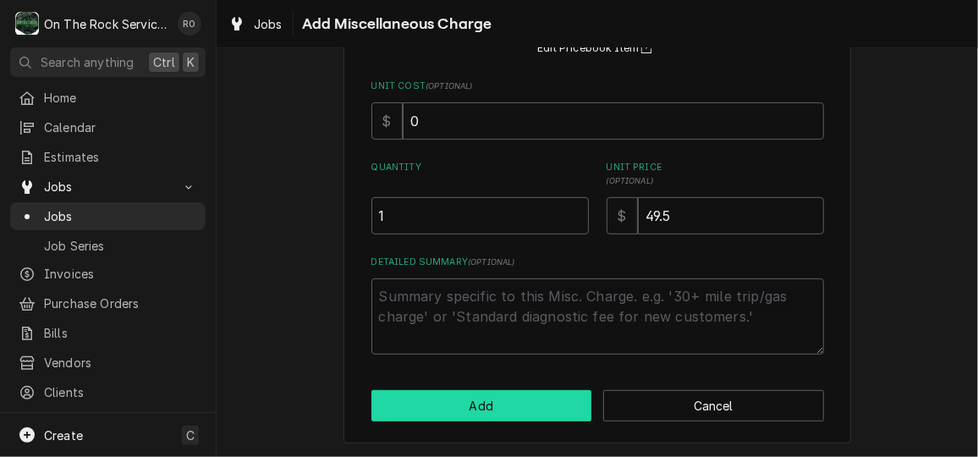
click at [494, 400] on button "Add" at bounding box center [481, 405] width 221 height 31
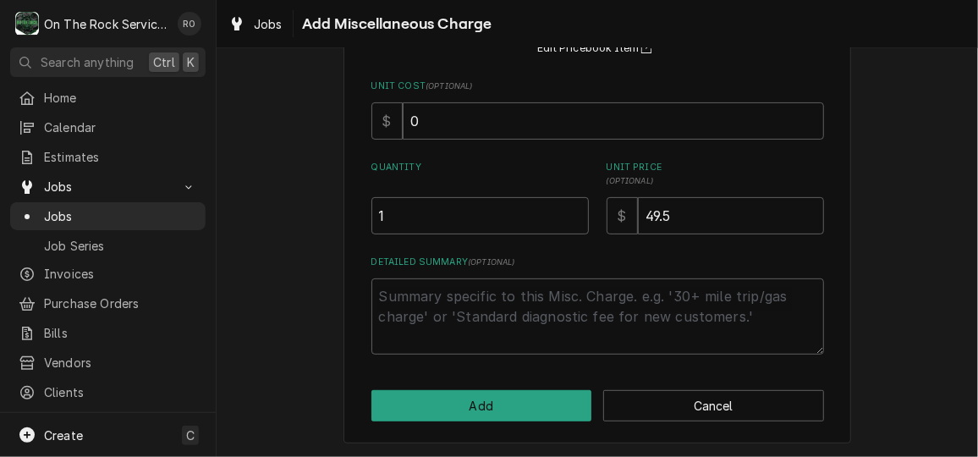
type textarea "x"
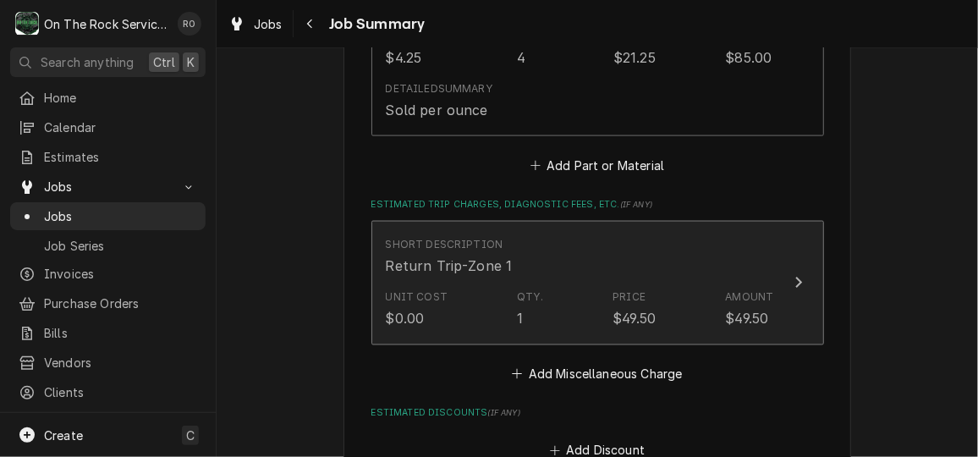
scroll to position [1073, 0]
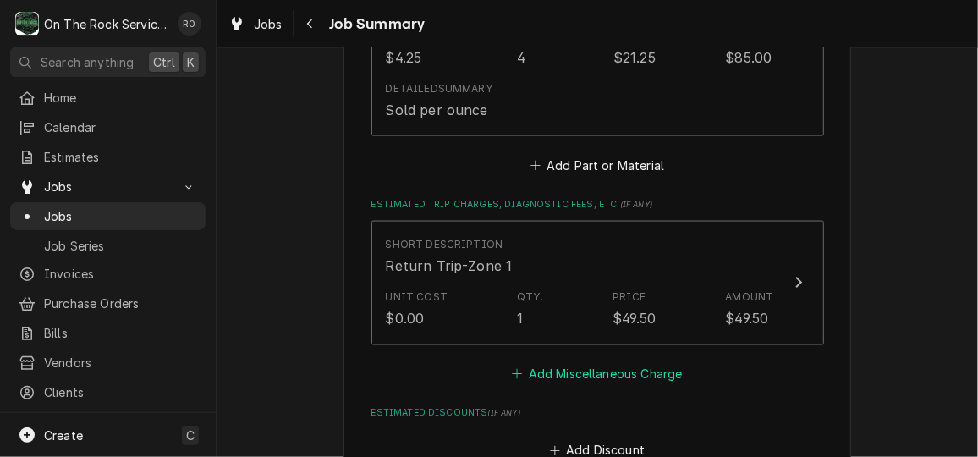
click at [631, 371] on button "Add Miscellaneous Charge" at bounding box center [597, 374] width 176 height 24
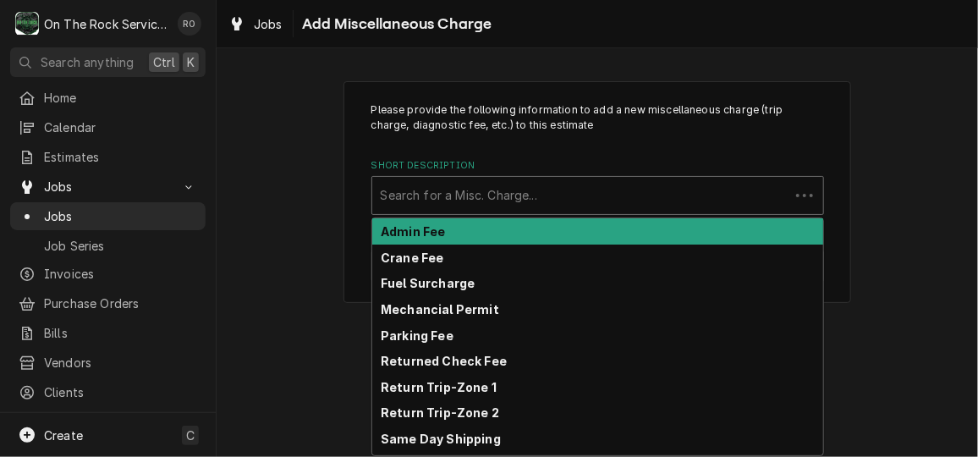
click at [610, 202] on div "Short Description" at bounding box center [581, 195] width 400 height 30
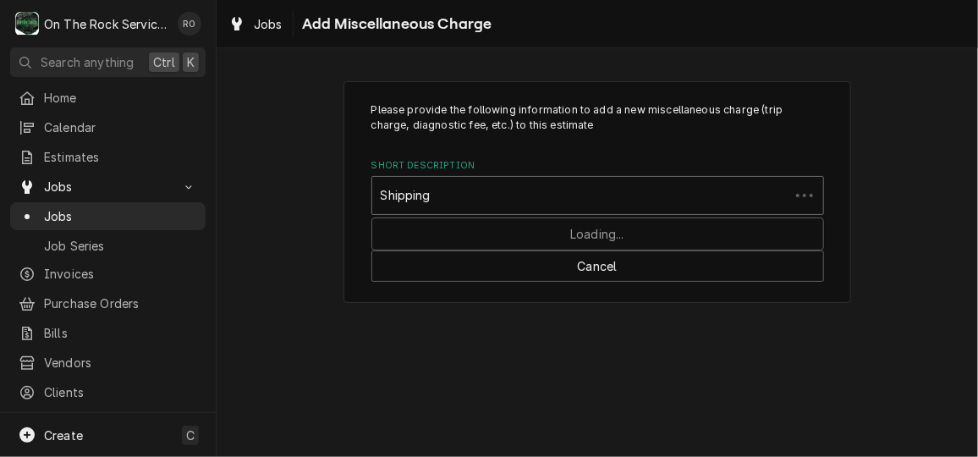
type input "Shipping"
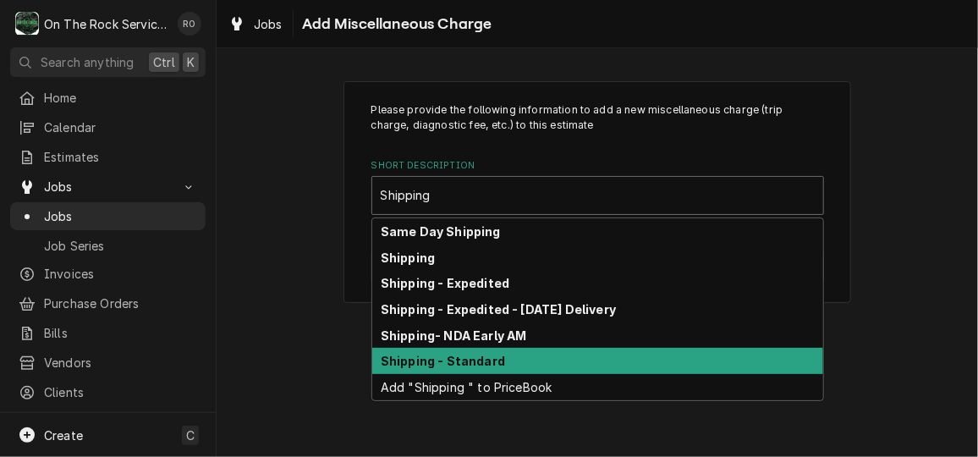
click at [588, 361] on div "Shipping - Standard" at bounding box center [597, 361] width 451 height 26
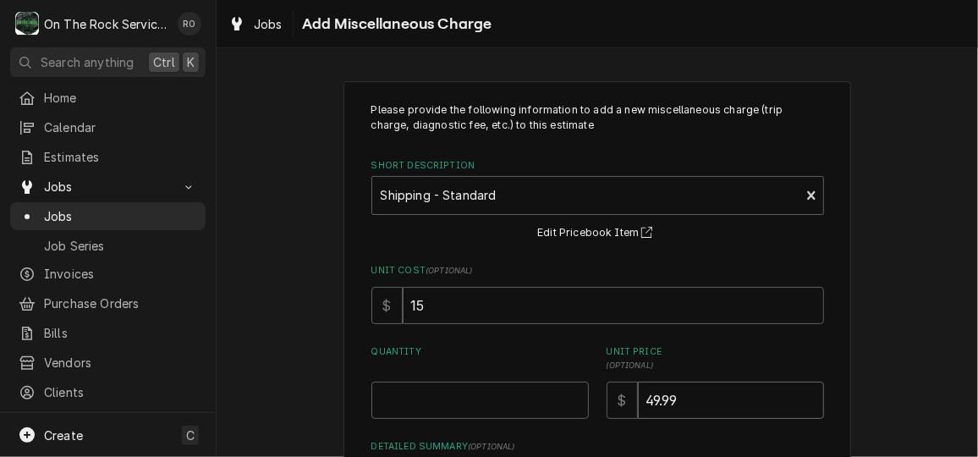
drag, startPoint x: 697, startPoint y: 400, endPoint x: 550, endPoint y: 380, distance: 148.6
click at [550, 380] on div "Quantity Unit Price ( optional ) $ 49.99" at bounding box center [597, 382] width 453 height 74
type textarea "x"
type input "7"
type textarea "x"
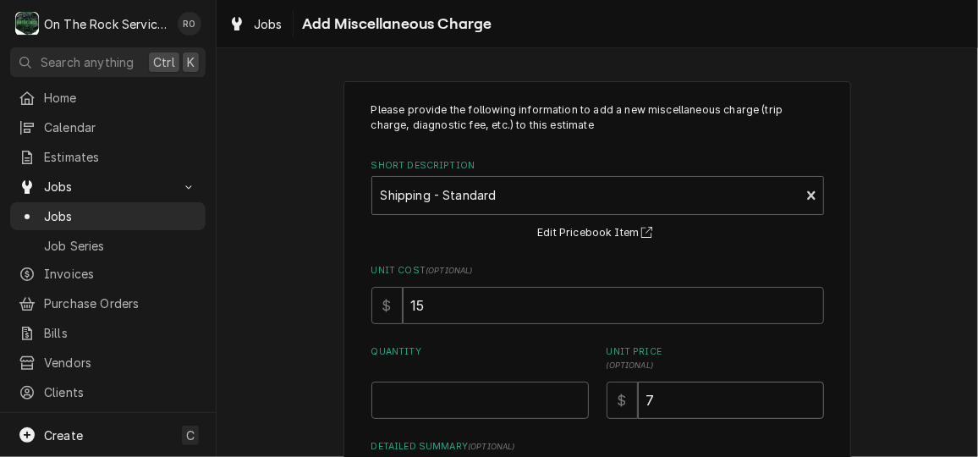
type input "79"
type textarea "x"
type input "79.9"
type textarea "x"
type input "79.99"
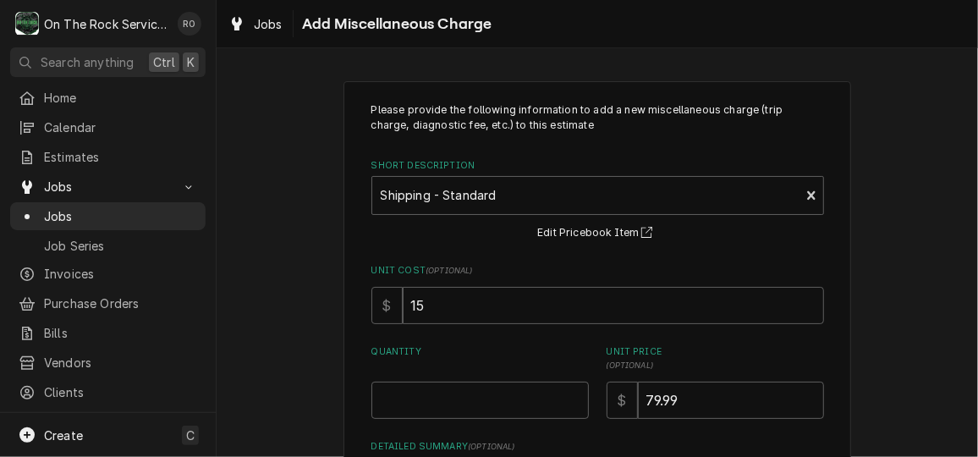
scroll to position [184, 0]
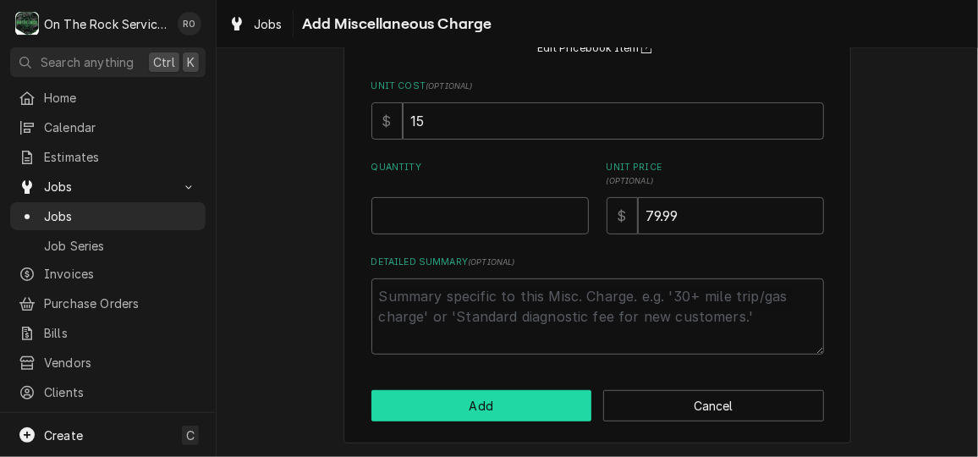
click at [527, 402] on button "Add" at bounding box center [481, 405] width 221 height 31
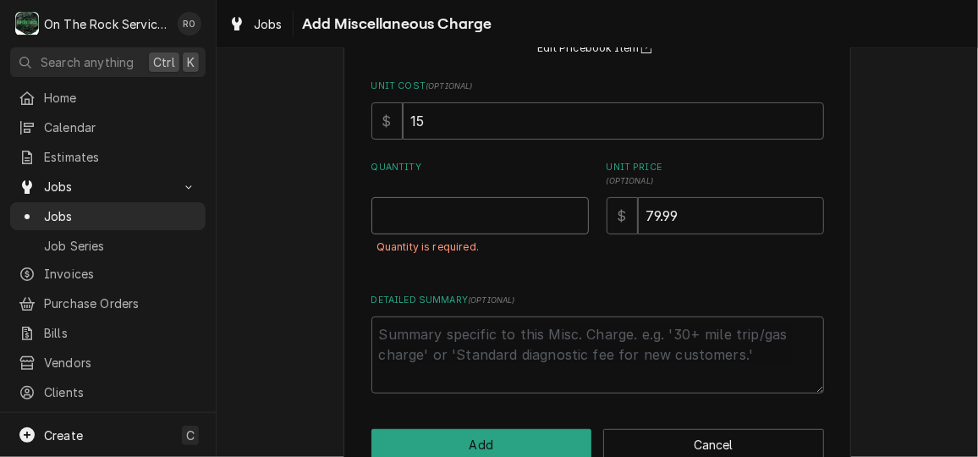
click at [494, 217] on input "Quantity" at bounding box center [479, 215] width 217 height 37
click at [645, 211] on input "79.99" at bounding box center [731, 215] width 186 height 37
type textarea "x"
type input "9.99"
type textarea "x"
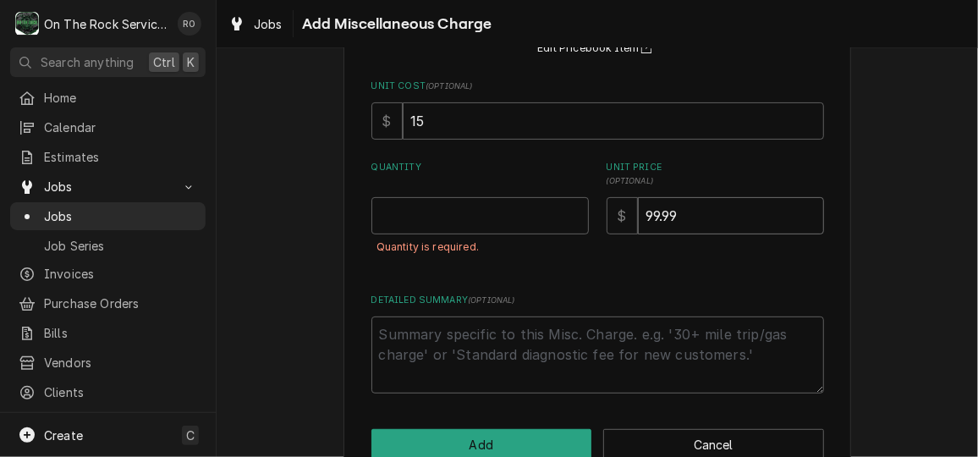
type input "99.99"
click at [520, 197] on input "Quantity" at bounding box center [479, 215] width 217 height 37
type textarea "x"
type input "1"
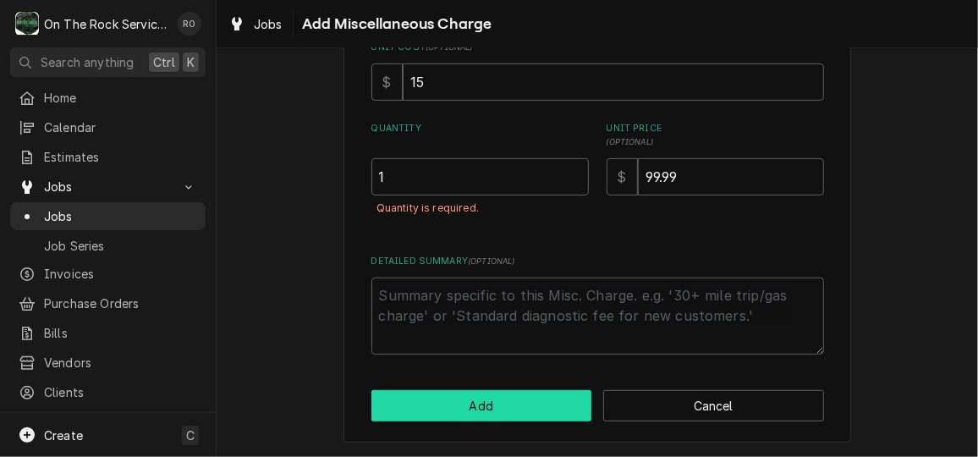
click at [523, 414] on button "Add" at bounding box center [481, 405] width 221 height 31
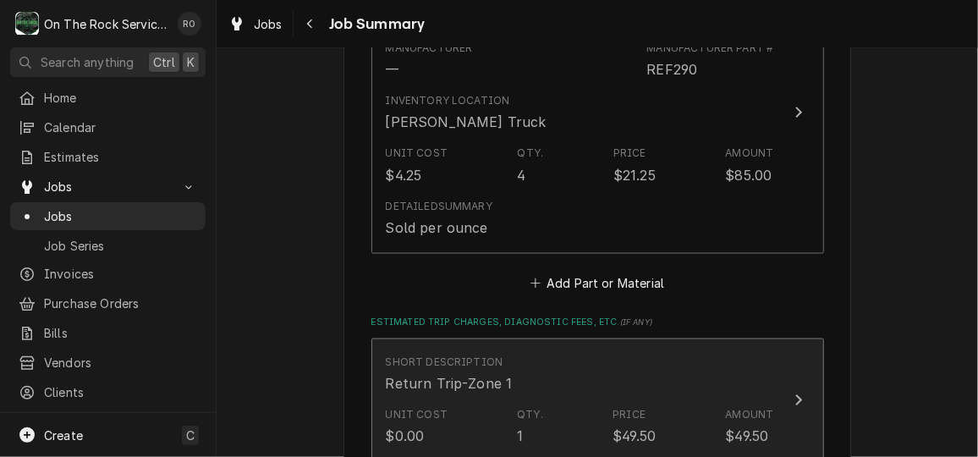
scroll to position [961, 0]
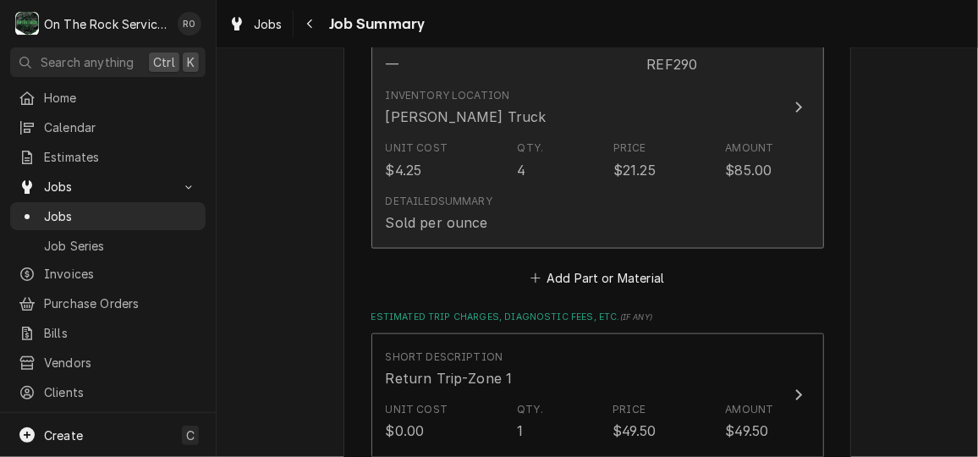
click at [726, 166] on div "$85.00" at bounding box center [749, 170] width 47 height 20
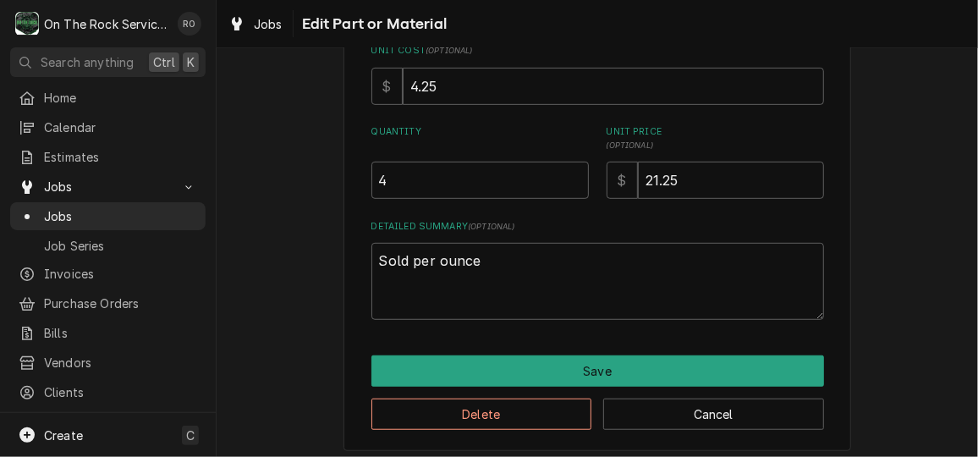
scroll to position [339, 0]
drag, startPoint x: 465, startPoint y: 173, endPoint x: 344, endPoint y: 158, distance: 121.9
click at [344, 158] on div "Use the fields below to edit this part or material: Short Description R290 Refr…" at bounding box center [597, 97] width 508 height 710
type textarea "x"
type input "8"
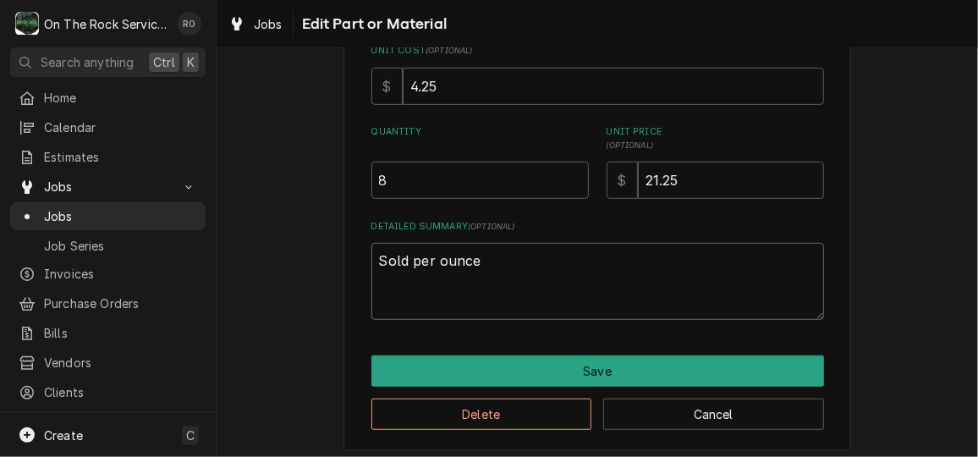
click at [507, 261] on textarea "Sold per ounce" at bounding box center [597, 281] width 453 height 76
type textarea "x"
type textarea "Sold per ounce"
type textarea "x"
type textarea "Sold per ounce"
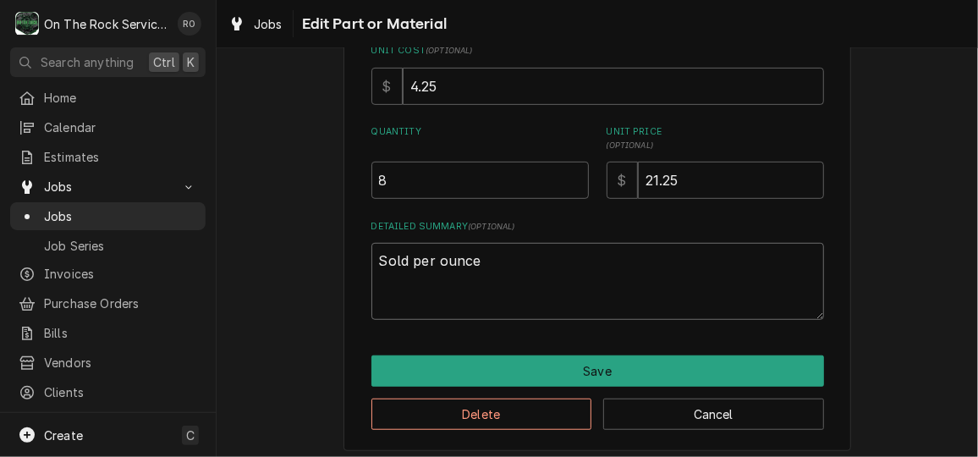
type textarea "x"
type textarea "Sold per ounce ("
type textarea "x"
type textarea "Sold per ounce (4"
type textarea "x"
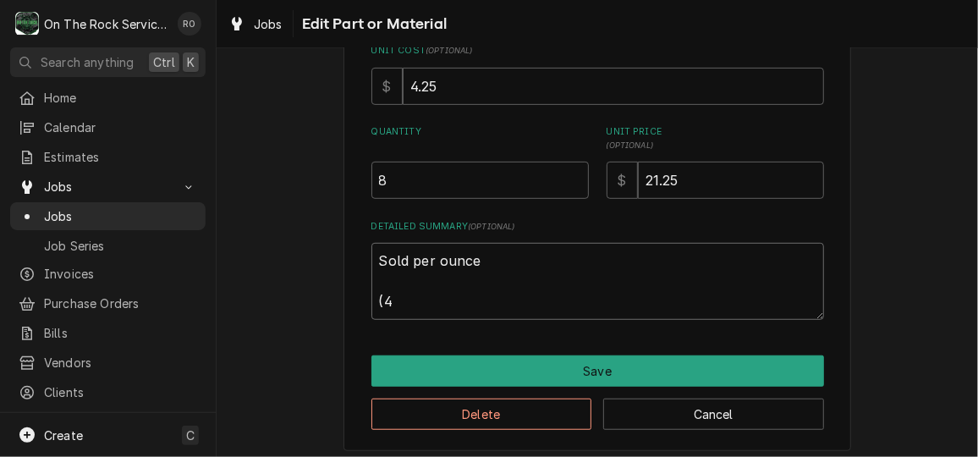
type textarea "Sold per ounce (4"
type textarea "x"
type textarea "Sold per ounce (4 i"
type textarea "x"
type textarea "Sold per ounce (4 in"
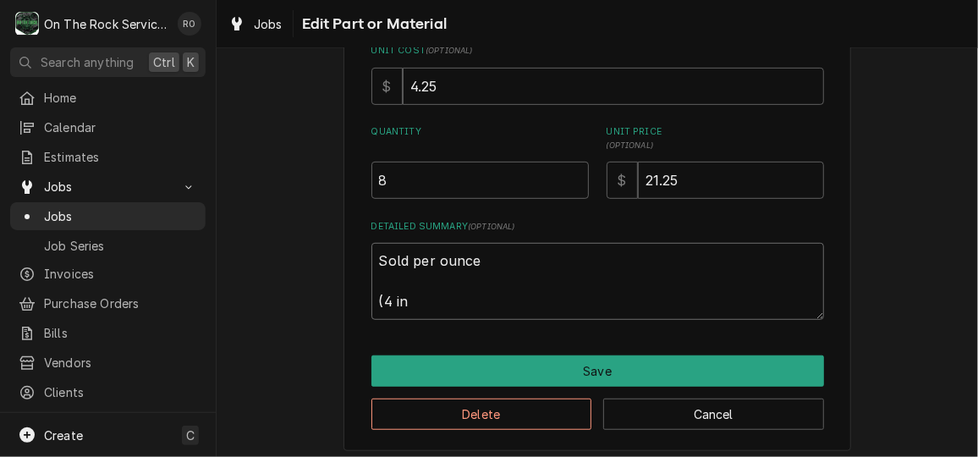
type textarea "x"
type textarea "Sold per ounce (4 inc"
type textarea "x"
type textarea "Sold per ounce (4 incu"
type textarea "x"
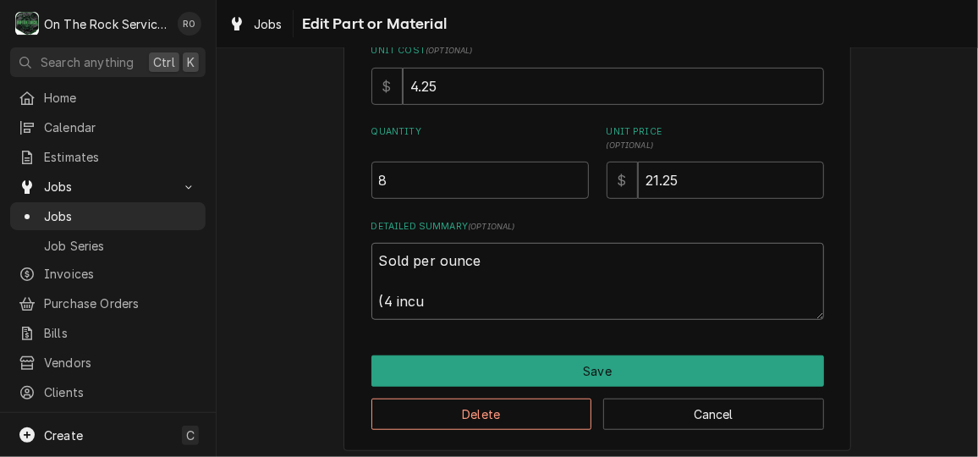
type textarea "Sold per ounce (4 incur"
type textarea "x"
type textarea "Sold per ounce (4 incurr"
type textarea "x"
type textarea "Sold per ounce (4 incurre"
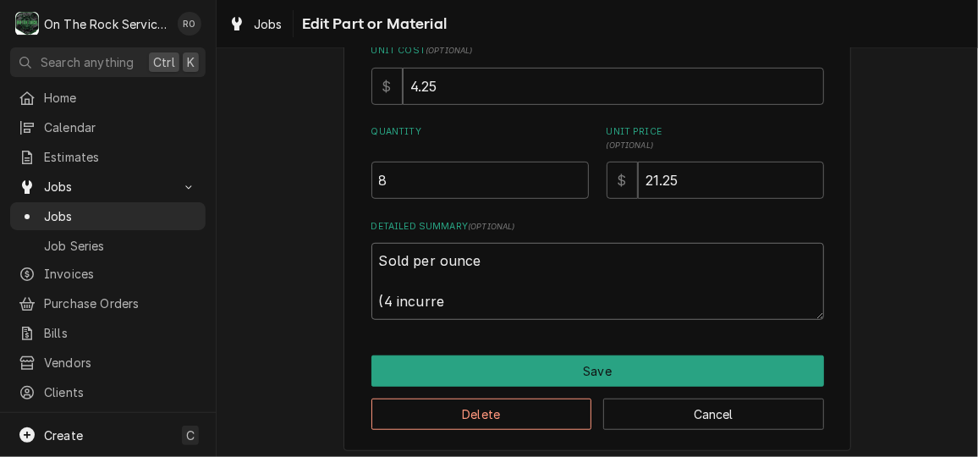
type textarea "x"
type textarea "Sold per ounce (4 incurred"
type textarea "x"
type textarea "Sold per ounce (4 incurred"
type textarea "x"
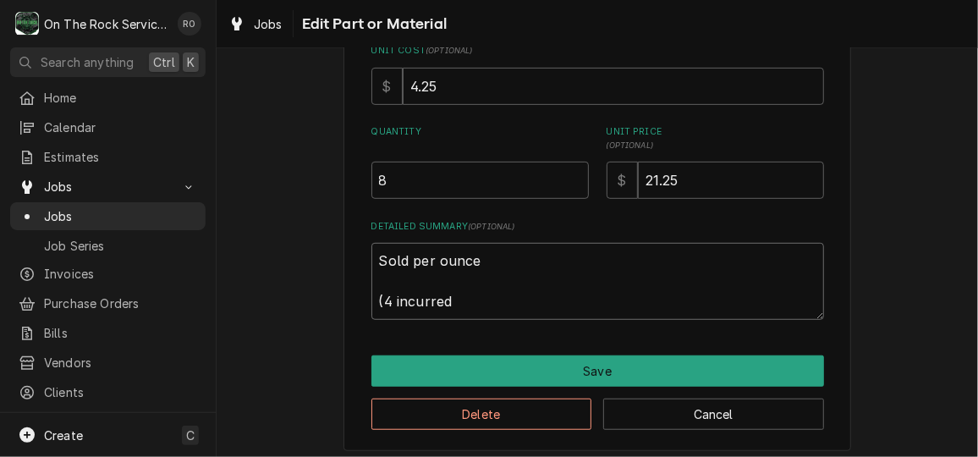
type textarea "Sold per ounce (4 incurred"
type textarea "x"
type textarea "Sold per ounce (4 incurred/"
type textarea "x"
type textarea "Sold per ounce (4 incurred/"
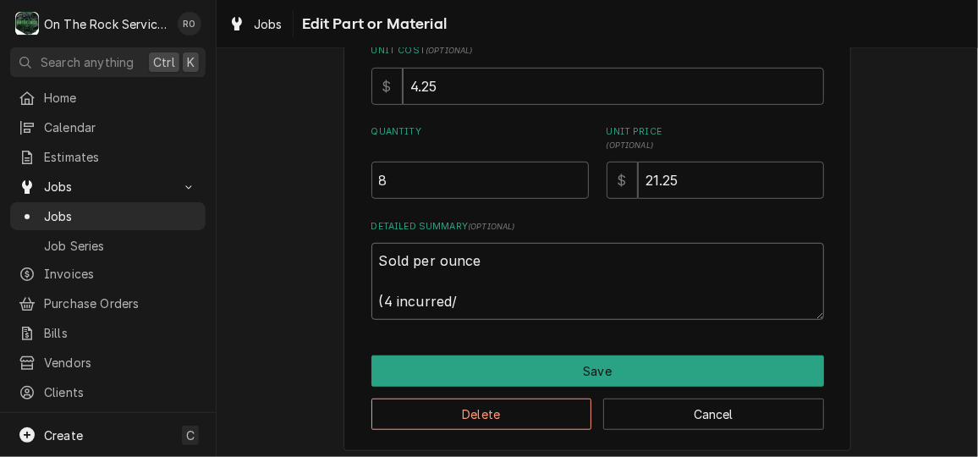
type textarea "x"
type textarea "Sold per ounce (4 incurred/ 4"
type textarea "x"
type textarea "Sold per ounce (4 incurred/ 4"
type textarea "x"
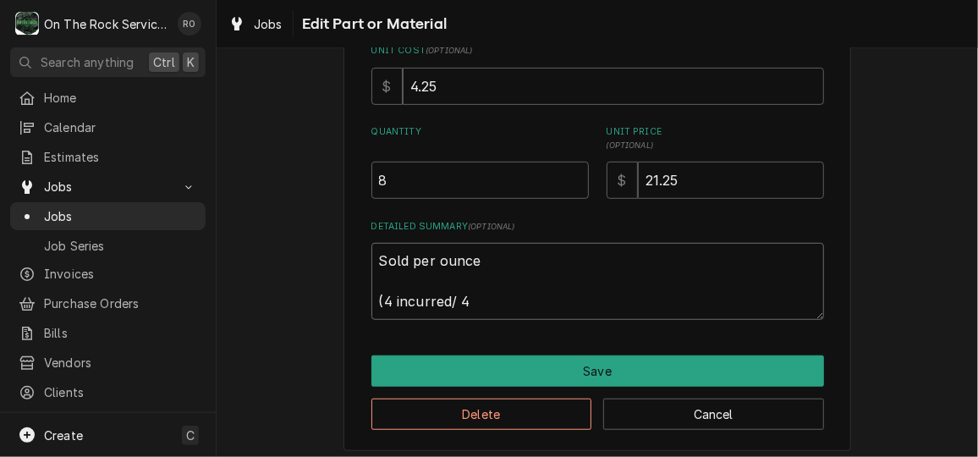
type textarea "Sold per ounce (4 incurred/ 4 e"
type textarea "x"
type textarea "Sold per ounce (4 incurred/ 4 es"
type textarea "x"
type textarea "Sold per ounce (4 incurred/ 4 est"
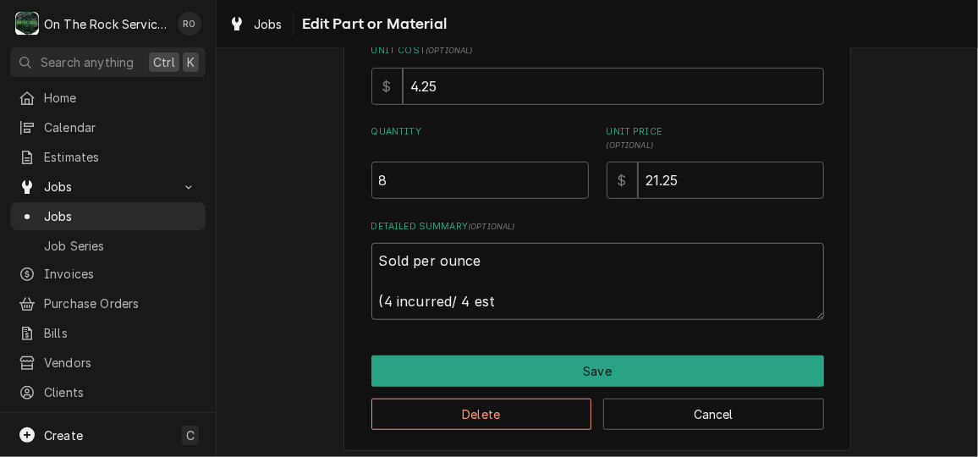
type textarea "x"
type textarea "Sold per ounce (4 incurred/ 4 esti"
type textarea "x"
type textarea "Sold per ounce (4 incurred/ 4 estim"
type textarea "x"
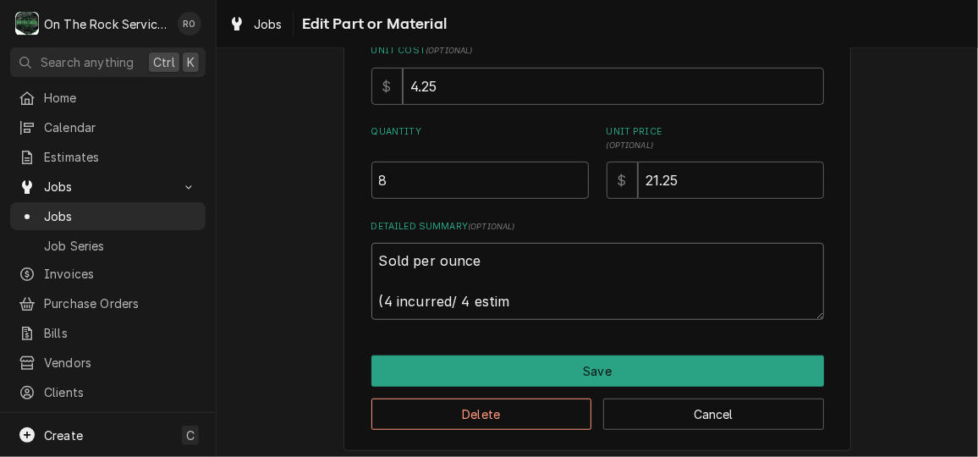
type textarea "Sold per ounce (4 incurred/ 4 estima"
type textarea "x"
type textarea "Sold per ounce (4 incurred/ 4 estimate"
type textarea "x"
type textarea "Sold per ounce (4 incurred/ 4 estimated"
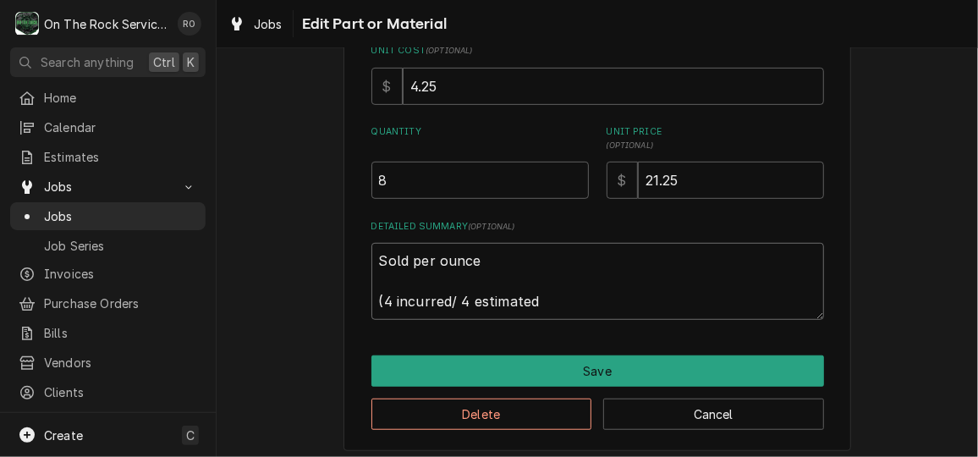
type textarea "x"
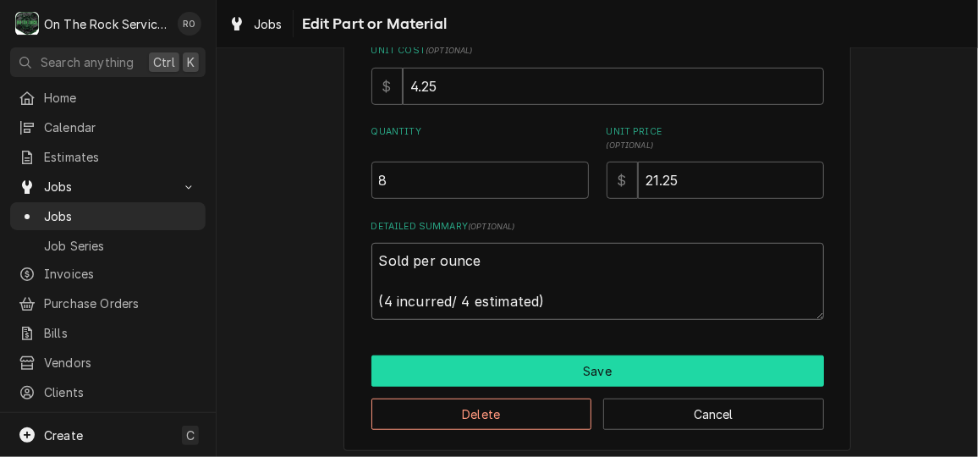
type textarea "Sold per ounce (4 incurred/ 4 estimated)"
click at [547, 372] on button "Save" at bounding box center [597, 370] width 453 height 31
type textarea "x"
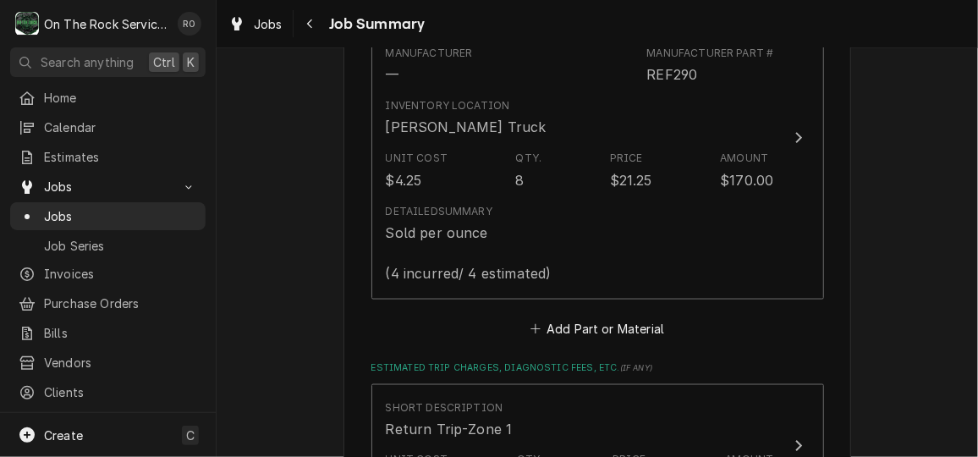
scroll to position [948, 0]
click at [575, 329] on button "Add Part or Material" at bounding box center [597, 331] width 140 height 24
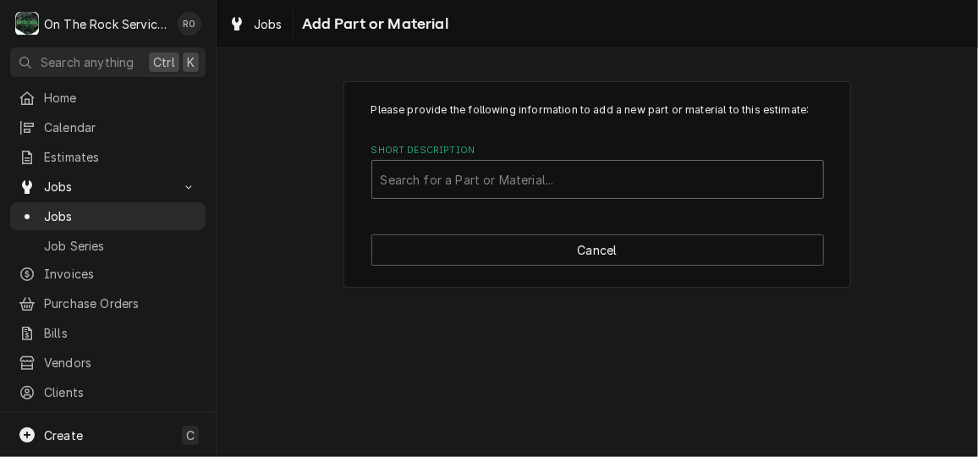
click at [755, 189] on div "Short Description" at bounding box center [598, 179] width 434 height 30
type input "exsbc"
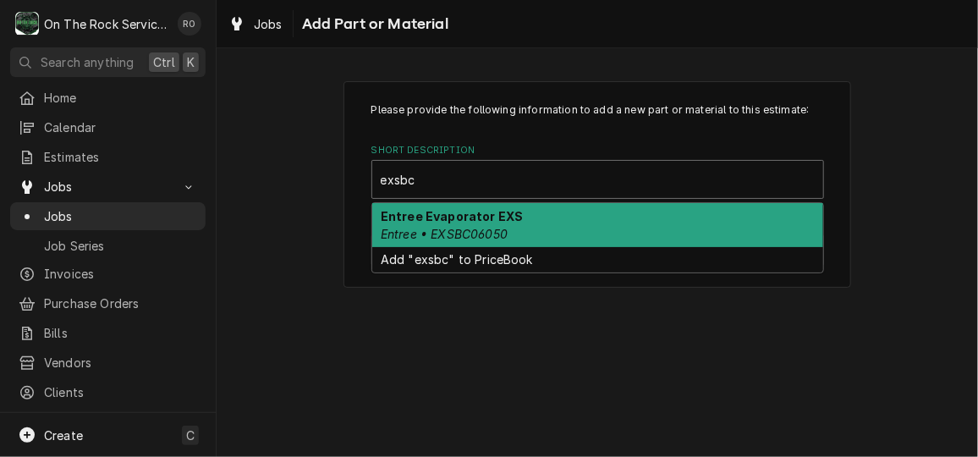
click at [738, 213] on div "Entree Evaporator EXS Entree • EXSBC06050" at bounding box center [597, 225] width 451 height 44
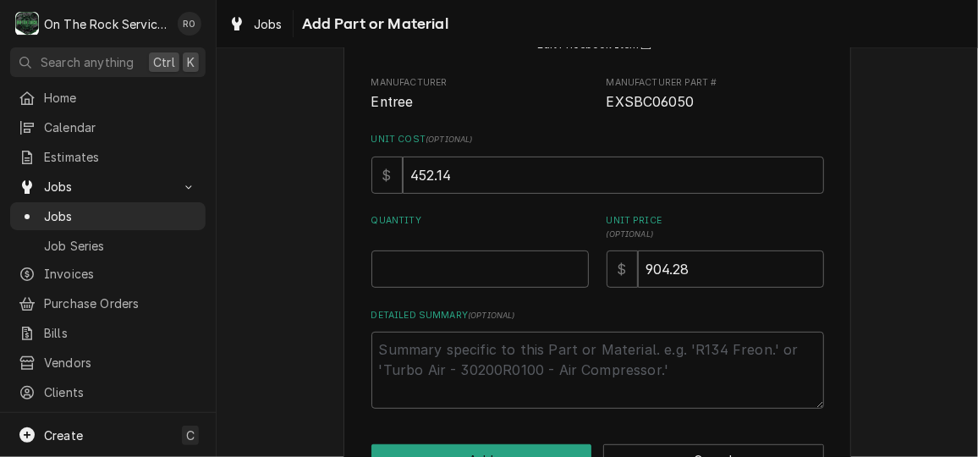
scroll to position [175, 0]
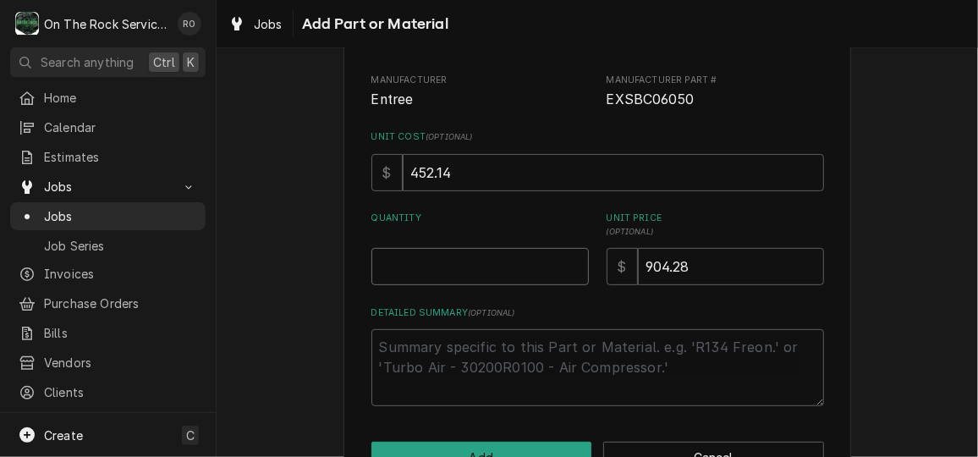
click at [507, 275] on input "Quantity" at bounding box center [479, 266] width 217 height 37
type textarea "x"
type input "1"
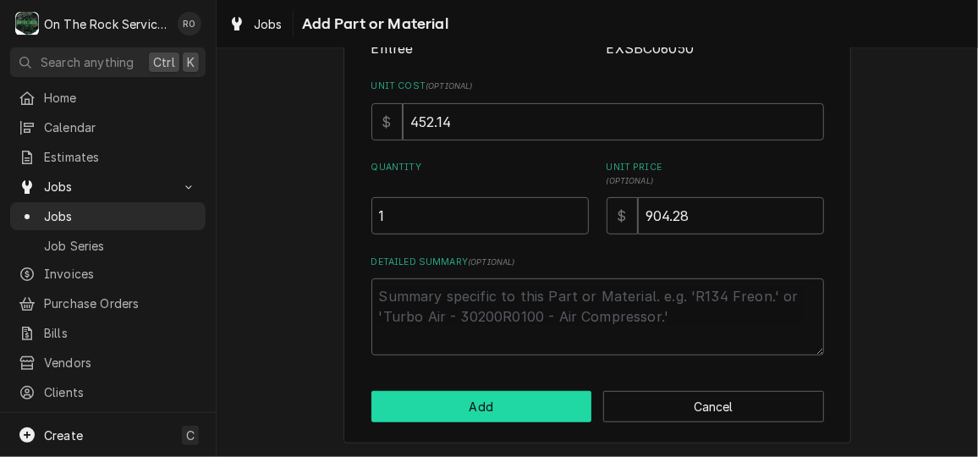
click at [502, 404] on button "Add" at bounding box center [481, 406] width 221 height 31
type textarea "x"
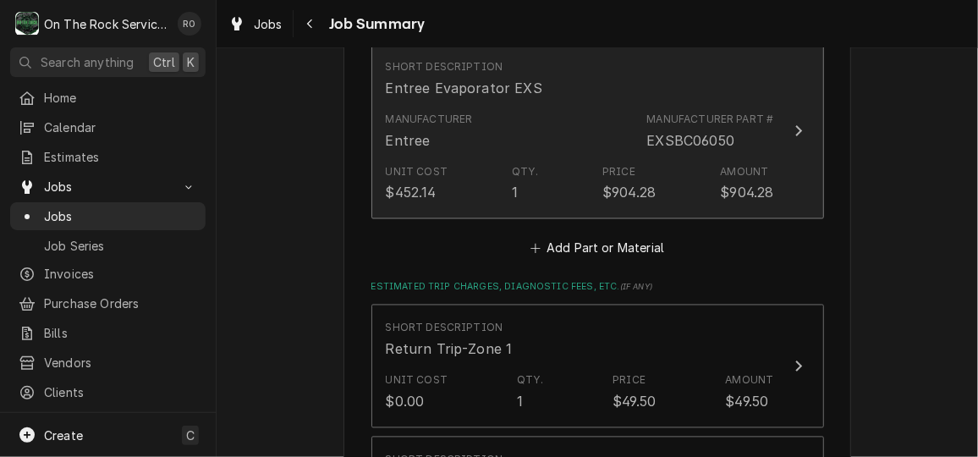
scroll to position [1229, 0]
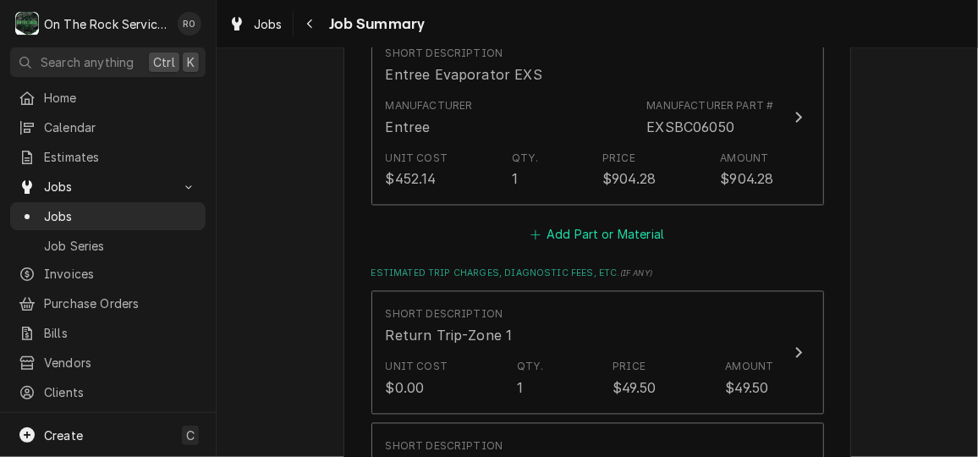
click at [623, 236] on button "Add Part or Material" at bounding box center [597, 235] width 140 height 24
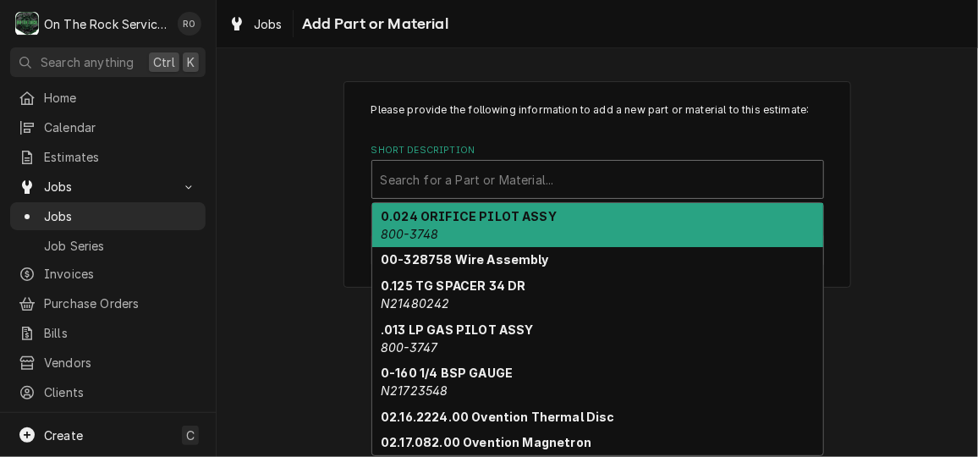
click at [549, 178] on div "Short Description" at bounding box center [598, 179] width 434 height 30
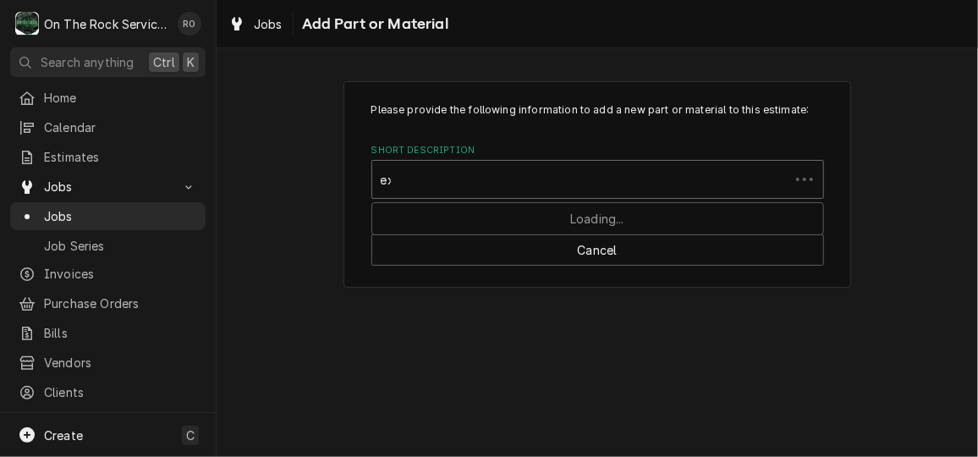
type input "exx"
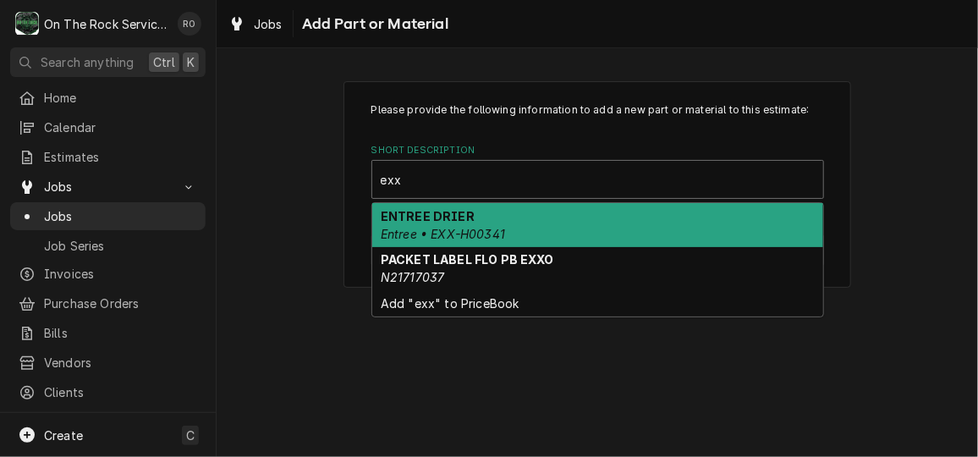
click at [547, 216] on div "ENTREE DRIER Entree • EXX-H00341" at bounding box center [597, 225] width 451 height 44
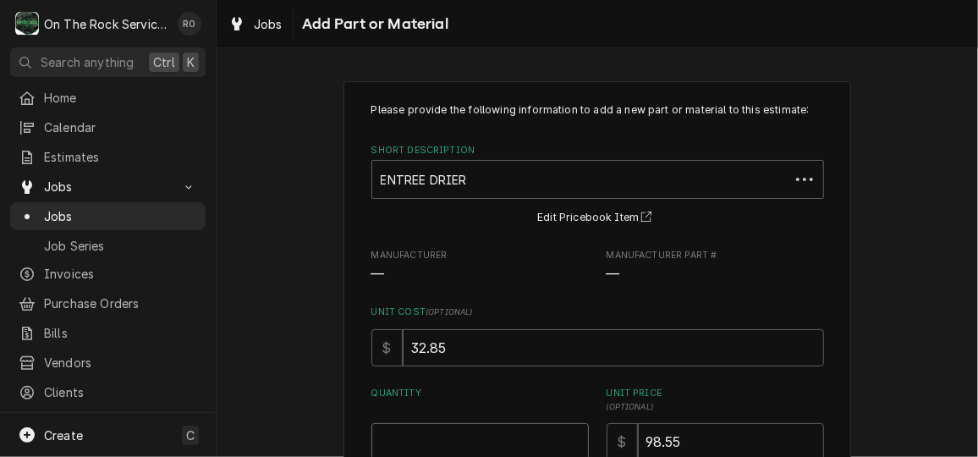
click at [461, 425] on input "Quantity" at bounding box center [479, 441] width 217 height 37
type textarea "x"
type input "1"
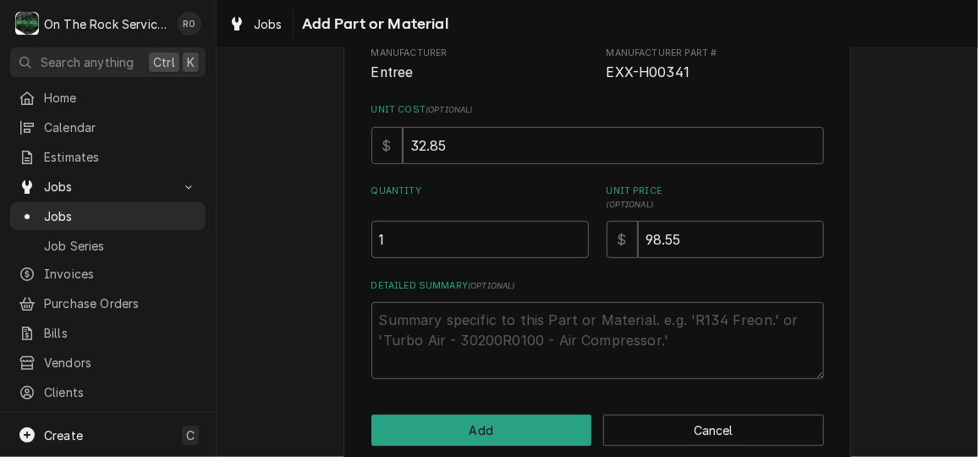
scroll to position [226, 0]
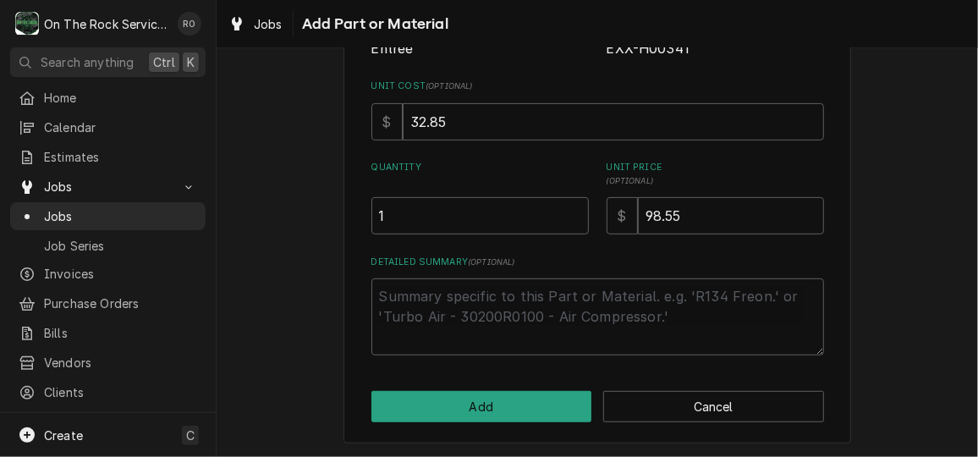
click at [462, 421] on div "Please provide the following information to add a new part or material to this …" at bounding box center [597, 149] width 508 height 589
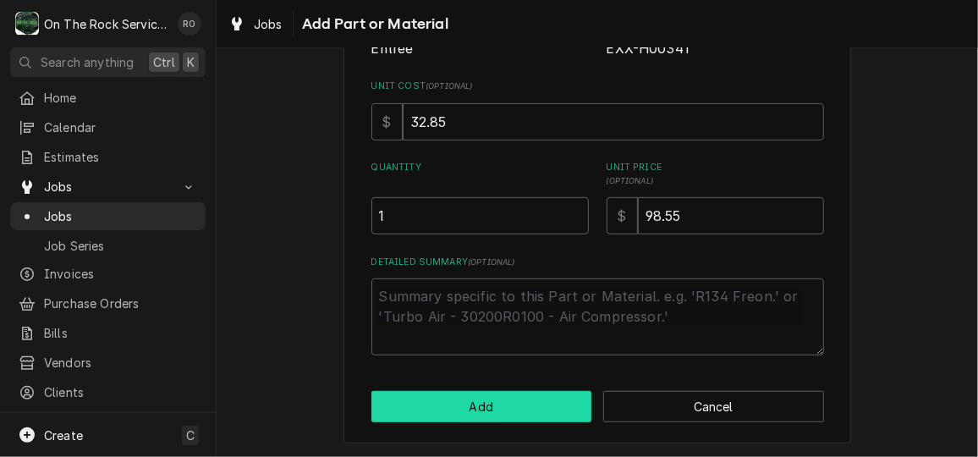
click at [467, 410] on button "Add" at bounding box center [481, 406] width 221 height 31
type textarea "x"
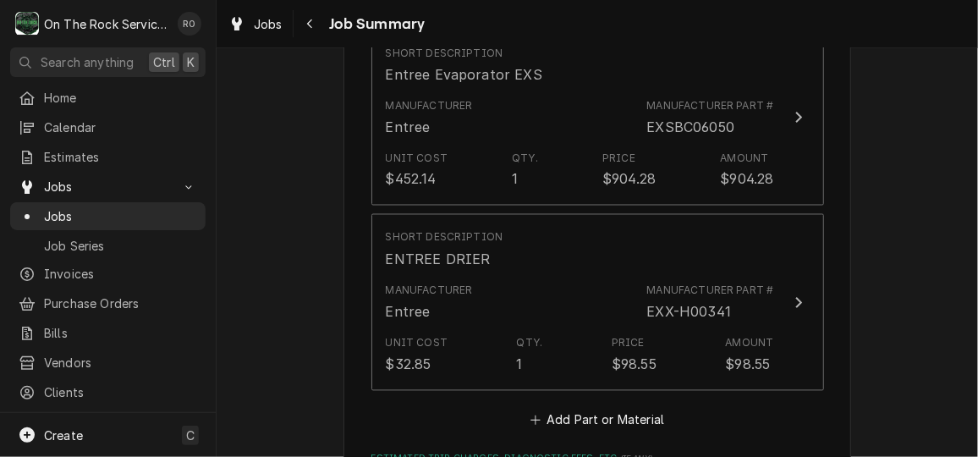
scroll to position [1353, 0]
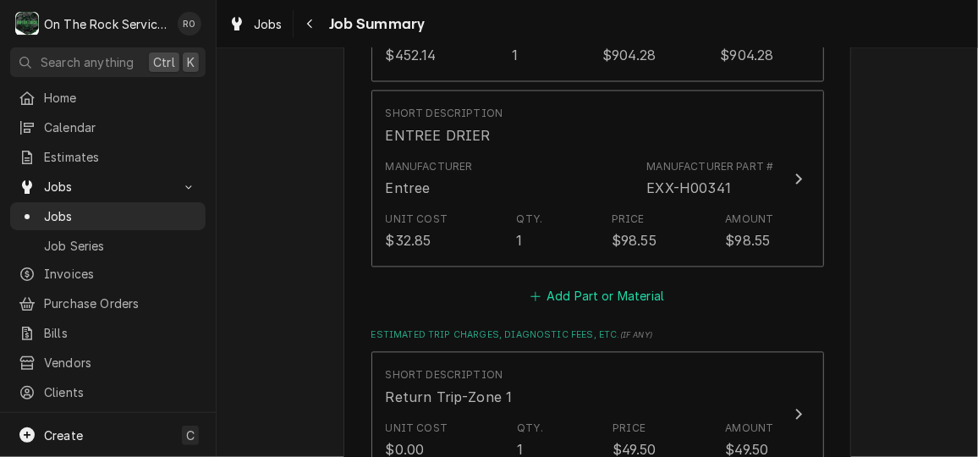
click at [576, 305] on button "Add Part or Material" at bounding box center [597, 296] width 140 height 24
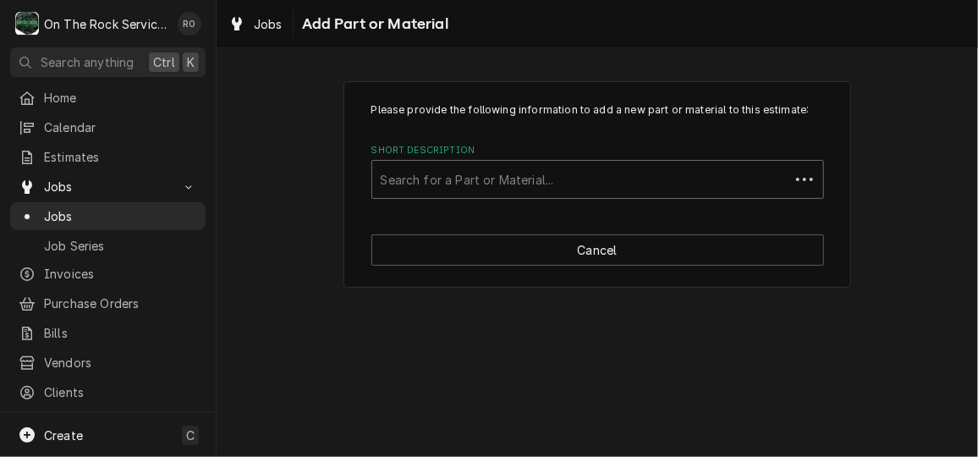
click at [484, 181] on div "Short Description" at bounding box center [581, 179] width 400 height 30
type input "ex2"
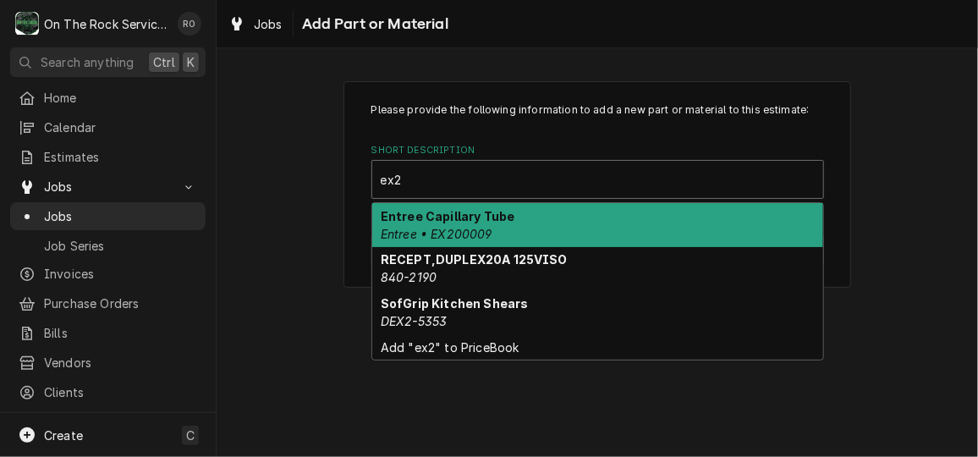
click at [479, 222] on strong "Entree Capillary Tube" at bounding box center [448, 216] width 134 height 14
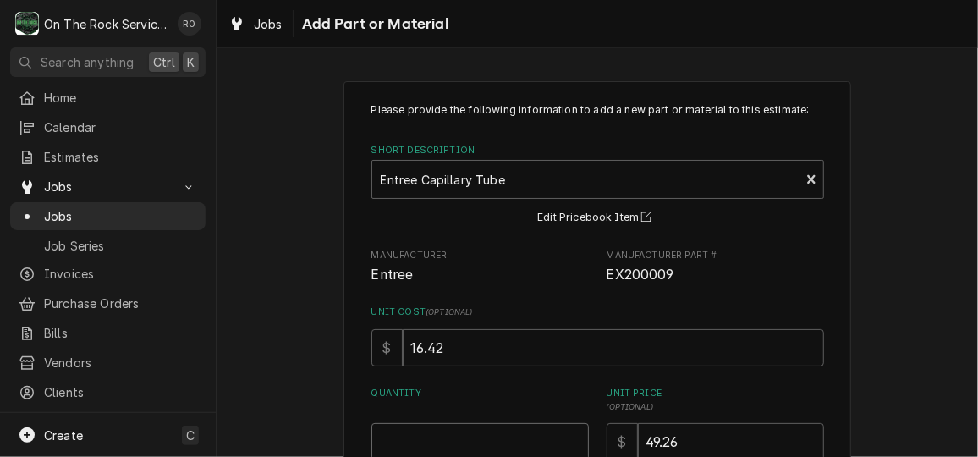
click at [478, 428] on input "Quantity" at bounding box center [479, 441] width 217 height 37
type textarea "x"
type input "1"
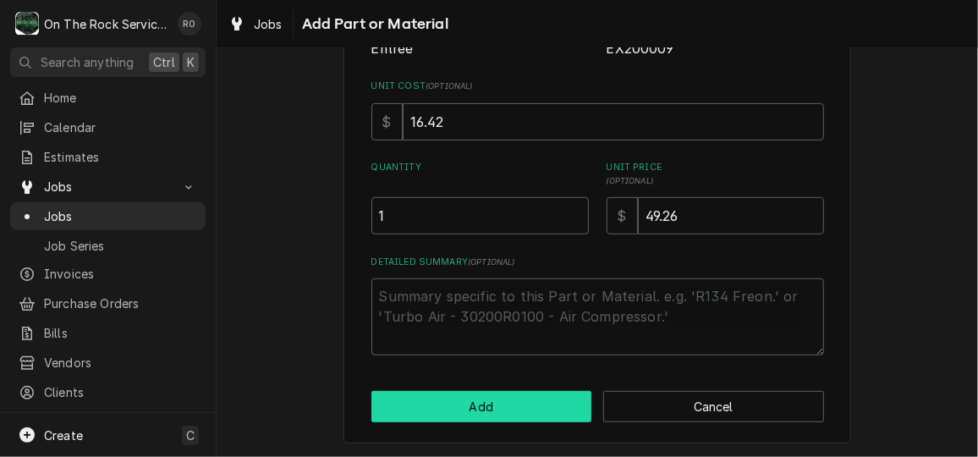
click at [479, 420] on button "Add" at bounding box center [481, 406] width 221 height 31
type textarea "x"
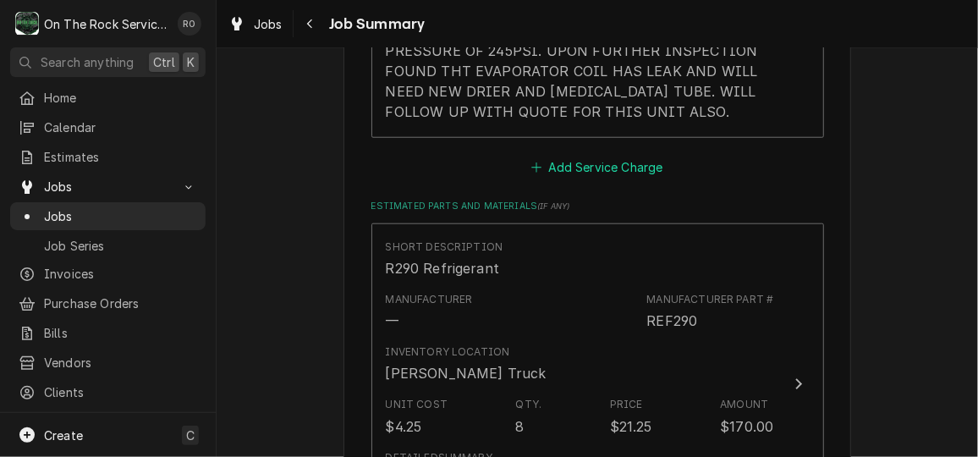
scroll to position [707, 0]
click at [584, 154] on button "Add Service Charge" at bounding box center [597, 165] width 137 height 24
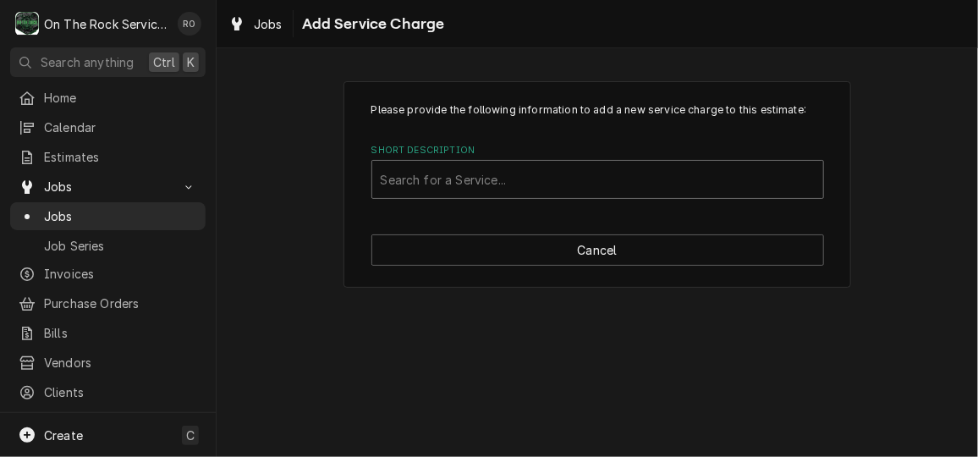
click at [580, 182] on div "Short Description" at bounding box center [598, 179] width 434 height 30
type input "estimated"
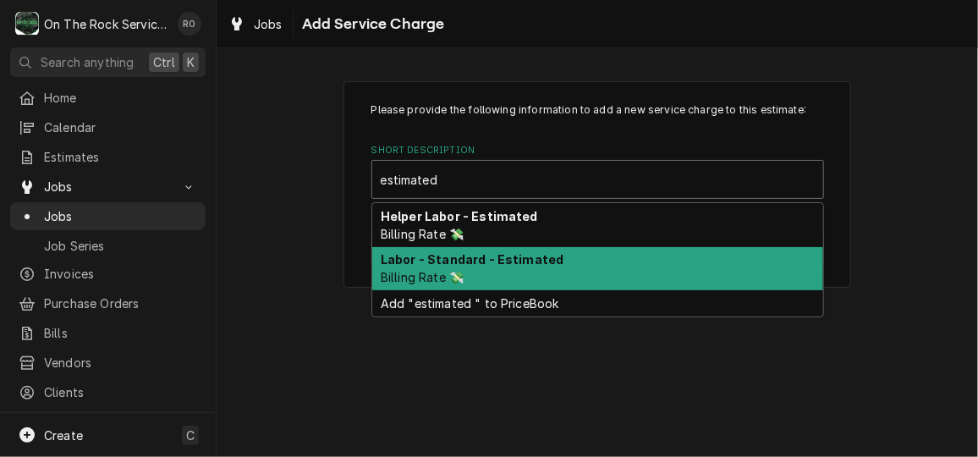
click at [563, 263] on div "Labor - Standard - Estimated Billing Rate 💸" at bounding box center [597, 269] width 451 height 44
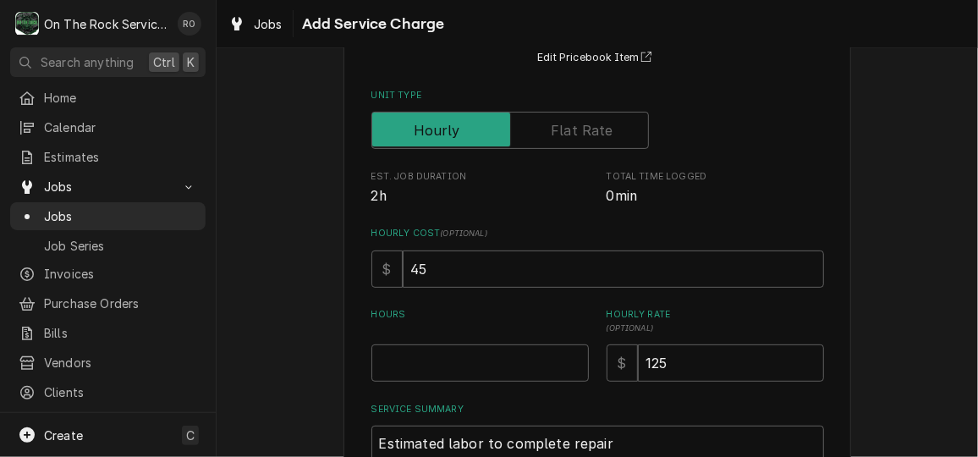
scroll to position [162, 0]
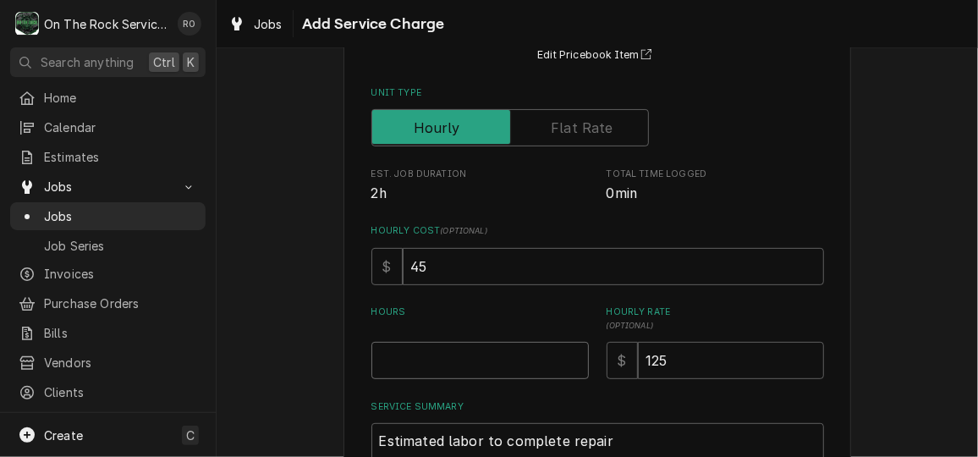
click at [508, 364] on input "Hours" at bounding box center [479, 360] width 217 height 37
type textarea "x"
type input "6"
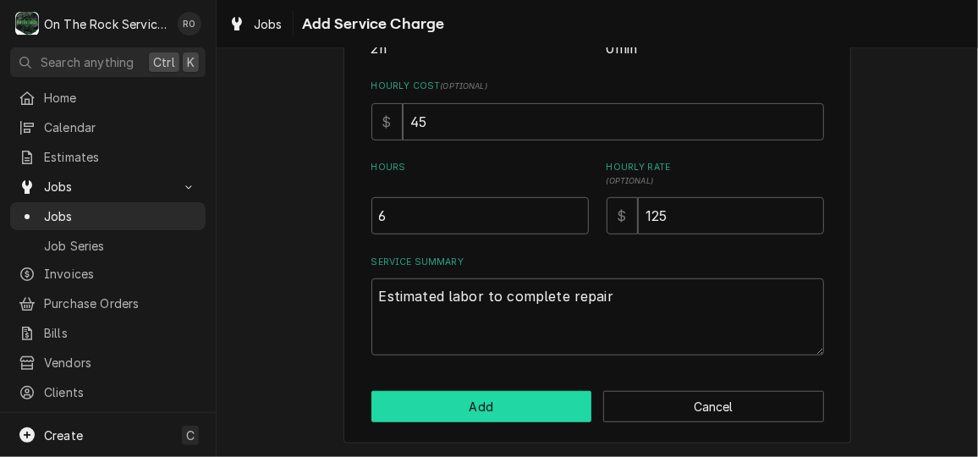
click at [500, 411] on button "Add" at bounding box center [481, 406] width 221 height 31
type textarea "x"
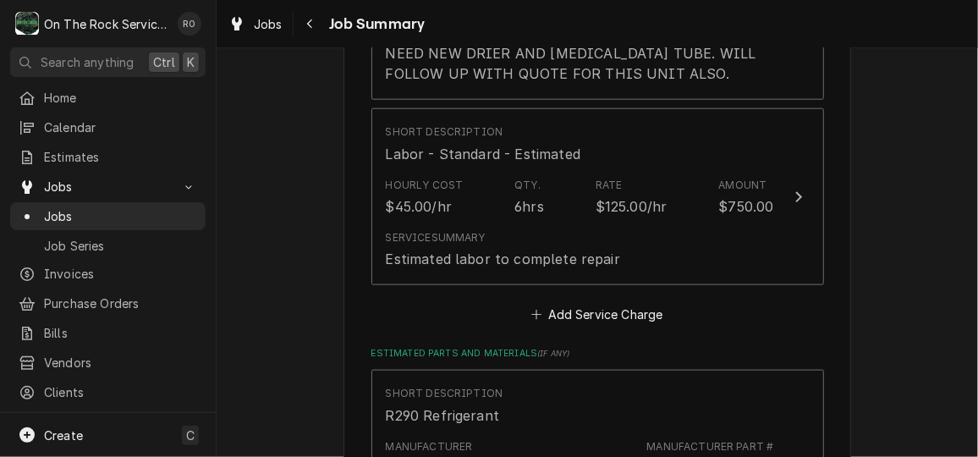
scroll to position [745, 0]
click at [601, 299] on button "Add Service Charge" at bounding box center [597, 311] width 137 height 24
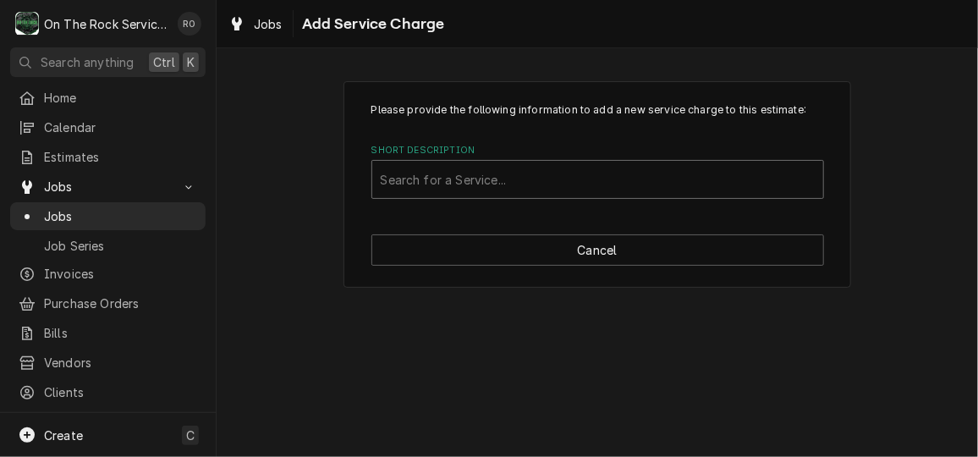
click at [577, 189] on div "Short Description" at bounding box center [598, 179] width 434 height 30
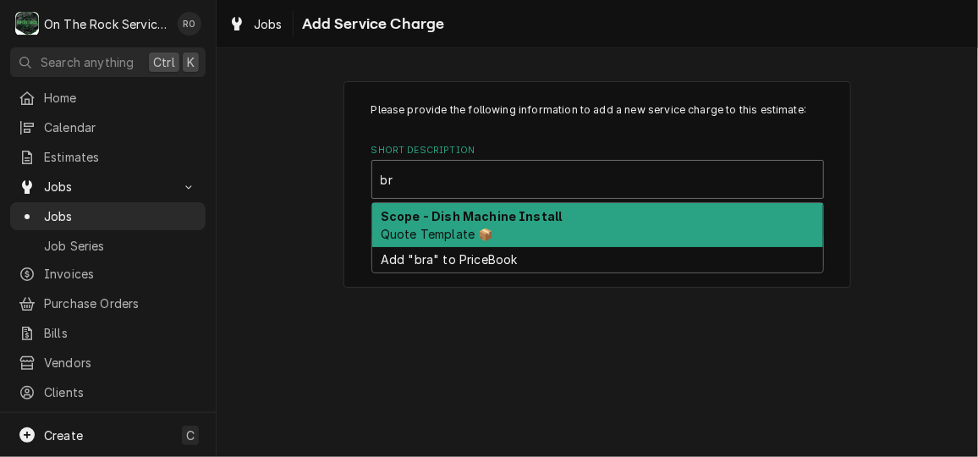
type input "b"
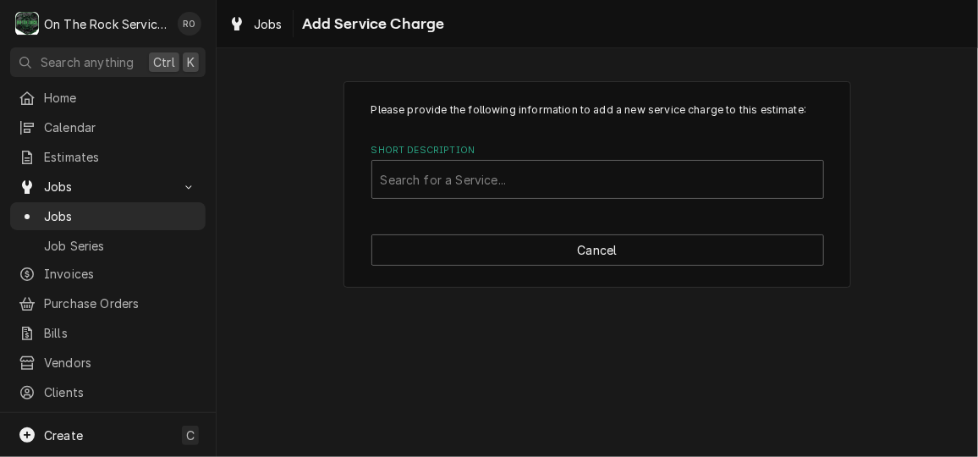
click at [886, 173] on div "Please provide the following information to add a new service charge to this es…" at bounding box center [597, 184] width 761 height 236
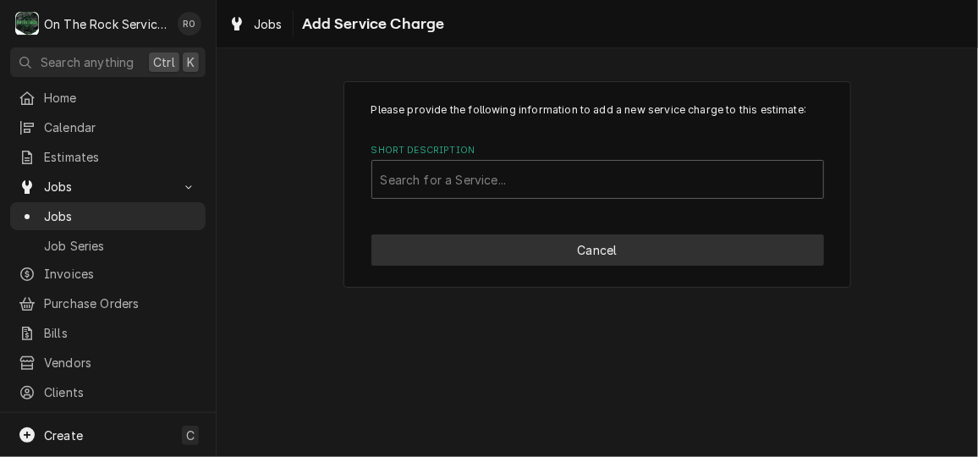
click at [700, 252] on button "Cancel" at bounding box center [597, 249] width 453 height 31
type textarea "x"
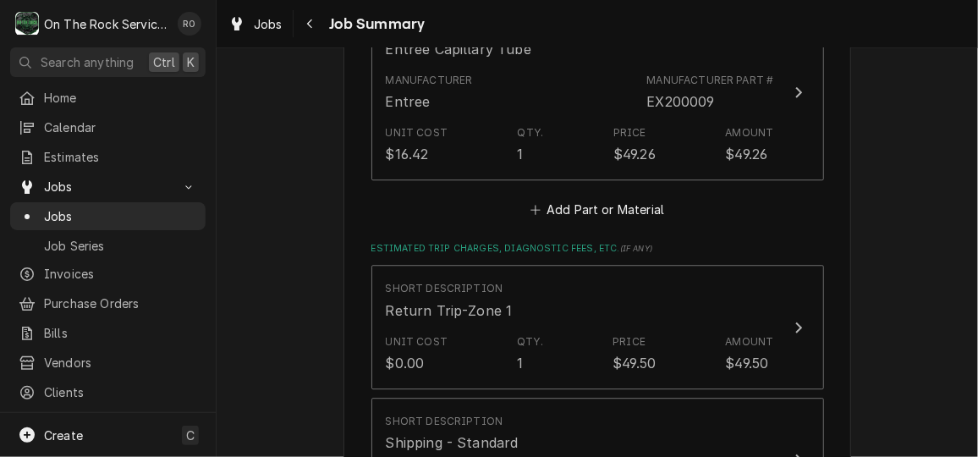
scroll to position [1819, 0]
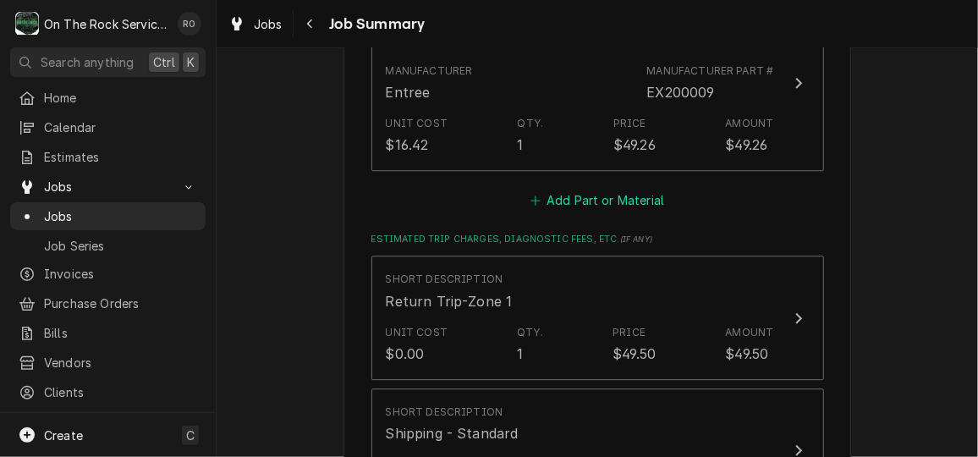
click at [623, 206] on button "Add Part or Material" at bounding box center [597, 201] width 140 height 24
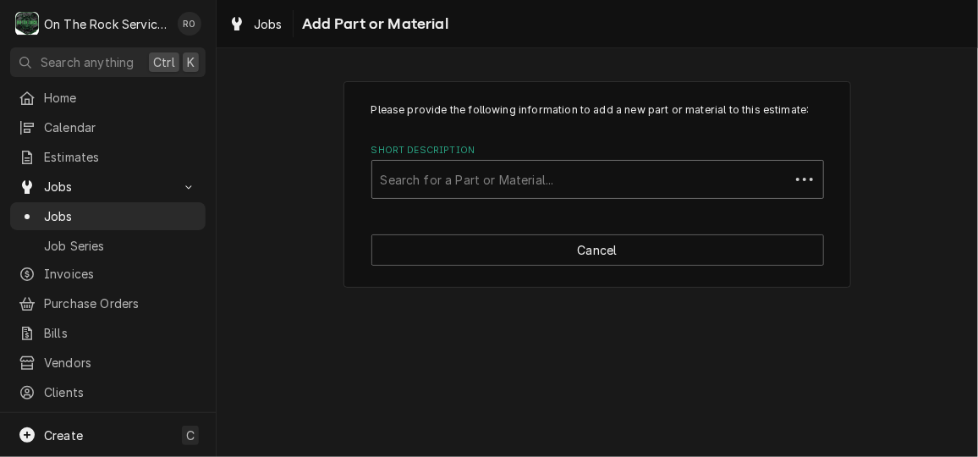
click at [584, 166] on div "Short Description" at bounding box center [581, 179] width 400 height 30
type input "brazing"
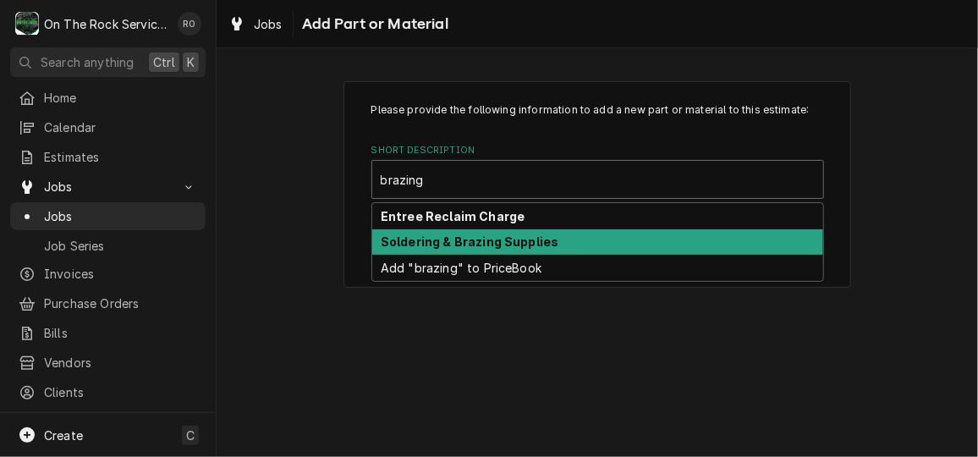
click at [576, 233] on div "Soldering & Brazing Supplies" at bounding box center [597, 242] width 451 height 26
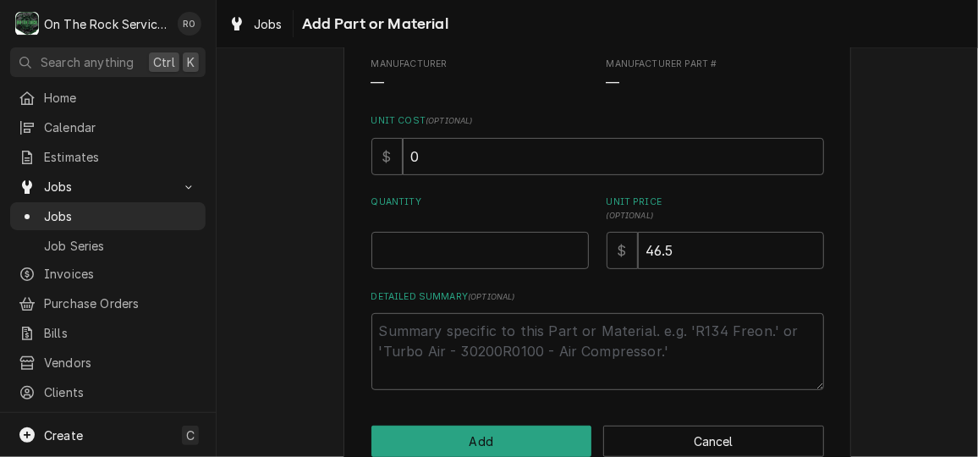
scroll to position [192, 0]
click at [571, 236] on input "Quantity" at bounding box center [479, 249] width 217 height 37
type textarea "x"
type input "1"
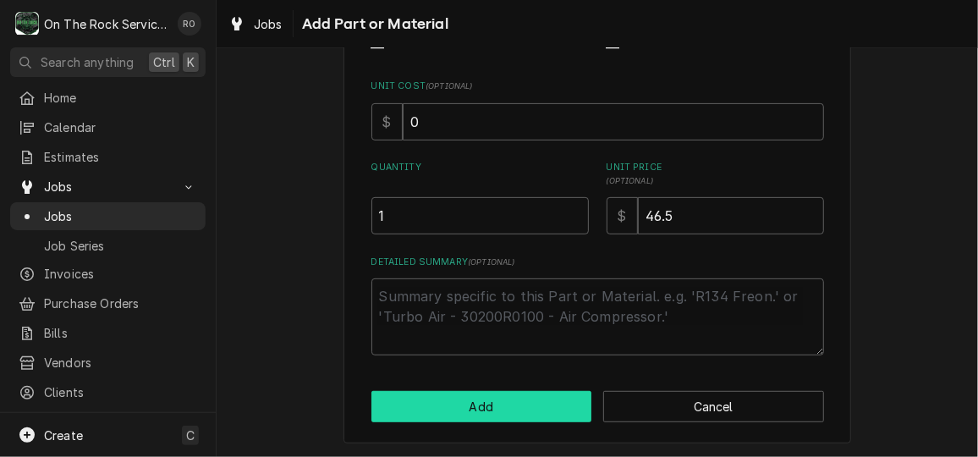
click at [537, 392] on button "Add" at bounding box center [481, 406] width 221 height 31
type textarea "x"
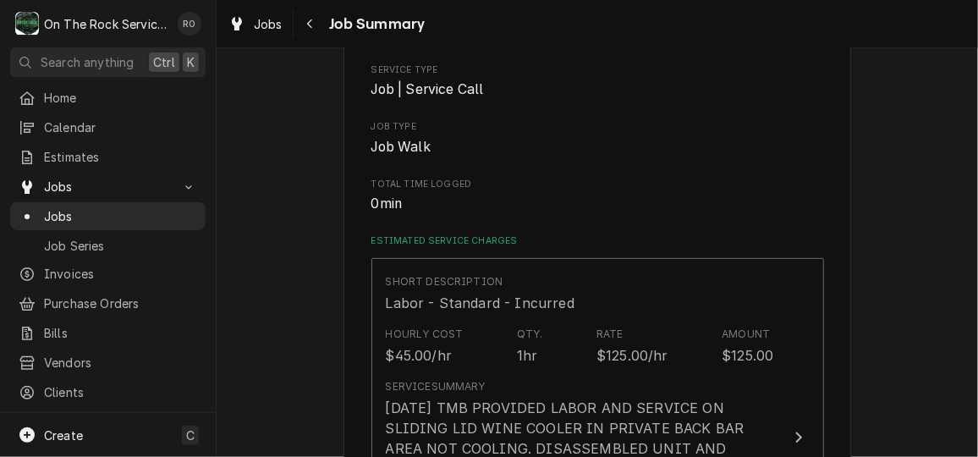
scroll to position [1819, 0]
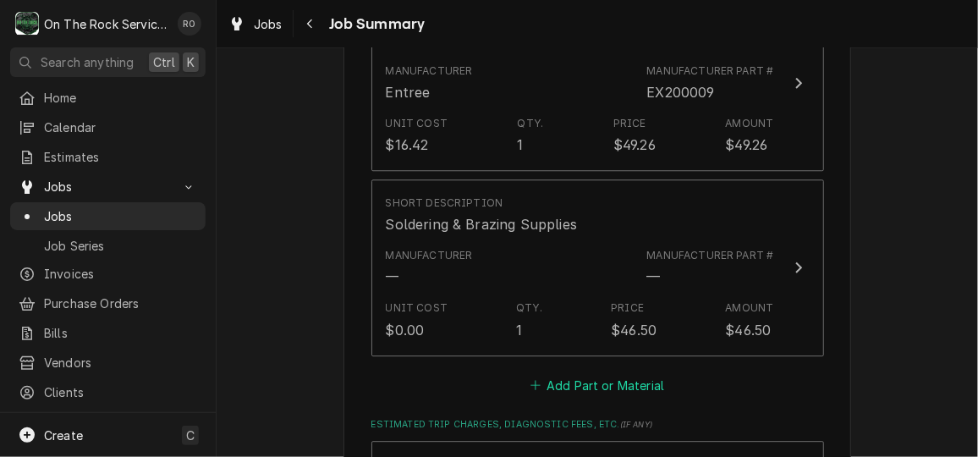
click at [628, 380] on button "Add Part or Material" at bounding box center [597, 385] width 140 height 24
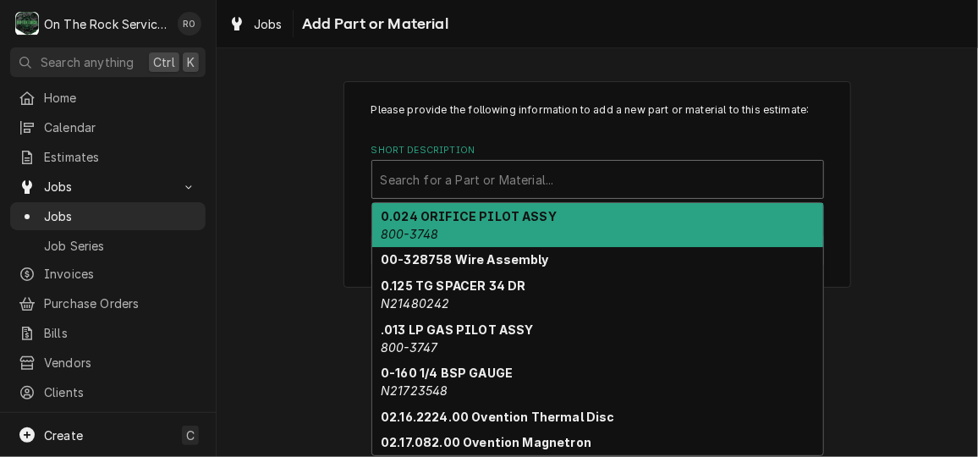
click at [600, 178] on div "Short Description" at bounding box center [598, 179] width 434 height 30
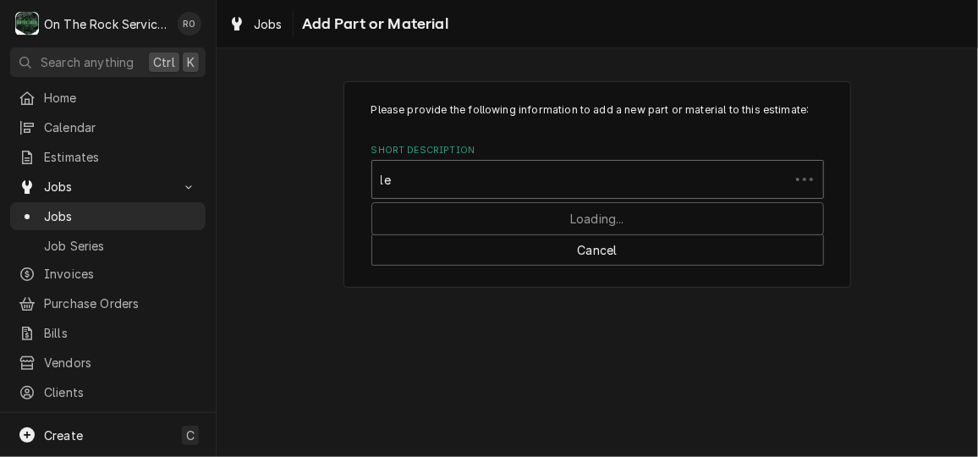
type input "l"
type input "inert"
drag, startPoint x: 569, startPoint y: 167, endPoint x: 420, endPoint y: 183, distance: 149.6
click at [420, 183] on div "Short Description" at bounding box center [598, 179] width 434 height 30
type input "vacuum"
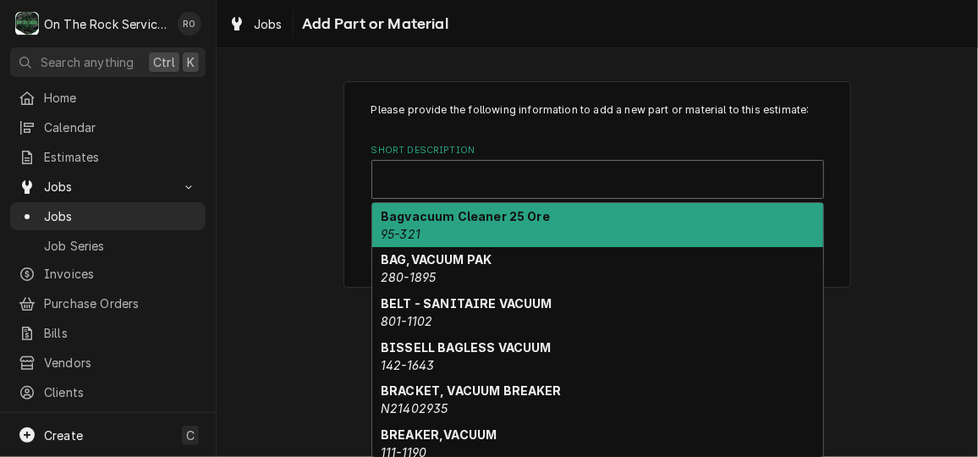
click at [436, 179] on div "Short Description" at bounding box center [598, 179] width 434 height 30
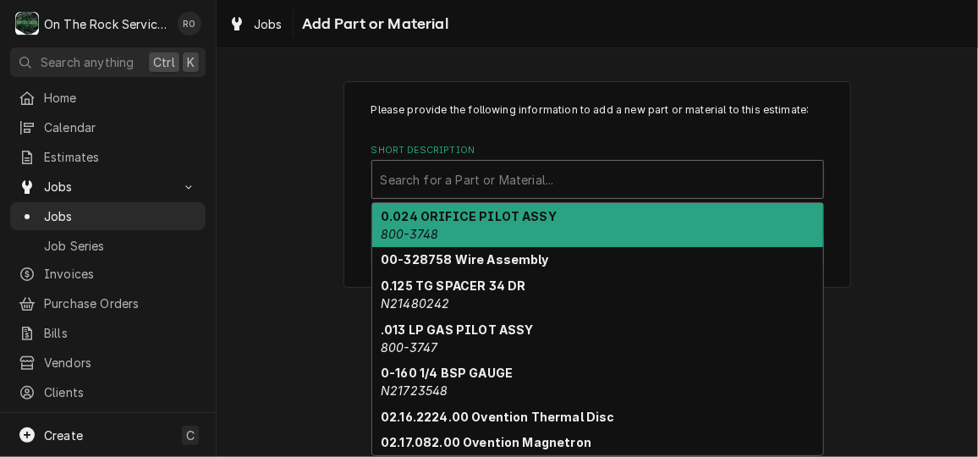
click at [436, 179] on div "Short Description" at bounding box center [598, 179] width 434 height 30
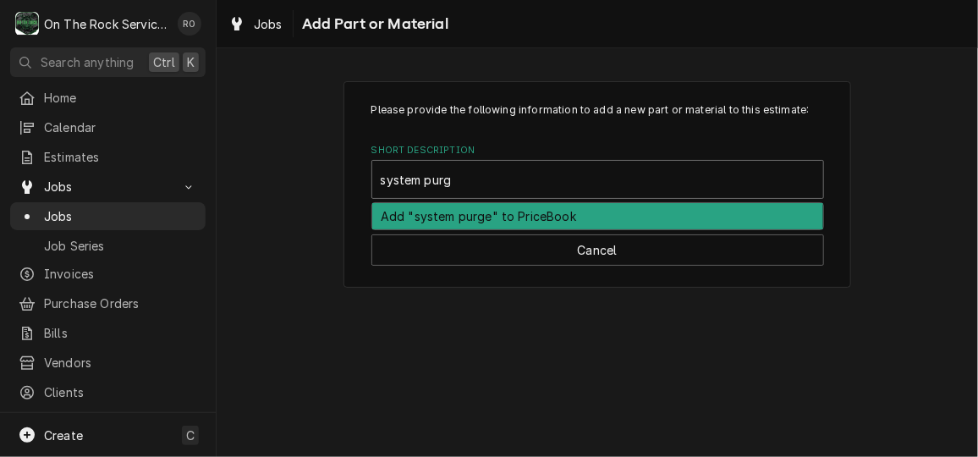
type input "system purge"
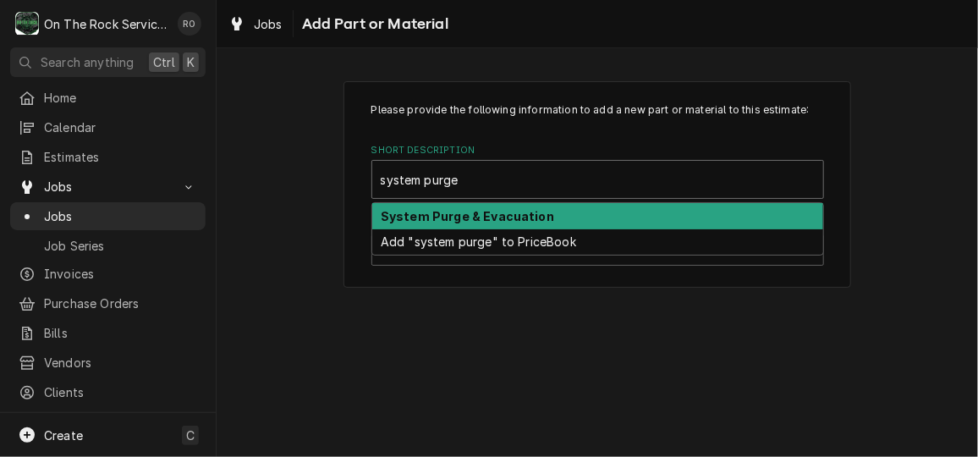
click at [446, 214] on strong "System Purge & Evacuation" at bounding box center [467, 216] width 173 height 14
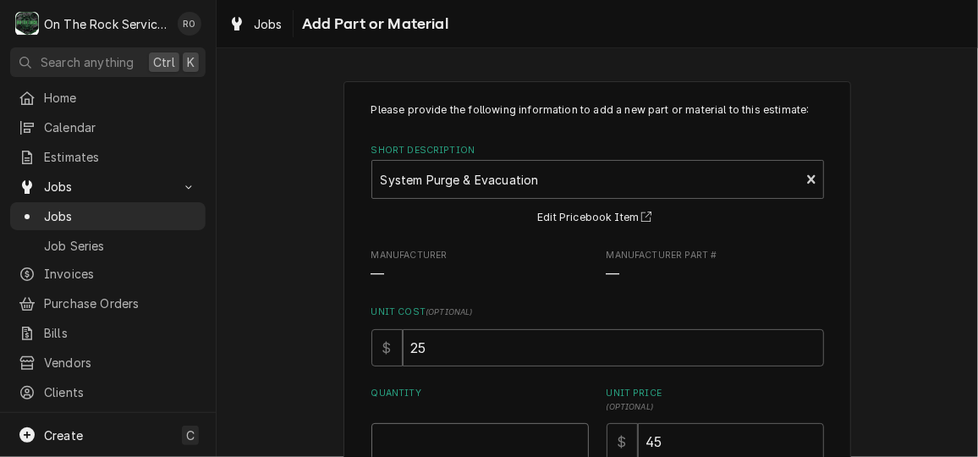
click at [467, 431] on input "Quantity" at bounding box center [479, 441] width 217 height 37
type textarea "x"
type input "1"
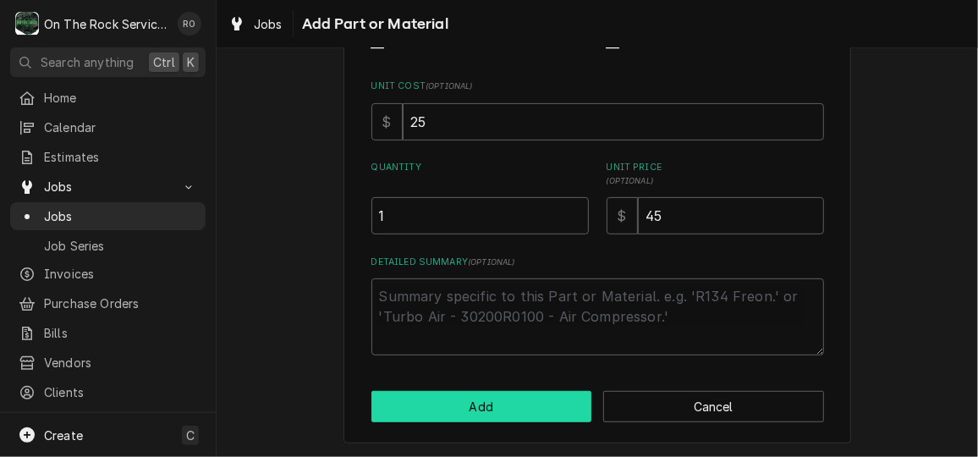
click at [485, 402] on button "Add" at bounding box center [481, 406] width 221 height 31
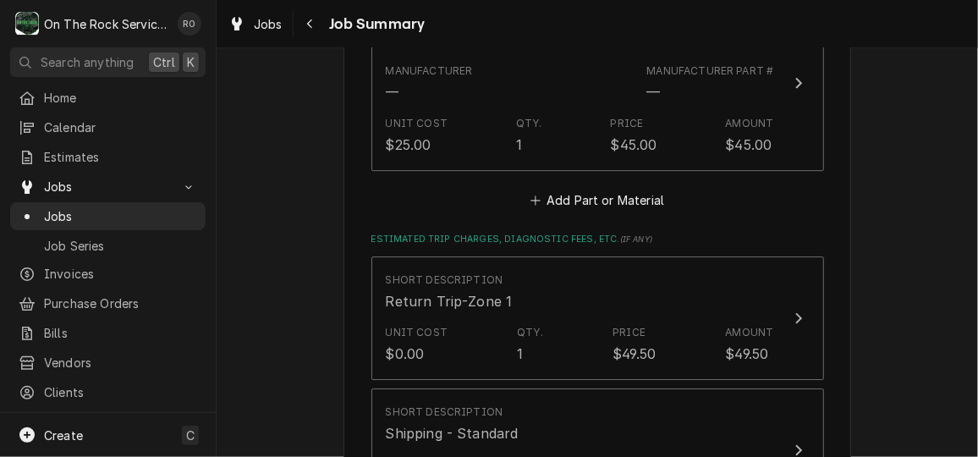
scroll to position [2376, 0]
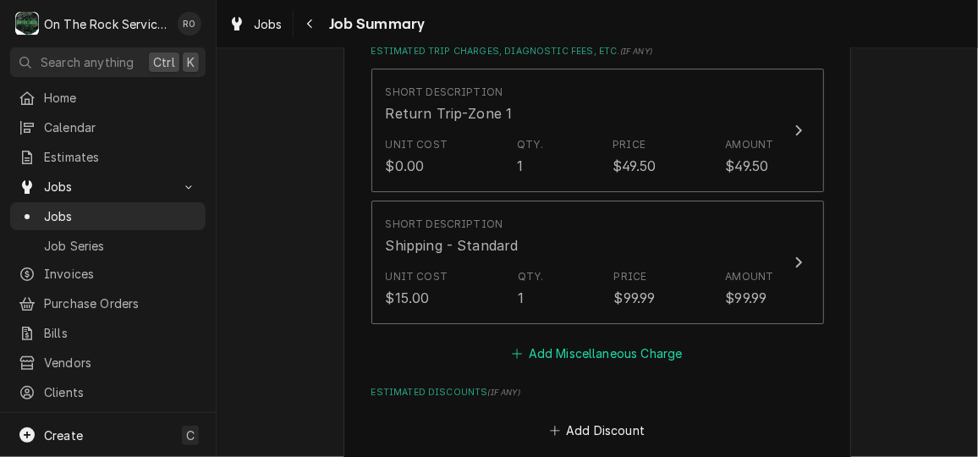
click at [583, 359] on button "Add Miscellaneous Charge" at bounding box center [597, 354] width 176 height 24
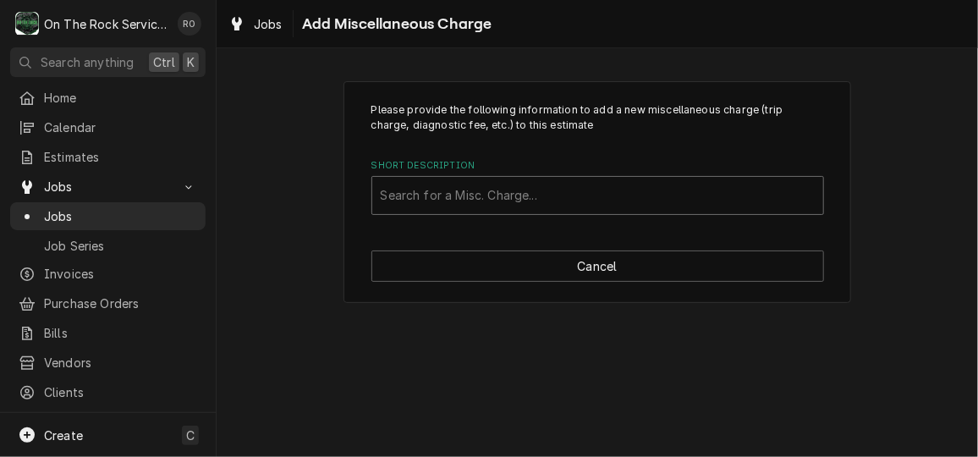
click at [600, 199] on div "Short Description" at bounding box center [598, 195] width 434 height 30
click at [586, 153] on div "Please provide the following information to add a new miscellaneous charge (tri…" at bounding box center [597, 158] width 453 height 112
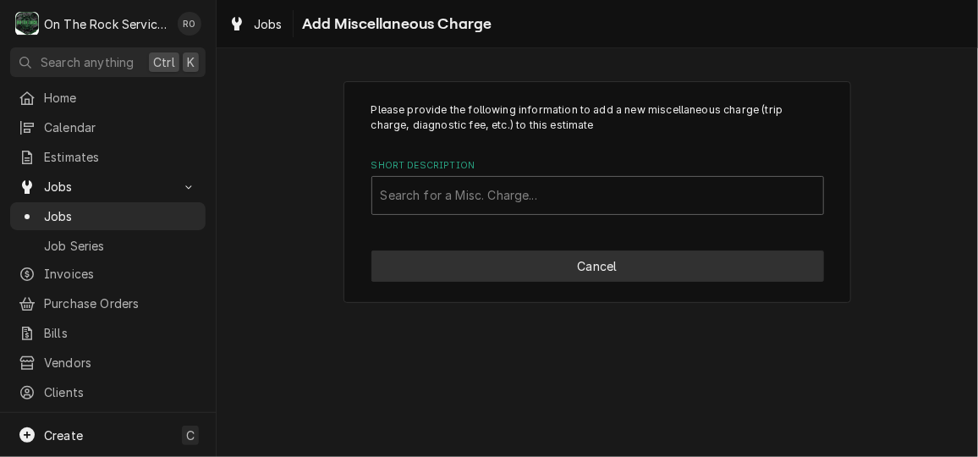
click at [603, 280] on button "Cancel" at bounding box center [597, 265] width 453 height 31
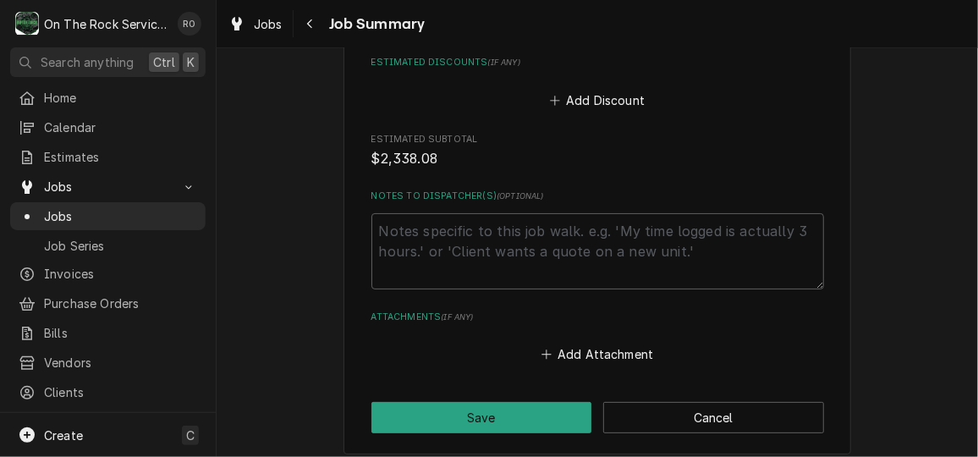
scroll to position [2878, 0]
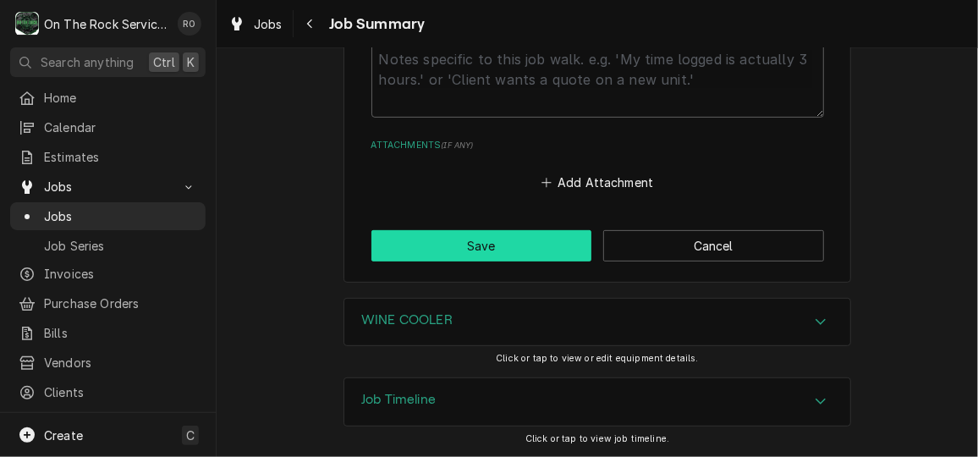
click at [534, 242] on button "Save" at bounding box center [481, 245] width 221 height 31
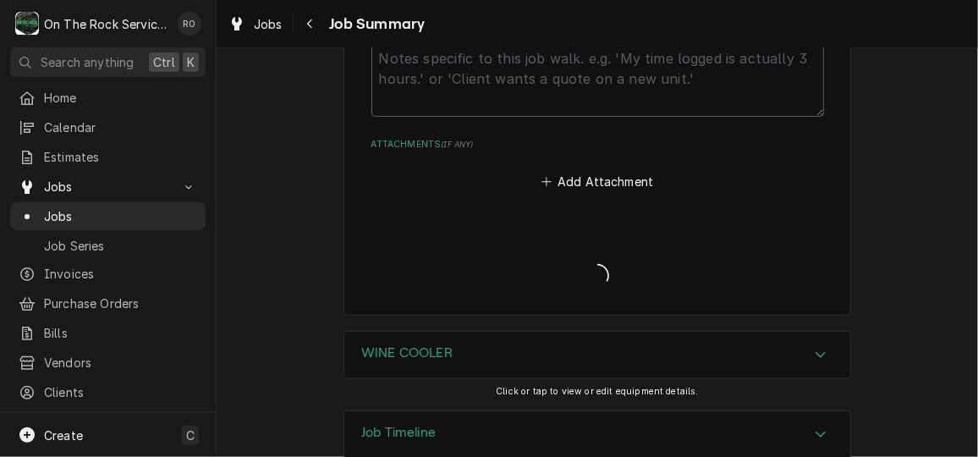
type textarea "x"
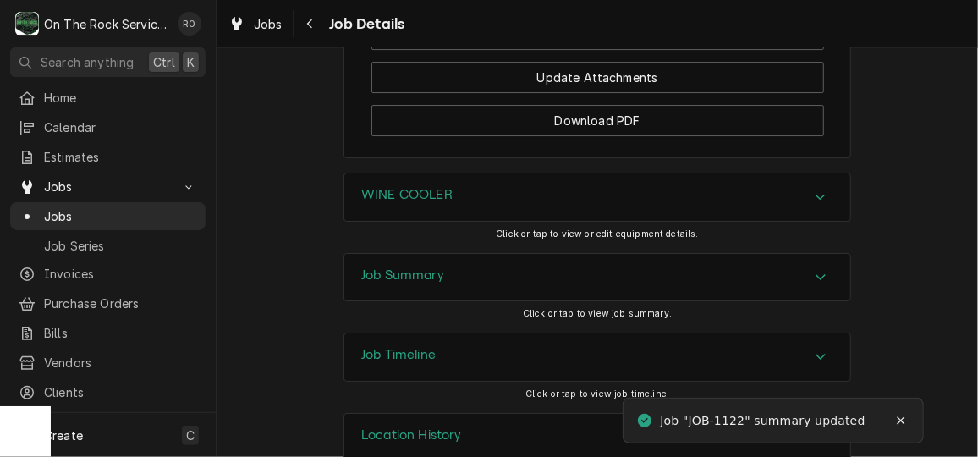
scroll to position [2522, 0]
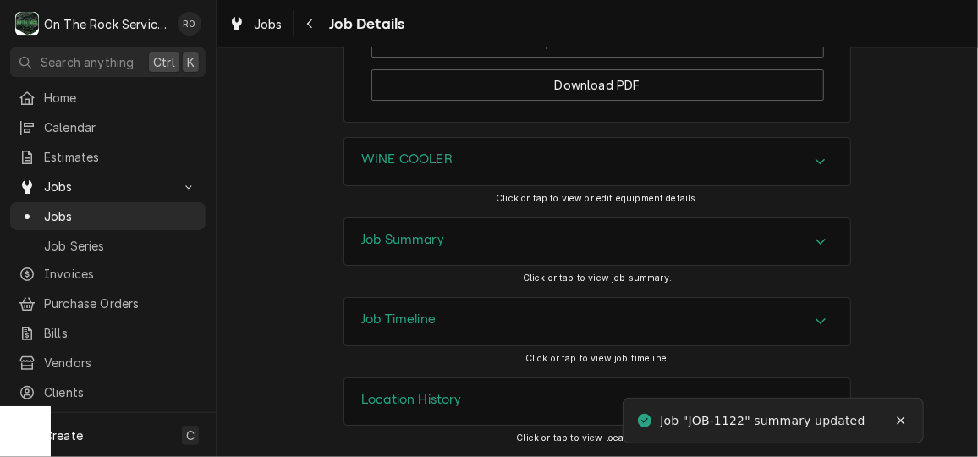
click at [820, 151] on div "WINE COOLER" at bounding box center [597, 161] width 506 height 47
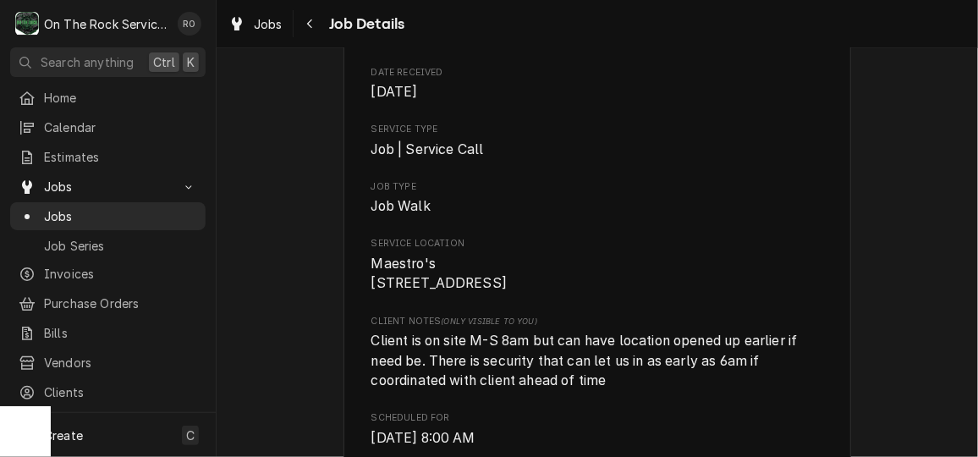
scroll to position [0, 0]
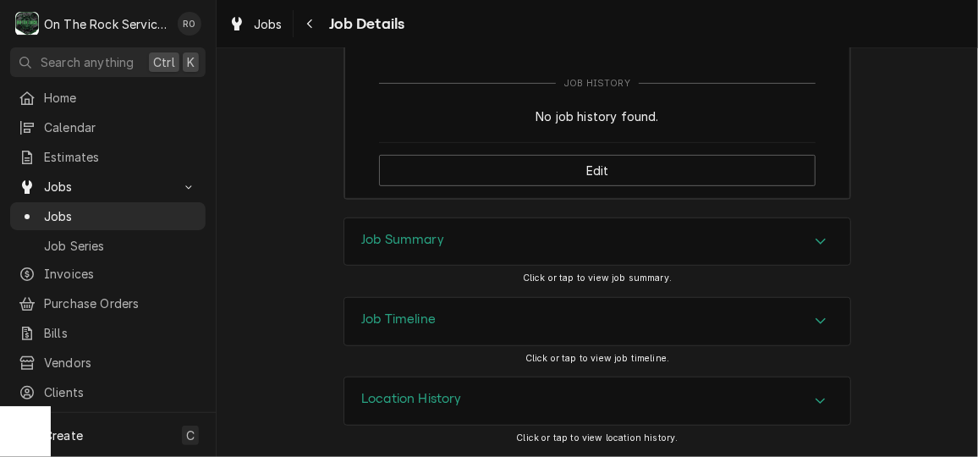
click at [639, 247] on div "Job Summary" at bounding box center [597, 241] width 506 height 47
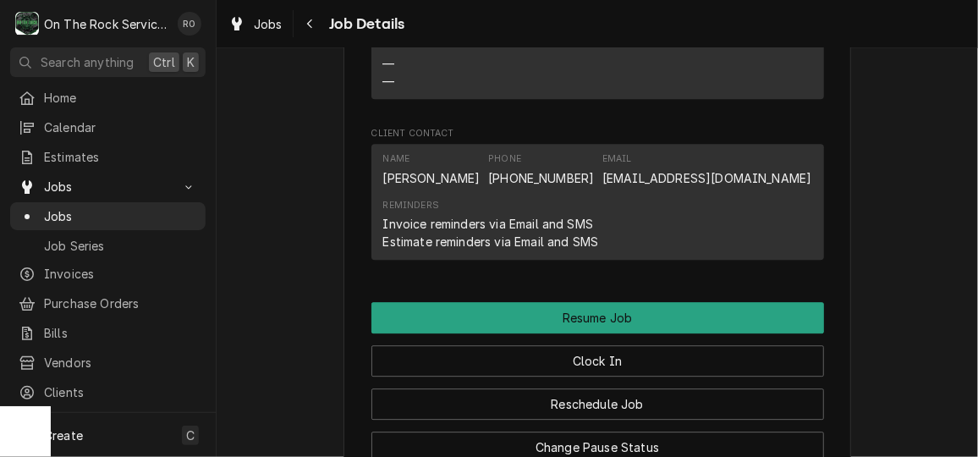
scroll to position [1927, 0]
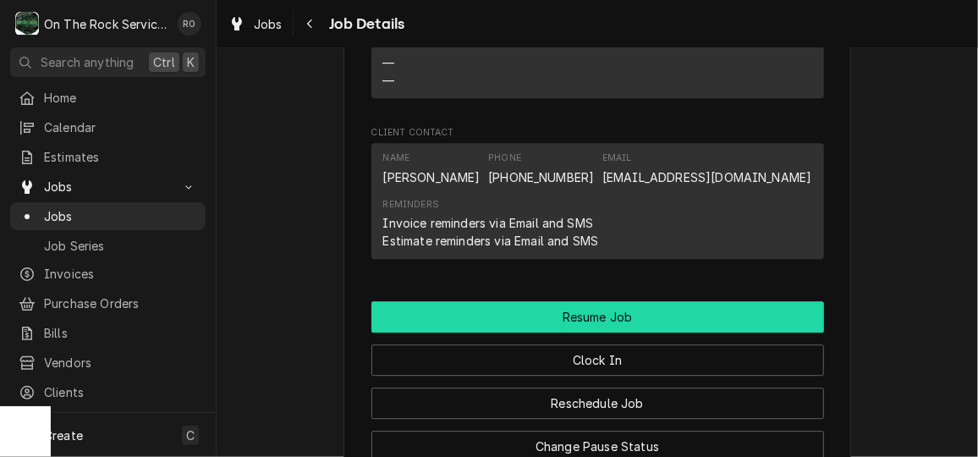
click at [656, 332] on button "Resume Job" at bounding box center [597, 316] width 453 height 31
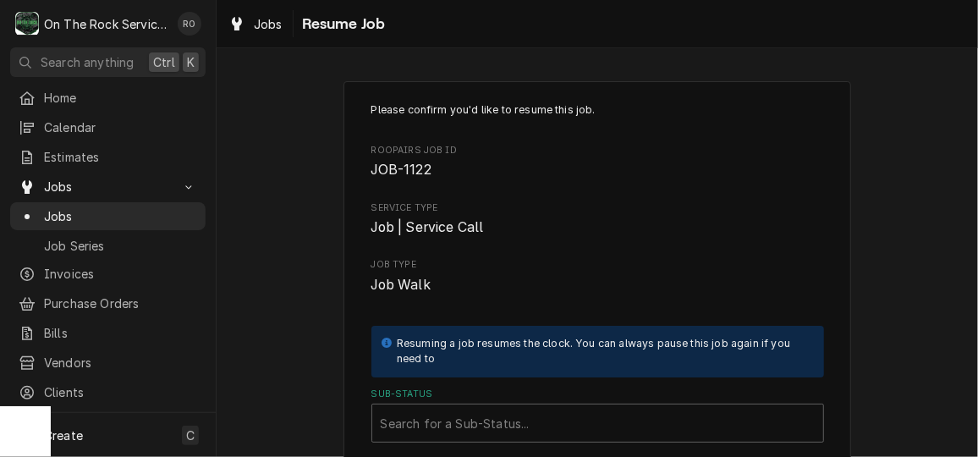
scroll to position [95, 0]
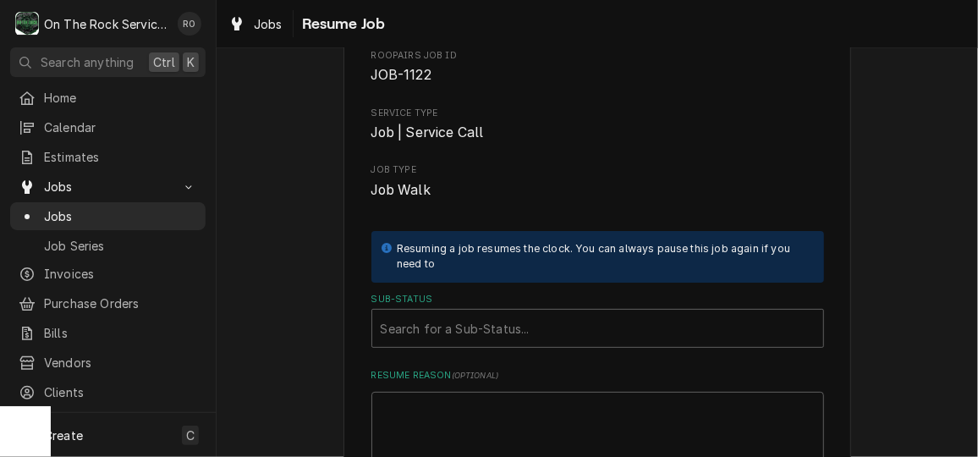
click at [656, 332] on div "Sub-Status" at bounding box center [598, 328] width 434 height 30
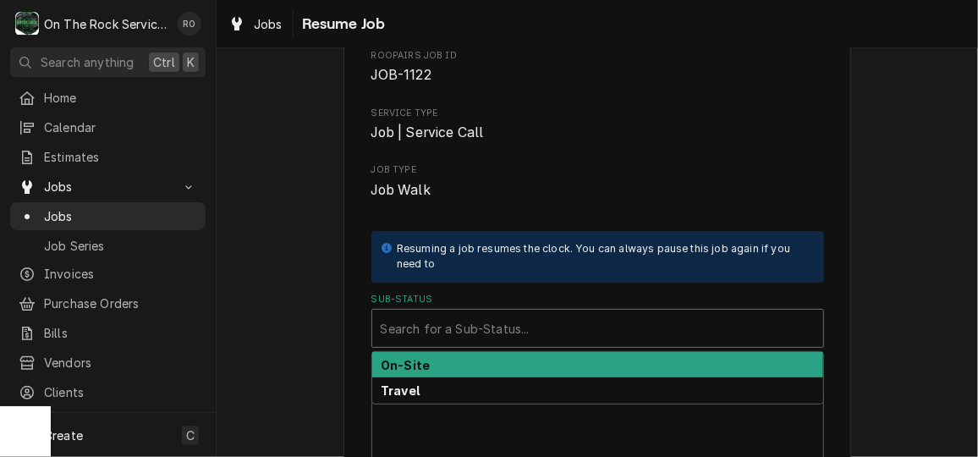
click at [649, 363] on div "On-Site" at bounding box center [597, 365] width 451 height 26
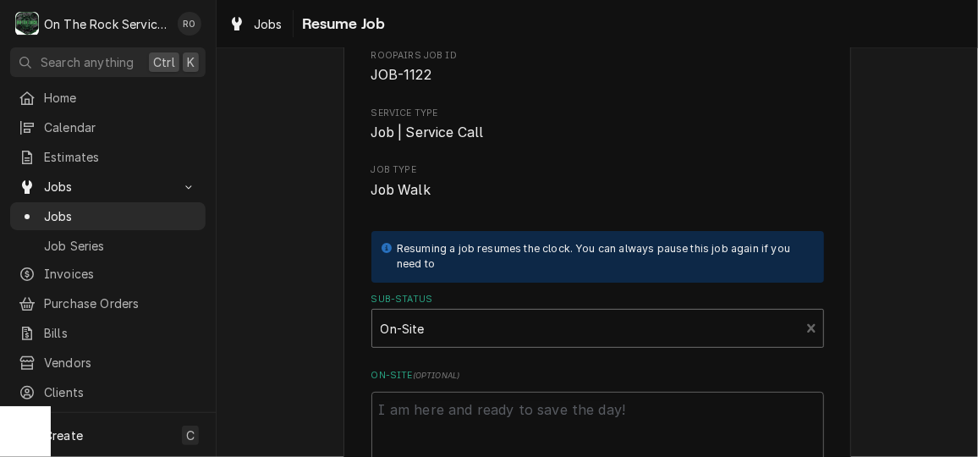
scroll to position [252, 0]
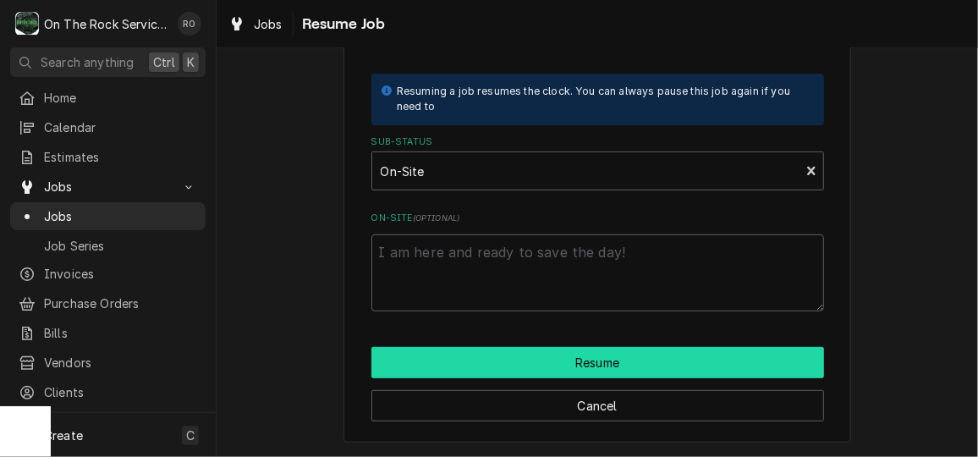
click at [646, 354] on button "Resume" at bounding box center [597, 362] width 453 height 31
type textarea "x"
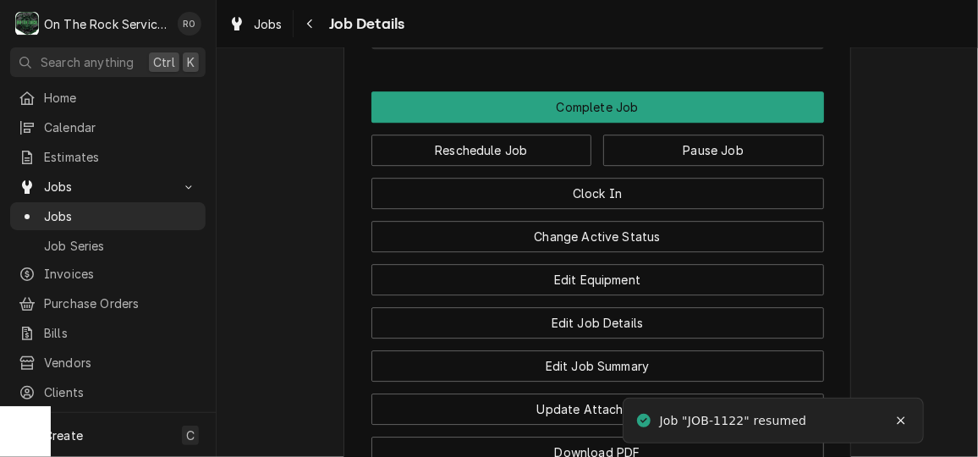
scroll to position [2055, 0]
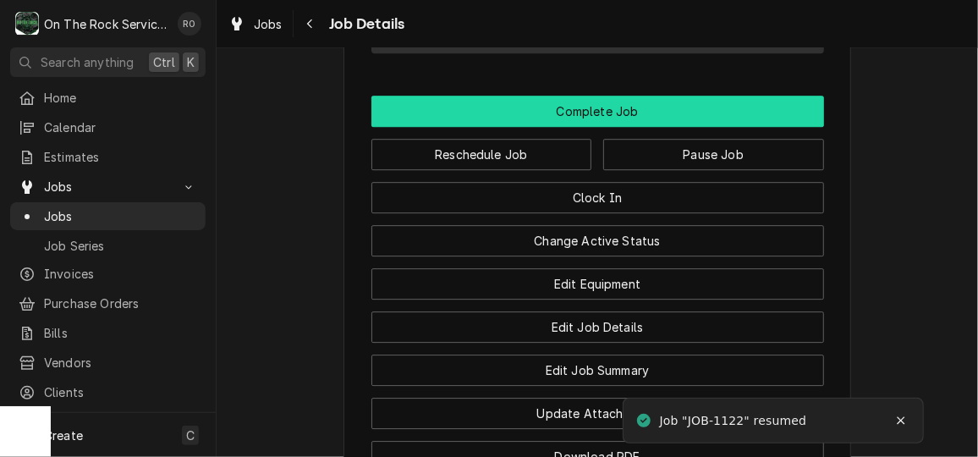
click at [590, 122] on button "Complete Job" at bounding box center [597, 111] width 453 height 31
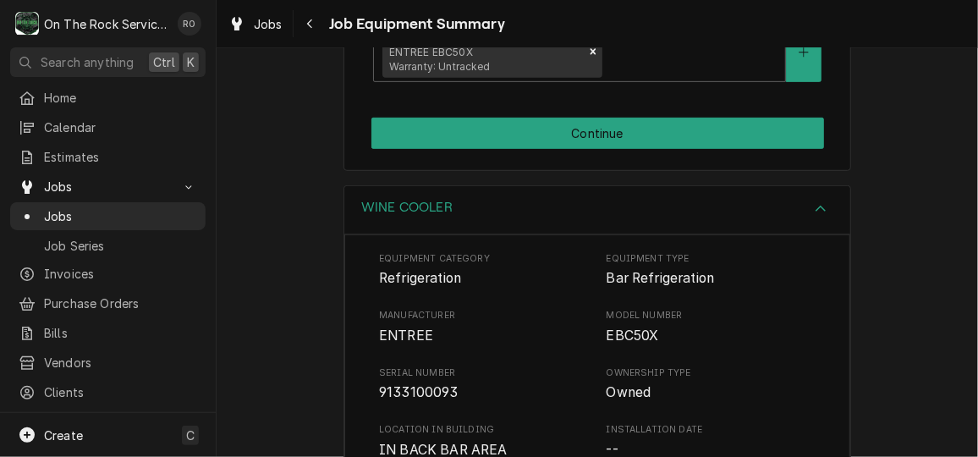
scroll to position [607, 0]
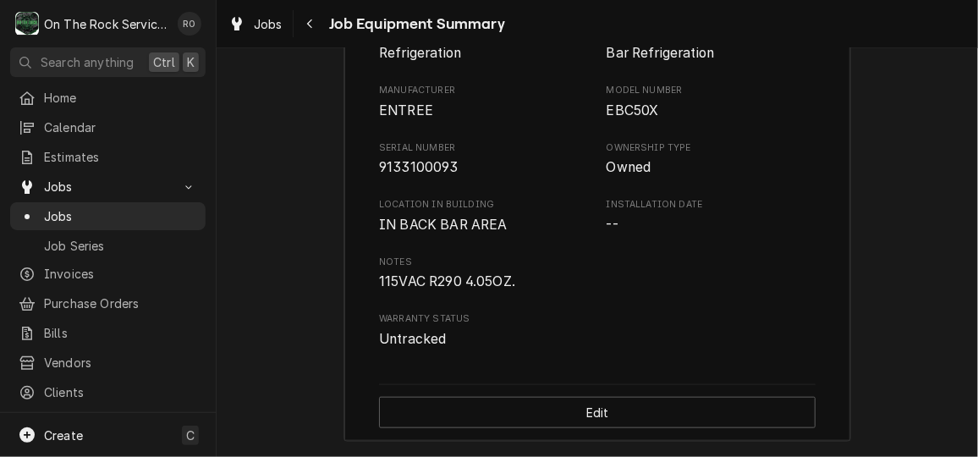
click at [604, 279] on span "115VAC R290 4.05OZ." at bounding box center [597, 282] width 436 height 20
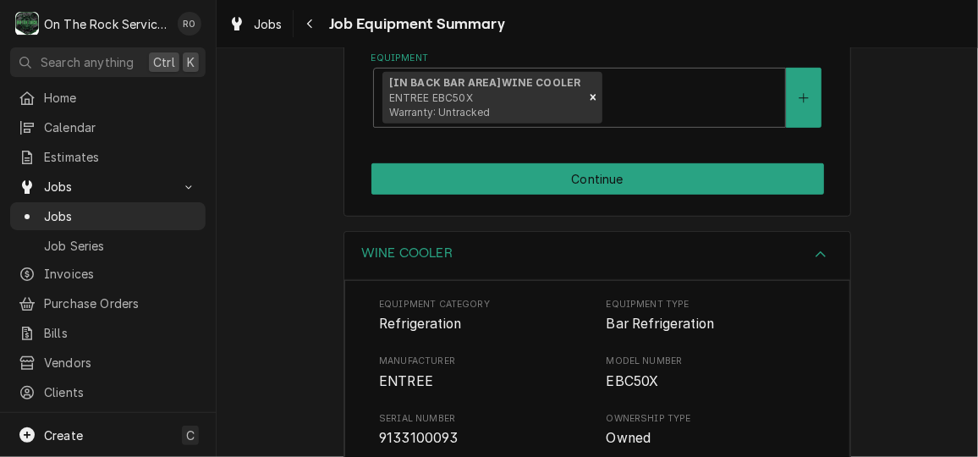
scroll to position [337, 0]
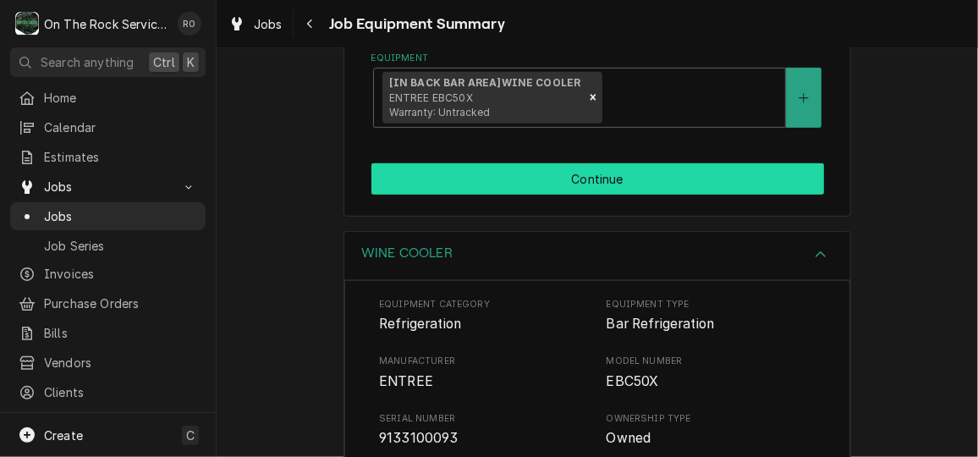
click at [581, 182] on button "Continue" at bounding box center [597, 178] width 453 height 31
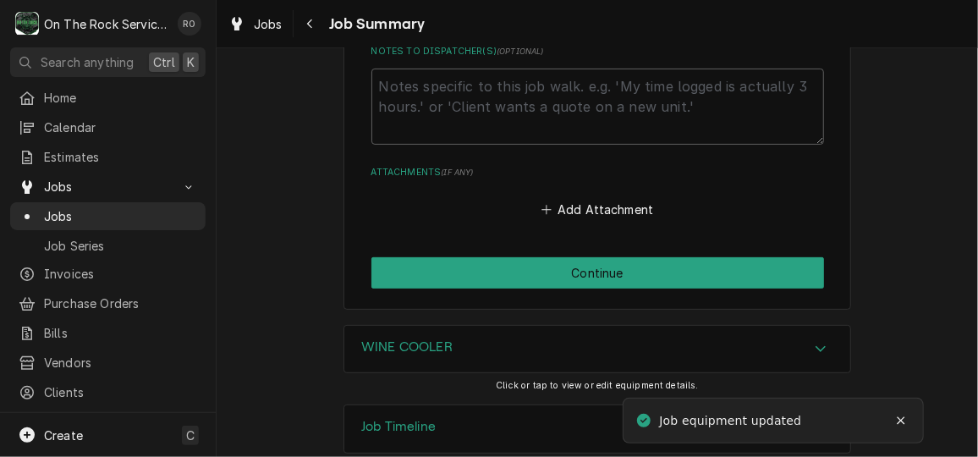
scroll to position [2878, 0]
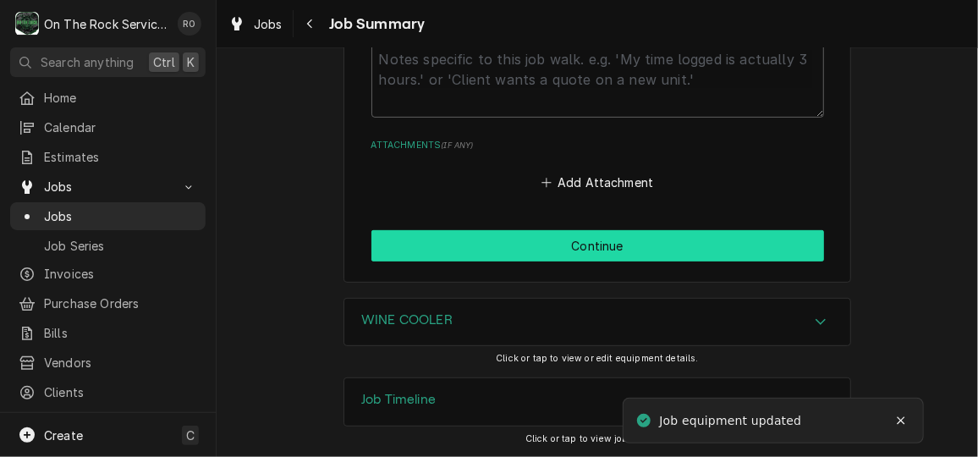
click at [716, 247] on button "Continue" at bounding box center [597, 245] width 453 height 31
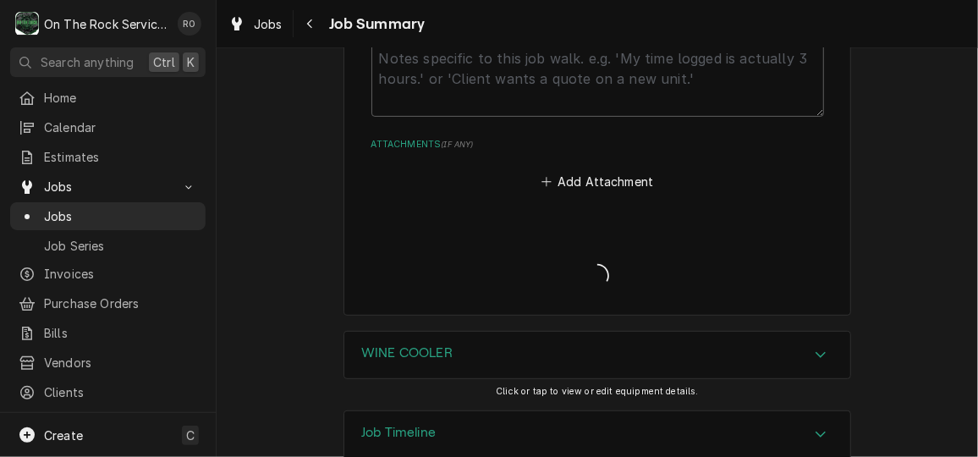
type textarea "x"
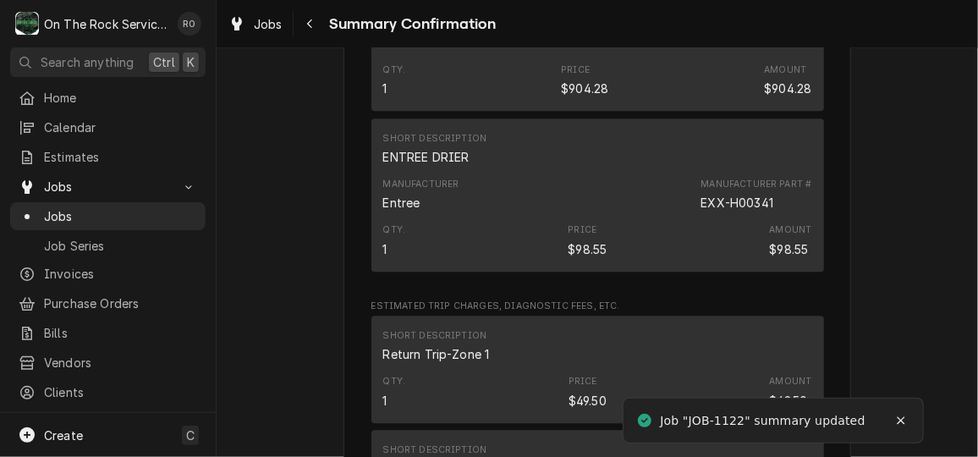
scroll to position [2258, 0]
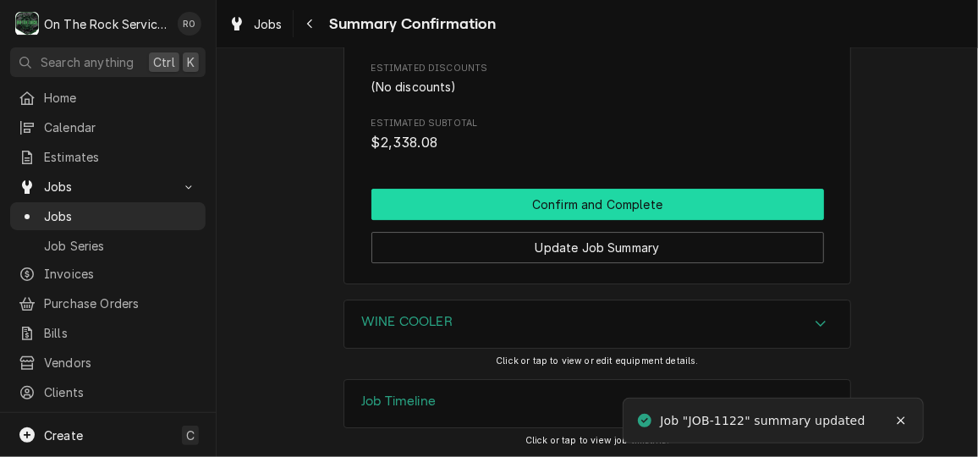
click at [687, 208] on button "Confirm and Complete" at bounding box center [597, 204] width 453 height 31
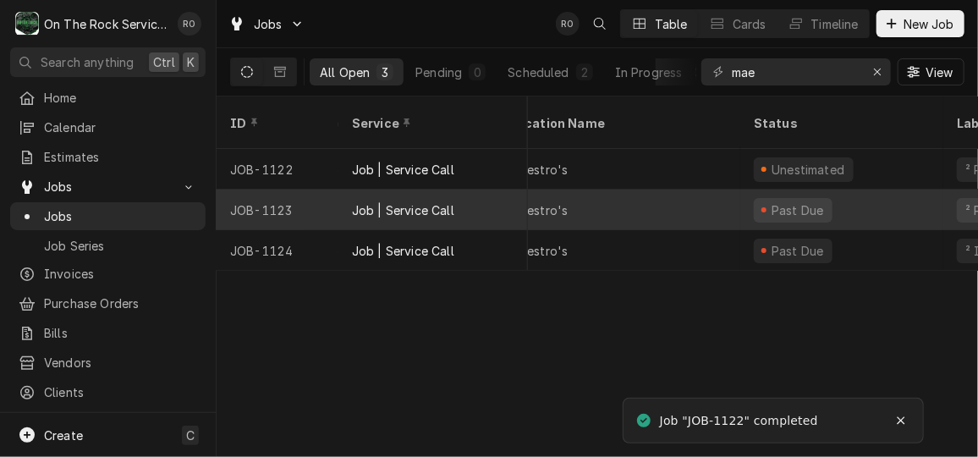
scroll to position [0, 222]
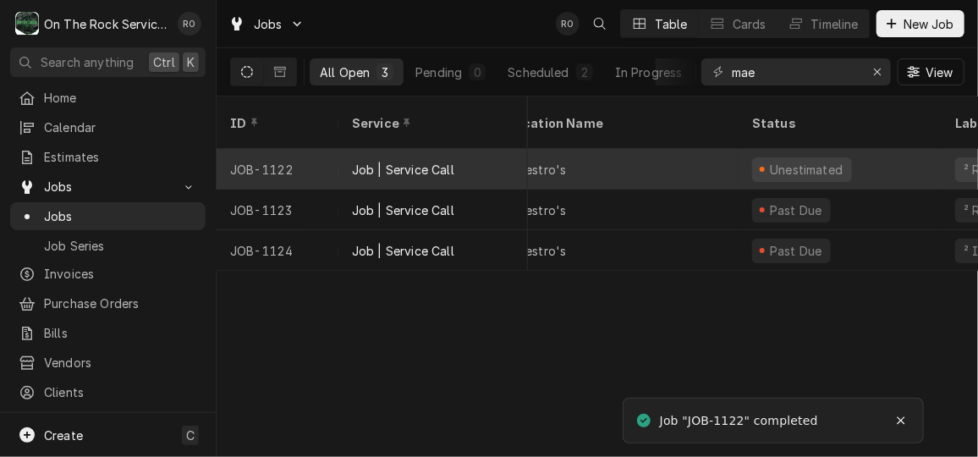
click at [796, 161] on div "Unestimated" at bounding box center [806, 170] width 77 height 18
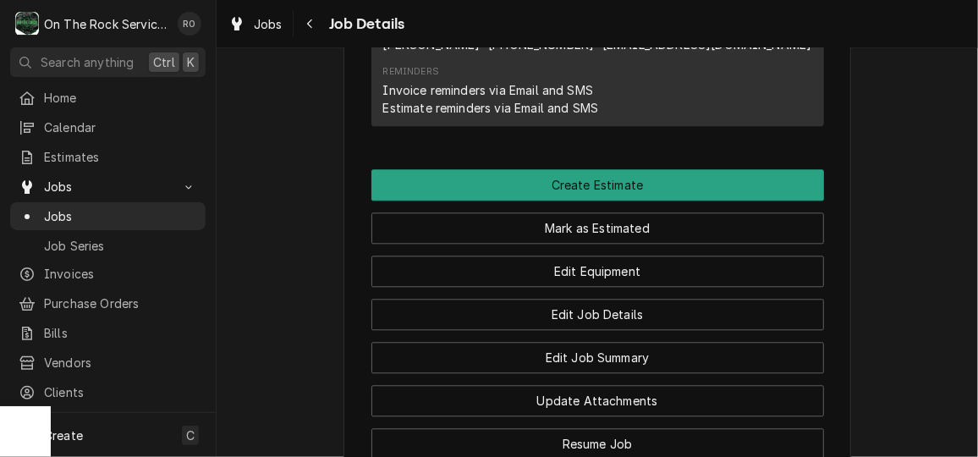
scroll to position [1605, 0]
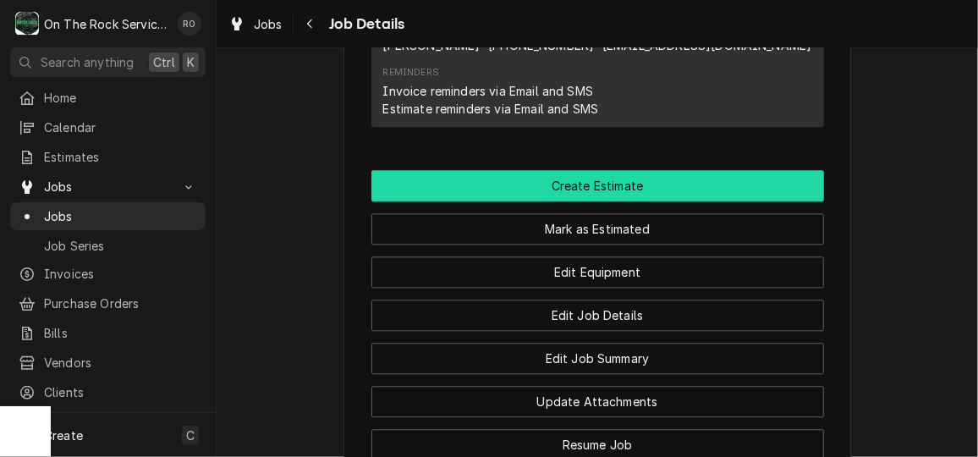
click at [675, 201] on button "Create Estimate" at bounding box center [597, 185] width 453 height 31
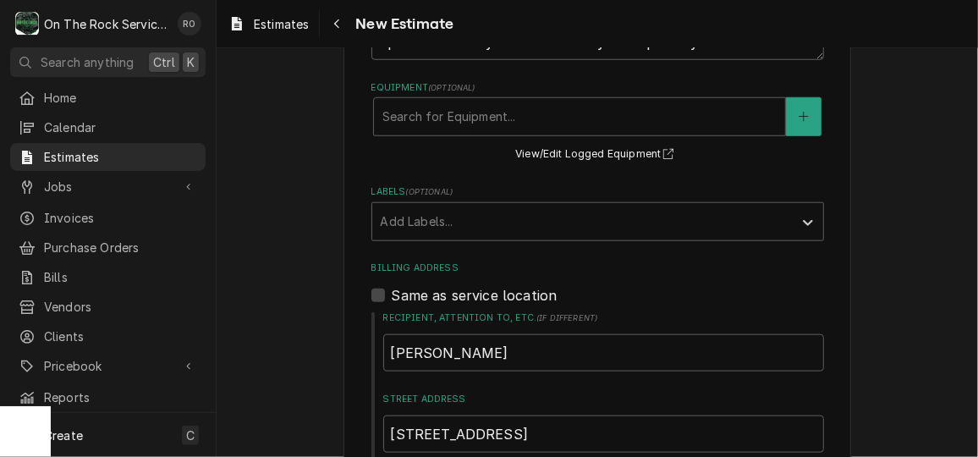
scroll to position [663, 0]
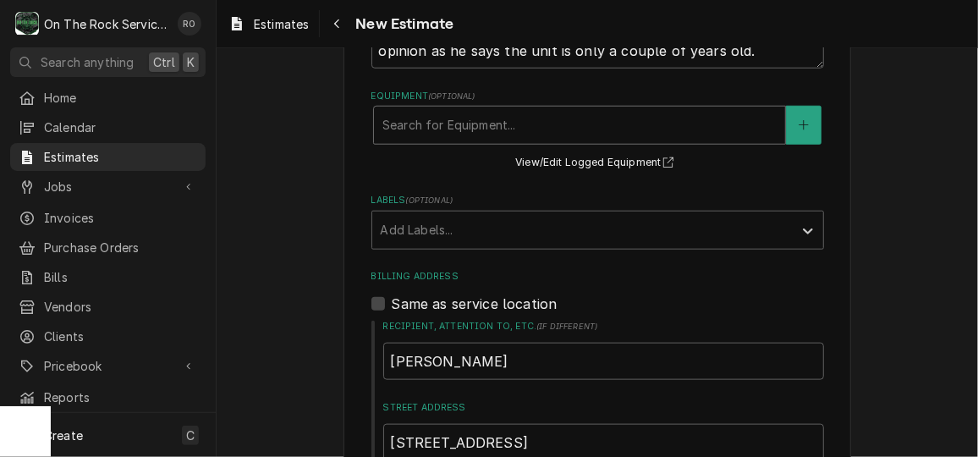
click at [648, 125] on div "Equipment" at bounding box center [579, 125] width 394 height 30
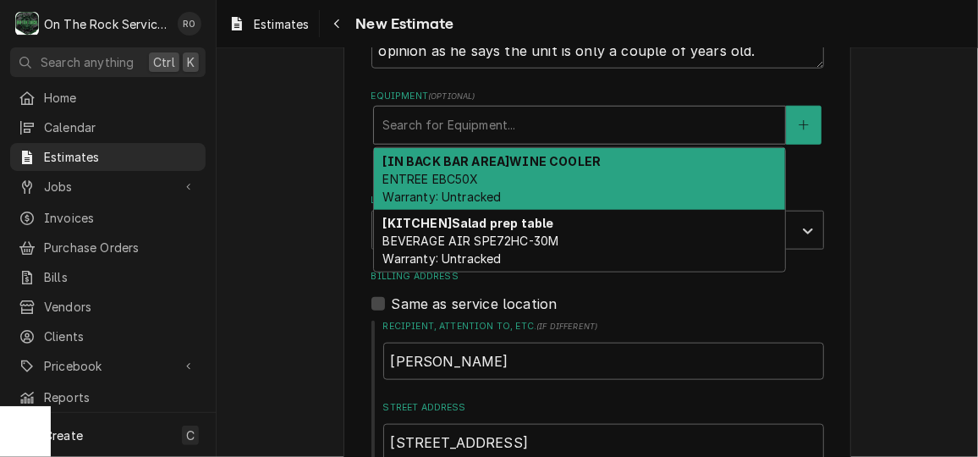
click at [642, 174] on div "[IN BACK BAR AREA] WINE COOLER ENTREE EBC50X Warranty: Untracked" at bounding box center [579, 179] width 411 height 62
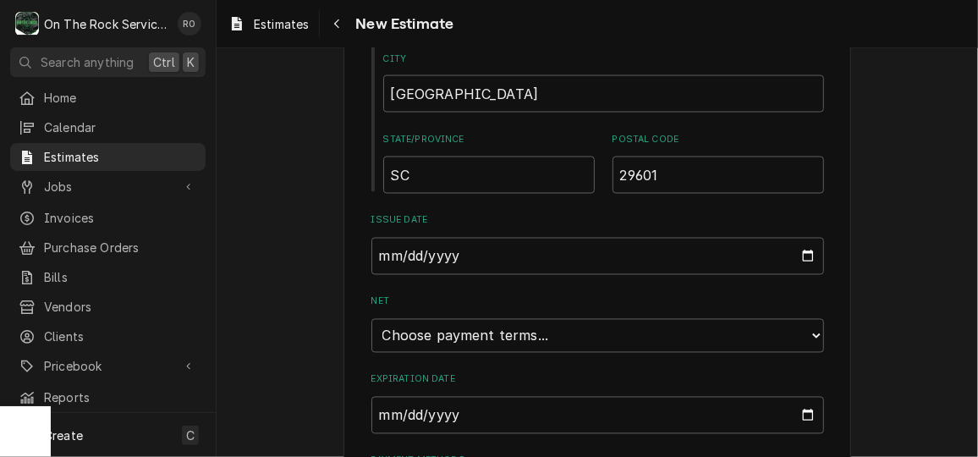
scroll to position [1308, 0]
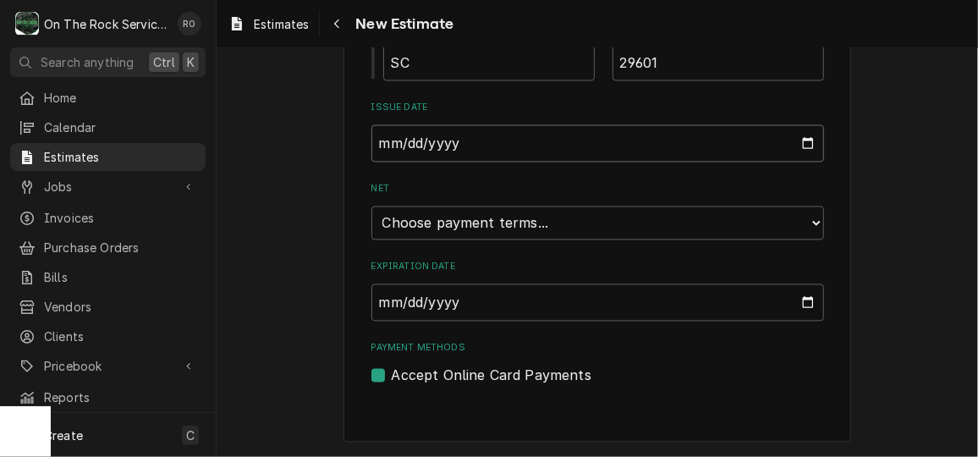
click at [631, 128] on input "2025-10-06" at bounding box center [597, 143] width 453 height 37
click at [653, 225] on select "Choose payment terms... Same Day Net 7 Net 14 Net 21 Net 30 Net 45 Net 60 Net 90" at bounding box center [597, 223] width 453 height 34
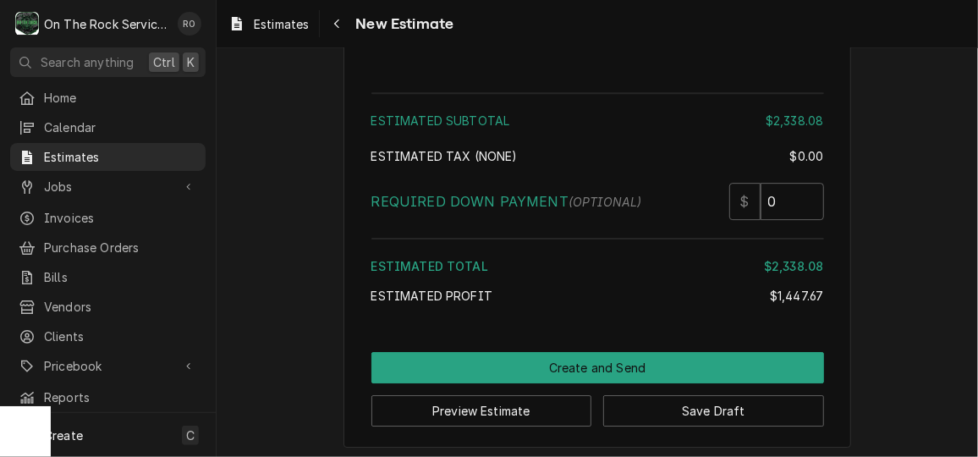
scroll to position [4885, 0]
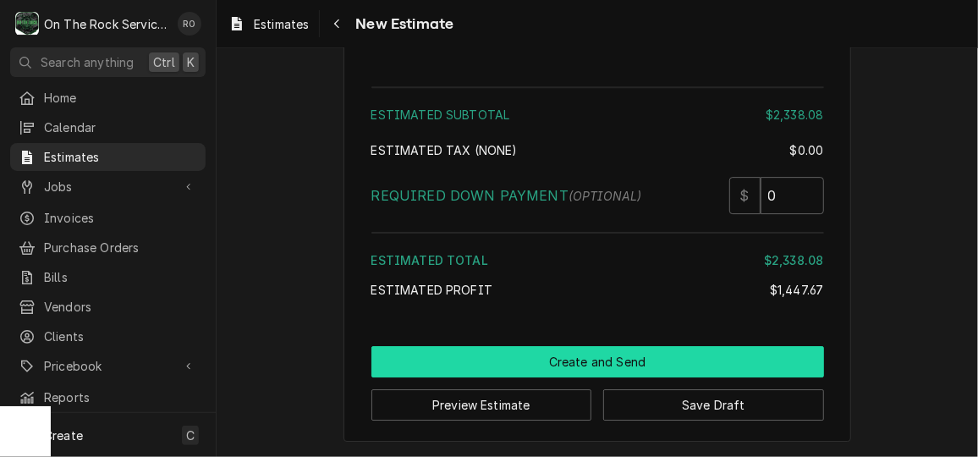
click at [625, 363] on button "Create and Send" at bounding box center [597, 361] width 453 height 31
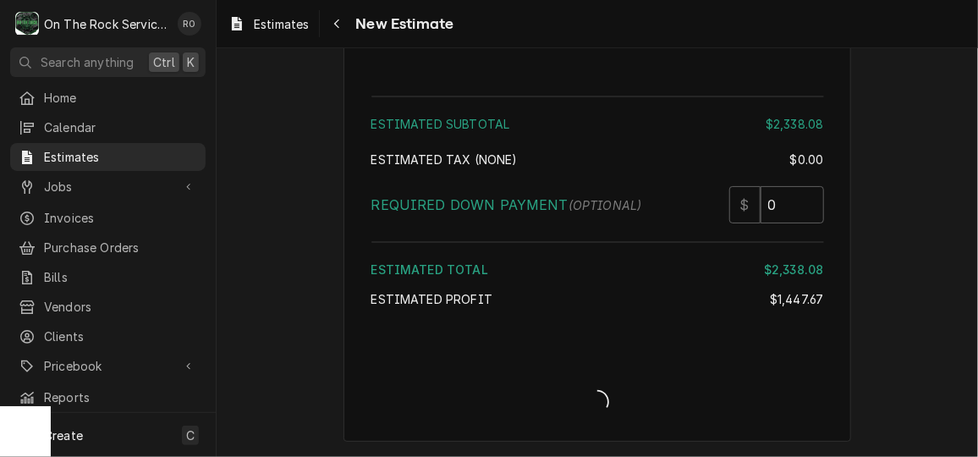
type textarea "x"
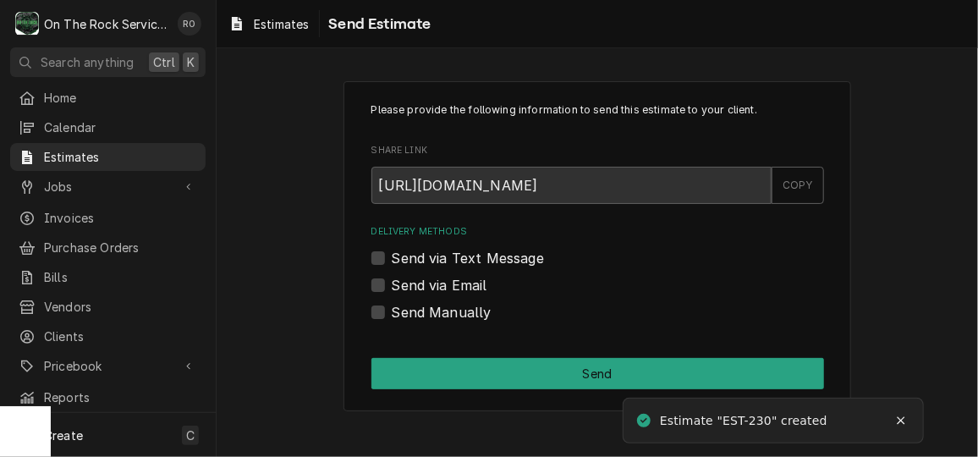
click at [442, 295] on div "Delivery Methods Send via Text Message Send via Email Send Manually" at bounding box center [597, 273] width 453 height 97
click at [448, 293] on label "Send via Email" at bounding box center [440, 285] width 96 height 20
click at [448, 293] on input "Send via Email" at bounding box center [618, 293] width 453 height 37
checkbox input "true"
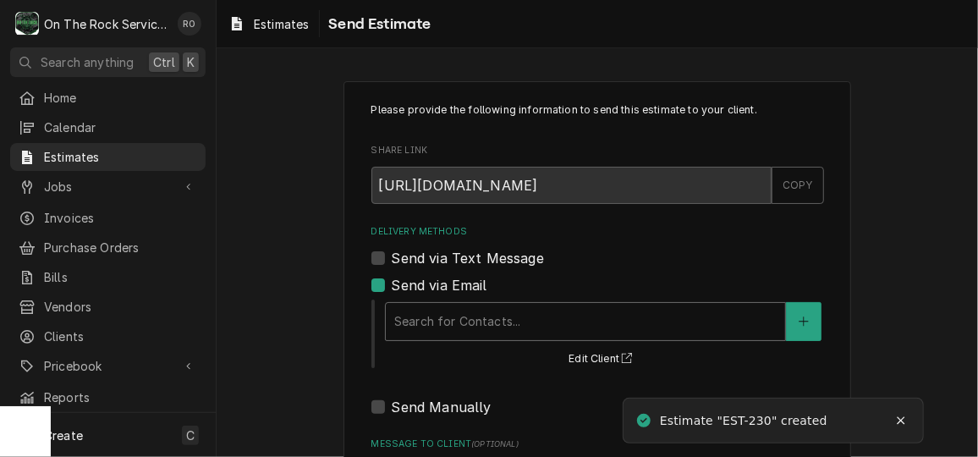
click at [495, 303] on div "Search for Contacts..." at bounding box center [585, 321] width 399 height 37
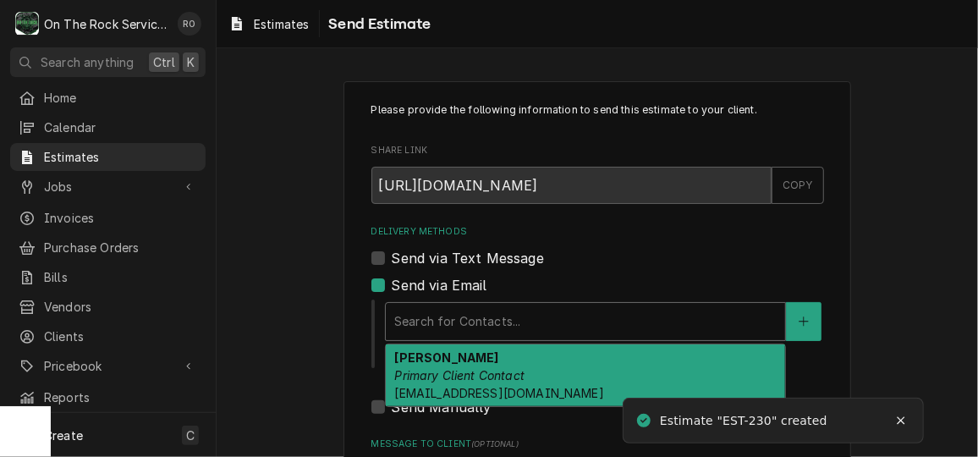
click at [511, 371] on em "Primary Client Contact" at bounding box center [459, 375] width 130 height 14
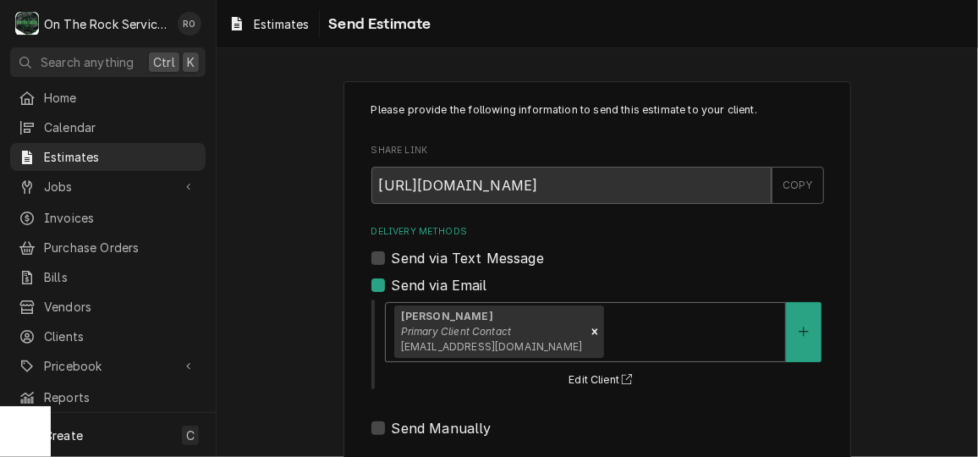
scroll to position [204, 0]
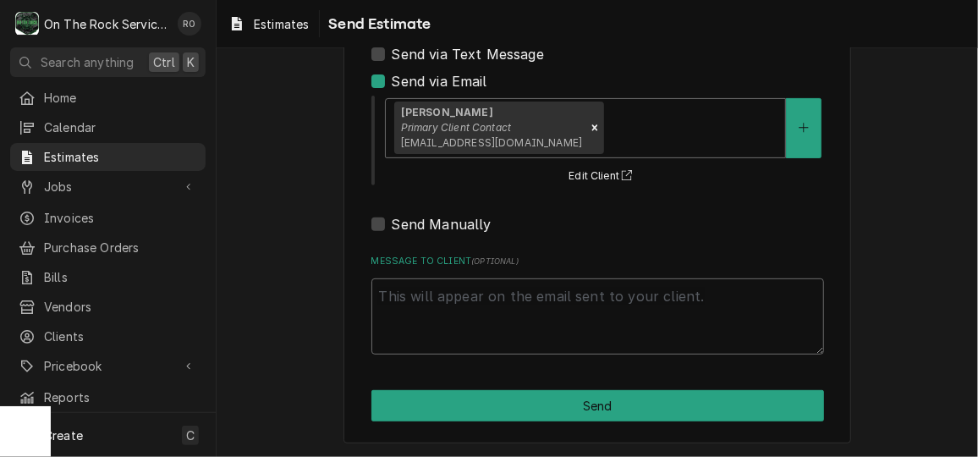
click at [517, 304] on textarea "Message to Client ( optional )" at bounding box center [597, 316] width 453 height 76
type textarea "x"
type textarea "TH"
type textarea "x"
type textarea "T"
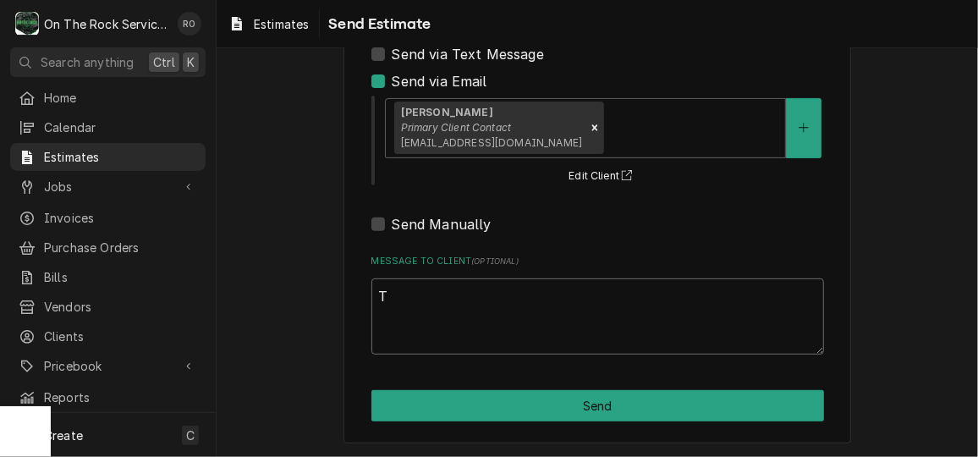
type textarea "x"
type textarea "Tb"
type textarea "x"
type textarea "Tbi"
type textarea "x"
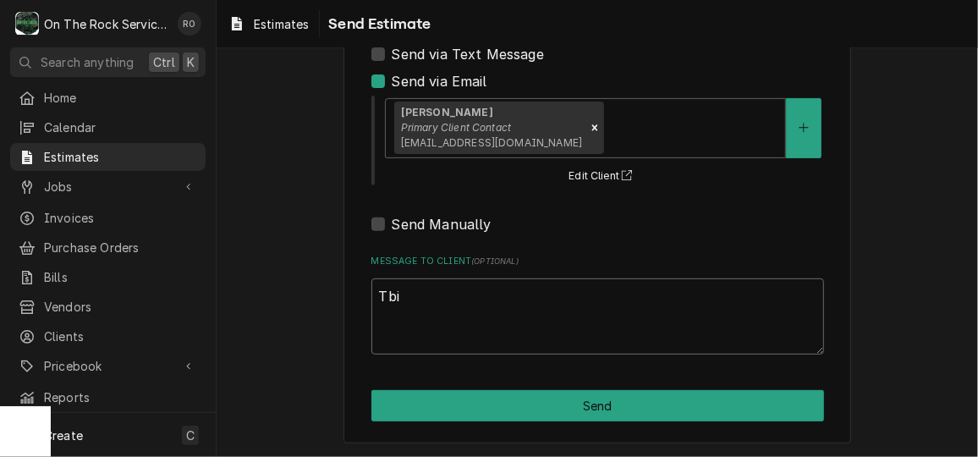
type textarea "Tbis"
type textarea "x"
type textarea "Tbi"
type textarea "x"
type textarea "Tb"
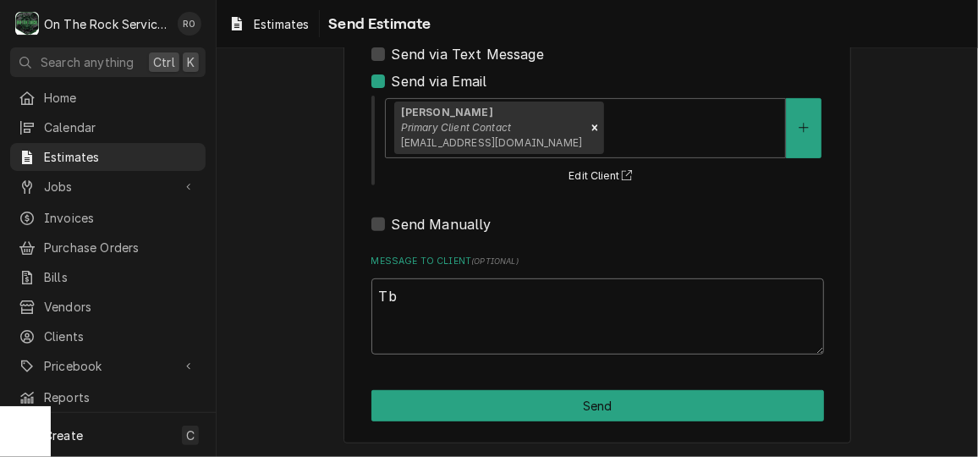
type textarea "x"
type textarea "T"
type textarea "x"
type textarea "Thi"
type textarea "x"
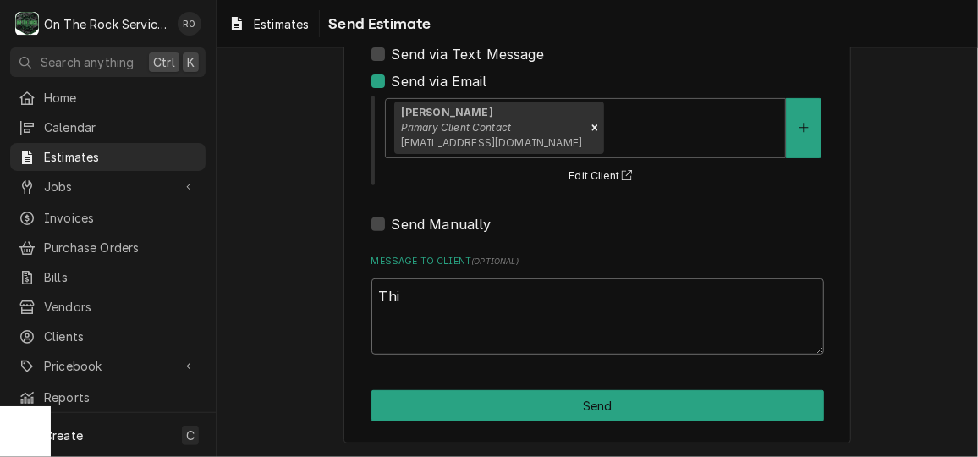
type textarea "This"
type textarea "x"
type textarea "This"
type textarea "x"
type textarea "This i"
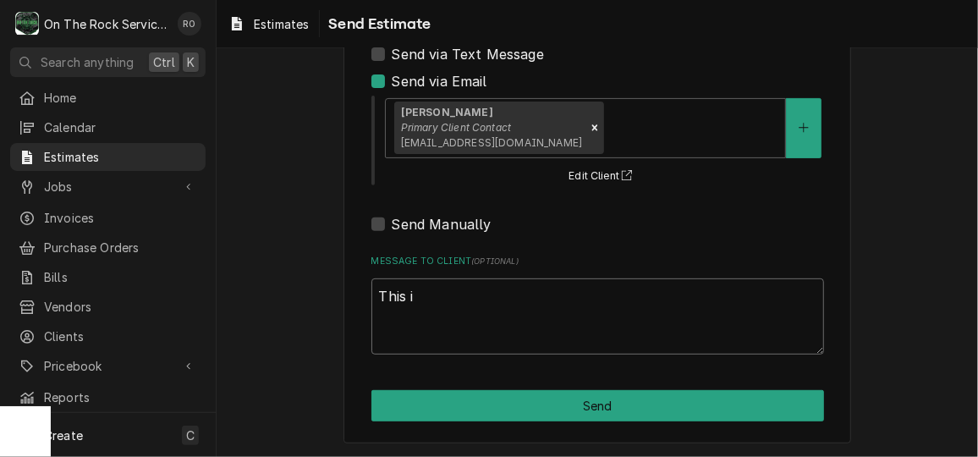
type textarea "x"
type textarea "This is"
type textarea "x"
type textarea "This is t"
type textarea "x"
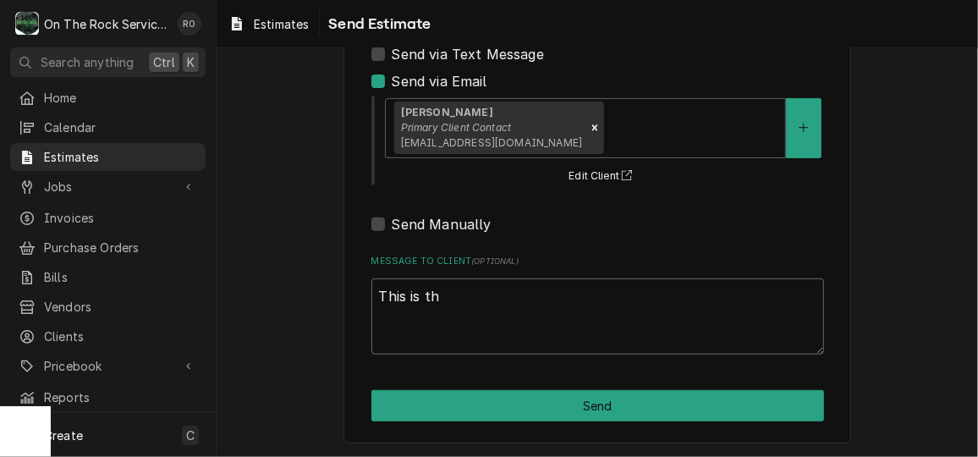
type textarea "This is the"
type textarea "x"
type textarea "This is the"
type textarea "x"
type textarea "This is the e"
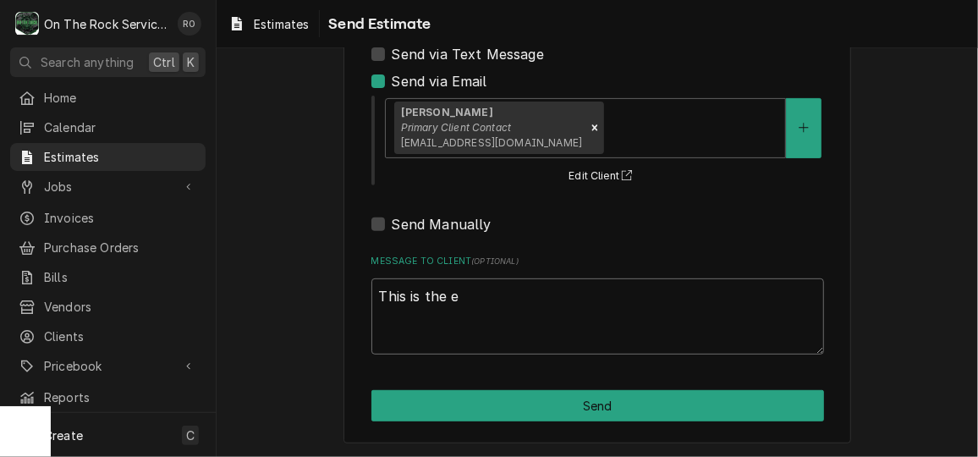
type textarea "x"
type textarea "This is the est"
type textarea "x"
type textarea "This is the esti"
type textarea "x"
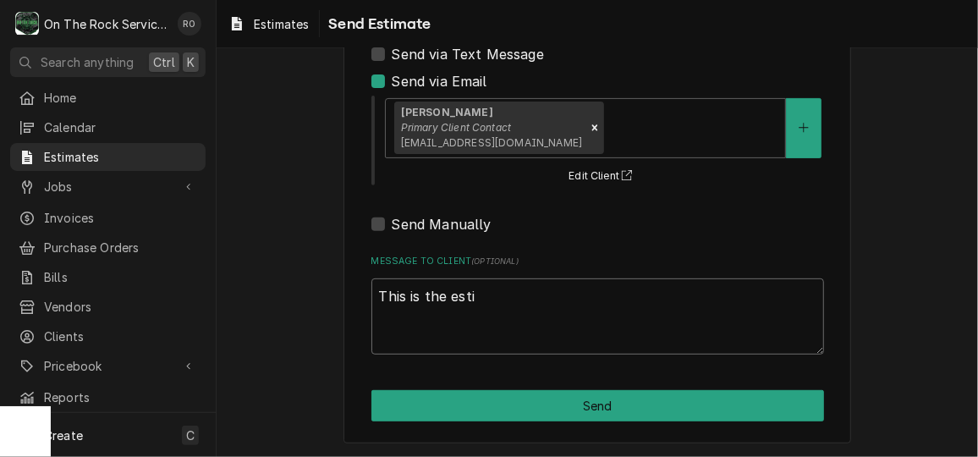
type textarea "This is the estim"
type textarea "x"
type textarea "This is the estima"
type textarea "x"
type textarea "This is the estimat"
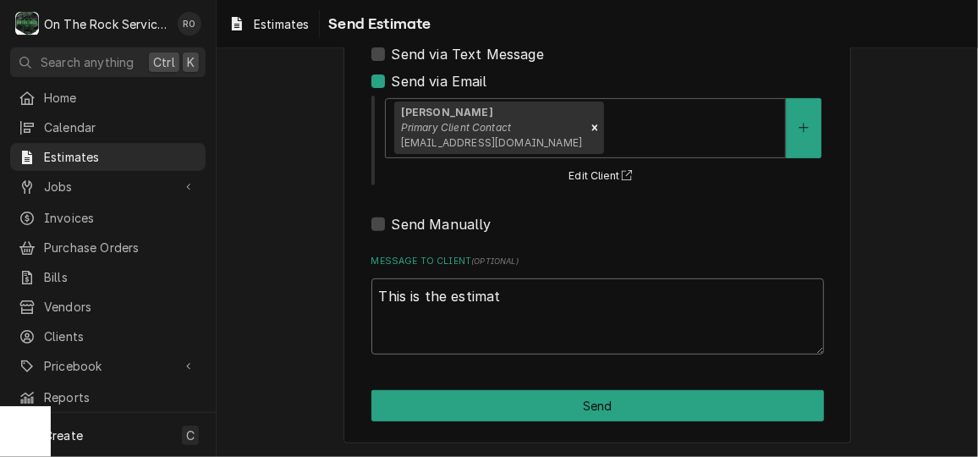
type textarea "x"
type textarea "This is the estimate"
type textarea "x"
type textarea "This is the estimate"
type textarea "x"
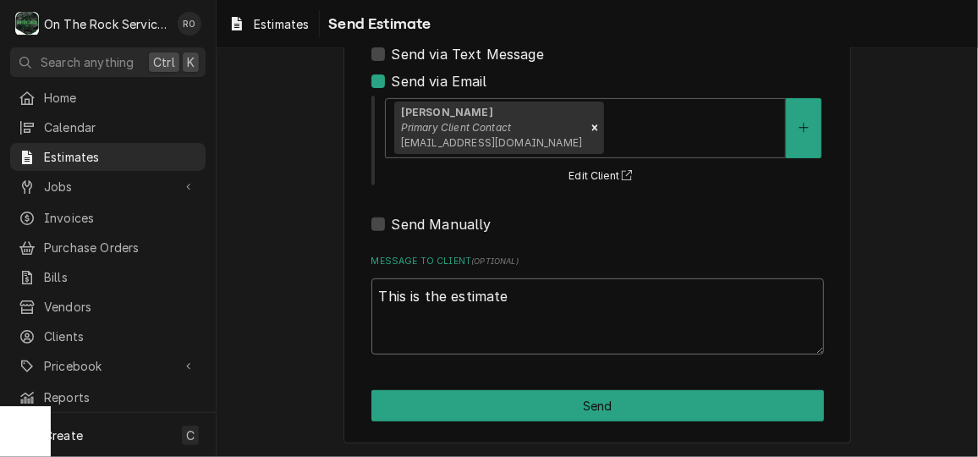
type textarea "This is the estimate t"
type textarea "x"
type textarea "This is the estimate to"
type textarea "x"
type textarea "This is the estimate to"
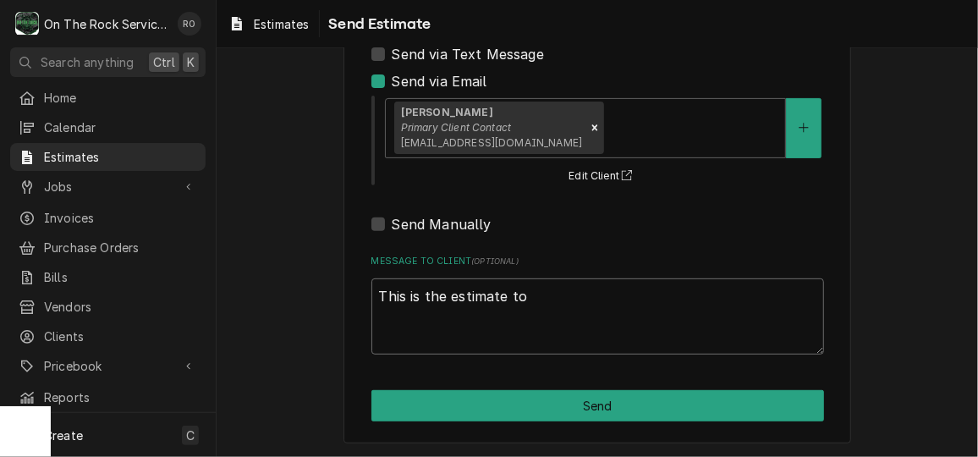
type textarea "x"
type textarea "This is the estimate to fi"
type textarea "x"
type textarea "This is the estimate to fix"
type textarea "x"
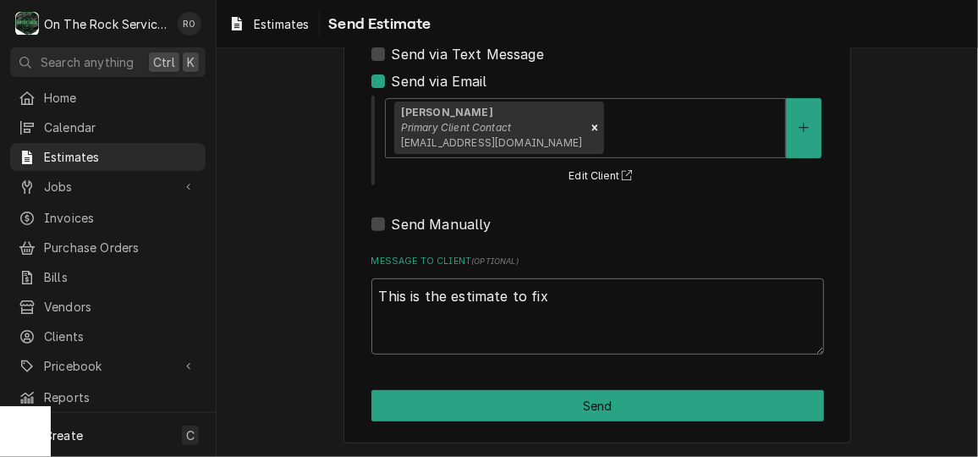
type textarea "This is the estimate to fix"
type textarea "x"
type textarea "This is the estimate to fix t"
type textarea "x"
type textarea "This is the estimate to fix th"
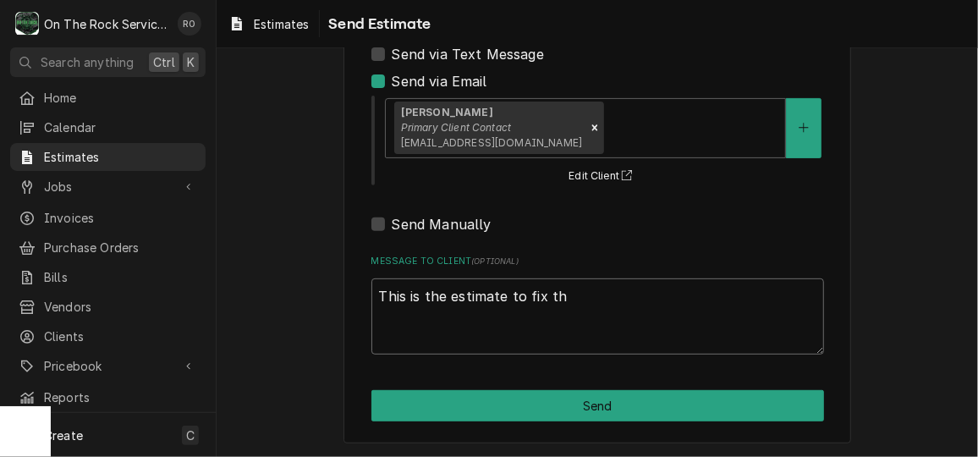
type textarea "x"
type textarea "This is the estimate to fix the"
type textarea "x"
type textarea "This is the estimate to fix the"
type textarea "x"
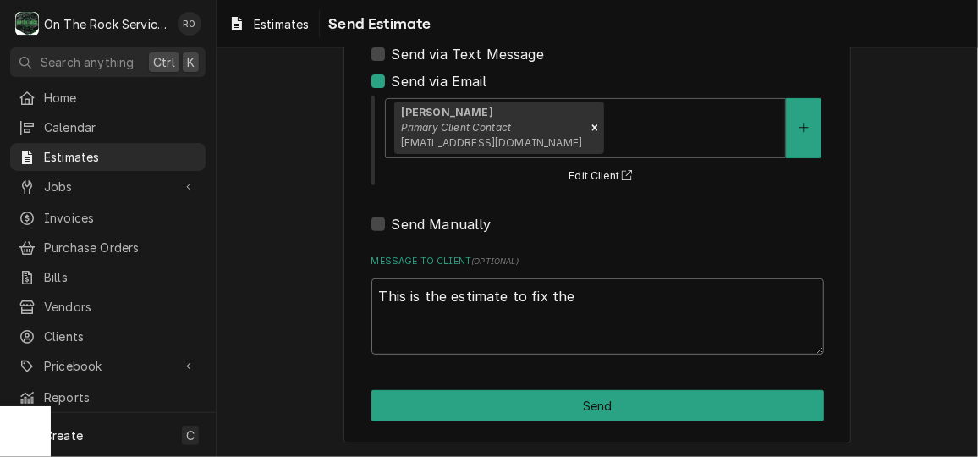
type textarea "This is the estimate to fix the w"
type textarea "x"
type textarea "This is the estimate to fix the wi"
type textarea "x"
type textarea "This is the estimate to fix the win"
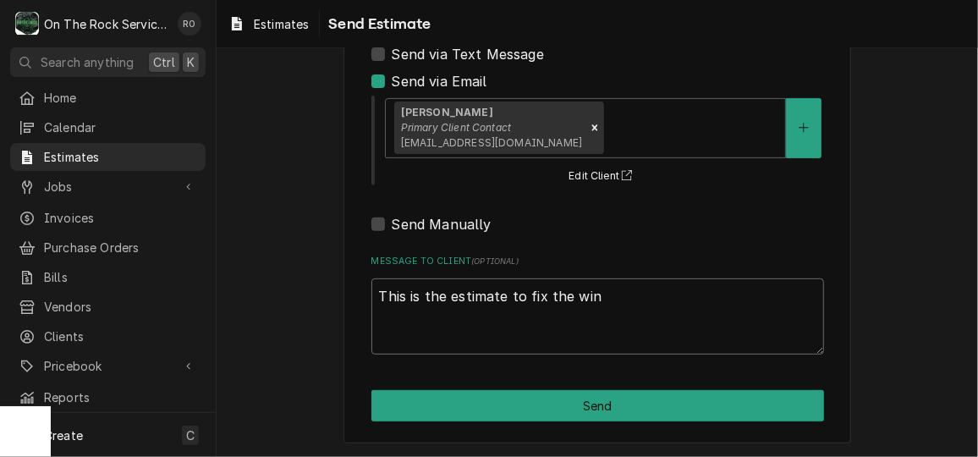
type textarea "x"
type textarea "This is the estimate to fix the wine"
type textarea "x"
type textarea "This is the estimate to fix the wine"
type textarea "x"
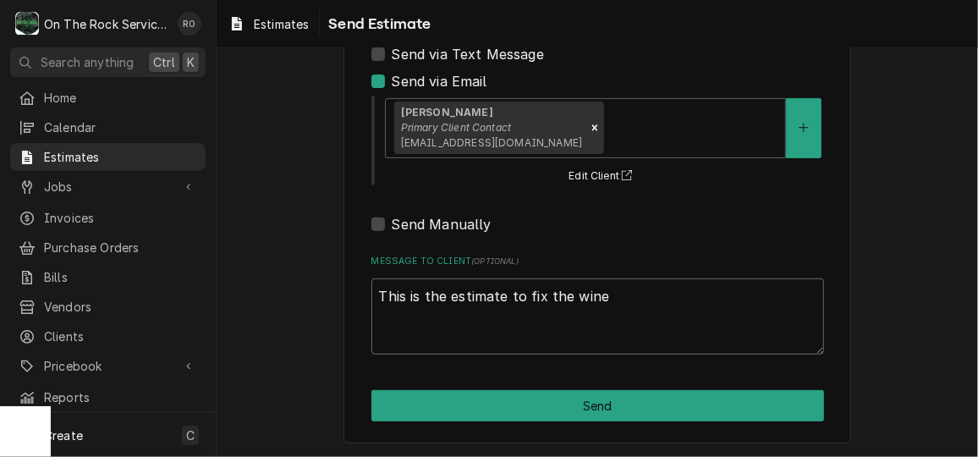
type textarea "This is the estimate to fix the wine c"
type textarea "x"
type textarea "This is the estimate to fix the wine co"
type textarea "x"
type textarea "This is the estimate to fix the wine coo"
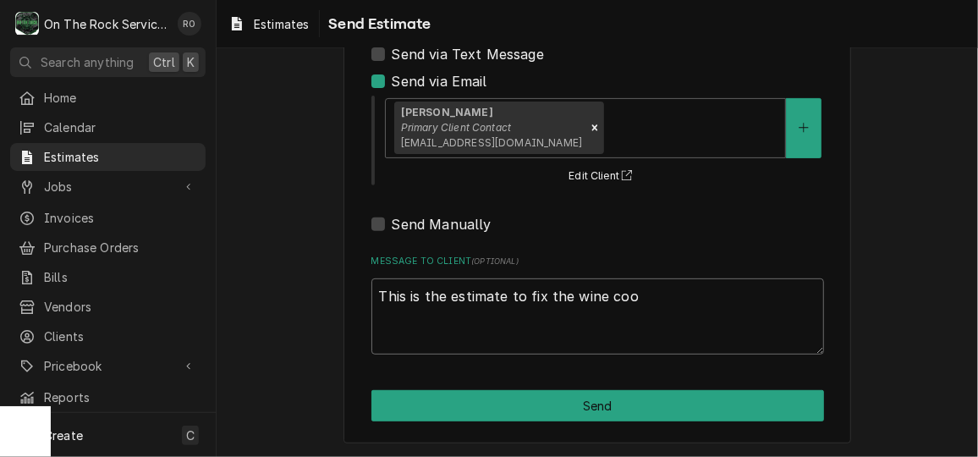
type textarea "x"
type textarea "This is the estimate to fix the wine coole"
type textarea "x"
type textarea "This is the estimate to fix the wine cooler"
type textarea "x"
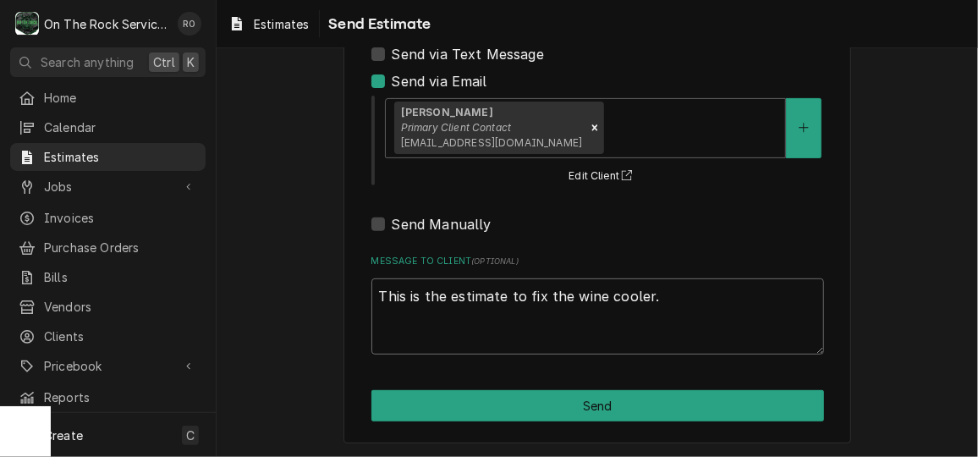
type textarea "This is the estimate to fix the wine cooler."
type textarea "x"
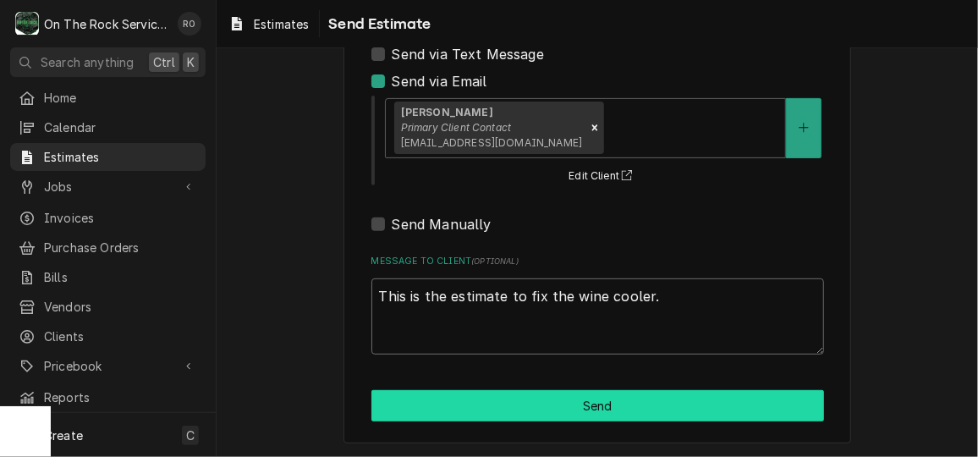
type textarea "This is the estimate to fix the wine cooler."
click at [516, 417] on button "Send" at bounding box center [597, 405] width 453 height 31
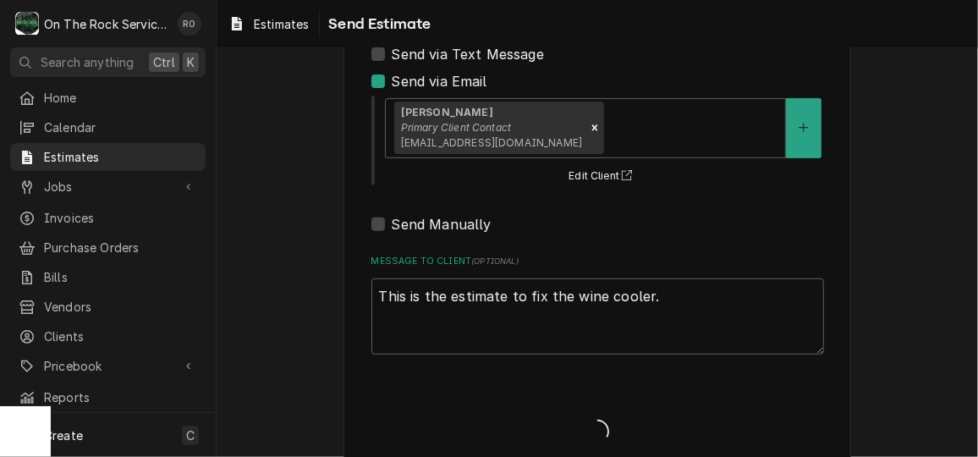
type textarea "x"
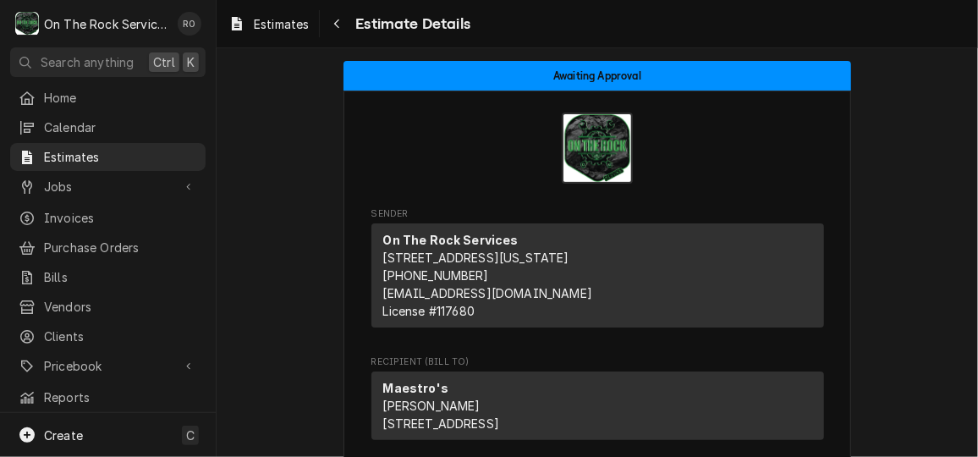
scroll to position [358, 0]
